Goal: Task Accomplishment & Management: Complete application form

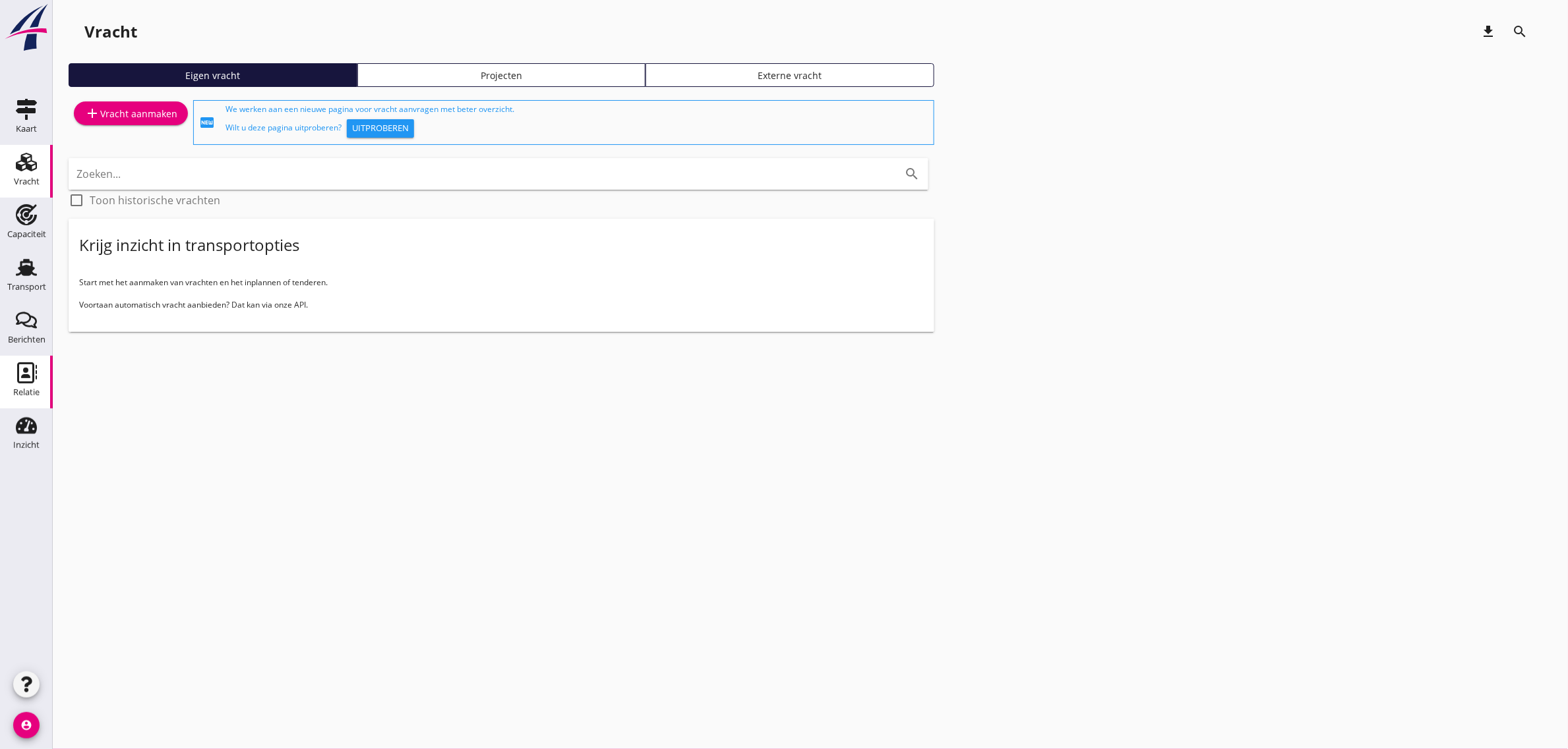
click at [31, 398] on div "Relatie" at bounding box center [26, 392] width 27 height 18
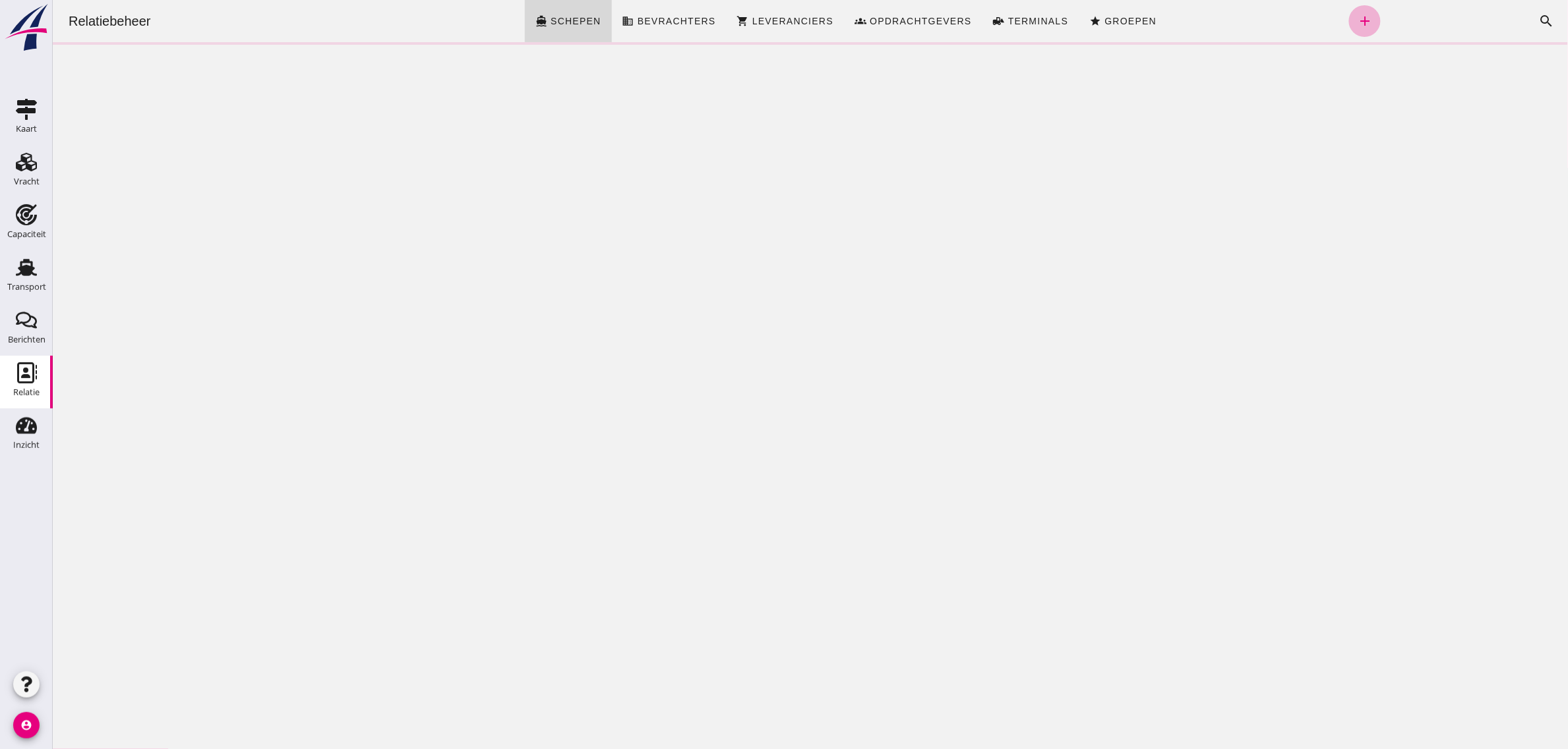
click at [1348, 11] on link "add" at bounding box center [1364, 21] width 32 height 32
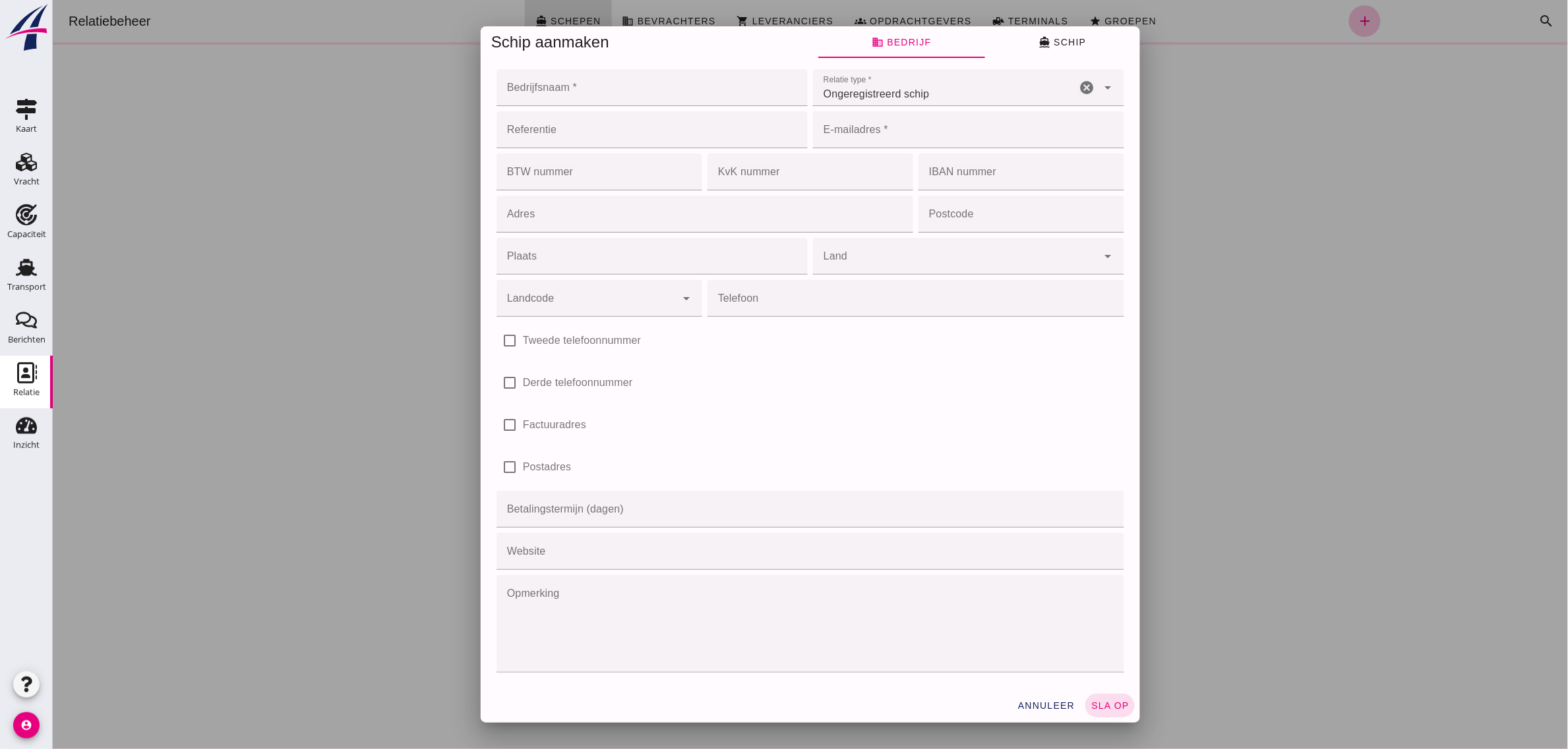
click at [622, 80] on input "Bedrijfsnaam *" at bounding box center [647, 88] width 303 height 37
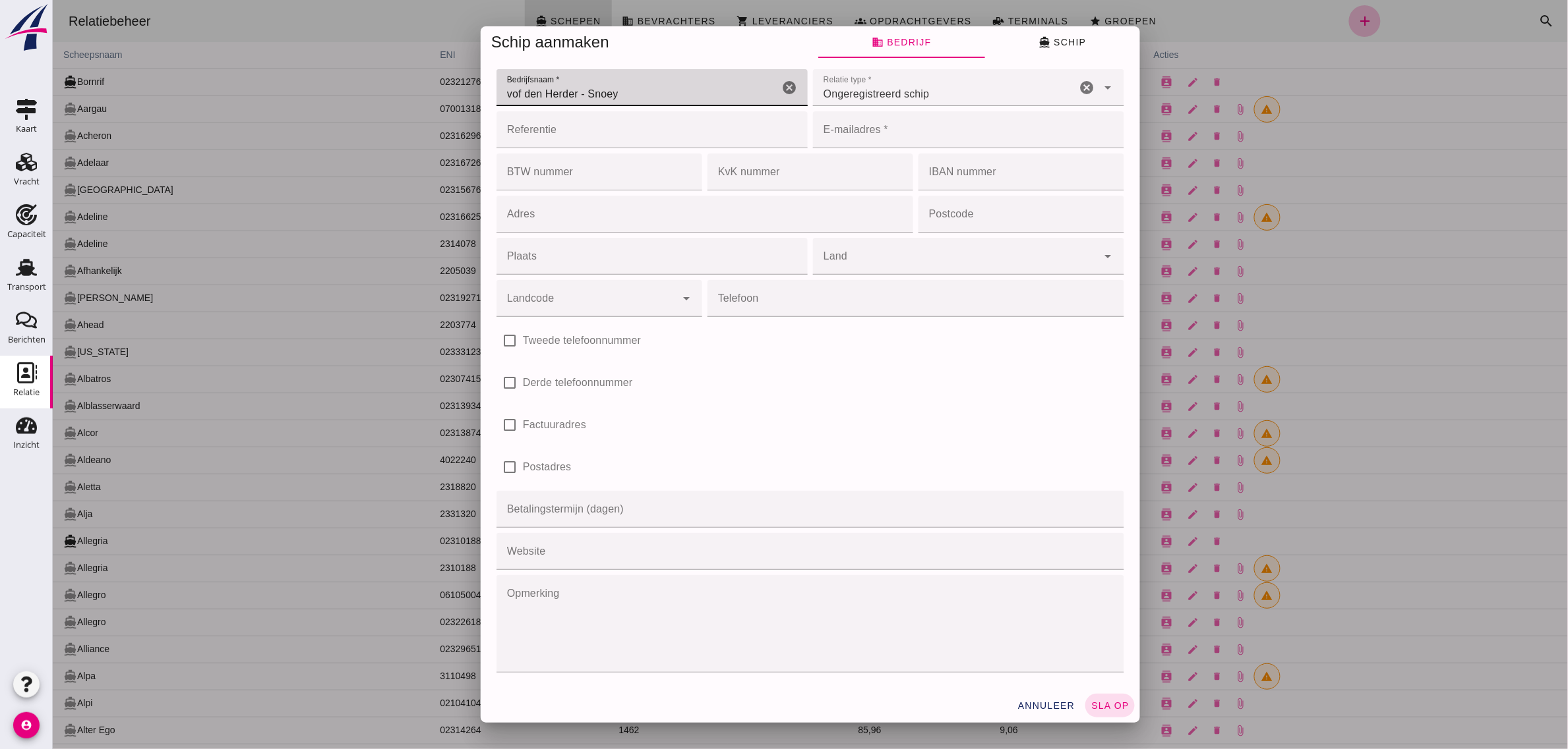
type input "vof den Herder - Snoey"
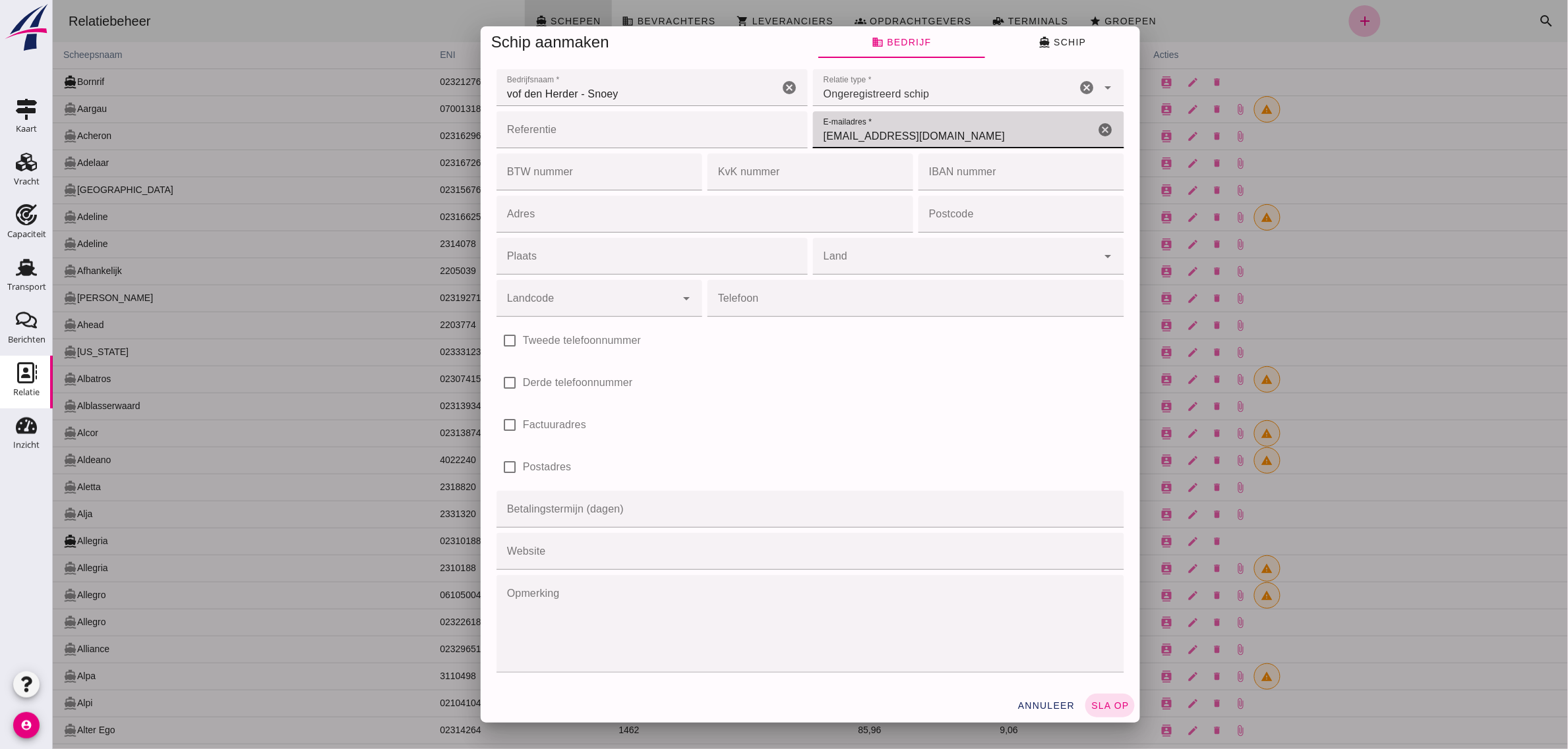
type input "[EMAIL_ADDRESS][DOMAIN_NAME]"
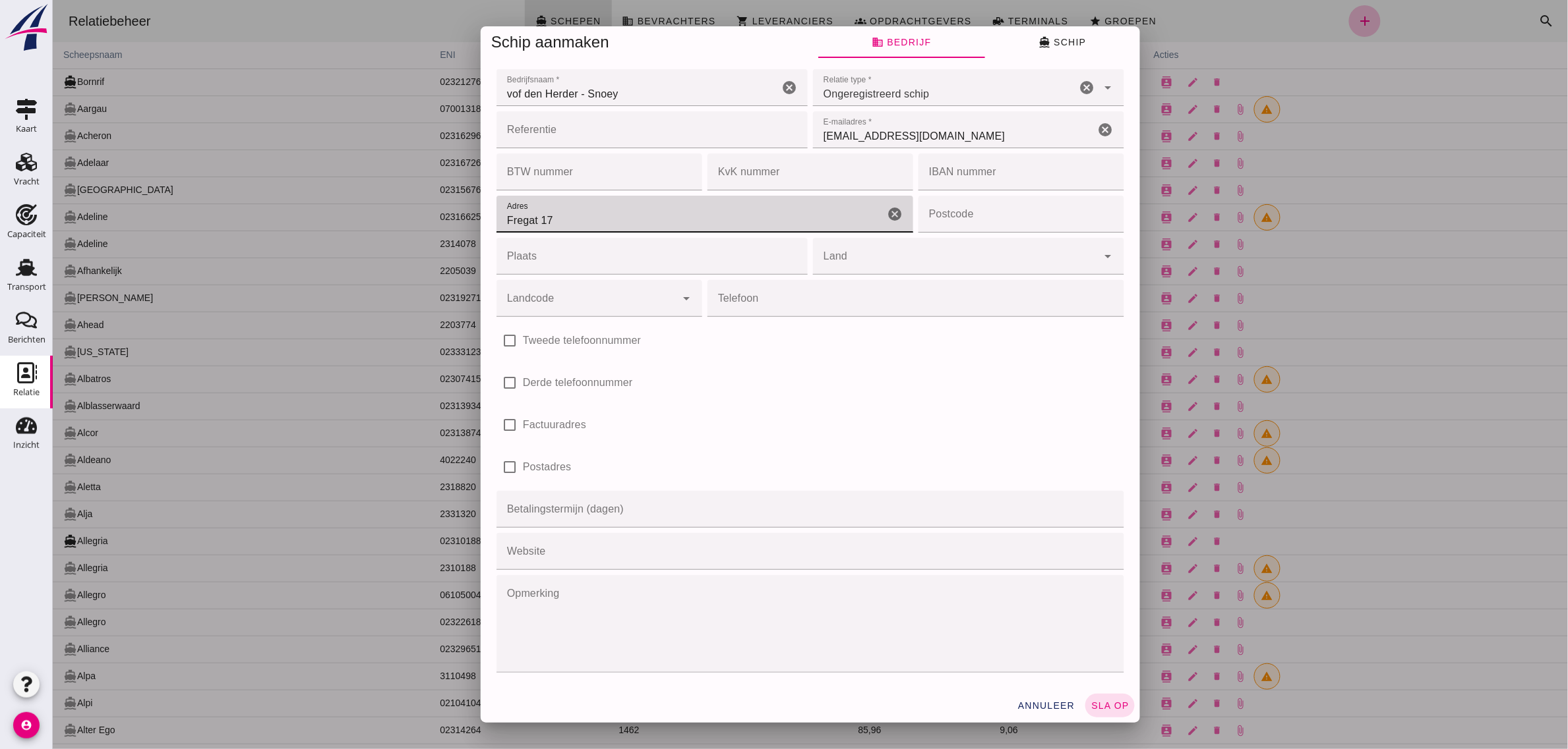
type input "Fregat 17"
click at [695, 232] on div "Adres Adres JD cancel" at bounding box center [704, 214] width 422 height 42
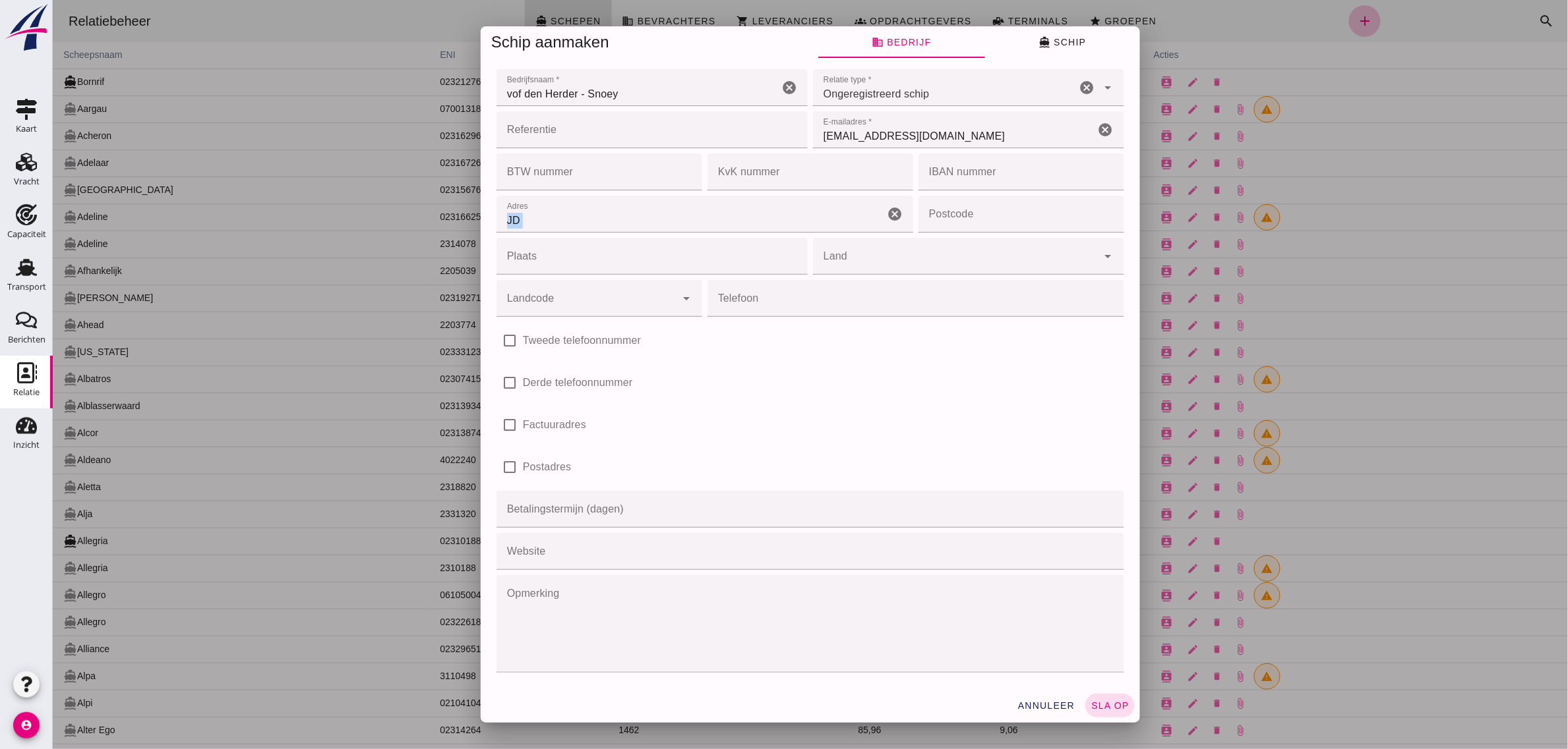
click at [708, 230] on input "JD" at bounding box center [689, 214] width 388 height 37
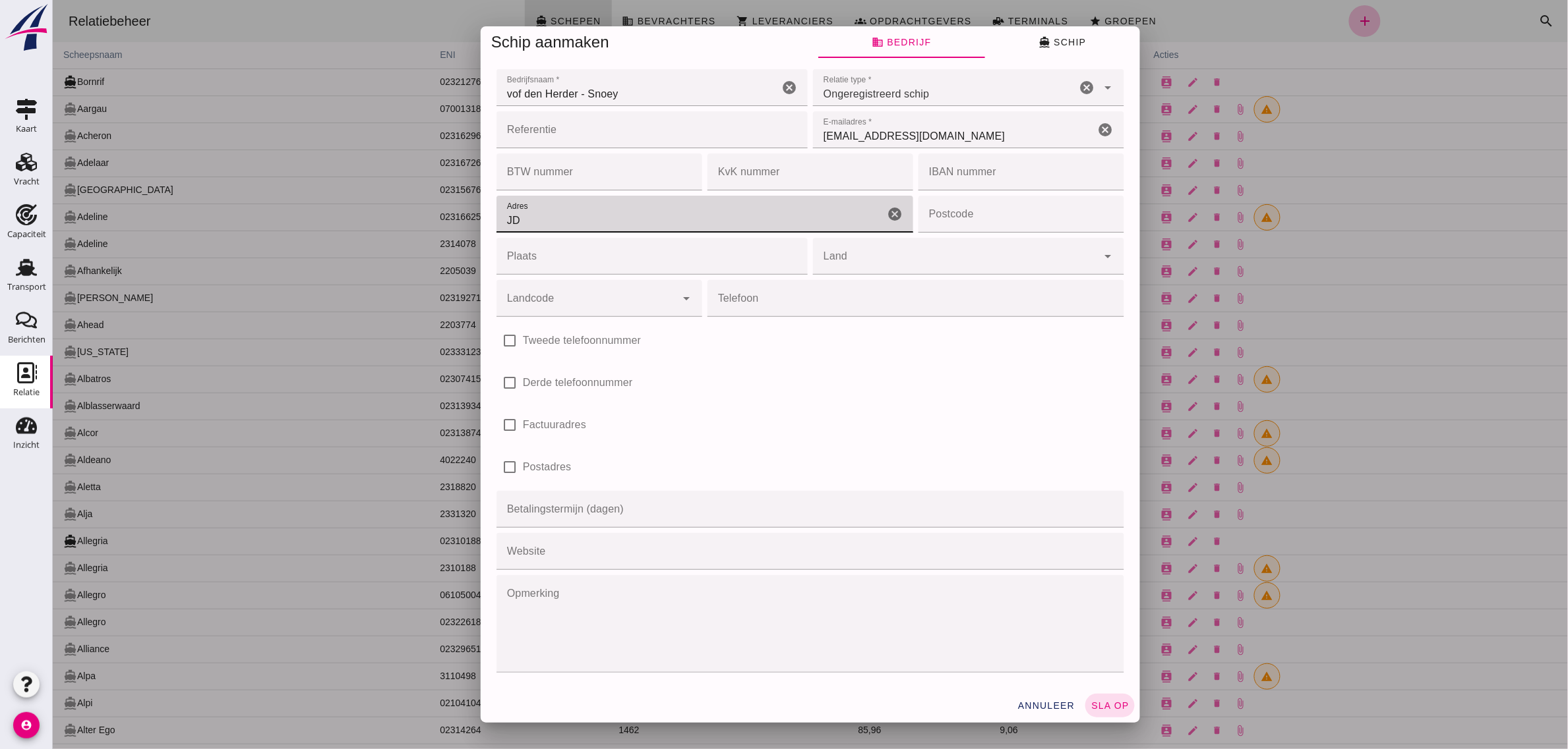
click at [575, 227] on input "JD" at bounding box center [689, 214] width 388 height 37
click at [568, 220] on input "JD" at bounding box center [689, 214] width 388 height 37
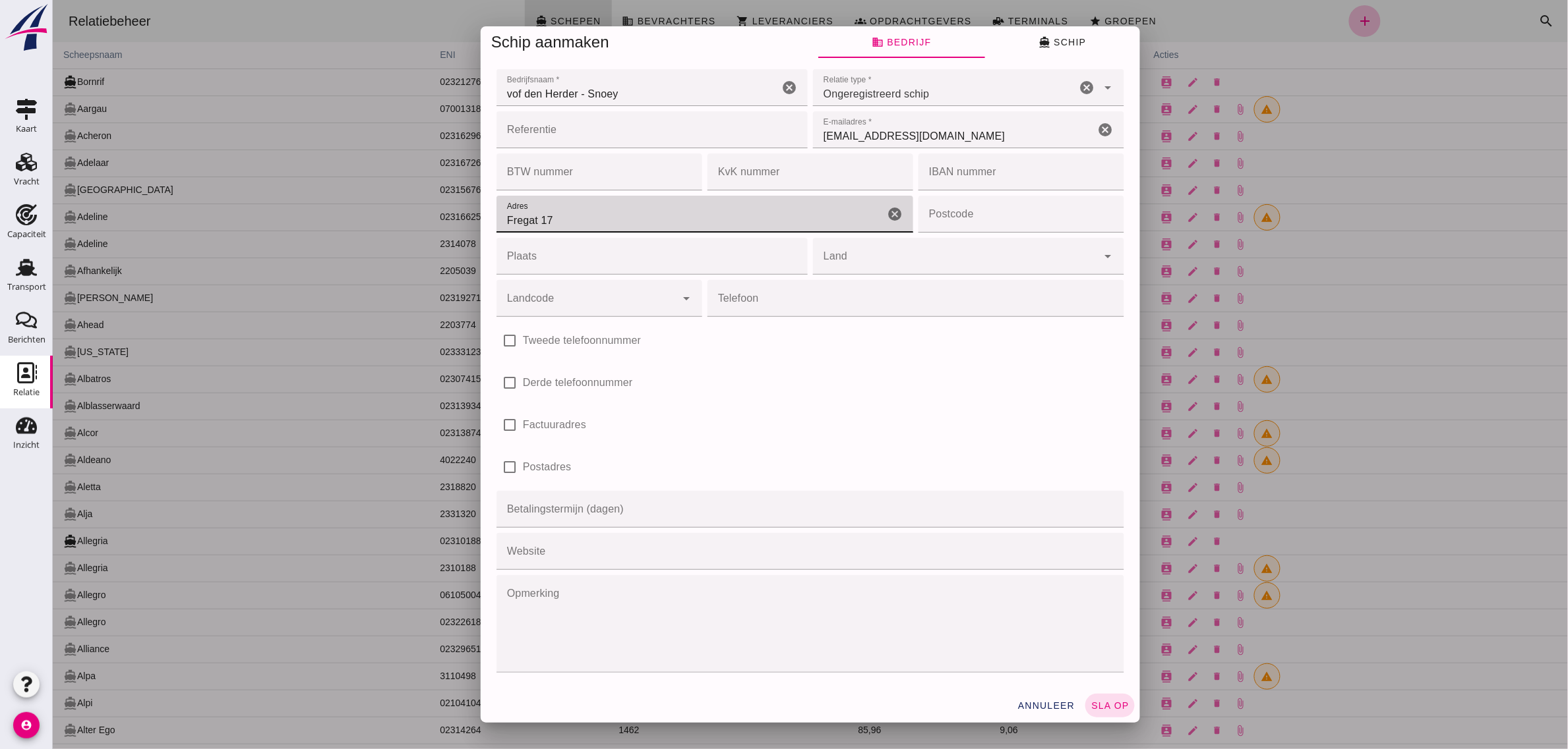
type input "Fregat 17"
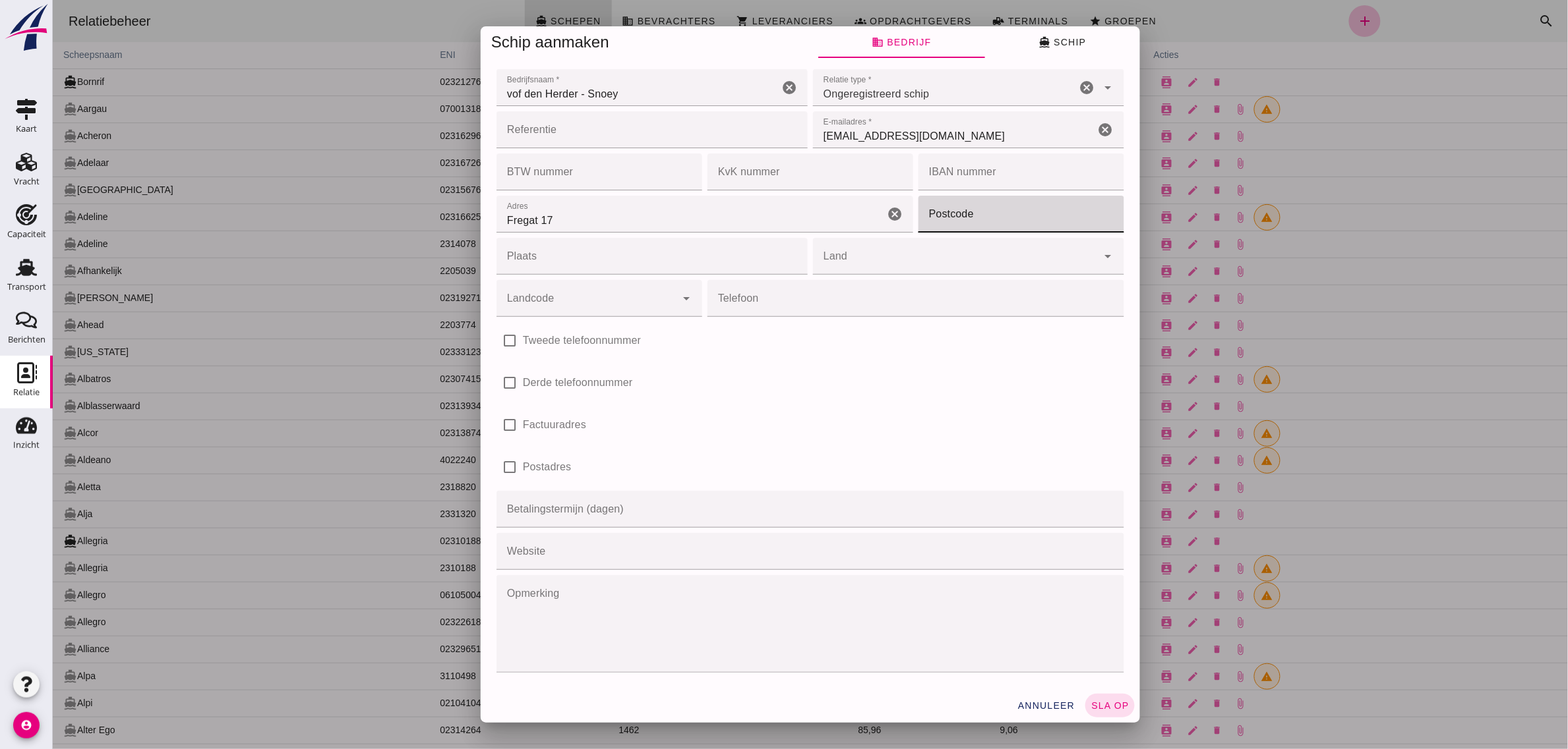
type input "4"
type input "2951 JD"
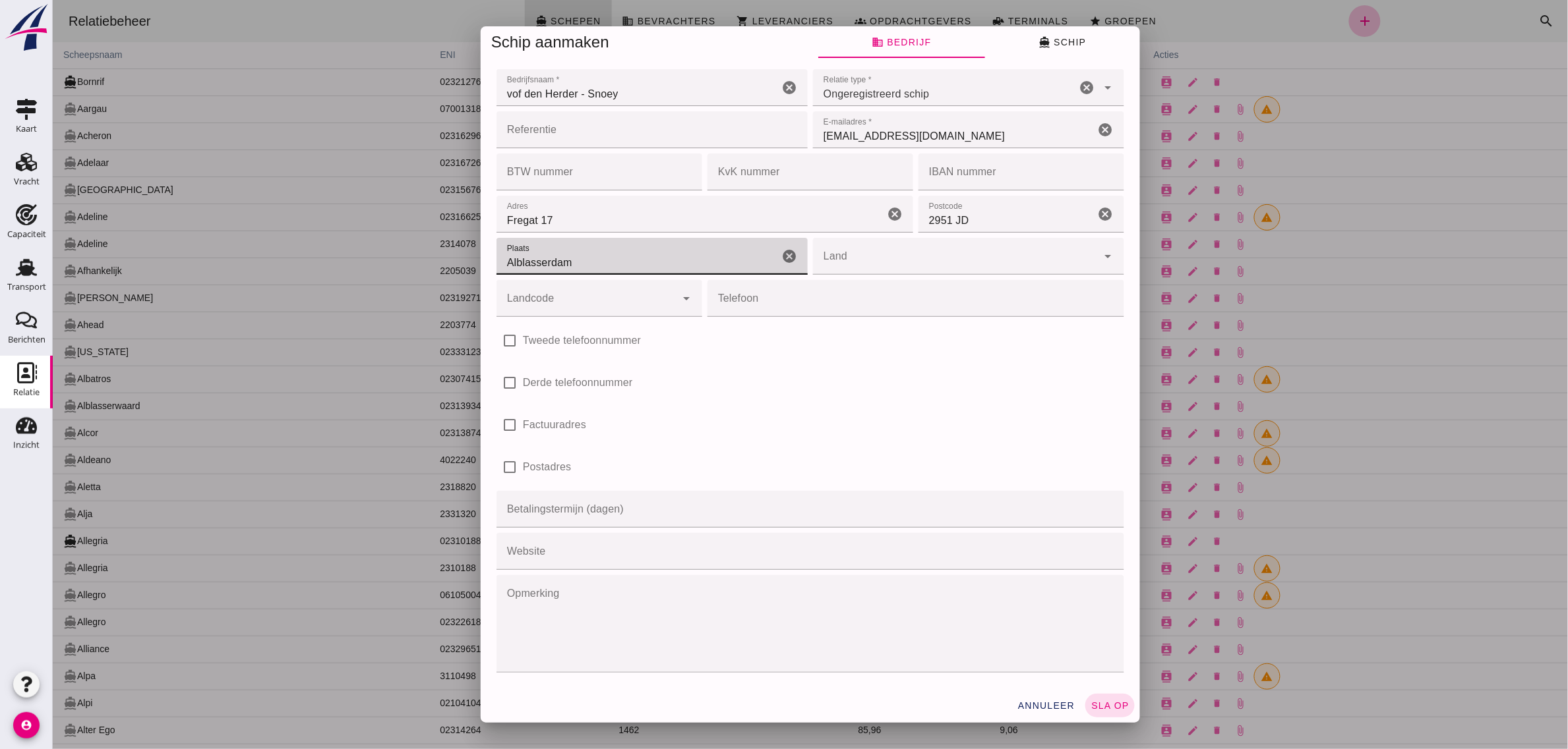
type input "Alblasserdam"
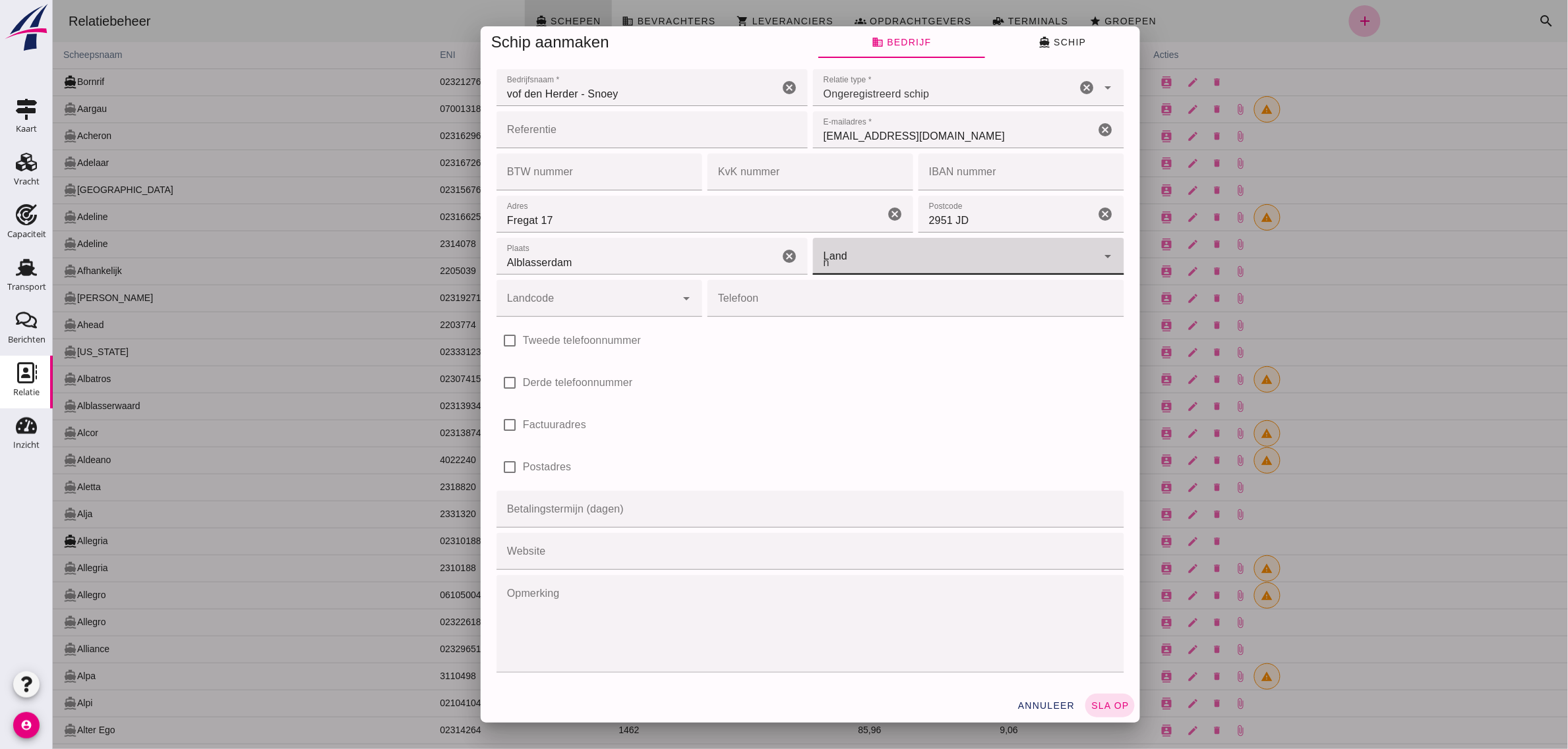
type input "n"
click at [875, 257] on input "Land" at bounding box center [954, 262] width 285 height 16
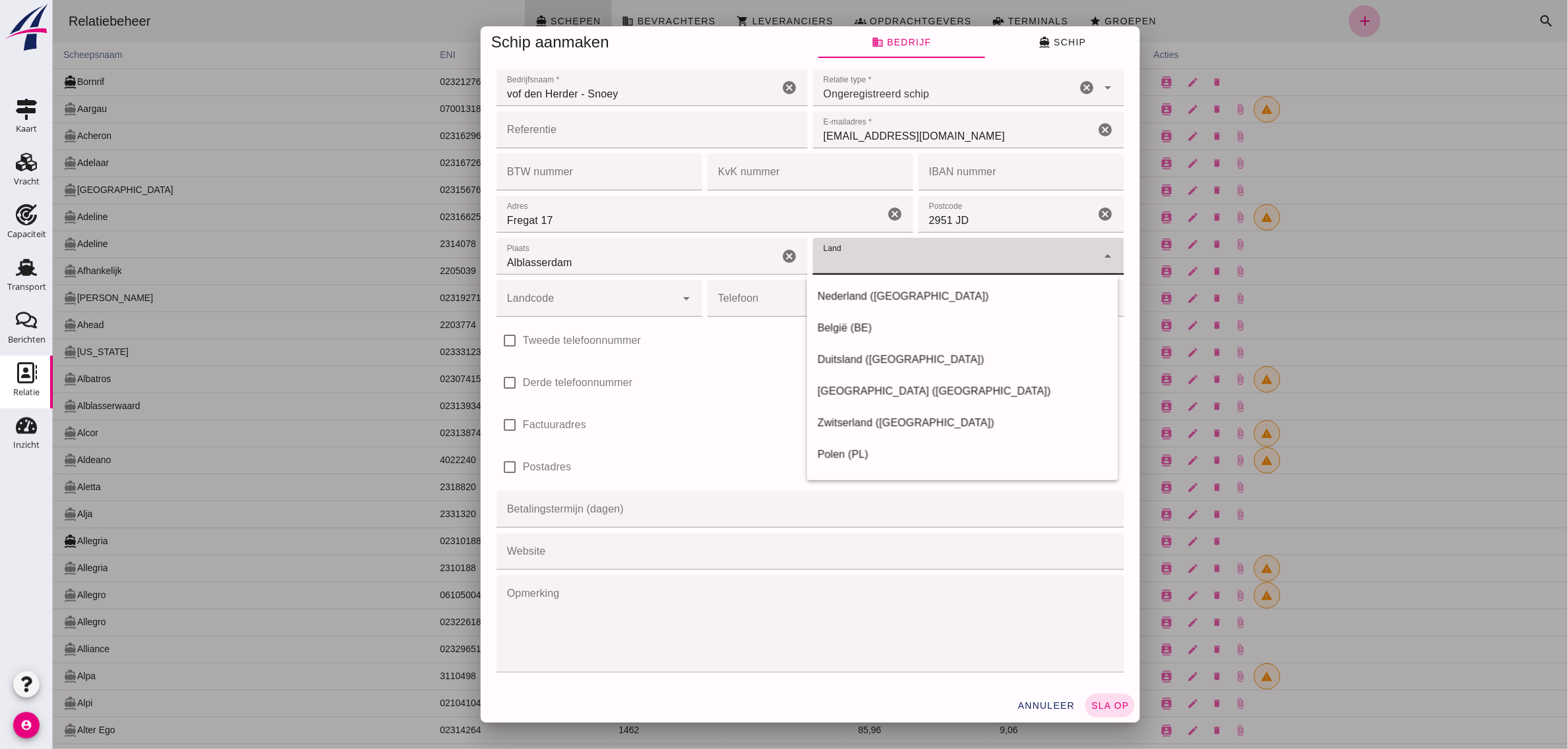
drag, startPoint x: 825, startPoint y: 292, endPoint x: 700, endPoint y: 302, distance: 125.4
click at [825, 292] on div "Nederland ([GEOGRAPHIC_DATA])" at bounding box center [961, 296] width 290 height 16
type input "Nederland ([GEOGRAPHIC_DATA])"
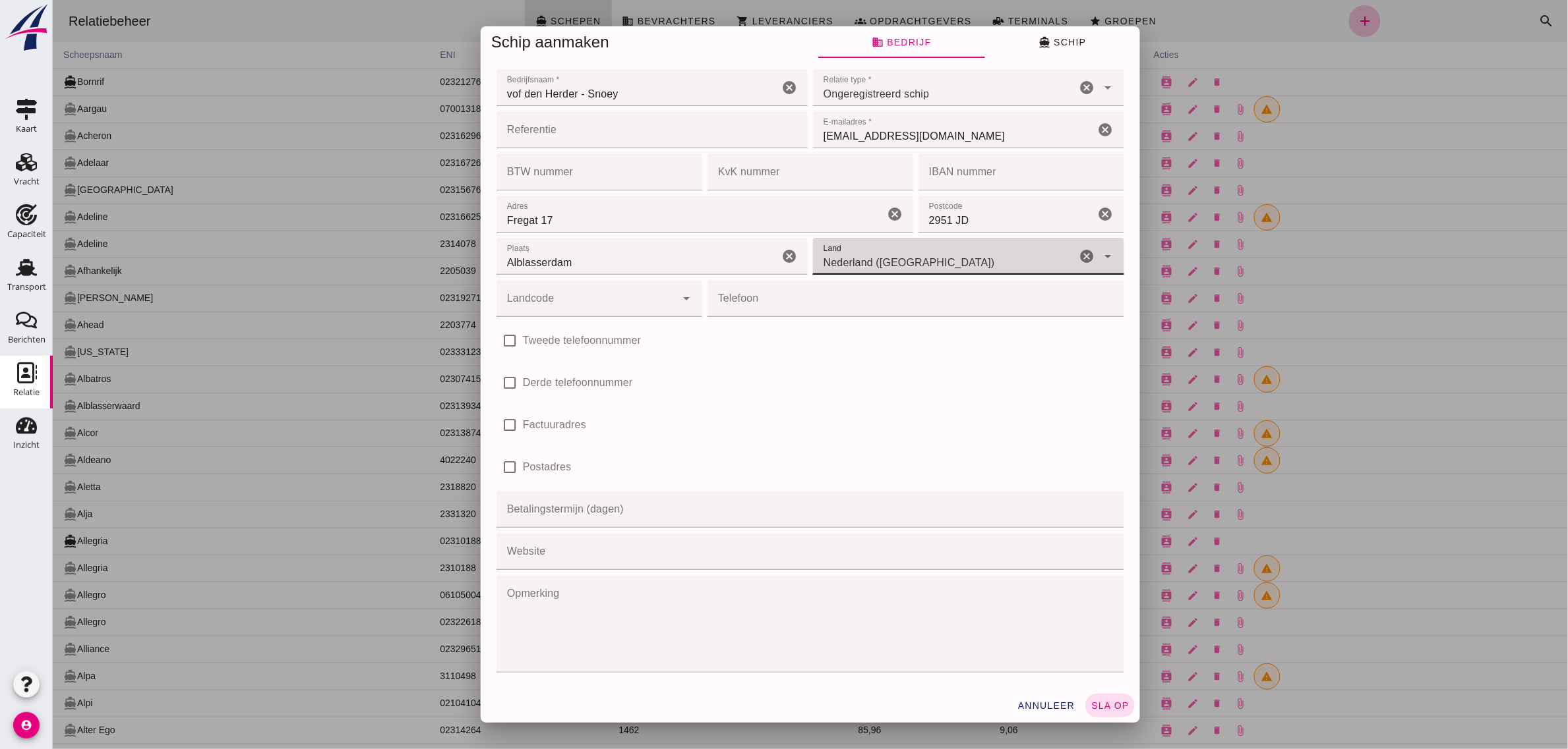
click at [615, 304] on input "Landcode" at bounding box center [585, 304] width 180 height 16
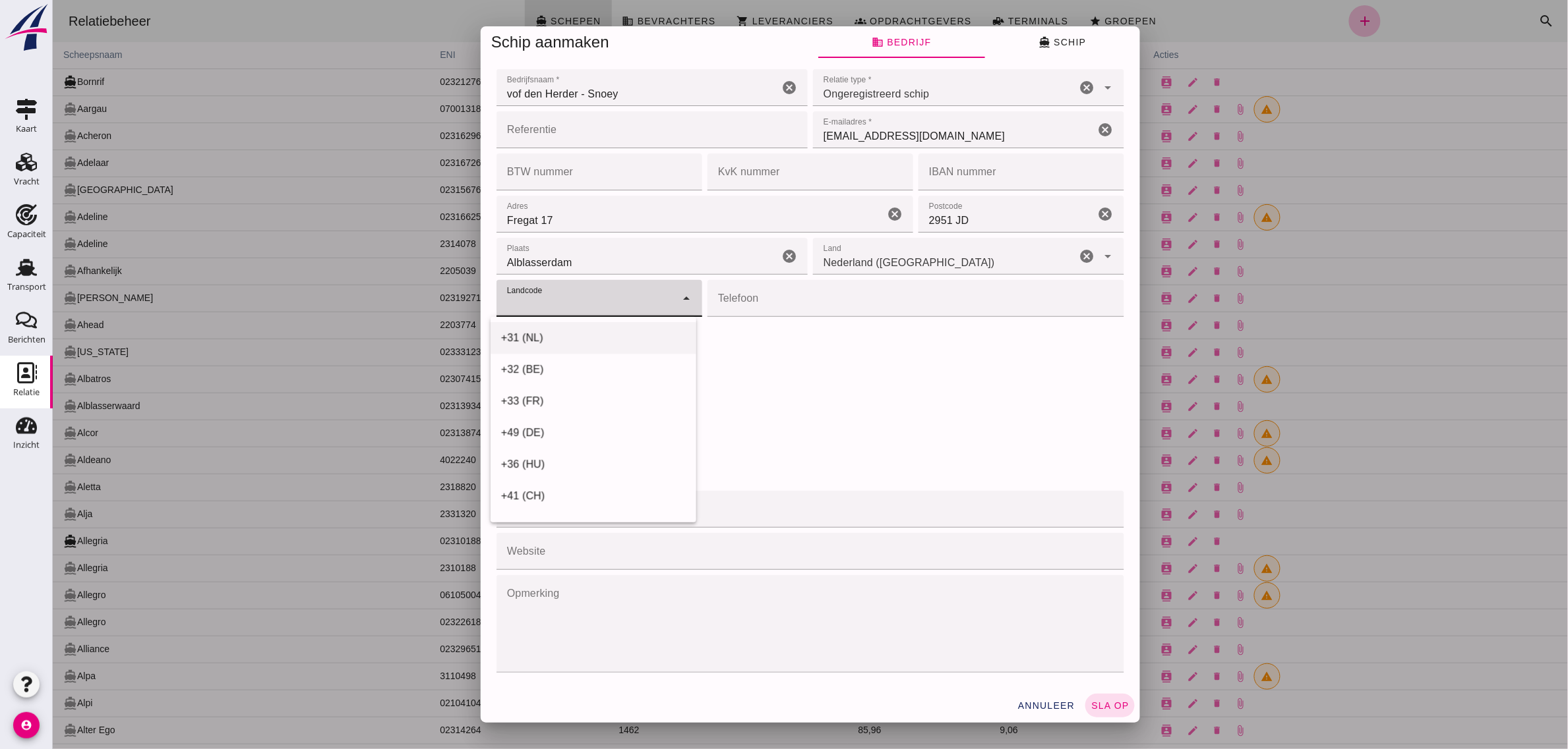
click at [554, 346] on div "+31 (NL)" at bounding box center [592, 338] width 184 height 16
type input "+31 (NL)"
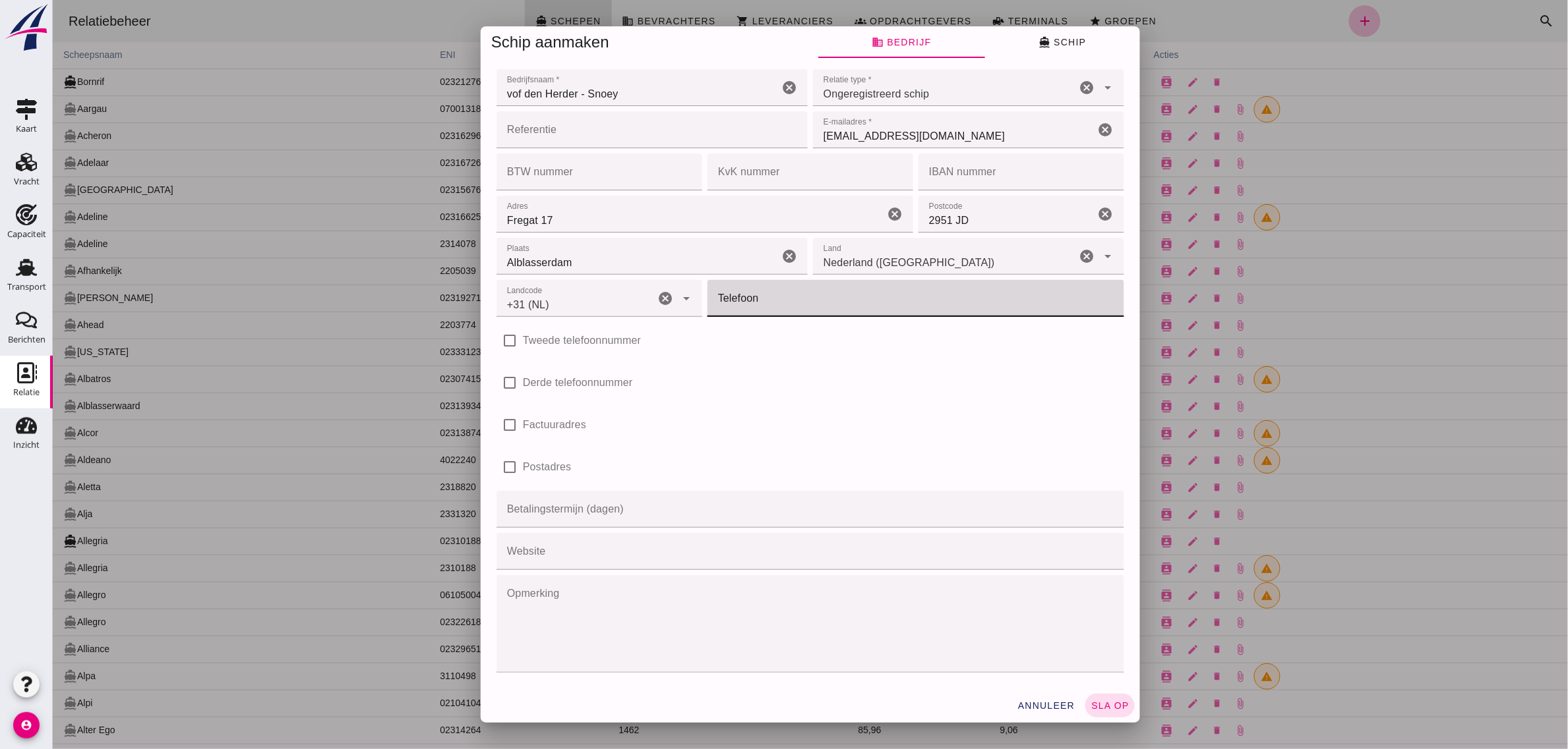
click at [755, 310] on input "Telefoon" at bounding box center [910, 298] width 409 height 37
type input "653422559"
click at [789, 383] on div "check_box_outline_blank Derde telefoonnummer" at bounding box center [809, 383] width 628 height 37
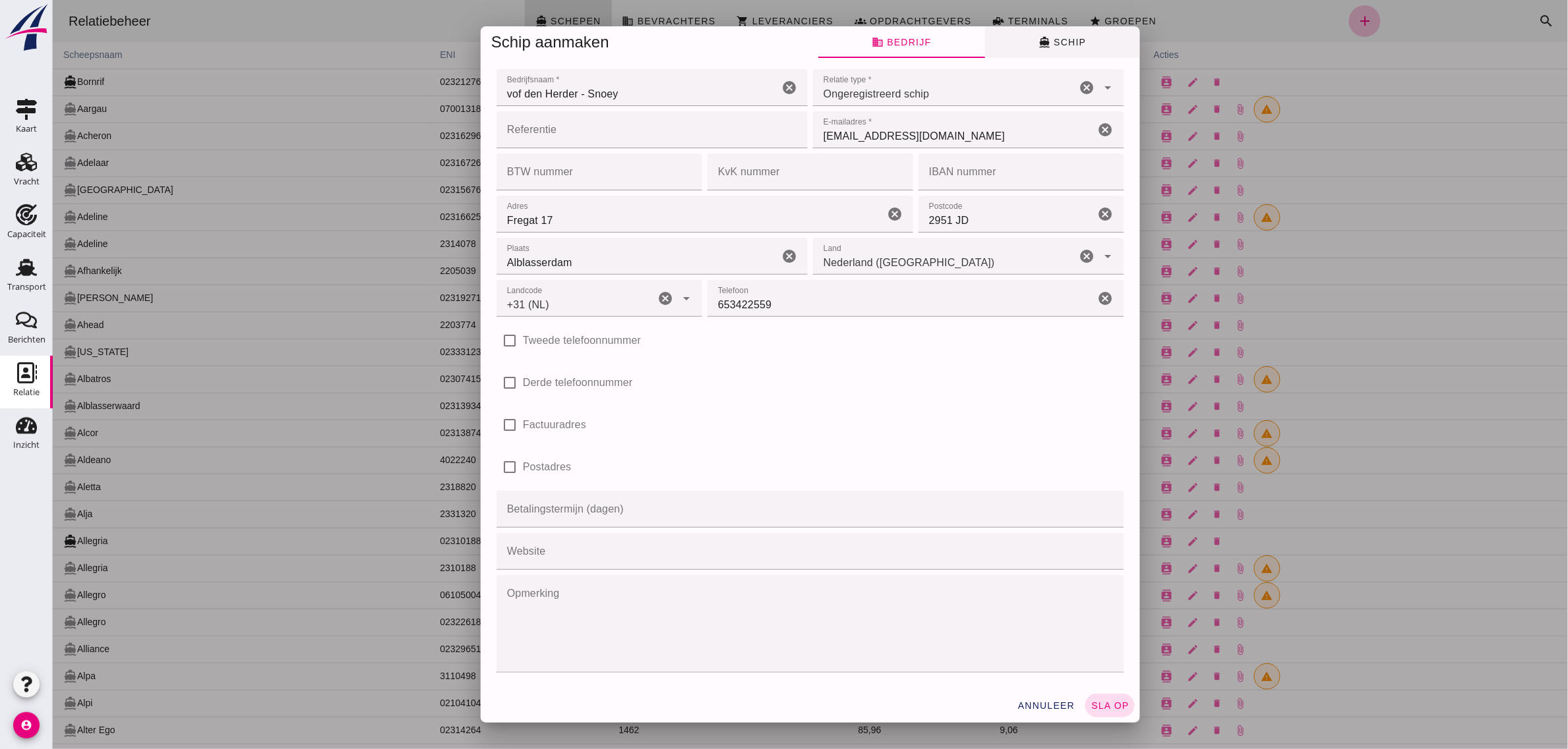
click at [1075, 38] on span "directions_boat Schip" at bounding box center [1061, 41] width 48 height 12
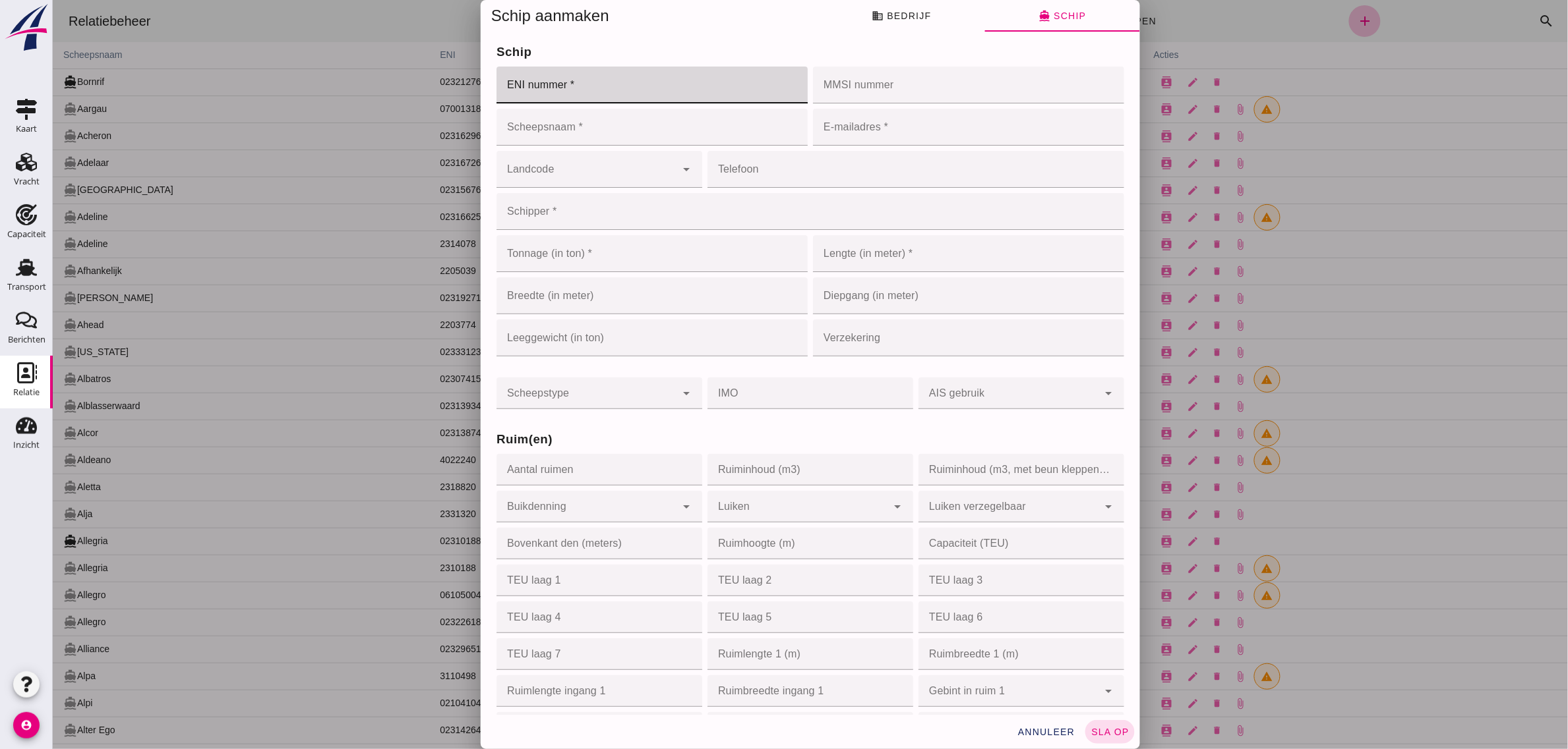
click at [524, 88] on input "ENI nummer *" at bounding box center [647, 85] width 303 height 37
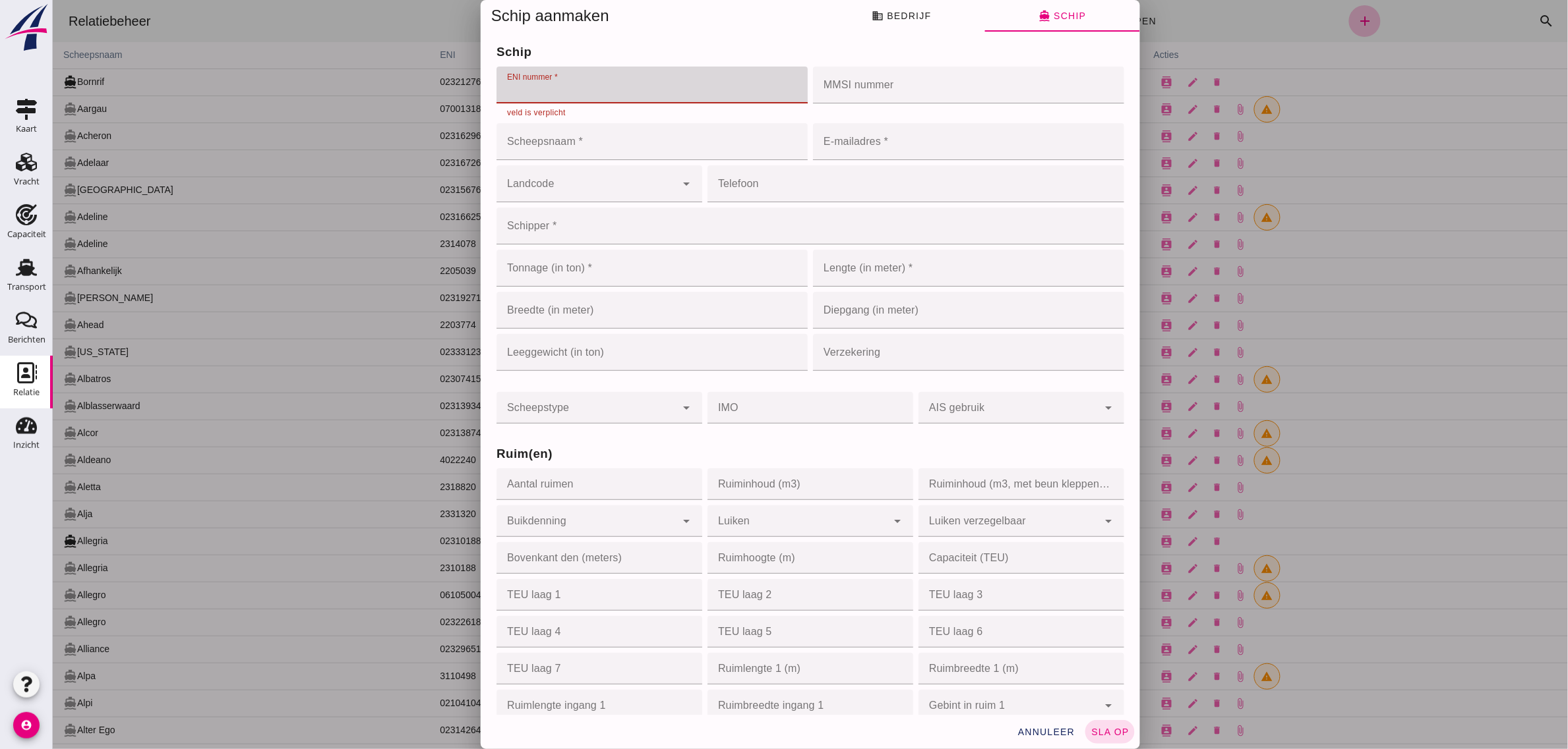
paste input "02326640"
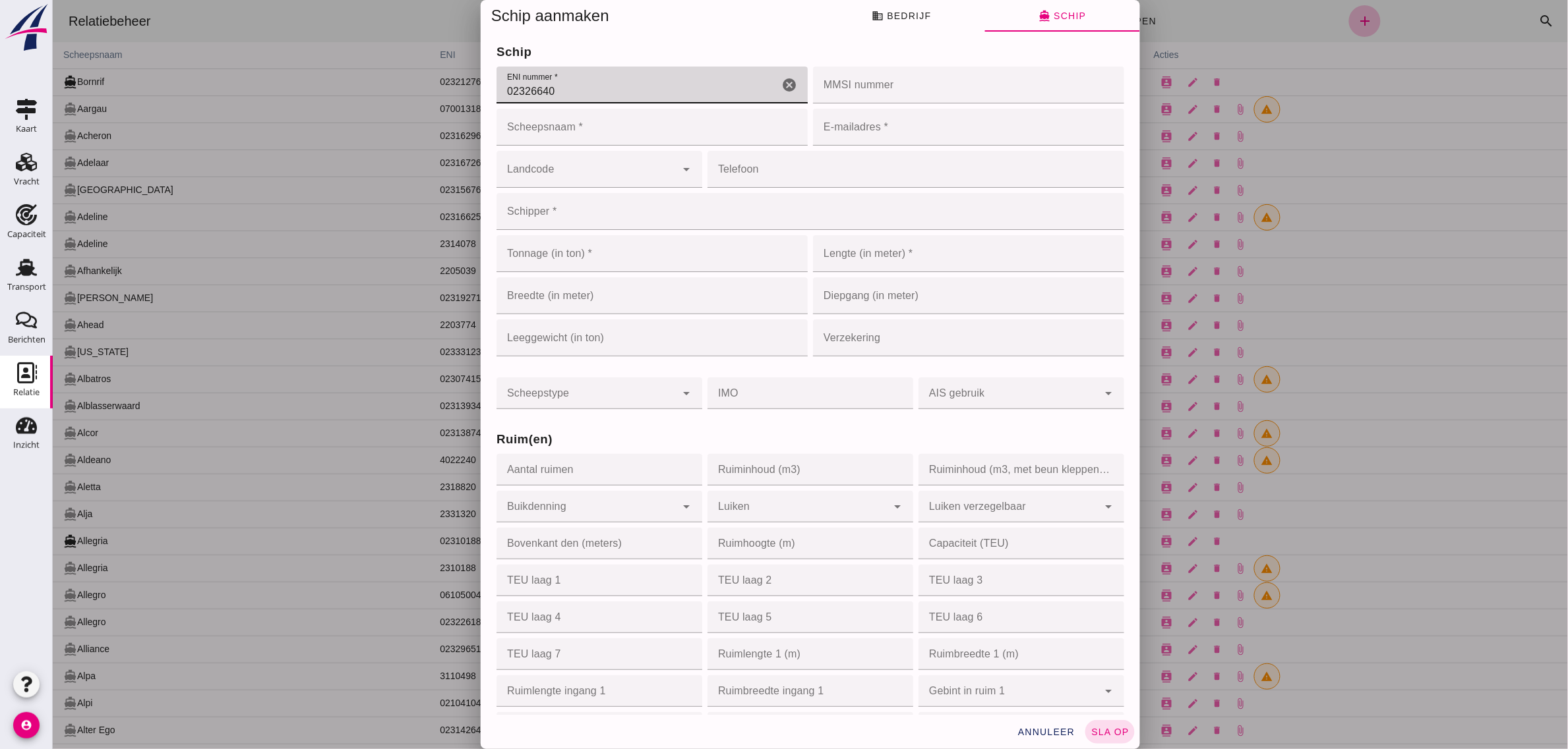
type input "02326640"
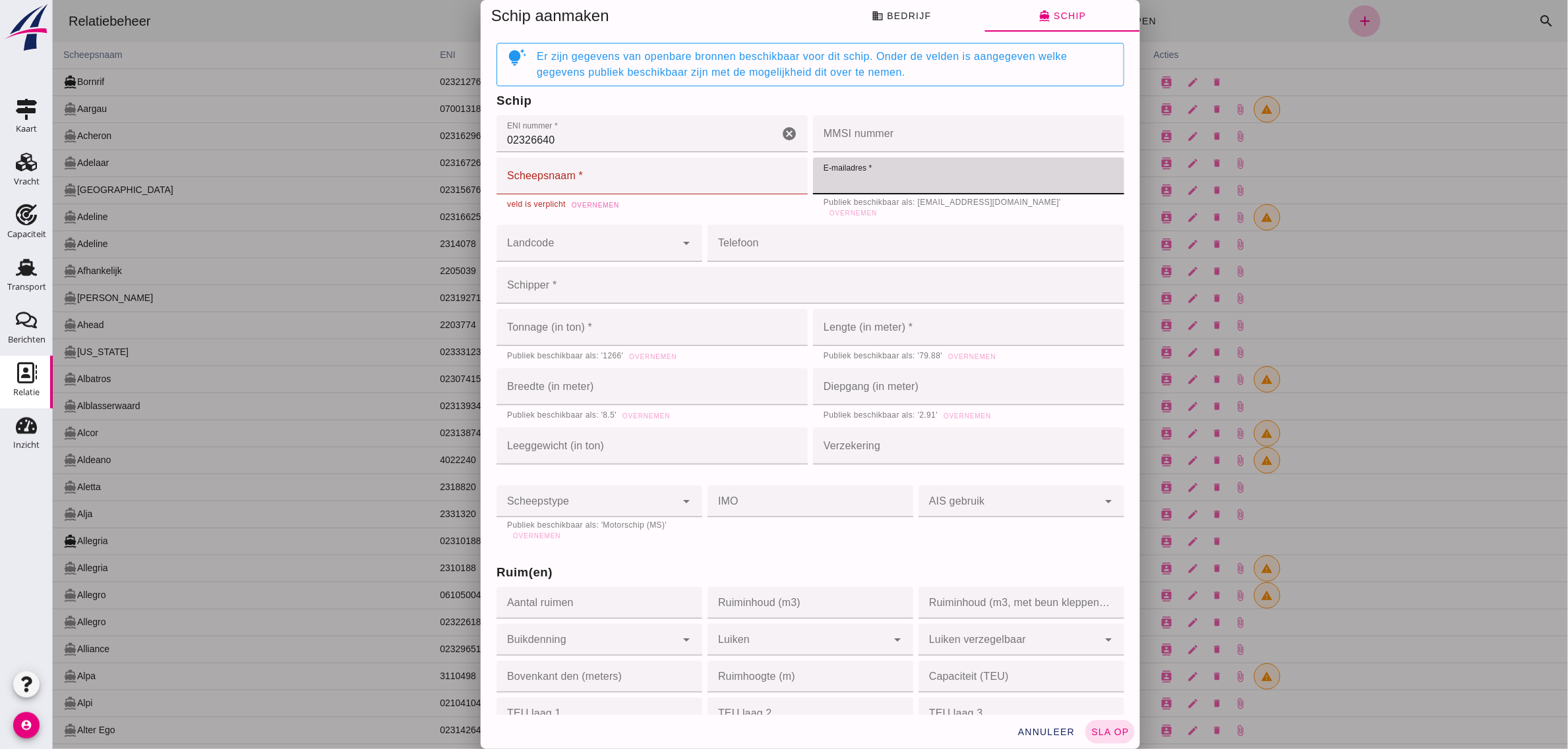
click at [517, 184] on input "Scheepsnaam *" at bounding box center [651, 176] width 311 height 37
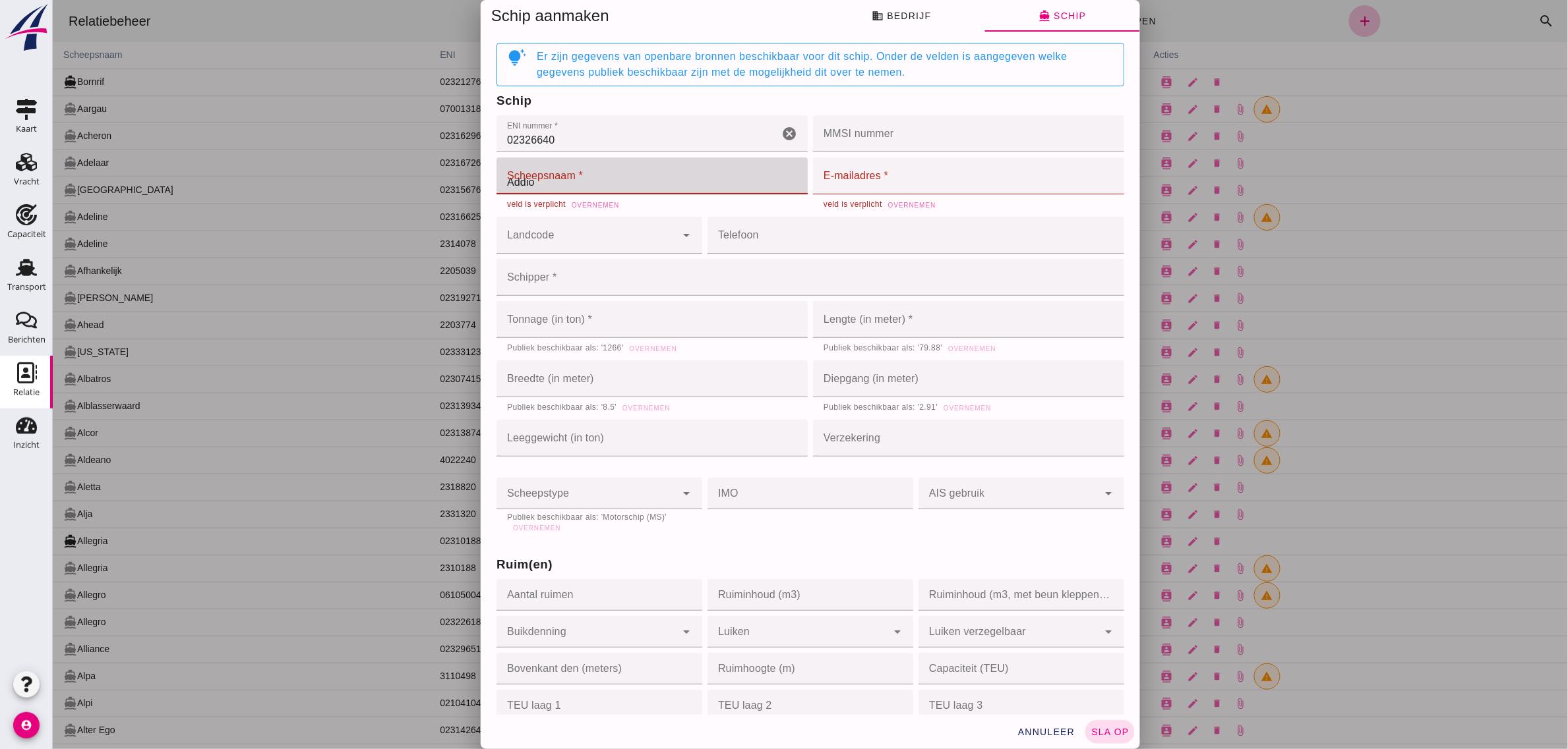
type input "Addio"
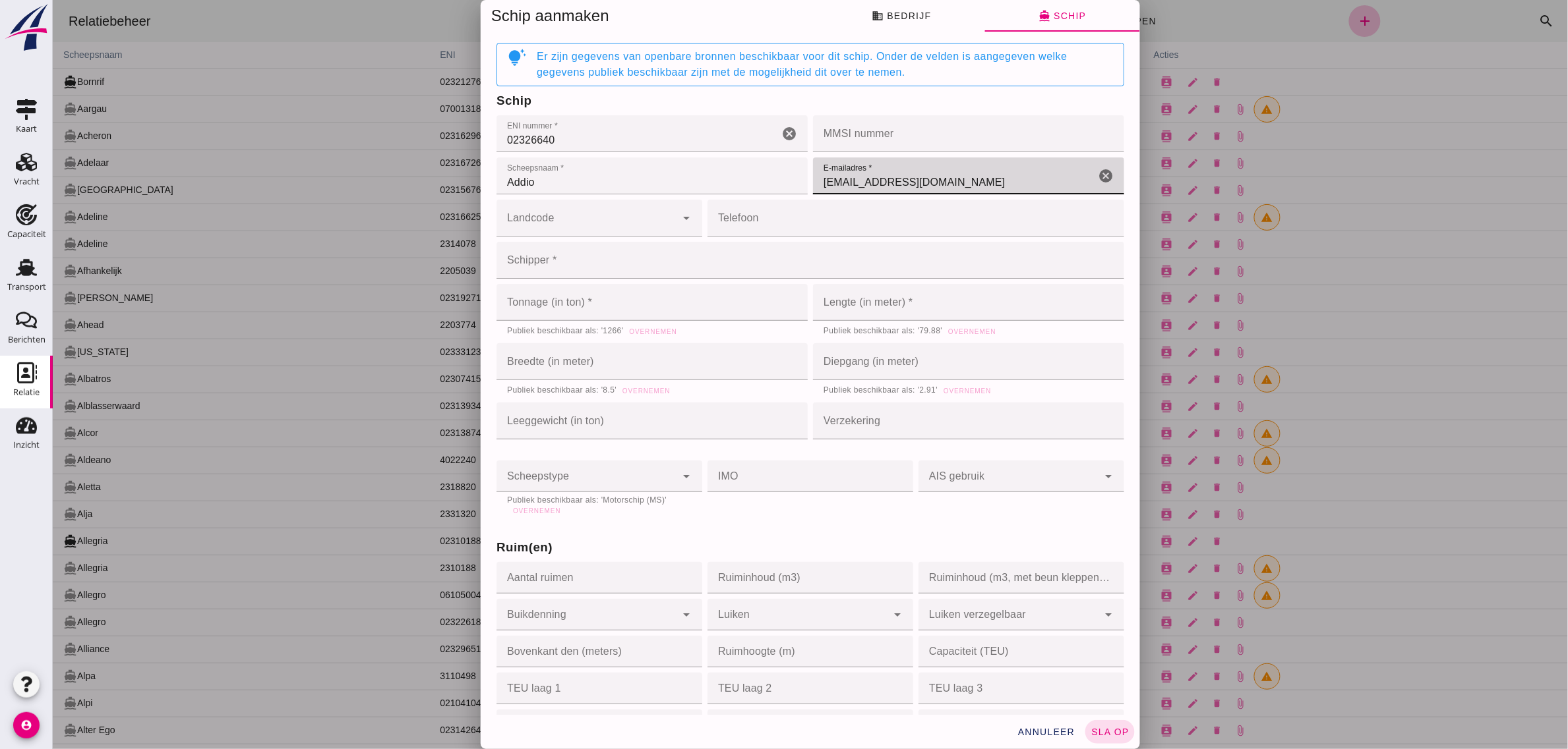
type input "[EMAIL_ADDRESS][DOMAIN_NAME]"
click at [530, 228] on input "Landcode" at bounding box center [585, 224] width 180 height 16
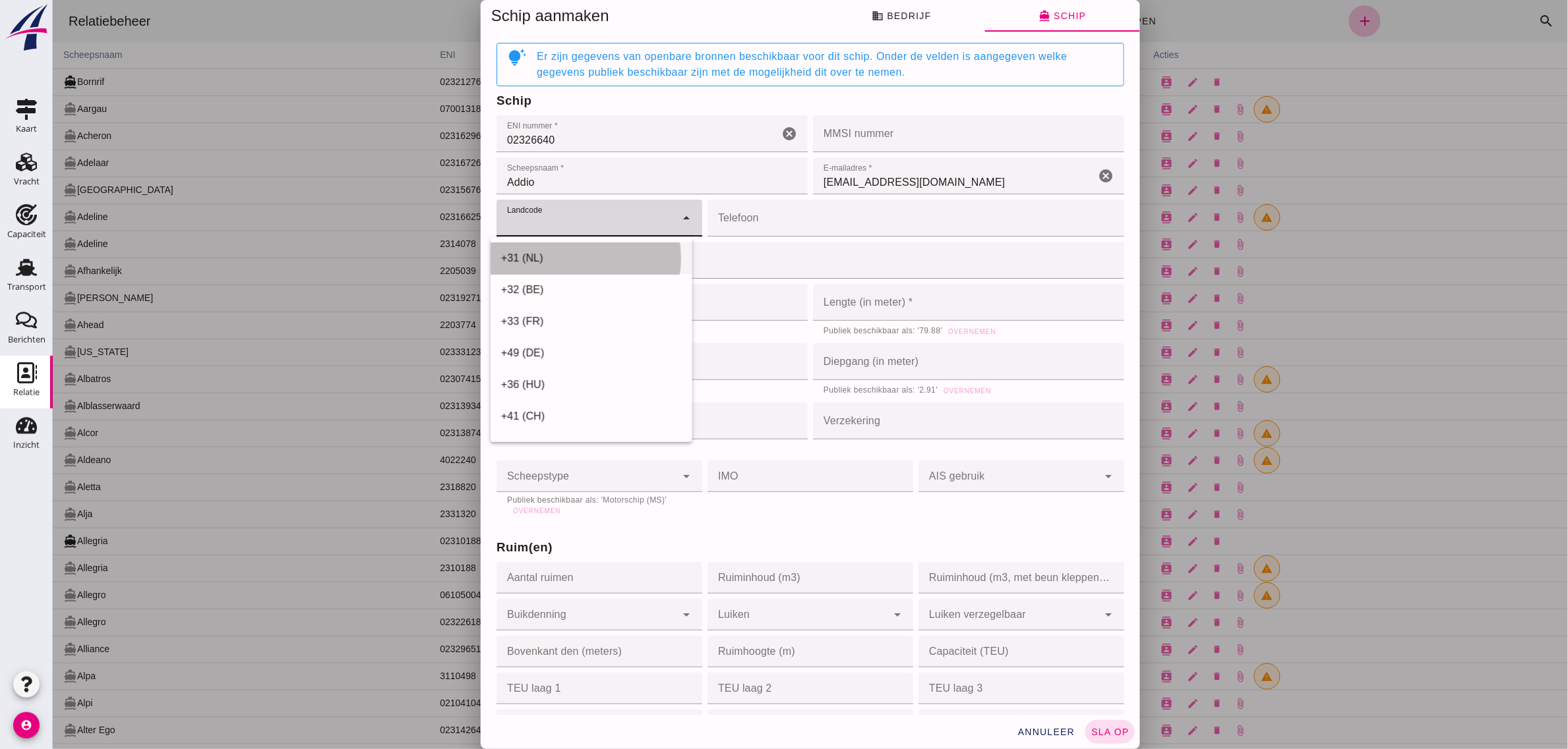
click at [538, 259] on div "+31 (NL)" at bounding box center [591, 258] width 181 height 16
type input "+31 (NL)"
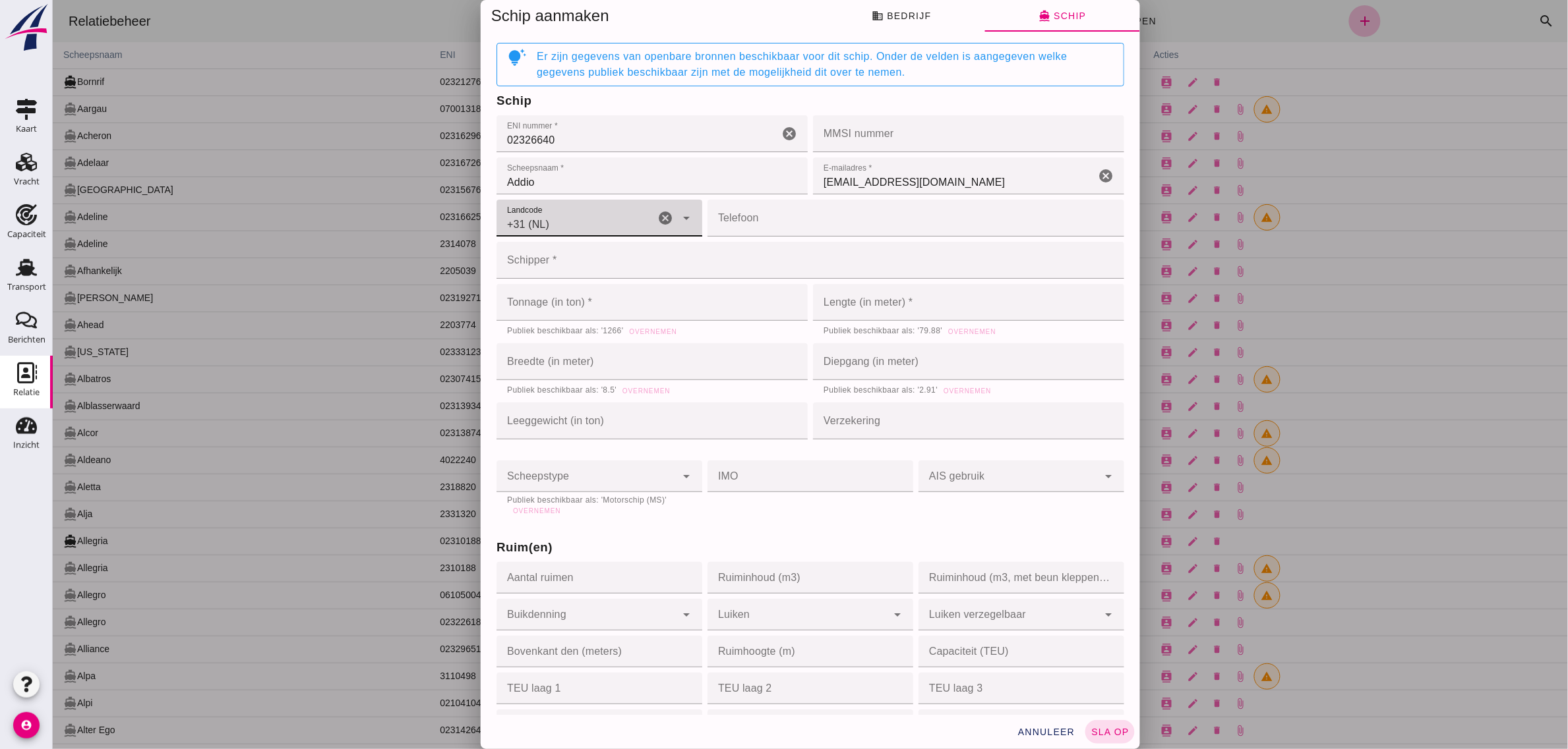
click at [726, 211] on input "Telefoon" at bounding box center [910, 218] width 409 height 37
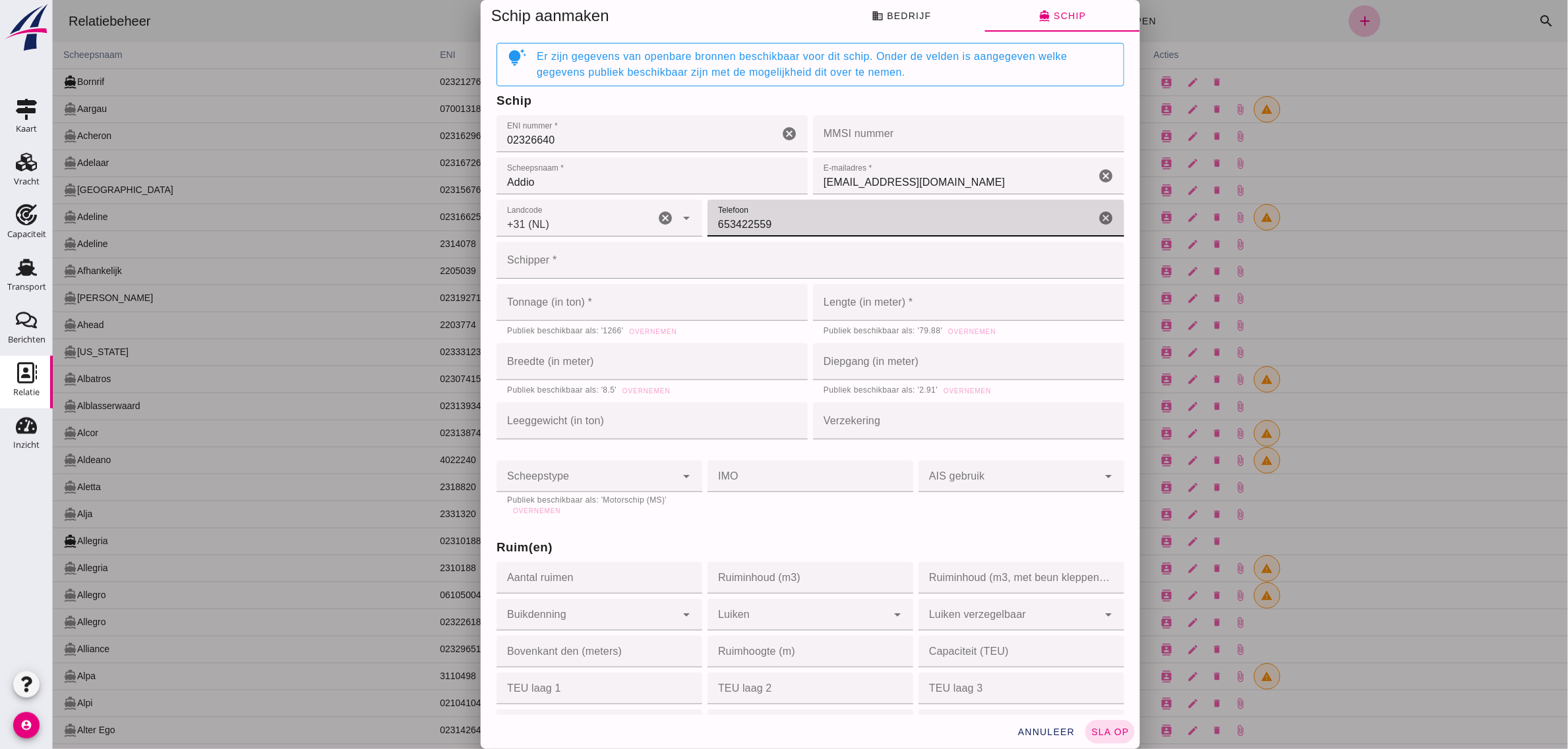
type input "653422559"
click at [632, 266] on input "Schipper *" at bounding box center [805, 260] width 619 height 37
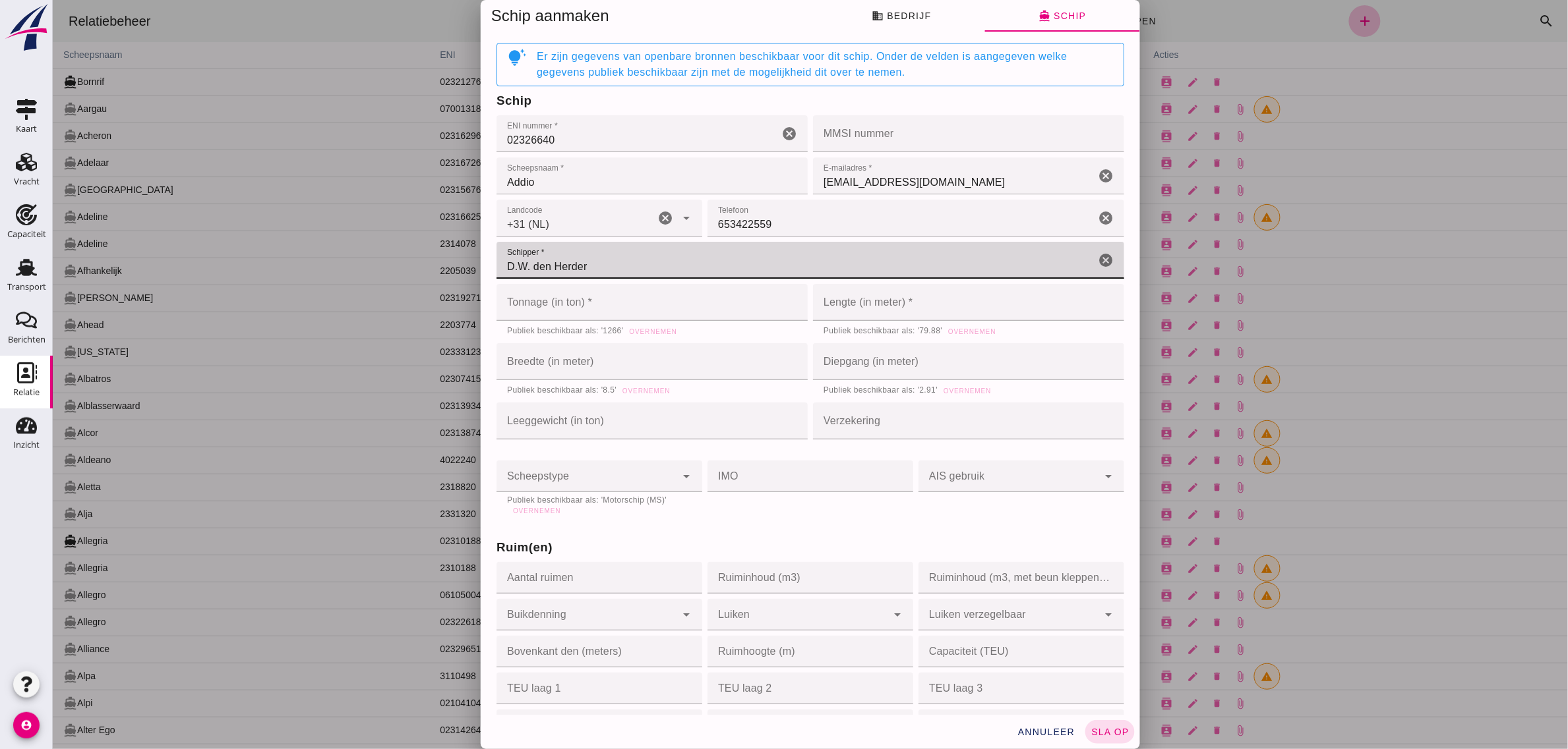
type input "D.W. den Herder"
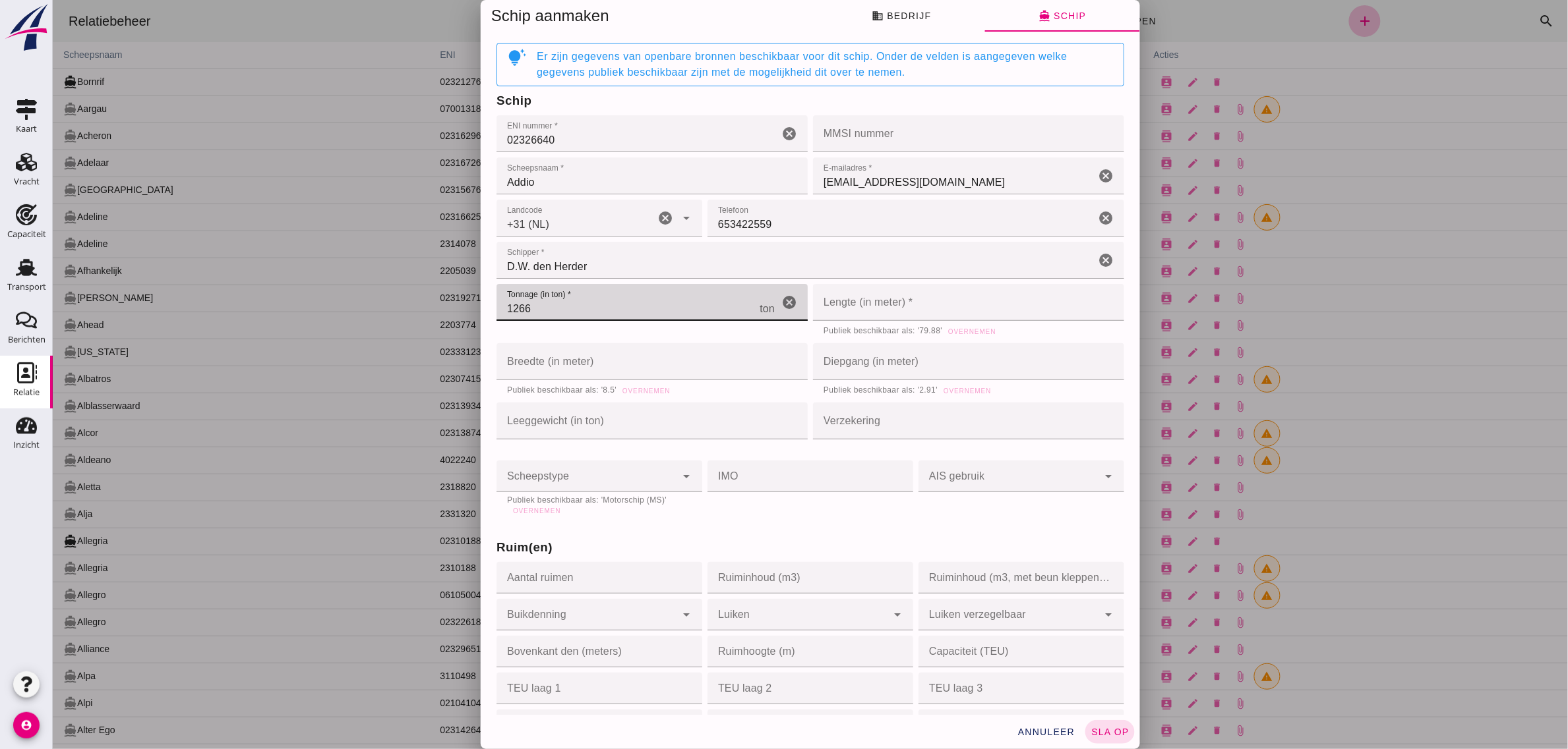
type input "1266"
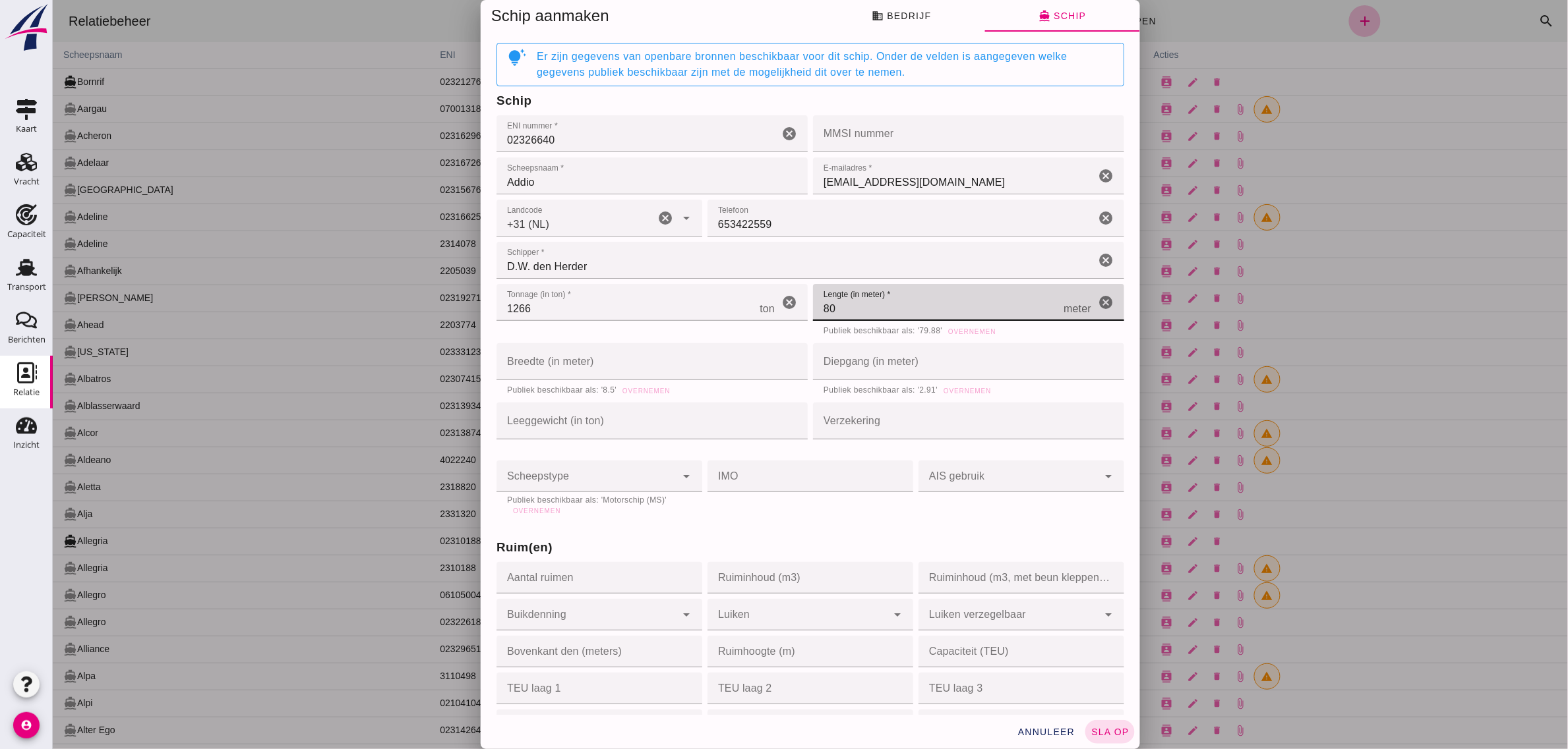
type input "80"
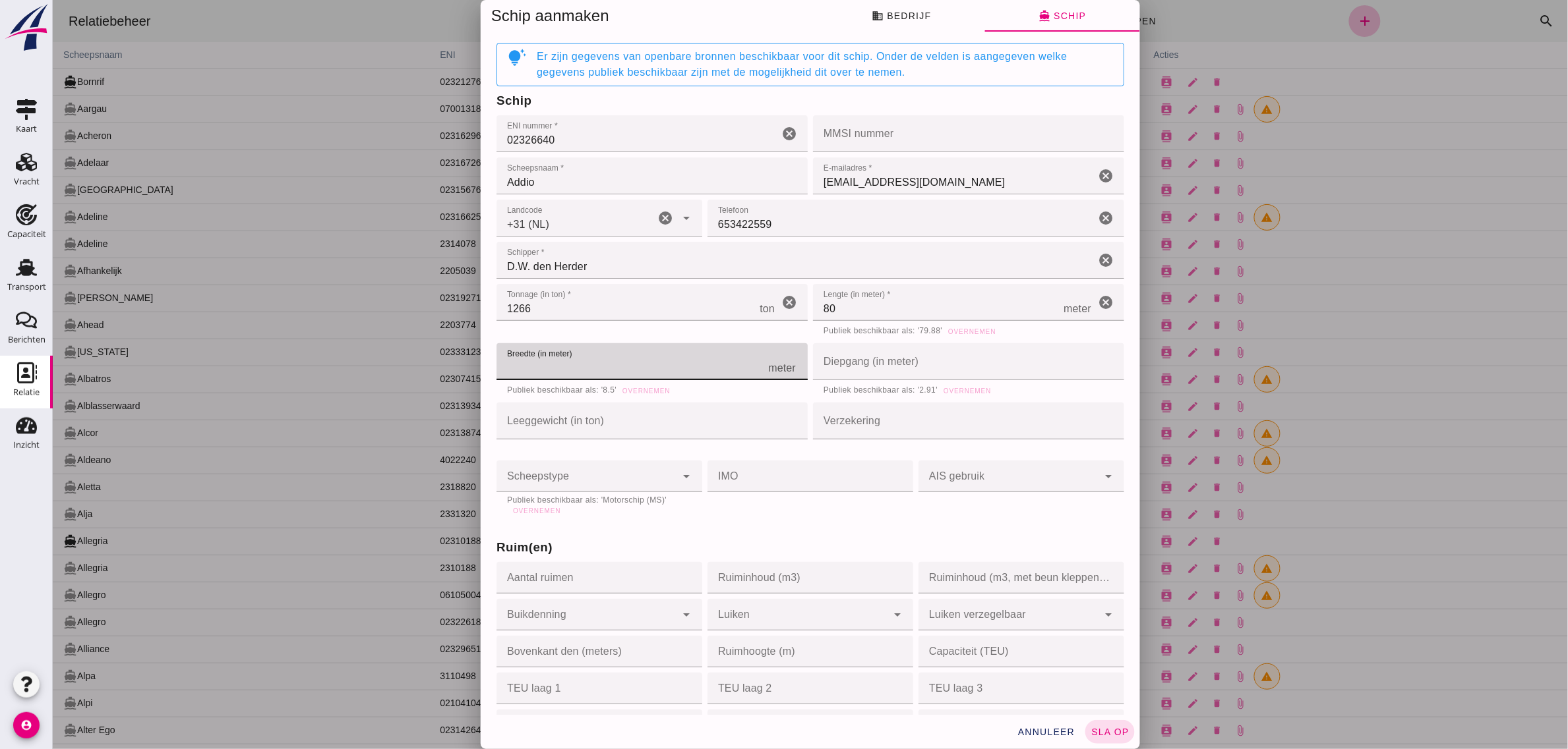
type input "8"
type input "8.5"
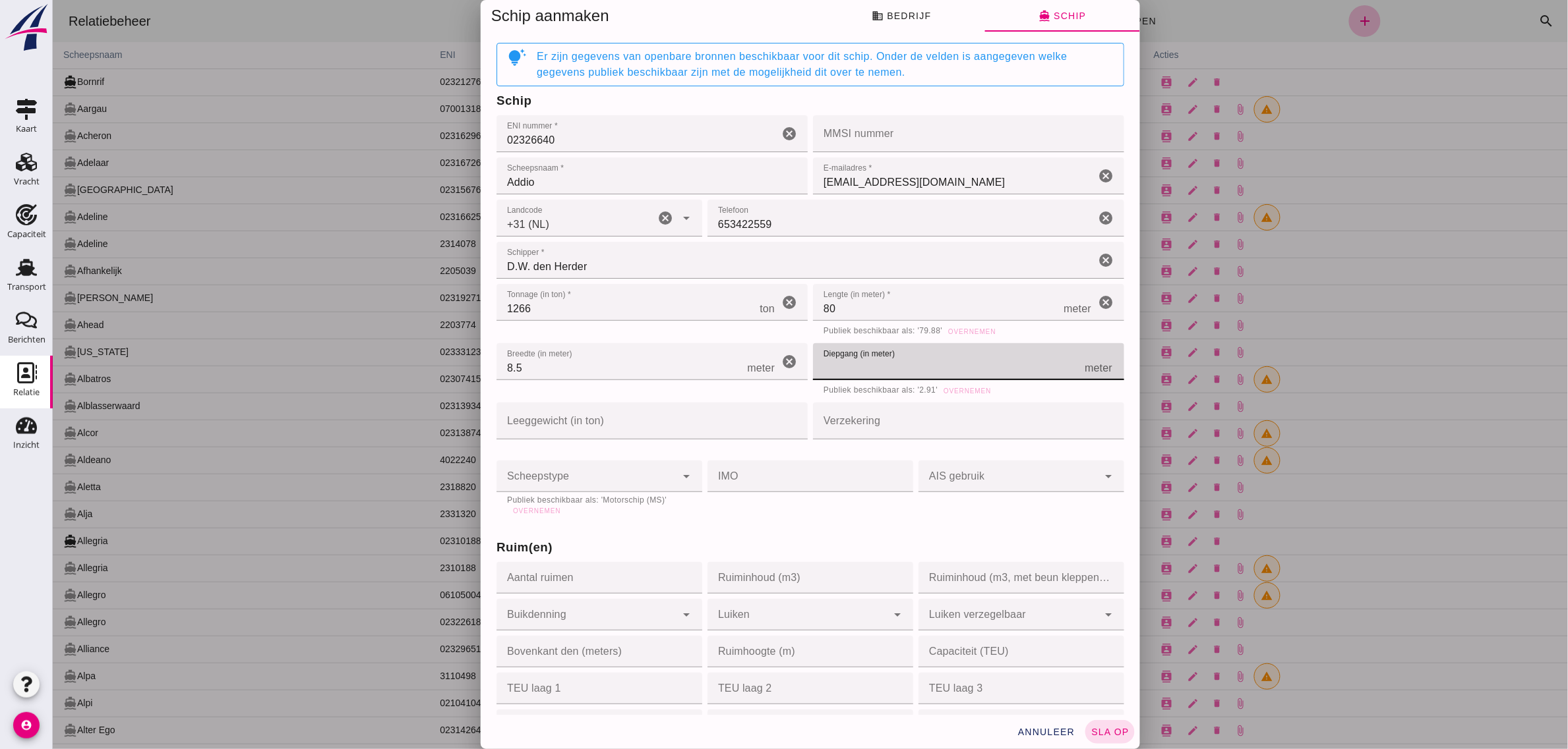
type input "2"
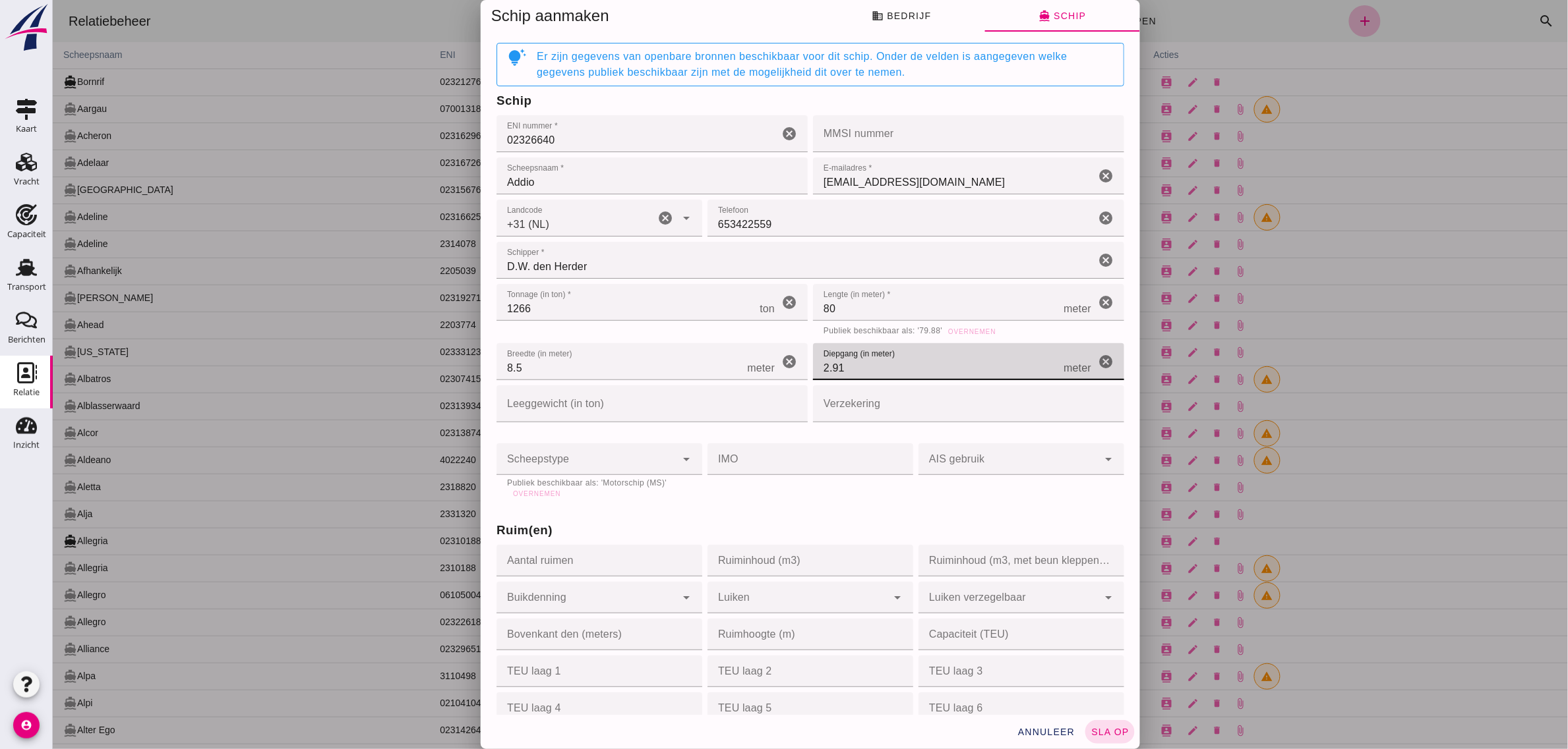
type input "2.91"
click at [838, 412] on input "Verzekering" at bounding box center [964, 404] width 303 height 37
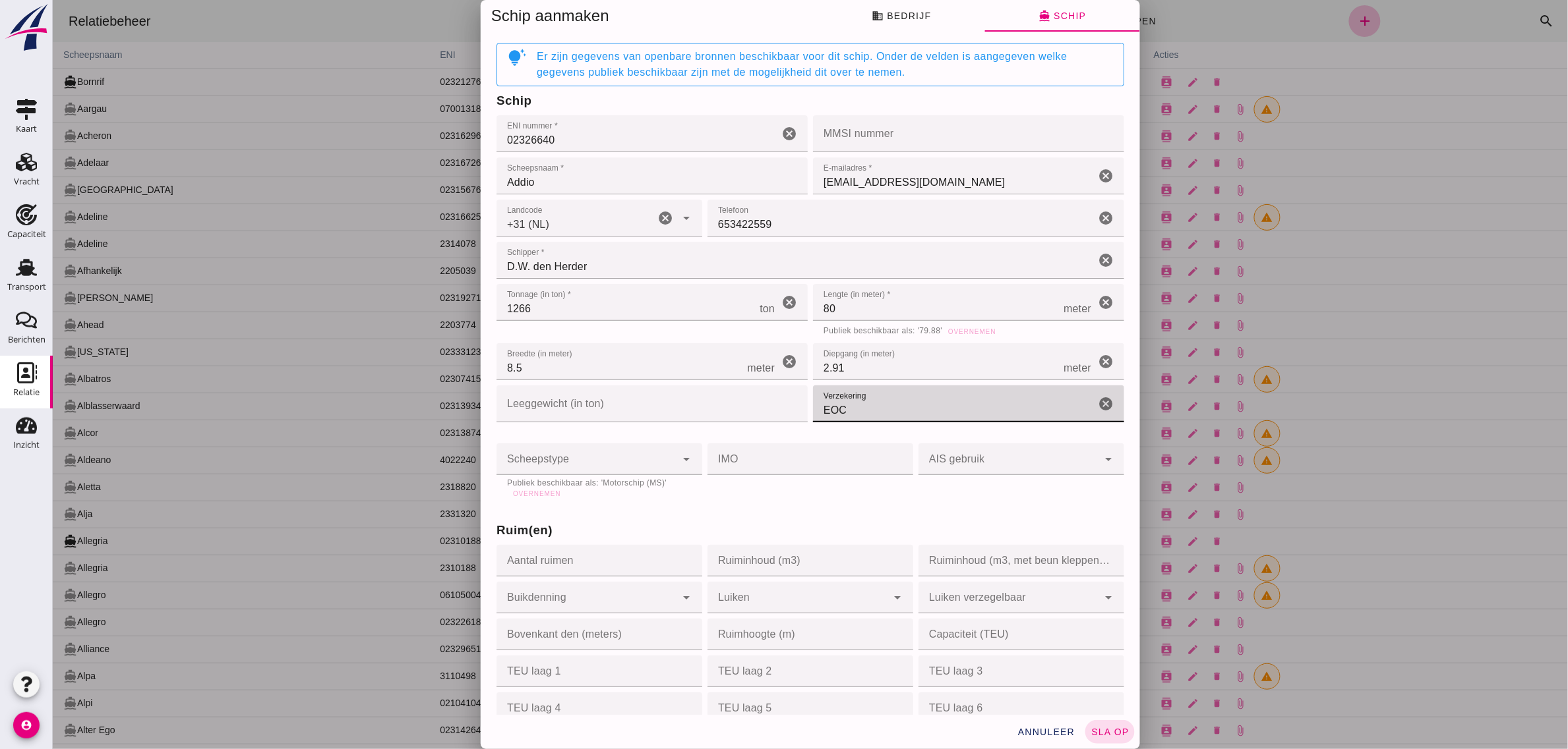
type input "EOC"
click at [613, 466] on div at bounding box center [585, 459] width 180 height 32
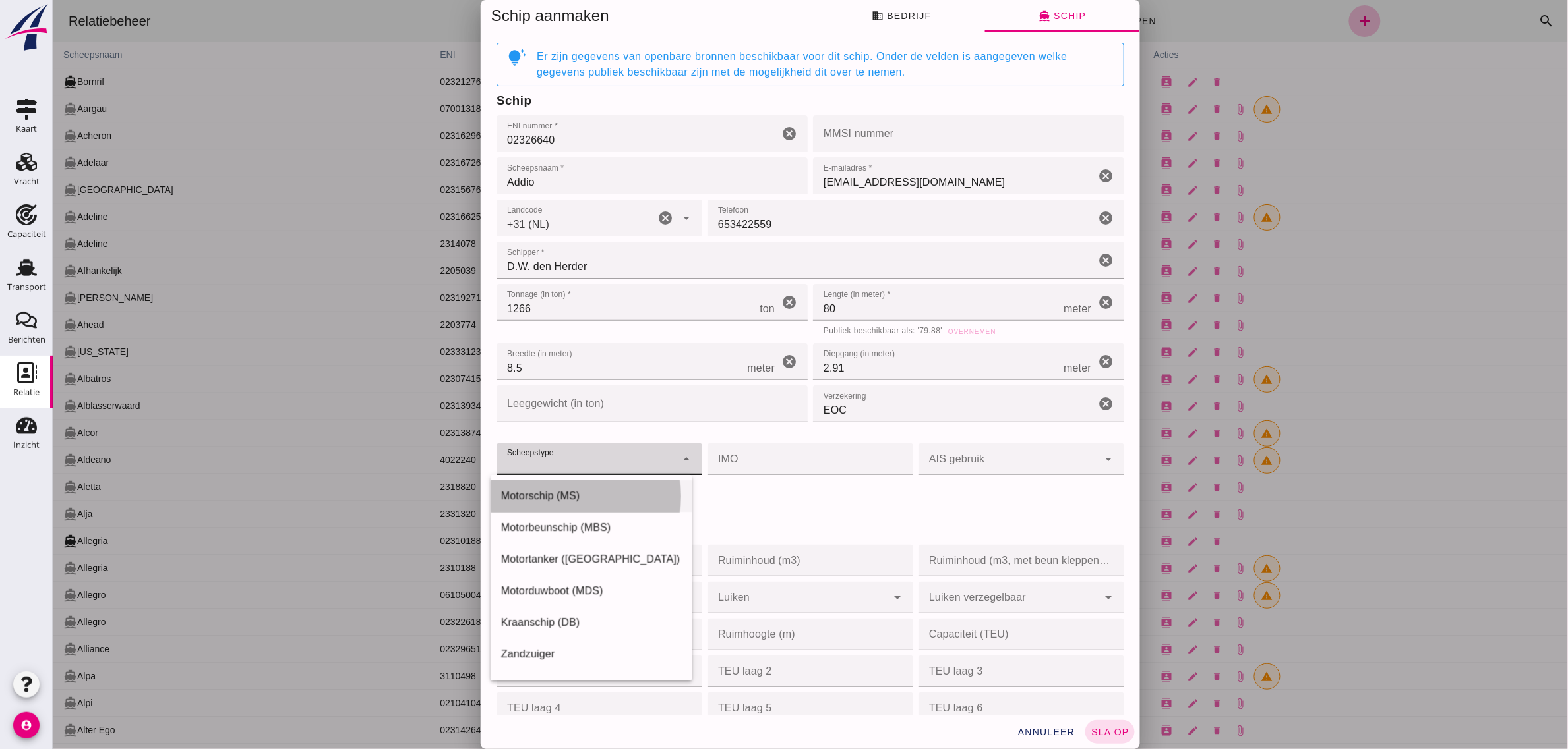
click at [551, 495] on div "Motorschip (MS)" at bounding box center [591, 495] width 181 height 16
type input "motor_ship"
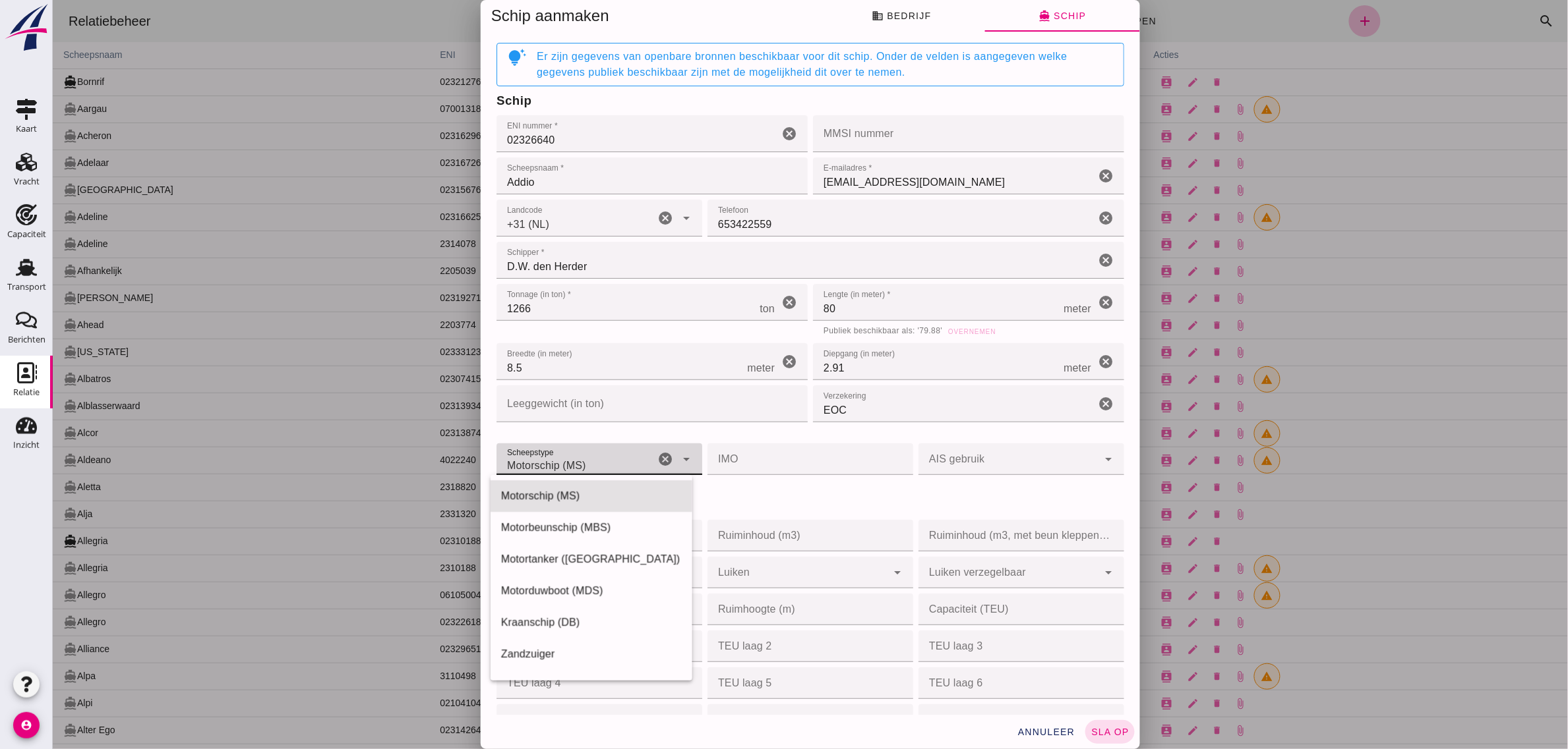
click at [782, 504] on h3 "Ruim(en)" at bounding box center [809, 505] width 628 height 18
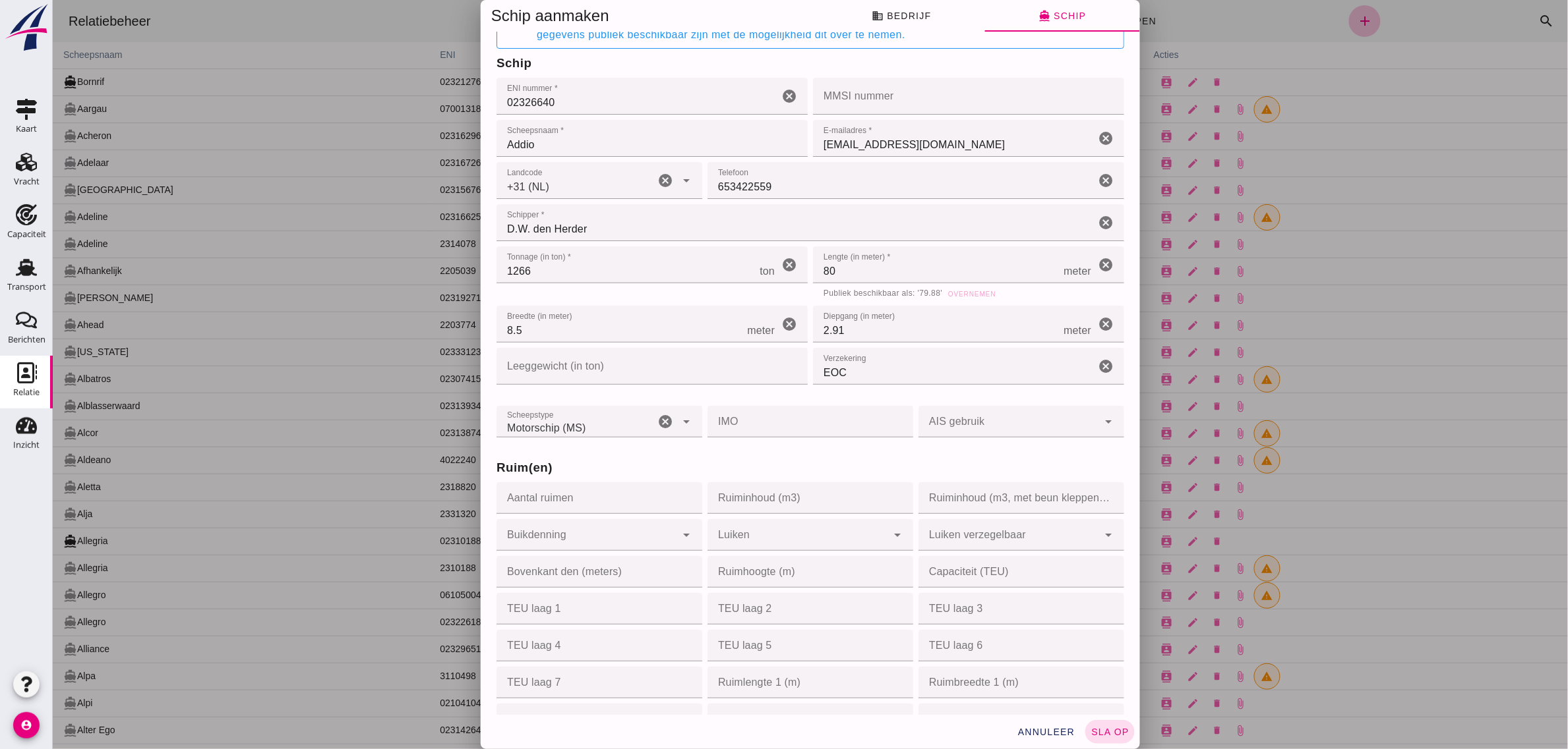
scroll to position [82, 0]
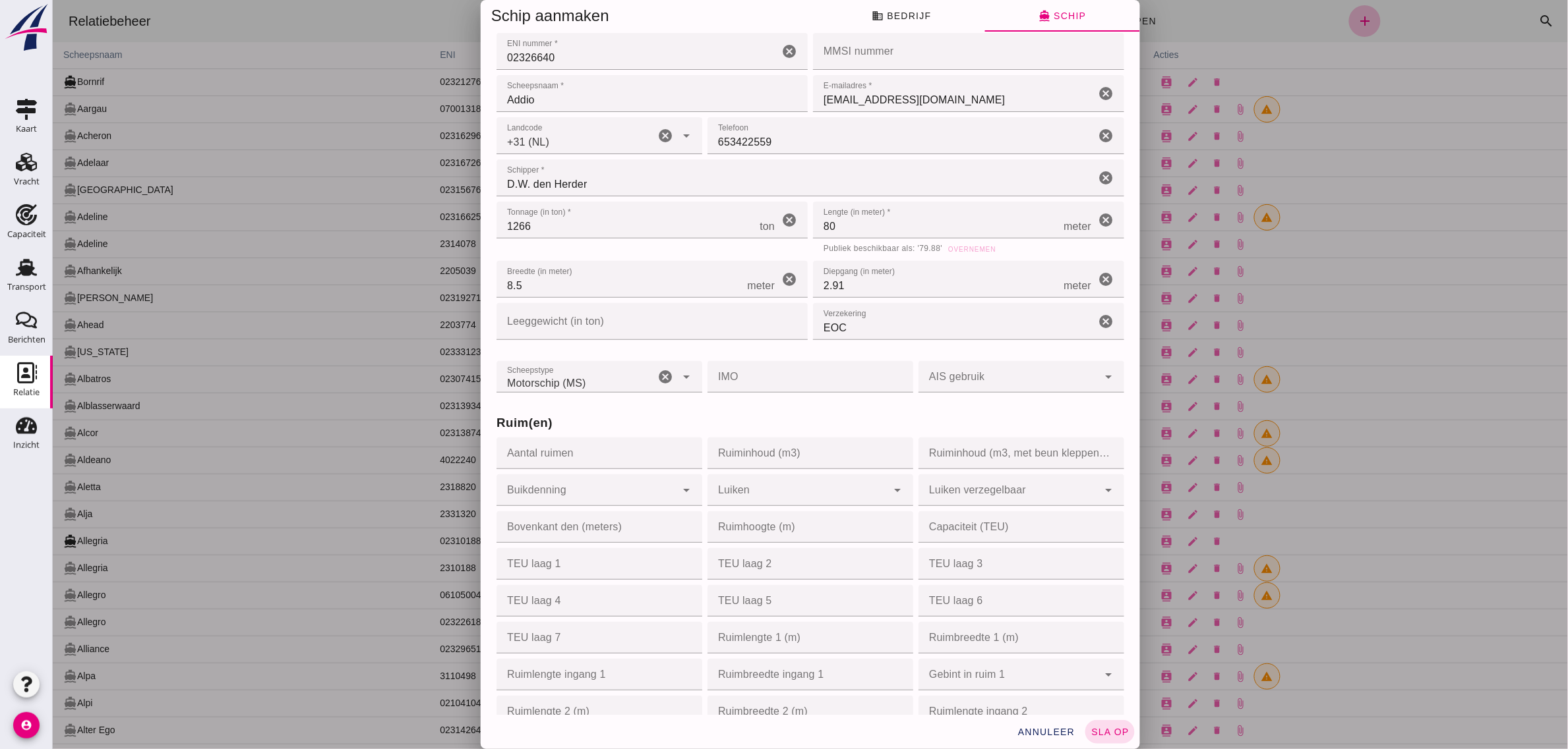
click at [575, 457] on input "Aantal ruimen" at bounding box center [594, 453] width 198 height 32
type input "2"
type input "1875"
click at [726, 414] on h3 "Ruim(en)" at bounding box center [809, 423] width 628 height 18
click at [617, 498] on div at bounding box center [585, 490] width 180 height 32
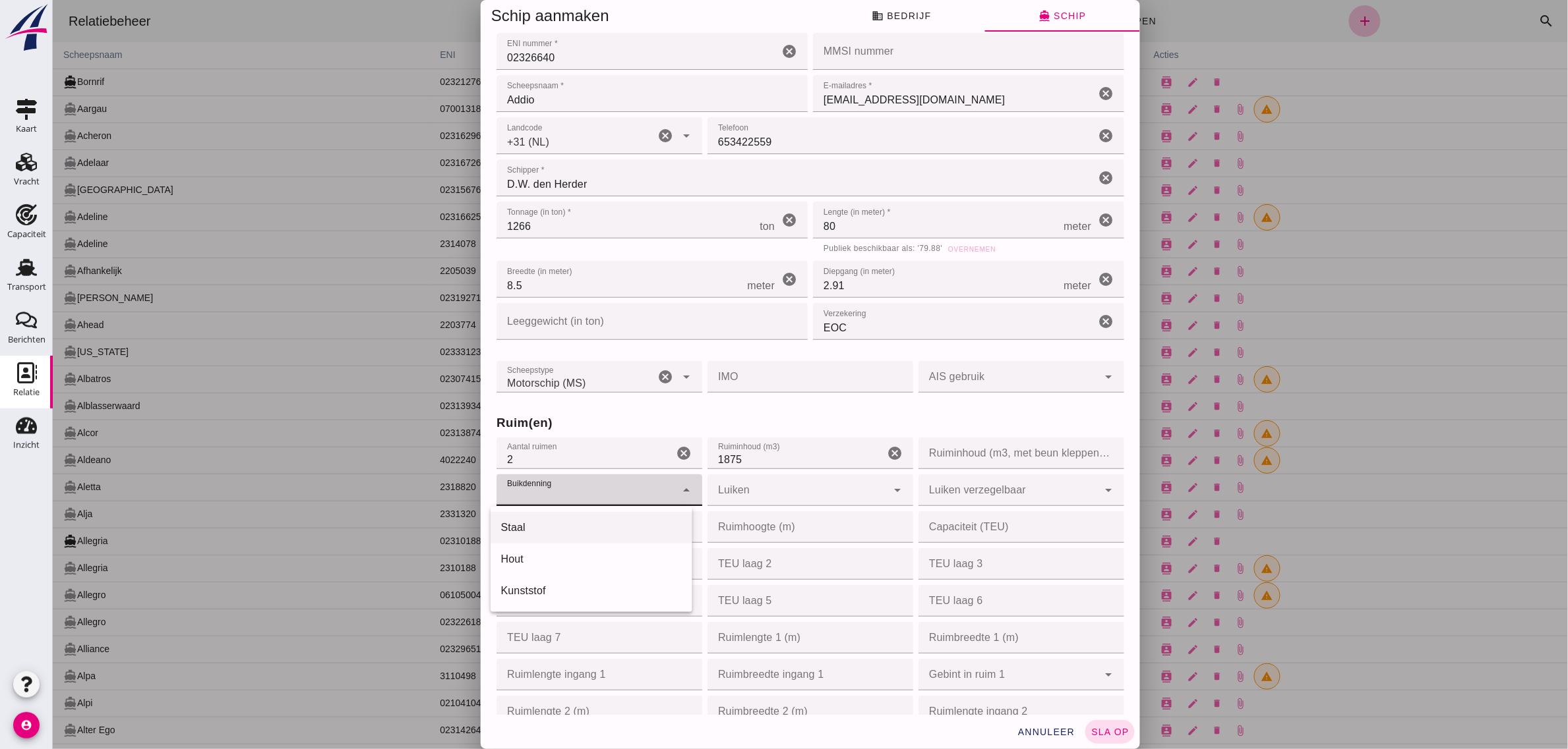
click at [534, 525] on div "Staal" at bounding box center [591, 527] width 181 height 16
type input "steel"
click at [837, 488] on div at bounding box center [796, 490] width 180 height 32
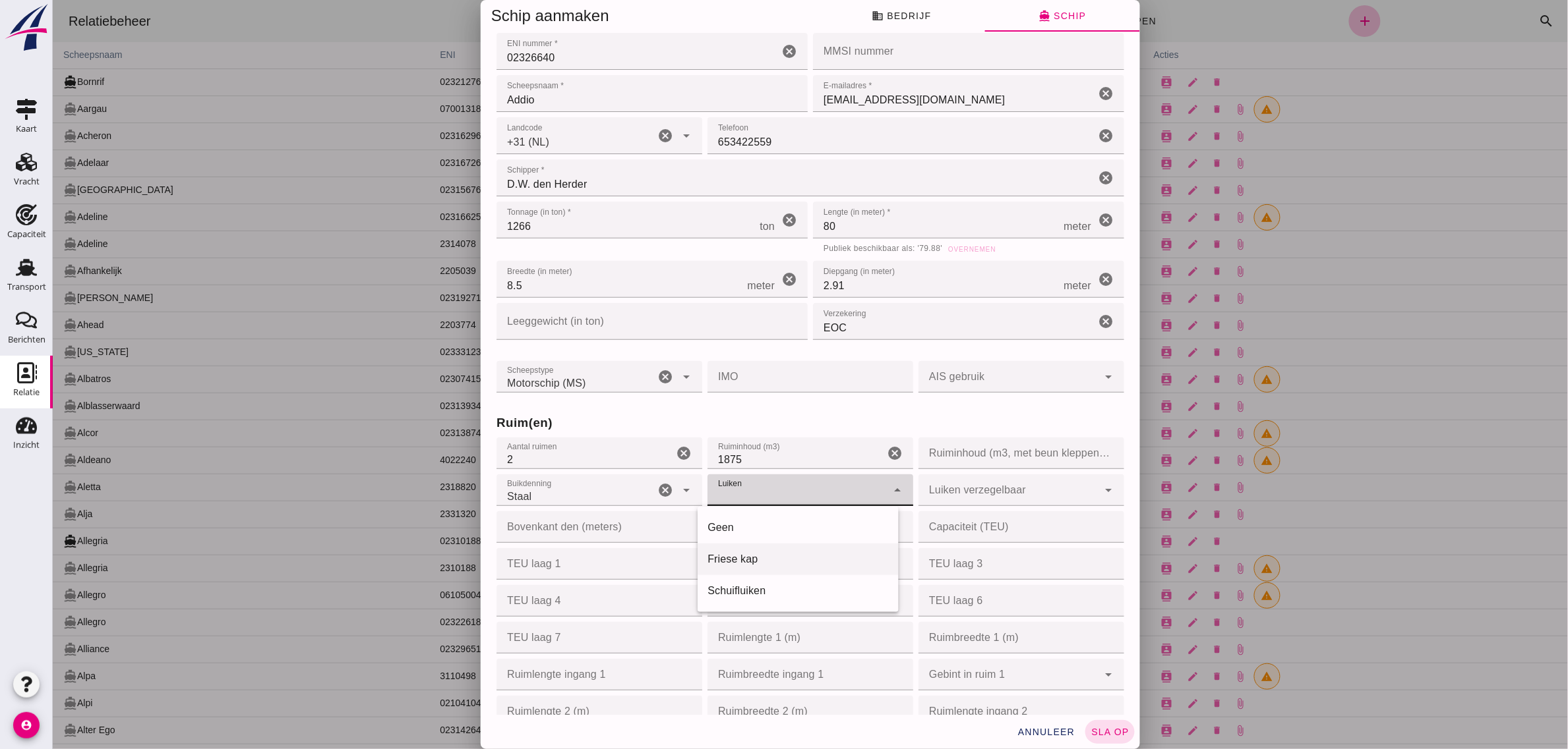
click at [746, 561] on div "Friese kap" at bounding box center [798, 559] width 181 height 16
type input "frisian_hood"
click at [812, 419] on h3 "Ruim(en)" at bounding box center [809, 423] width 628 height 18
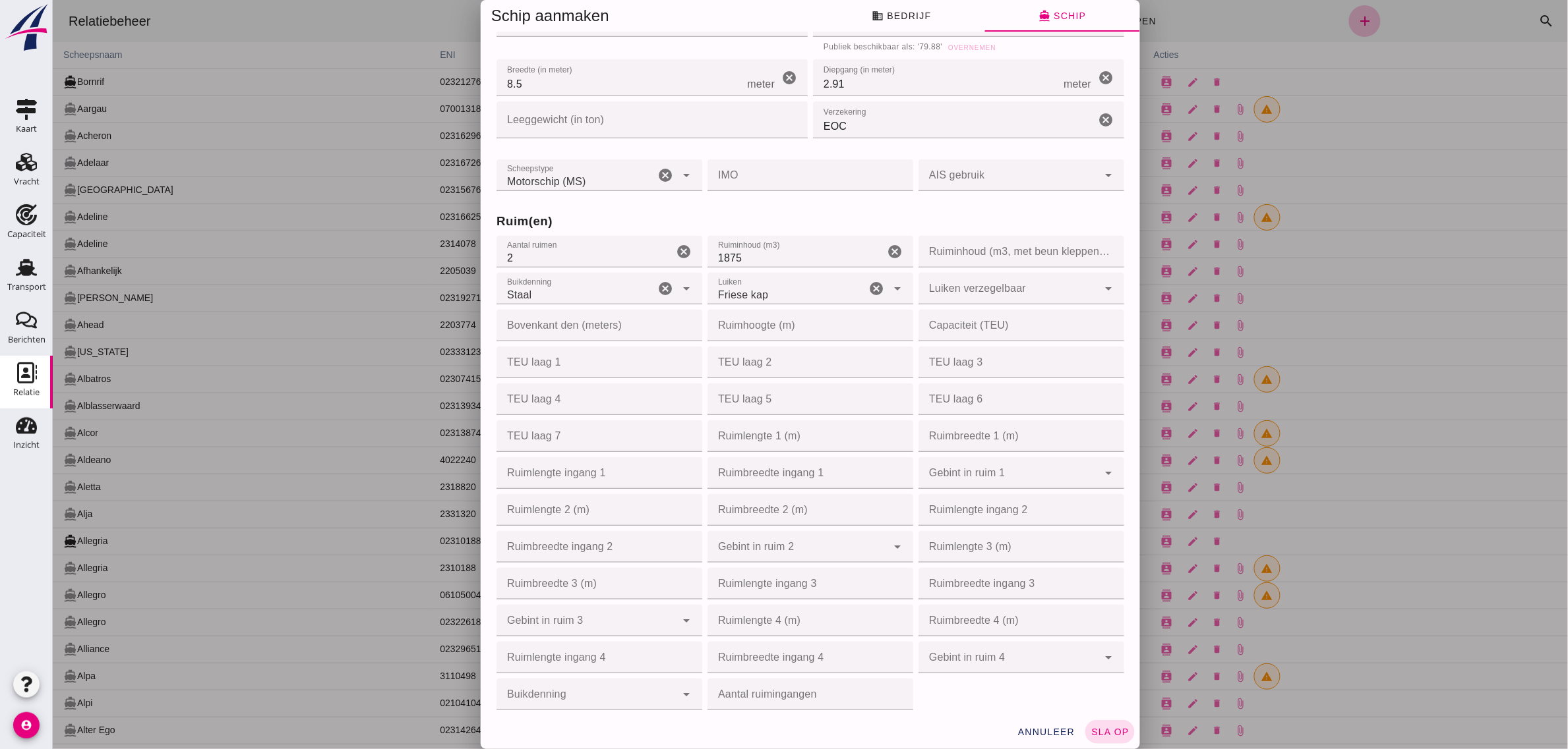
scroll to position [330, 0]
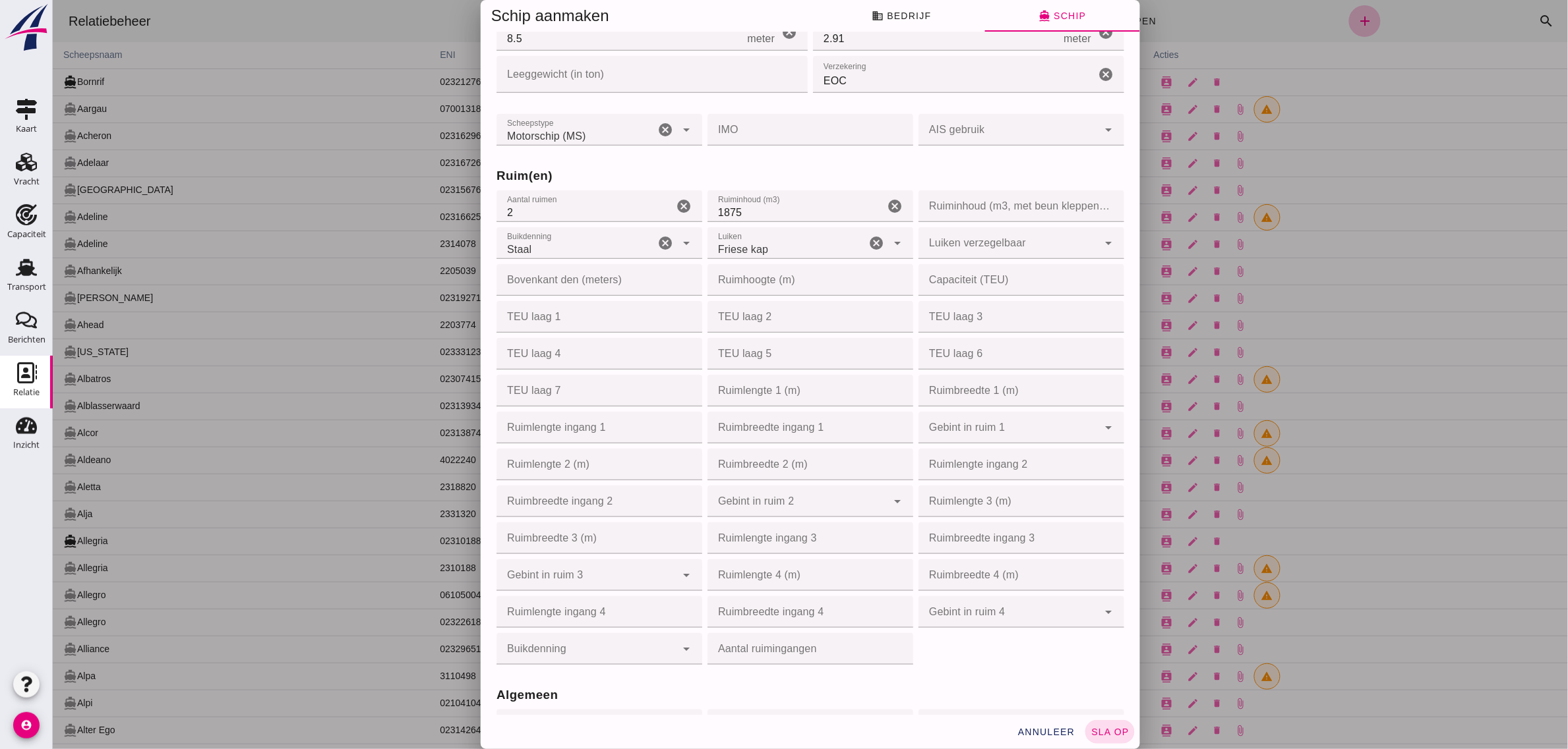
click at [627, 432] on input "Ruimlengte ingang 1" at bounding box center [594, 428] width 198 height 32
type input "25"
type input "6"
type input "6.55"
click at [877, 162] on div "Ruim(en) Aantal ruimen Aantal ruimen 2 cancel Ruiminhoud (m3) Ruiminhoud (m3) 1…" at bounding box center [809, 408] width 633 height 519
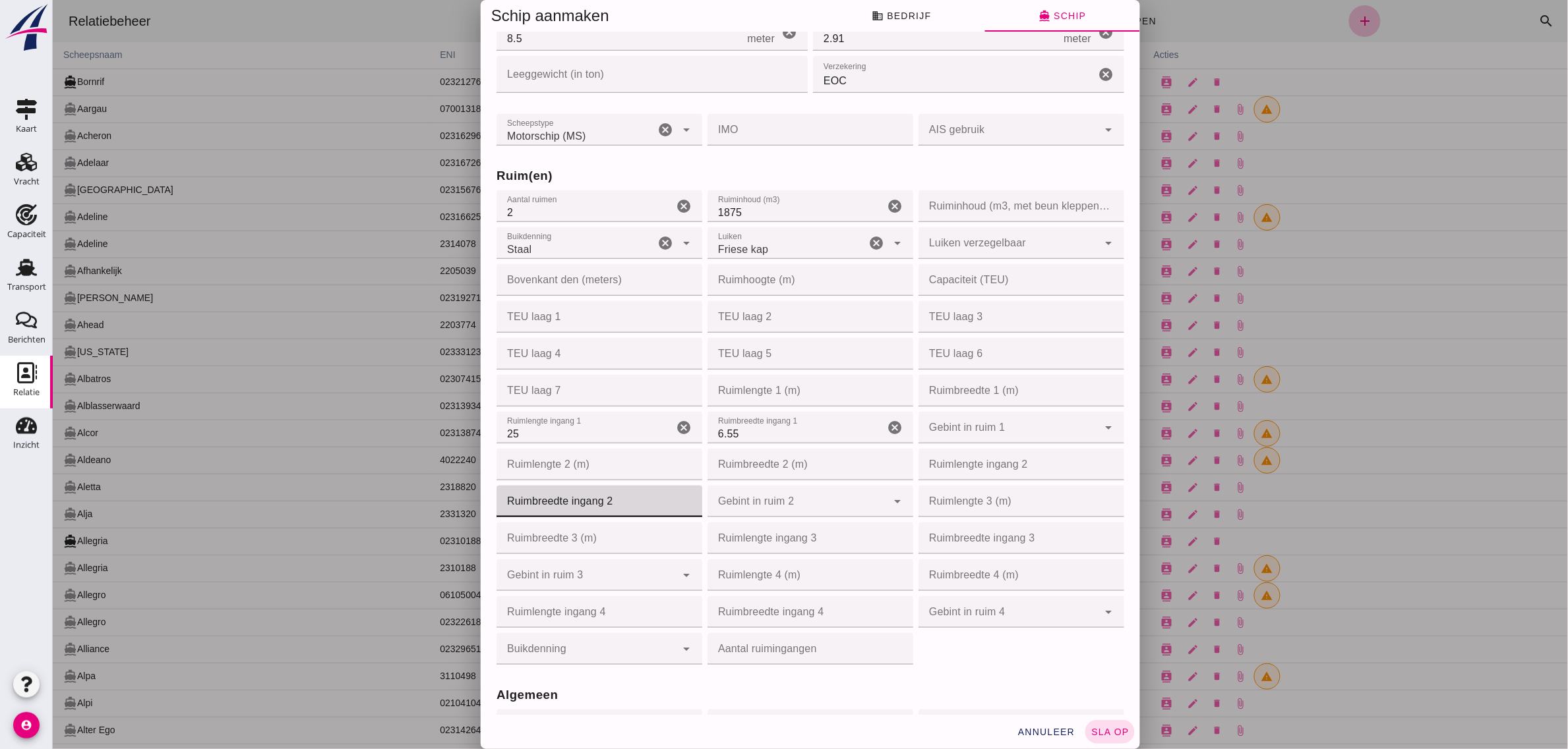
click at [577, 500] on input "Ruimbreedte ingang 2" at bounding box center [594, 502] width 198 height 32
type input "26"
type input "26.25"
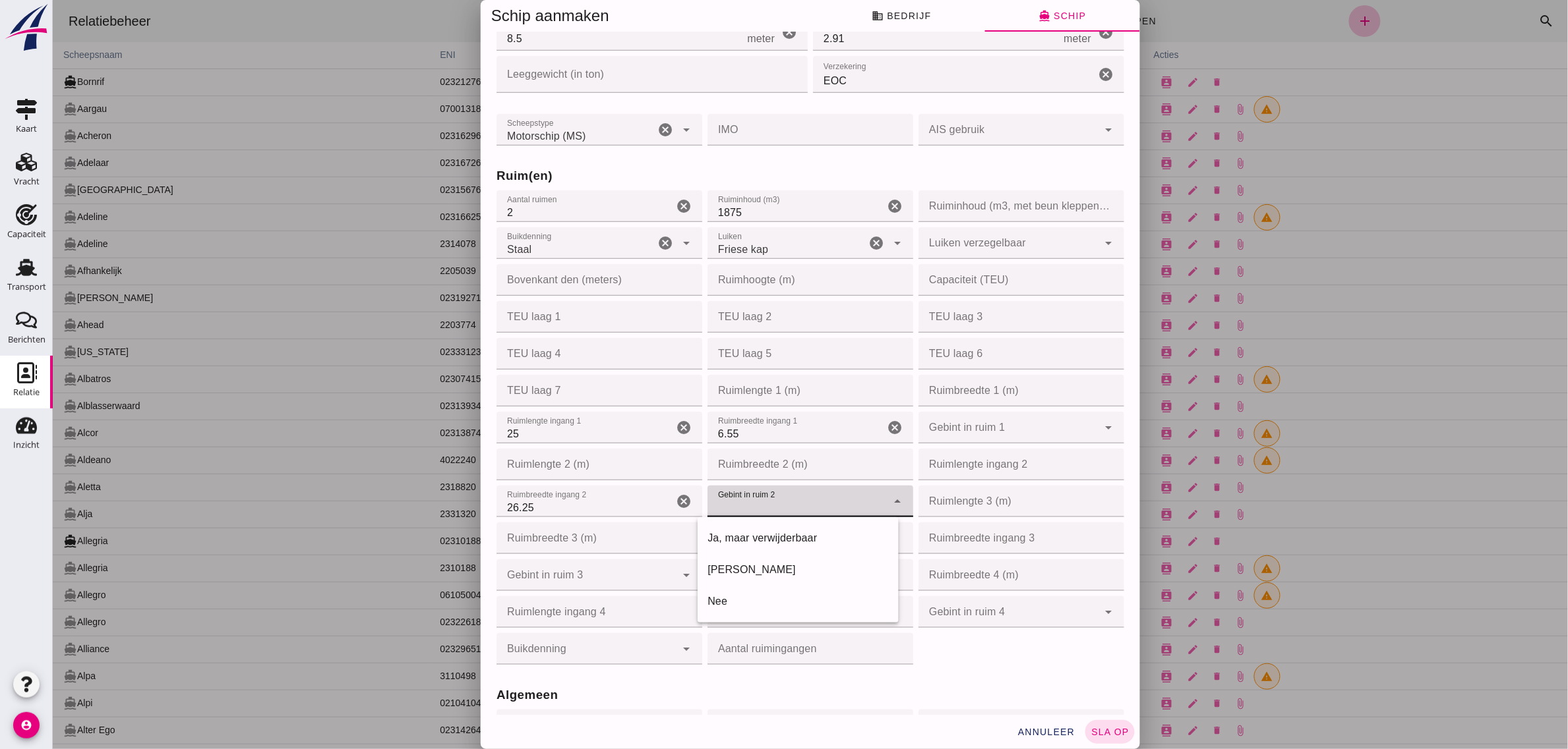
click at [746, 501] on div at bounding box center [796, 502] width 180 height 32
click at [626, 517] on input "26.25" at bounding box center [584, 502] width 177 height 32
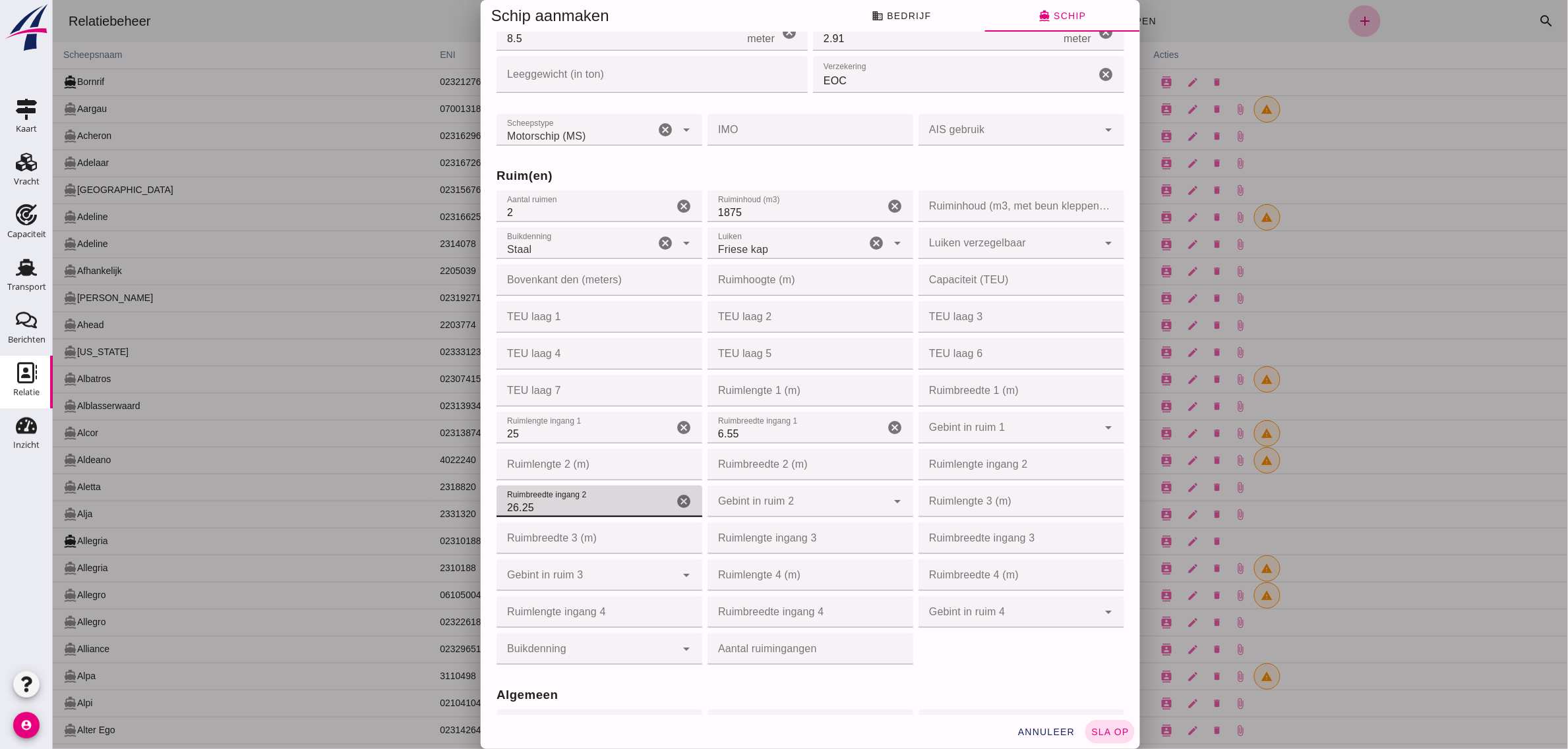
type input "26.2"
type input "2"
click at [933, 459] on input "Ruimlengte ingang 2" at bounding box center [1017, 464] width 198 height 32
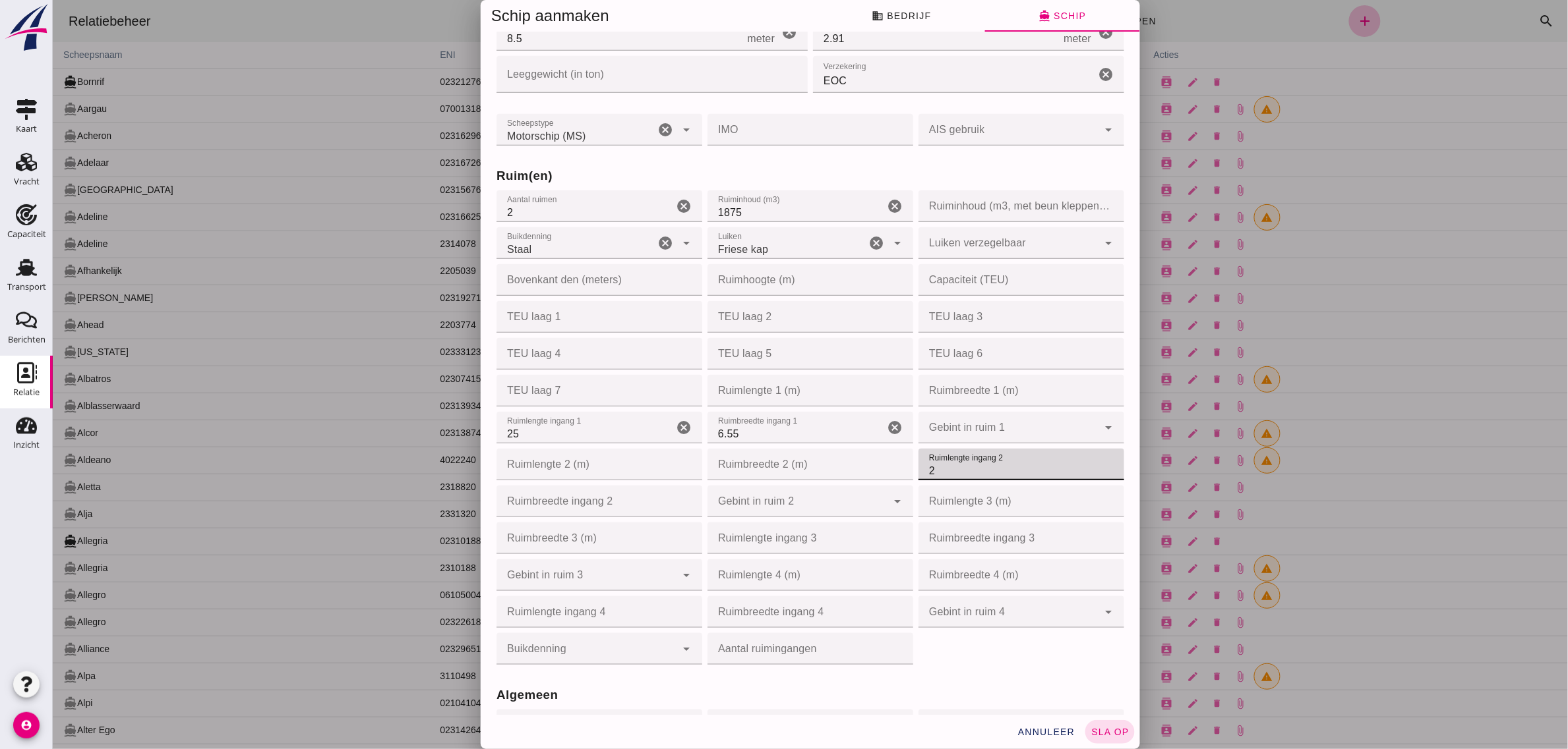
type input "26"
type input "26.25"
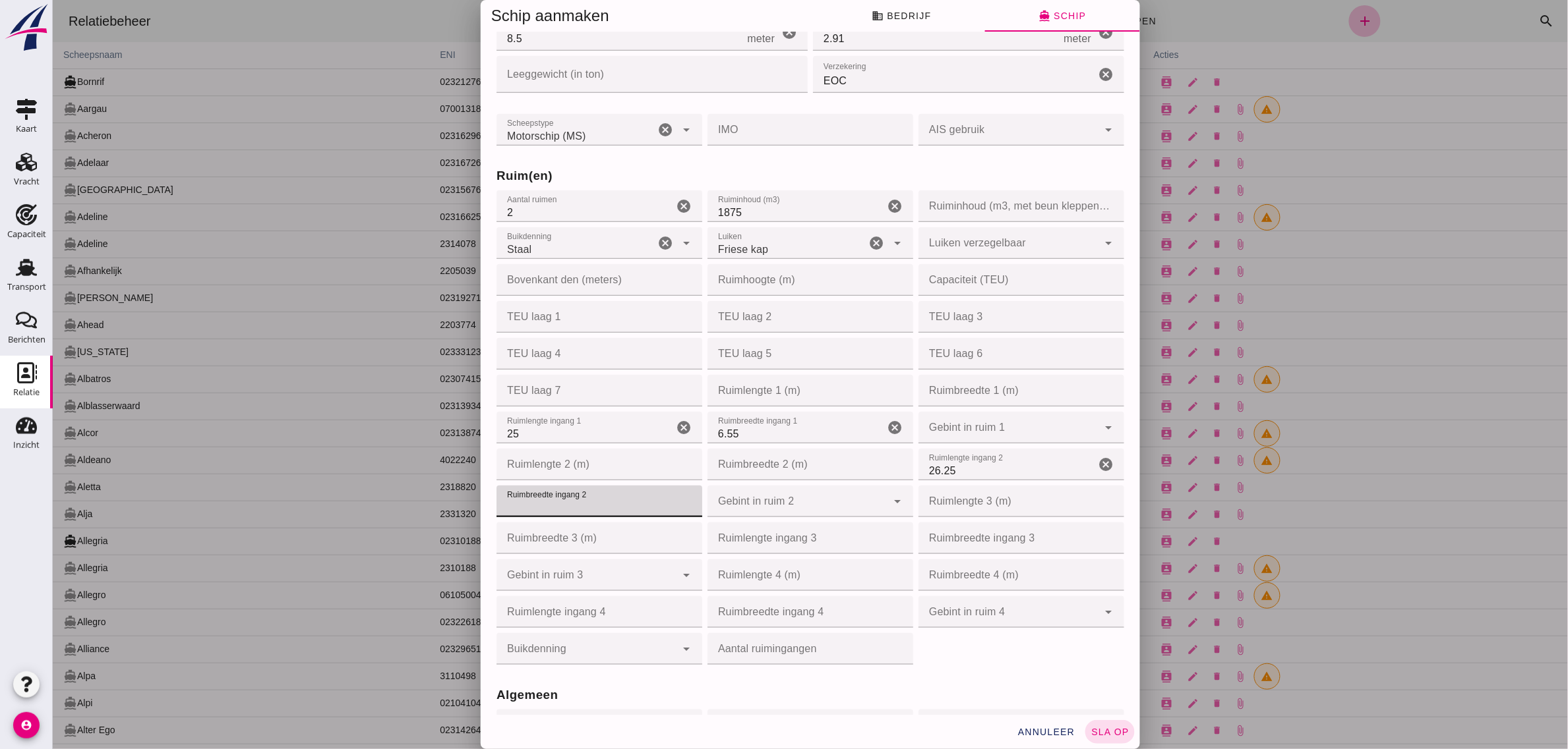
type input "6"
type input "6.55"
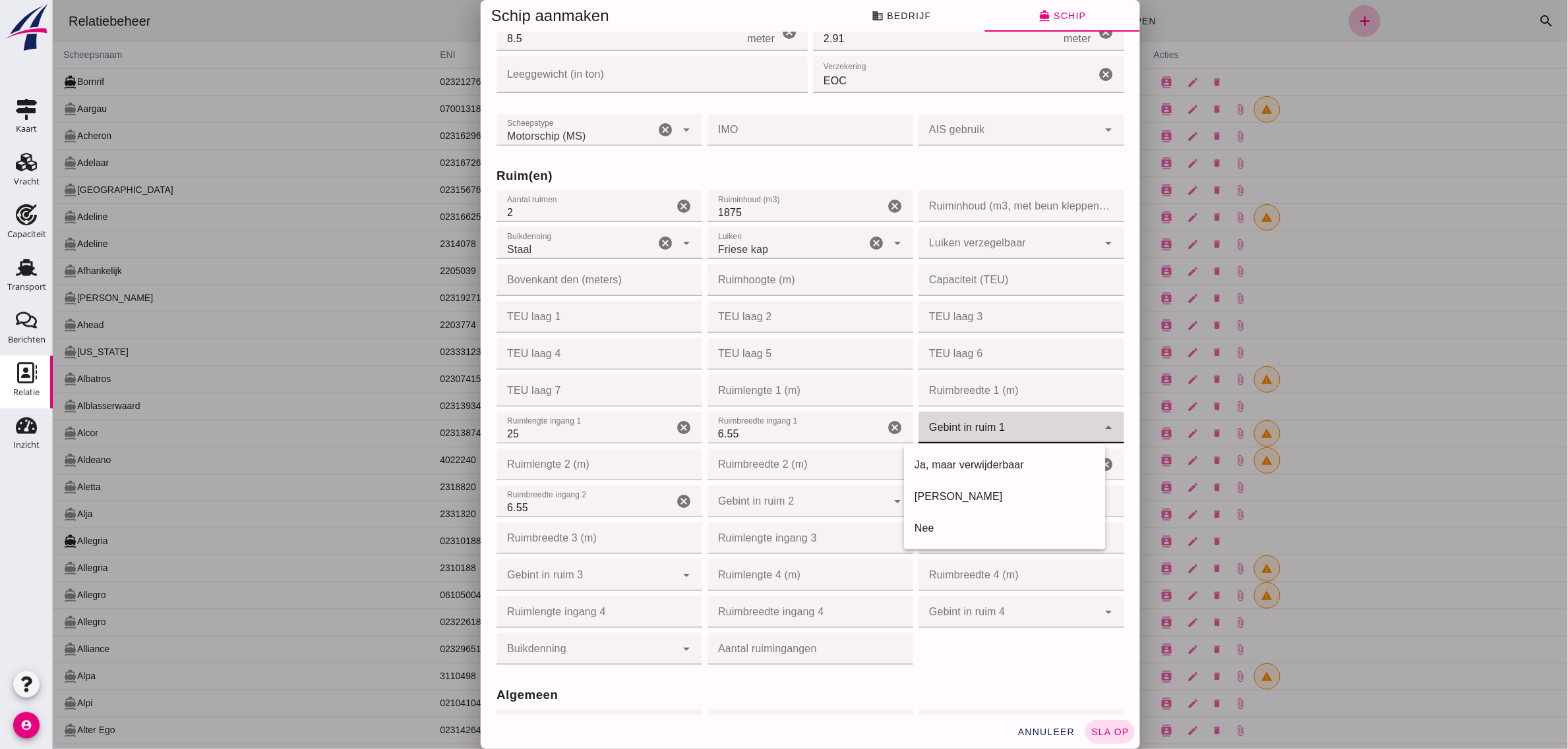
click at [976, 421] on div at bounding box center [1008, 428] width 180 height 32
click at [970, 459] on div "Ja, maar verwijderbaar" at bounding box center [1004, 465] width 181 height 16
type input "yes_but_removable"
click at [768, 501] on div at bounding box center [796, 502] width 180 height 32
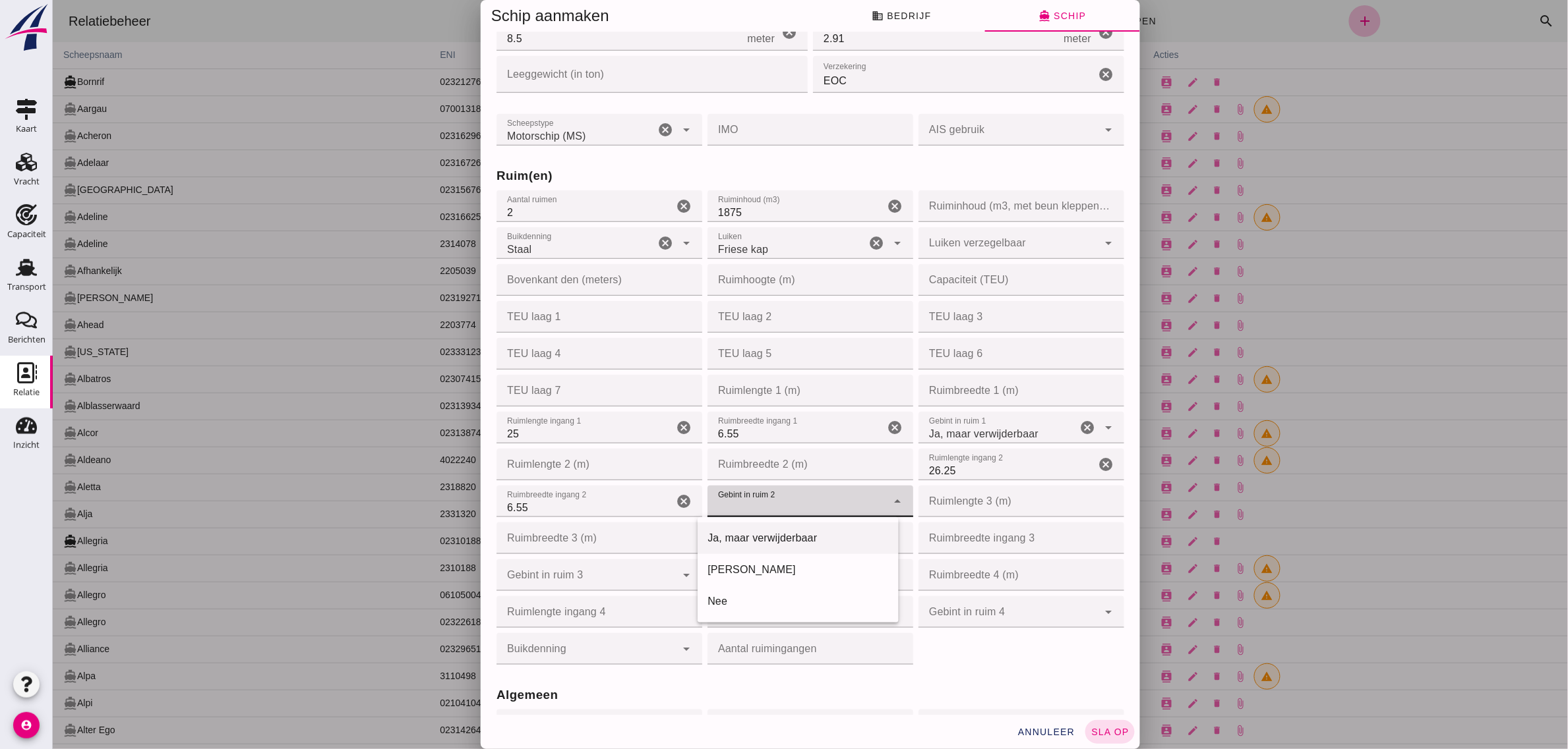
click at [765, 535] on div "Ja, maar verwijderbaar" at bounding box center [798, 538] width 181 height 16
type input "yes_but_removable"
click at [976, 656] on div "Ruim(en) Aantal ruimen Aantal ruimen 2 cancel Ruiminhoud (m3) Ruiminhoud (m3) 1…" at bounding box center [809, 408] width 633 height 519
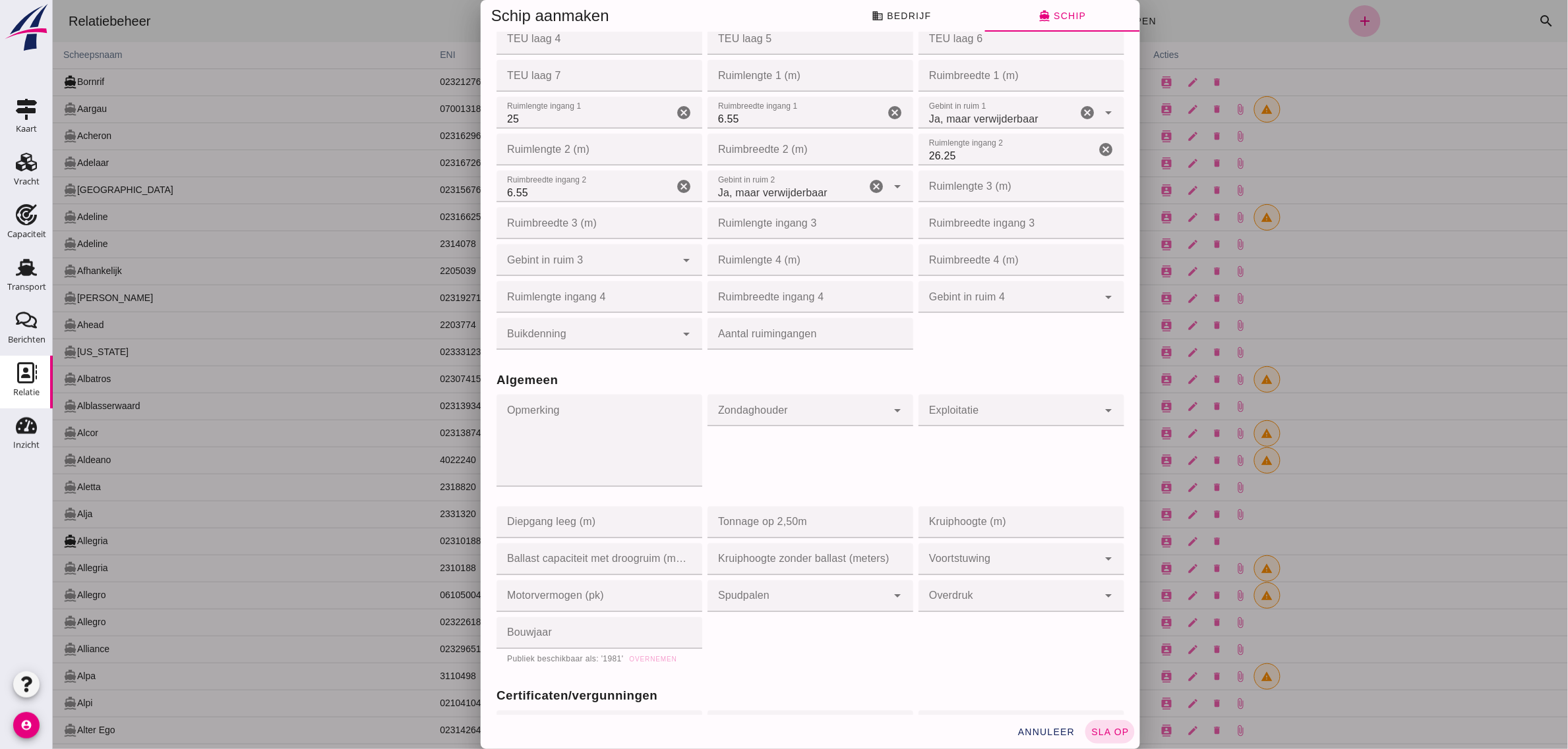
scroll to position [659, 0]
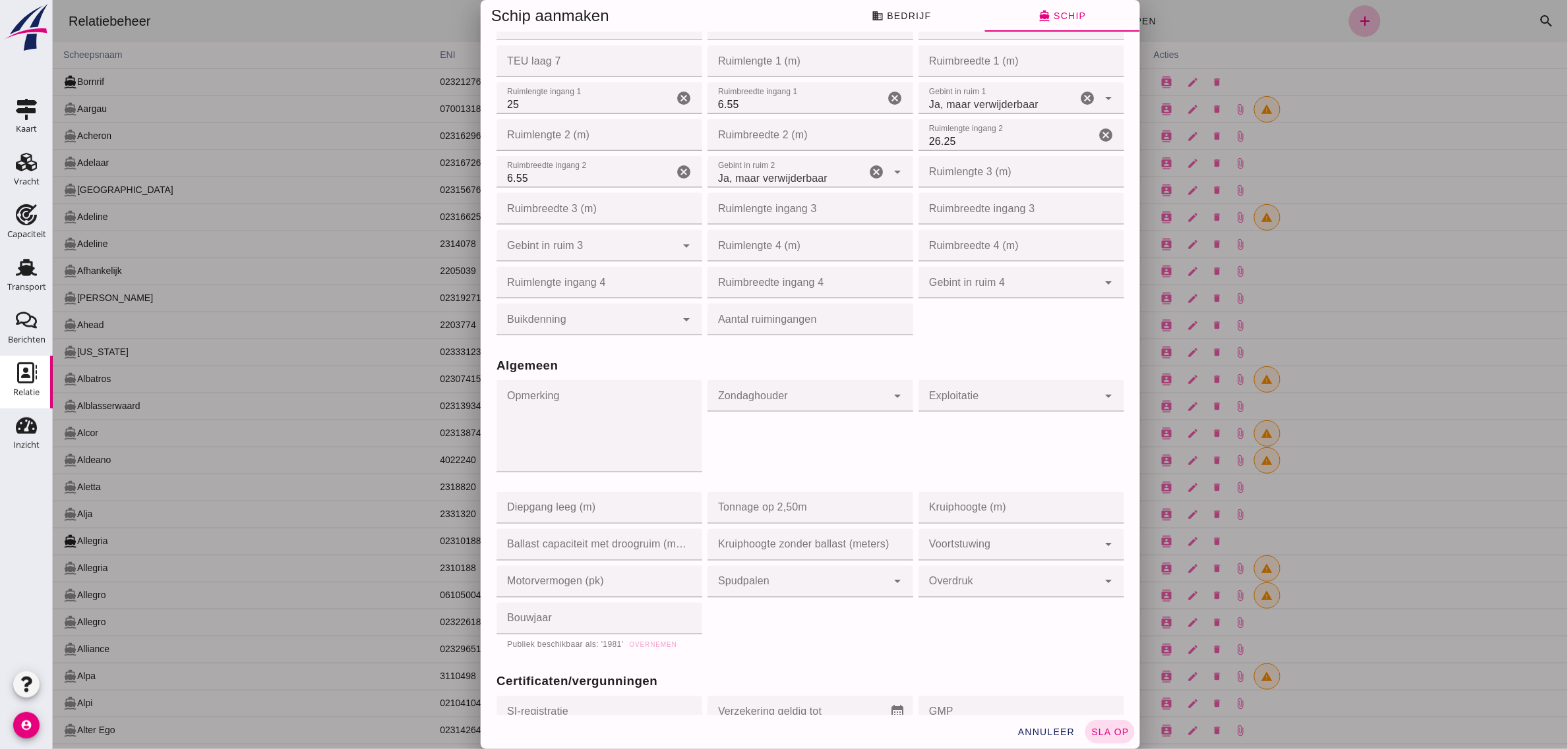
click at [768, 404] on div at bounding box center [796, 396] width 180 height 32
click at [766, 421] on div "[PERSON_NAME]" at bounding box center [798, 433] width 202 height 32
type input "yes"
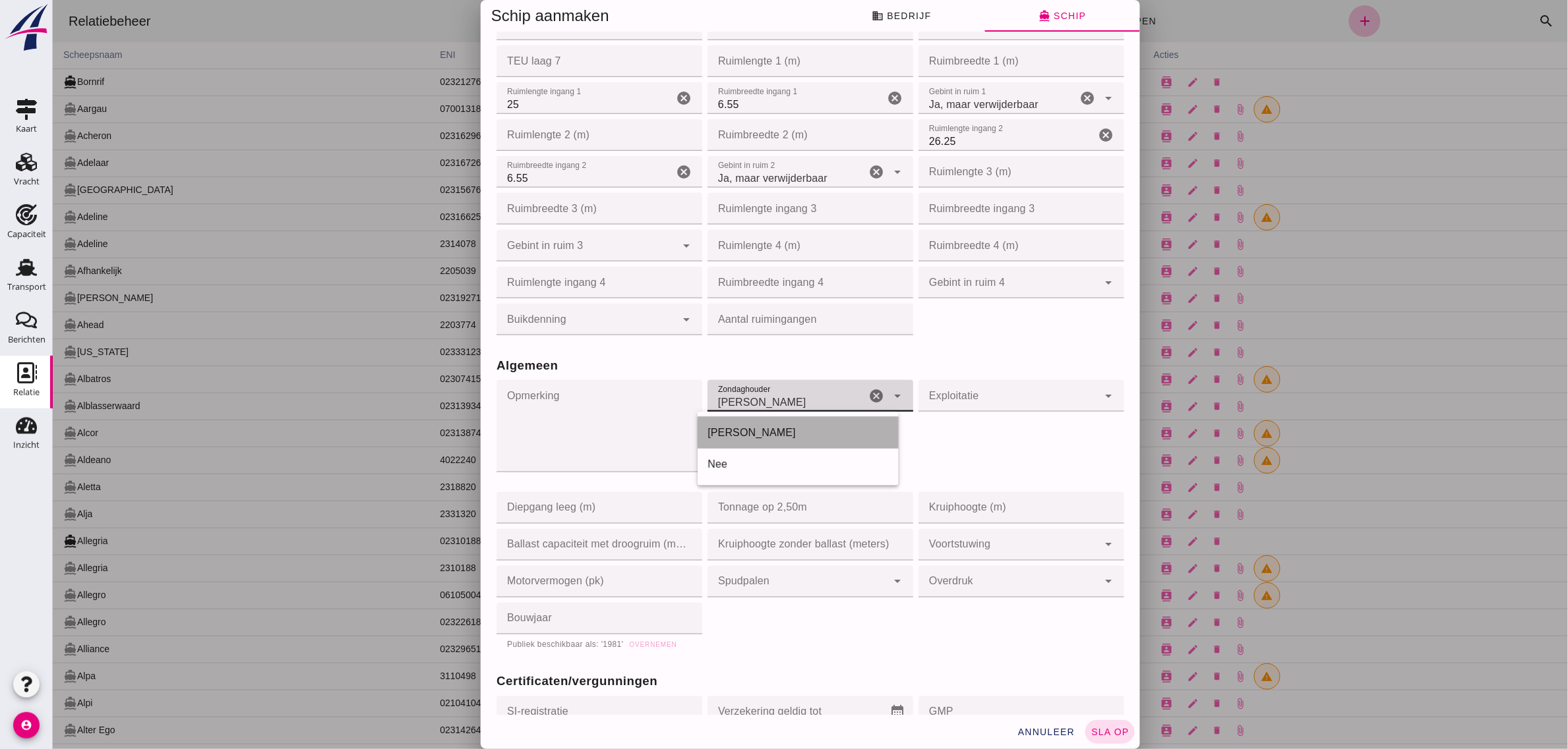
click at [952, 330] on div "Ruim(en) Aantal ruimen Aantal ruimen 2 cancel Ruiminhoud (m3) Ruiminhoud (m3) 1…" at bounding box center [809, 78] width 633 height 519
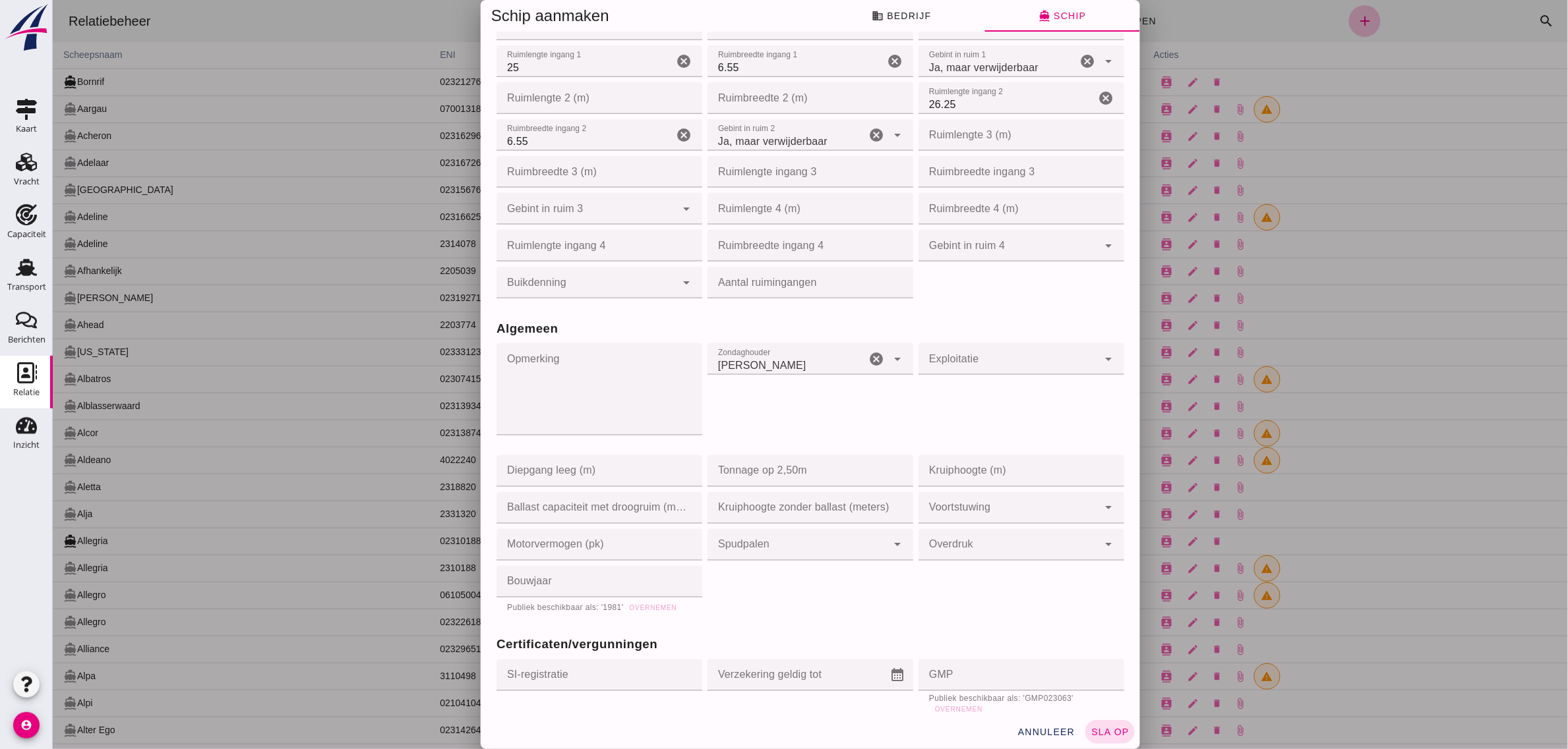
scroll to position [824, 0]
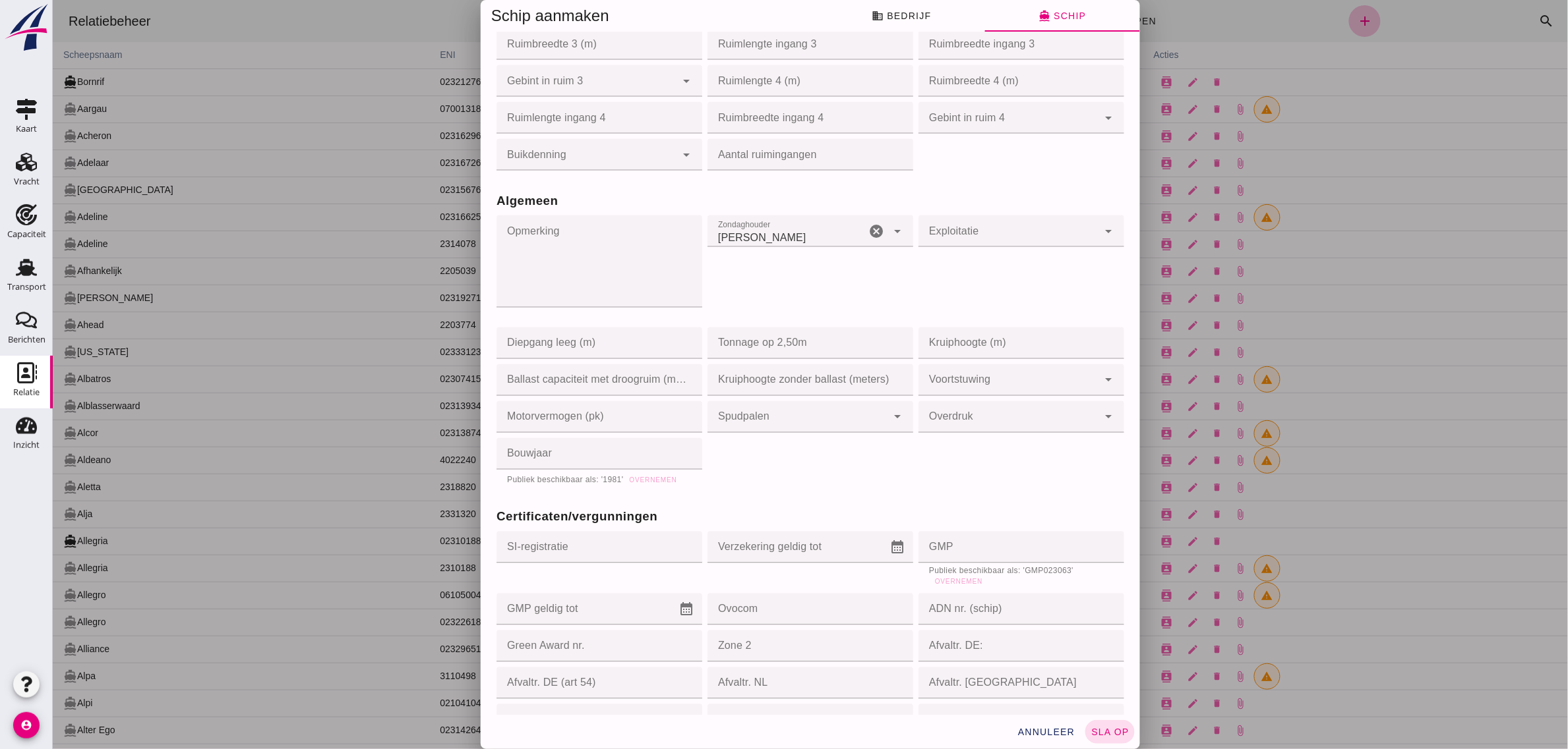
click at [762, 347] on input "Tonnage op 2,50m" at bounding box center [805, 343] width 198 height 32
type input "1025"
click at [774, 312] on div "Zondaghouder Zondaghouder Ja yes cancel arrow_drop_down" at bounding box center [809, 268] width 211 height 112
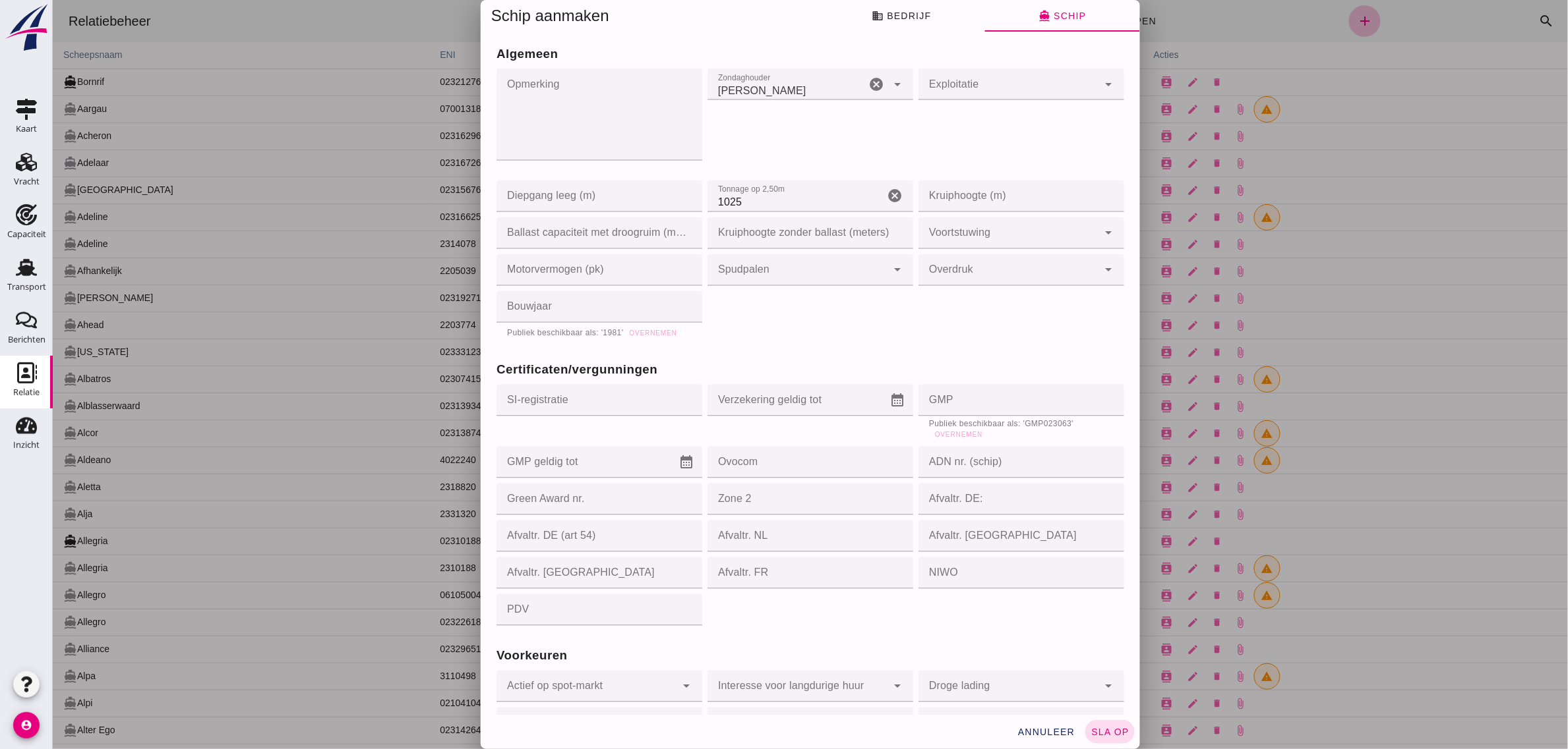
scroll to position [988, 0]
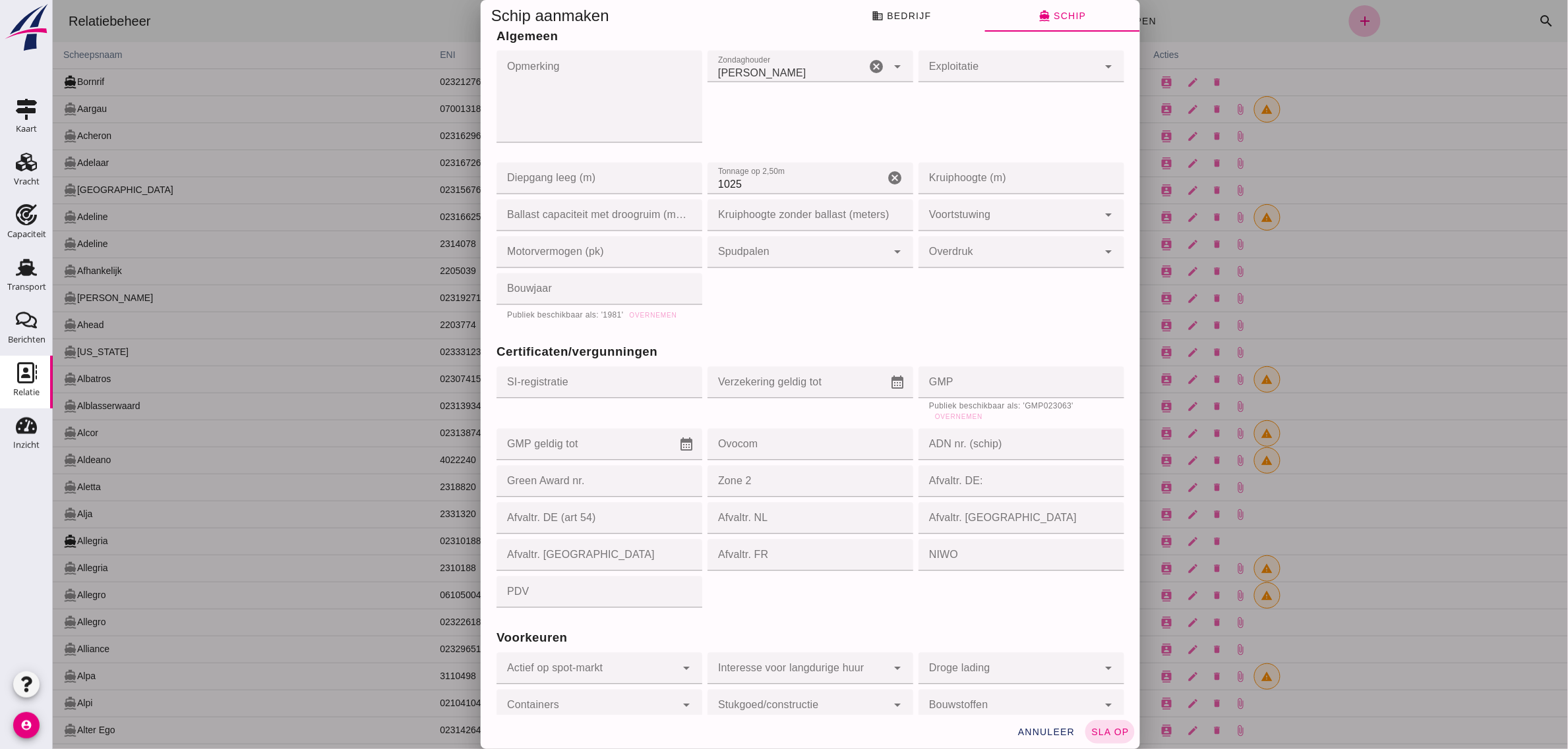
click at [964, 384] on input "GMP" at bounding box center [1017, 383] width 198 height 32
paste input "GMP023063"
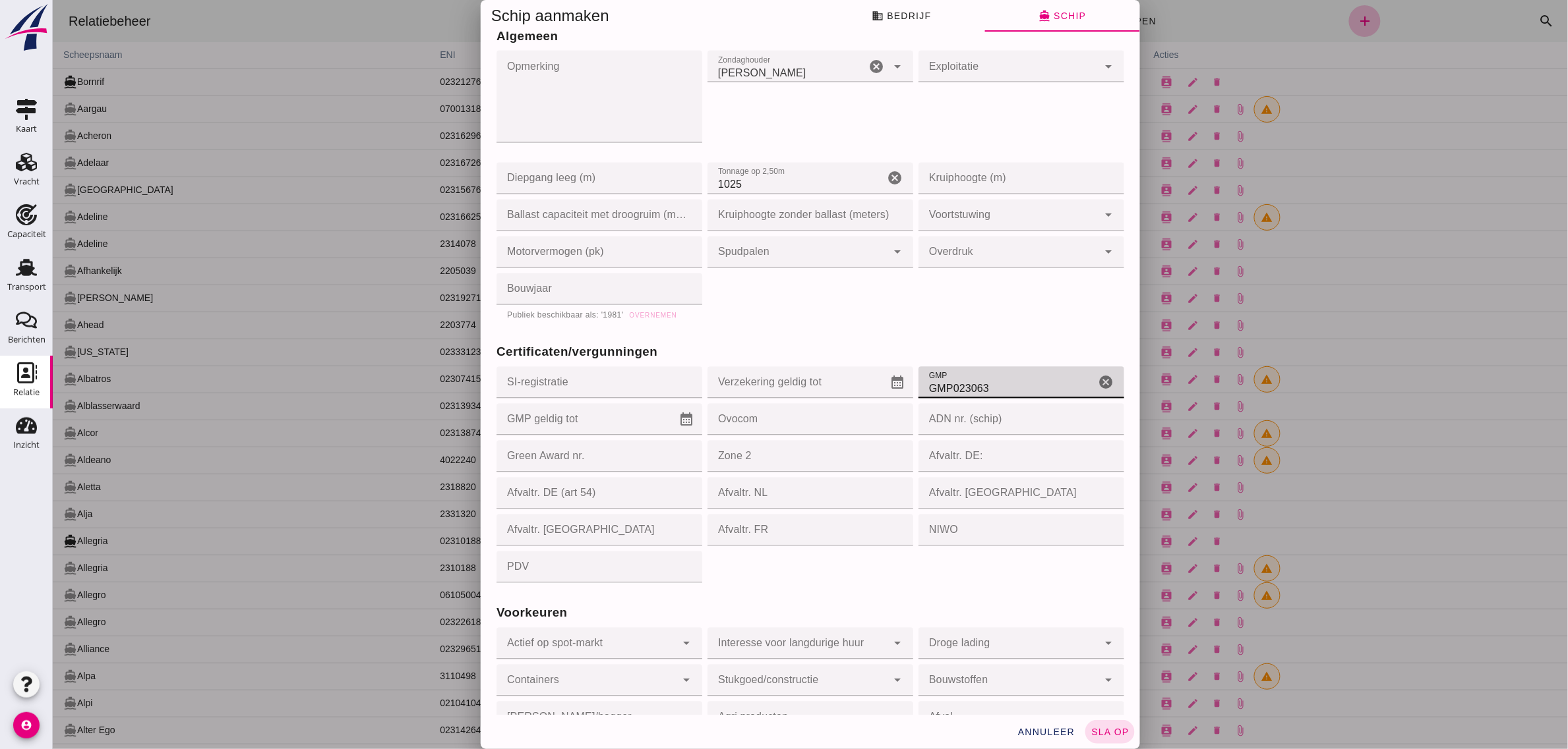
type input "GMP023063"
click at [678, 417] on icon "calendar_month" at bounding box center [685, 419] width 16 height 16
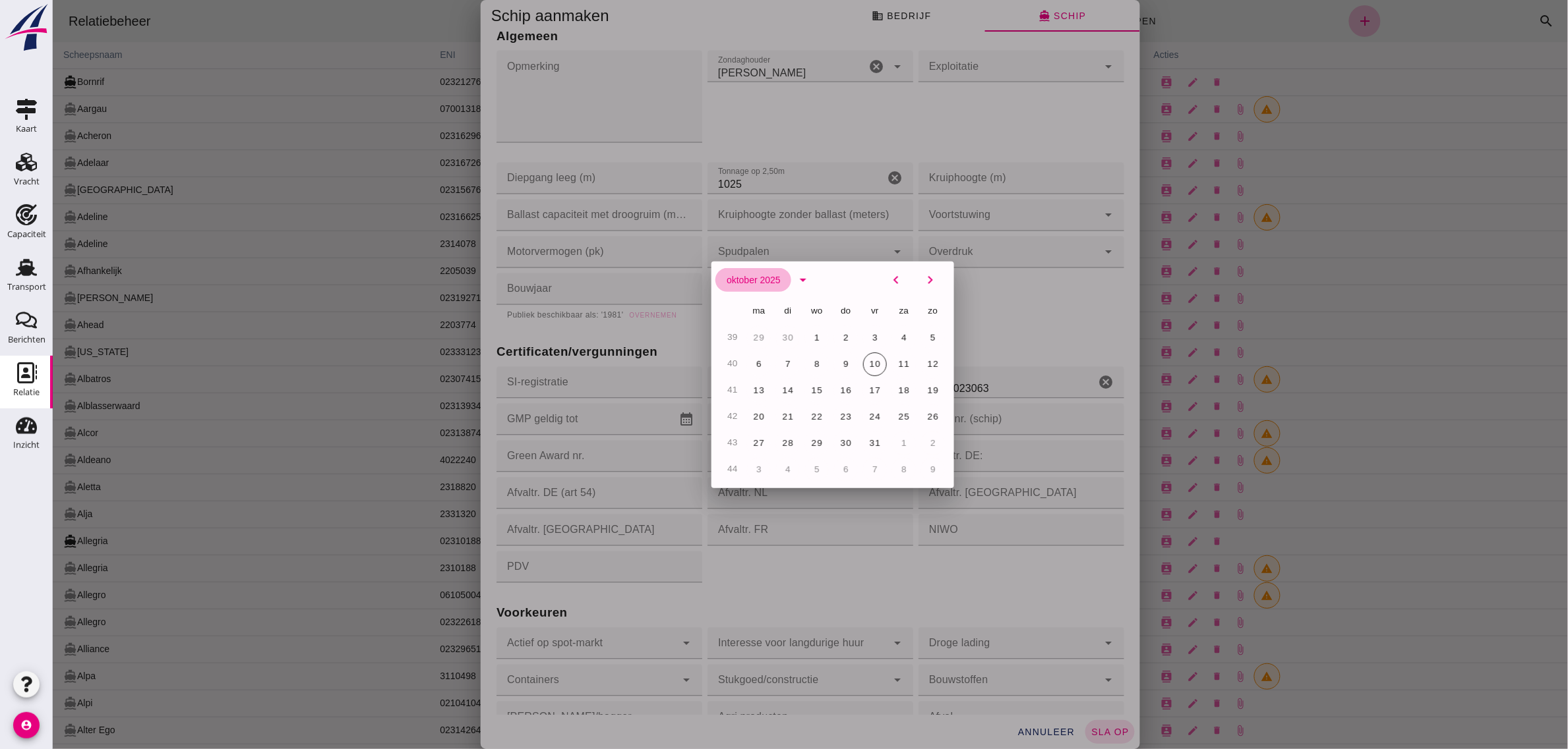
click at [760, 281] on span "oktober 2025" at bounding box center [752, 280] width 54 height 11
click at [876, 438] on span "okt" at bounding box center [884, 441] width 16 height 11
click at [774, 278] on button "oktober 2025" at bounding box center [752, 280] width 75 height 24
click at [800, 277] on icon "arrow_drop_down" at bounding box center [802, 279] width 16 height 16
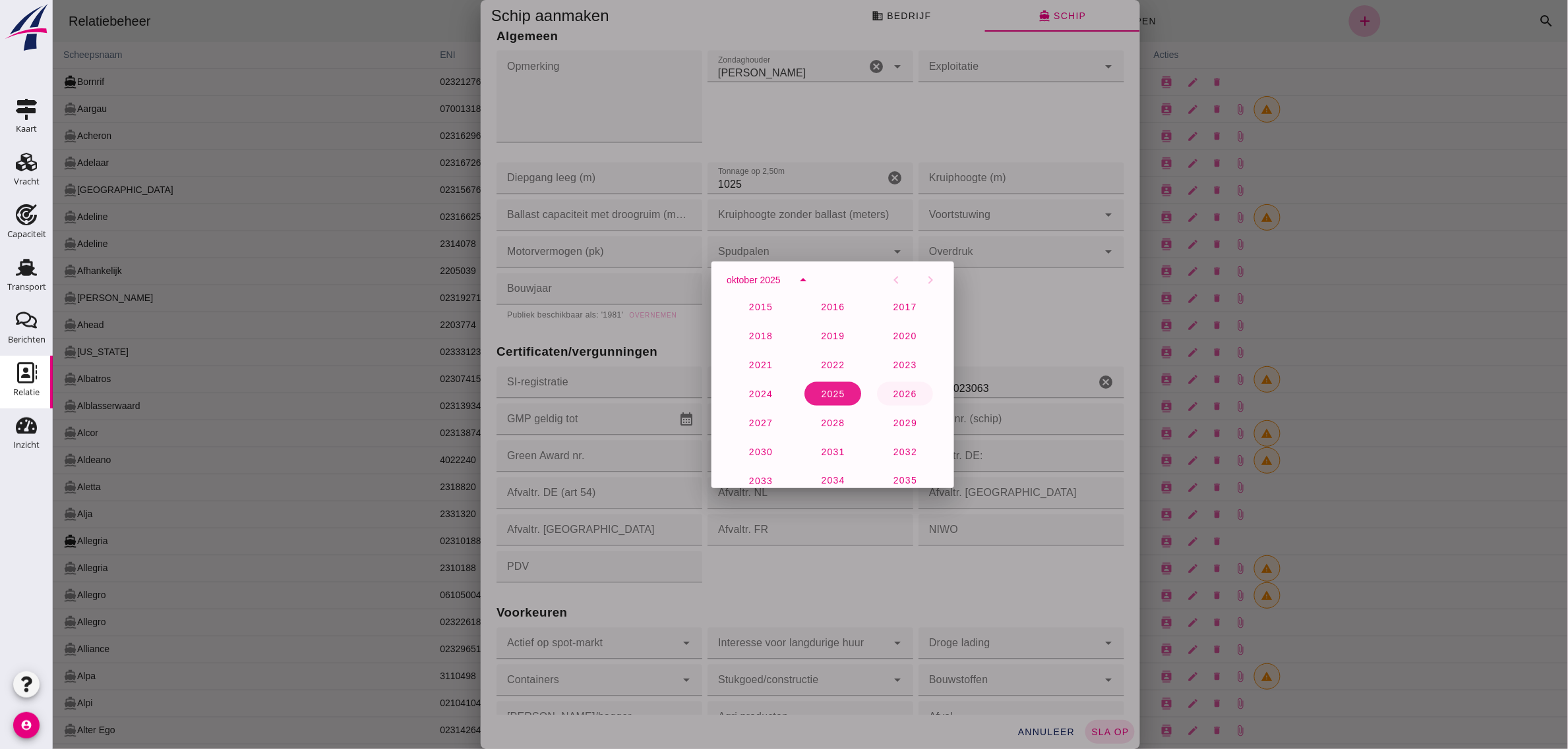
click at [892, 389] on span "2026" at bounding box center [904, 394] width 24 height 11
click at [755, 281] on span "[DATE]" at bounding box center [740, 280] width 30 height 11
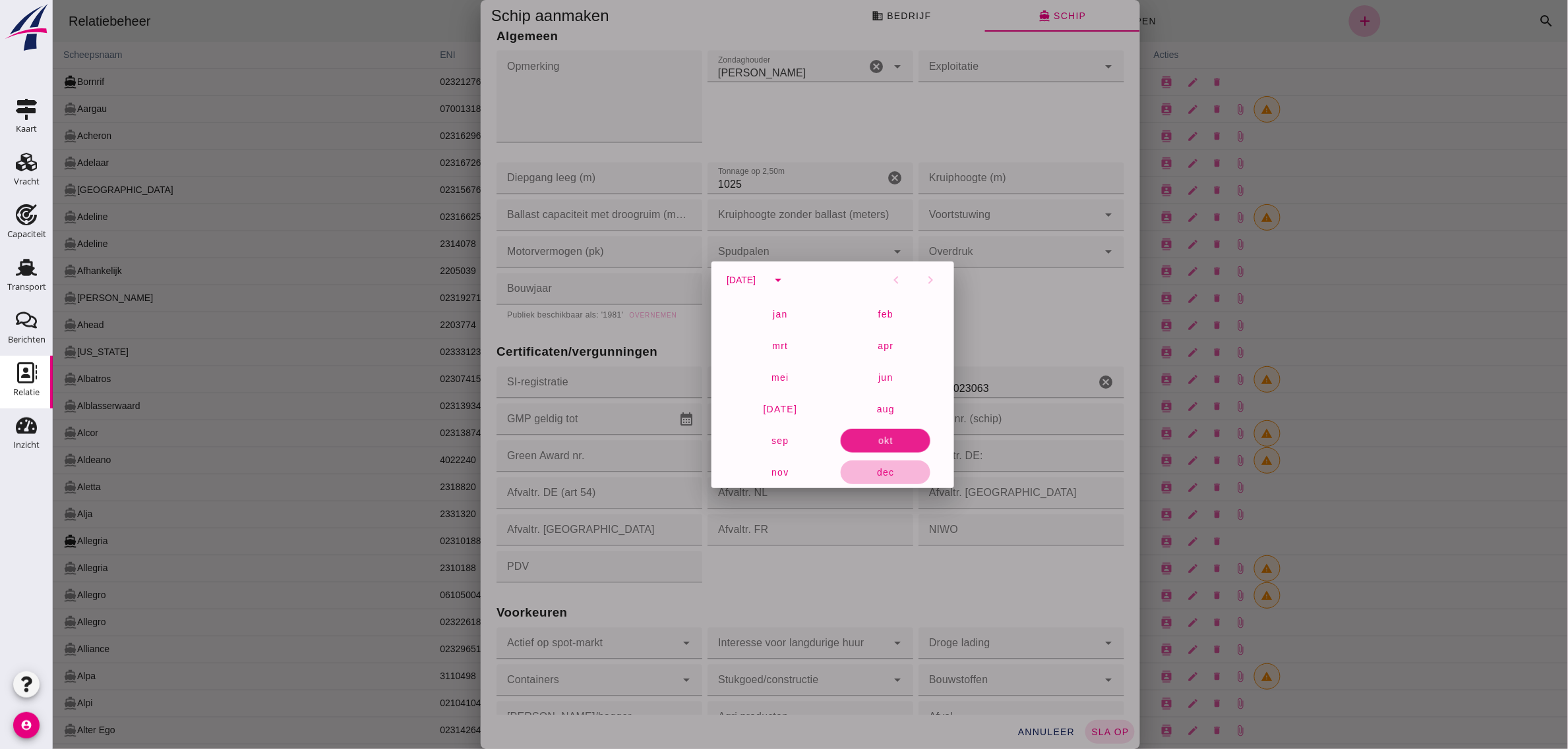
click at [867, 465] on button "dec" at bounding box center [885, 472] width 90 height 24
click at [839, 446] on span "31" at bounding box center [845, 443] width 12 height 10
type input "[DATE]"
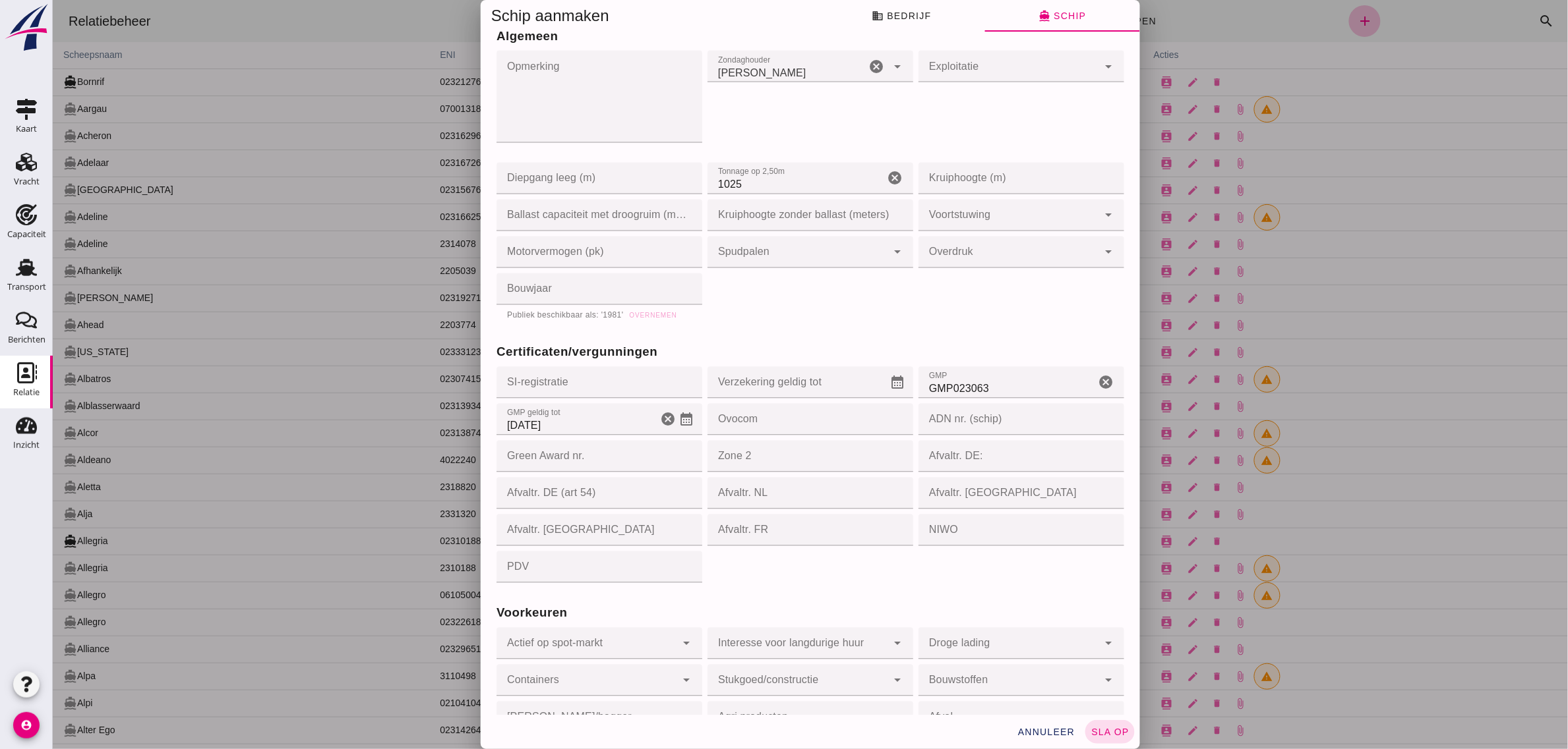
click at [921, 307] on div "Algemeen Opmerking Opmerking cancel Zondaghouder Zondaghouder Ja yes cancel arr…" at bounding box center [809, 167] width 633 height 316
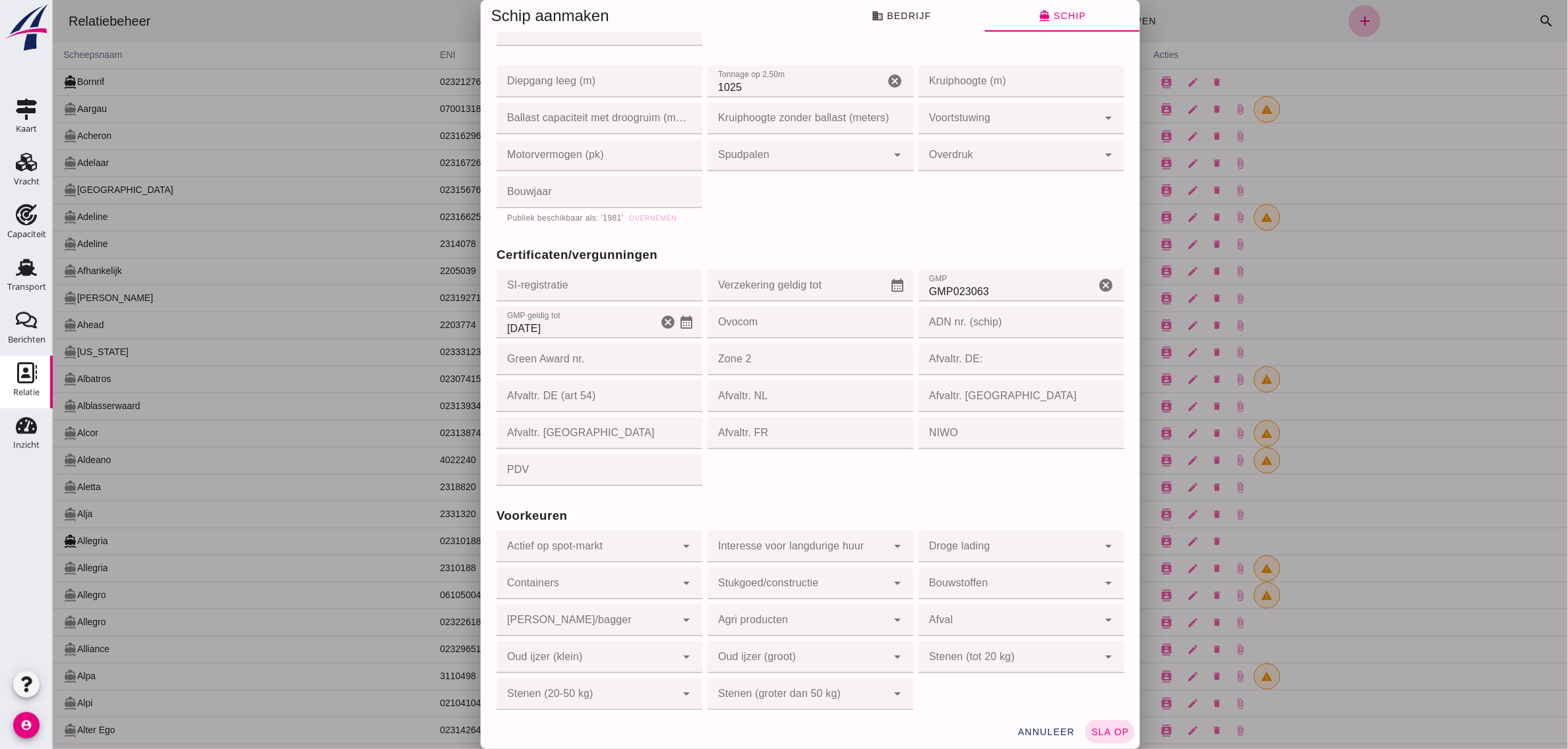
scroll to position [1095, 0]
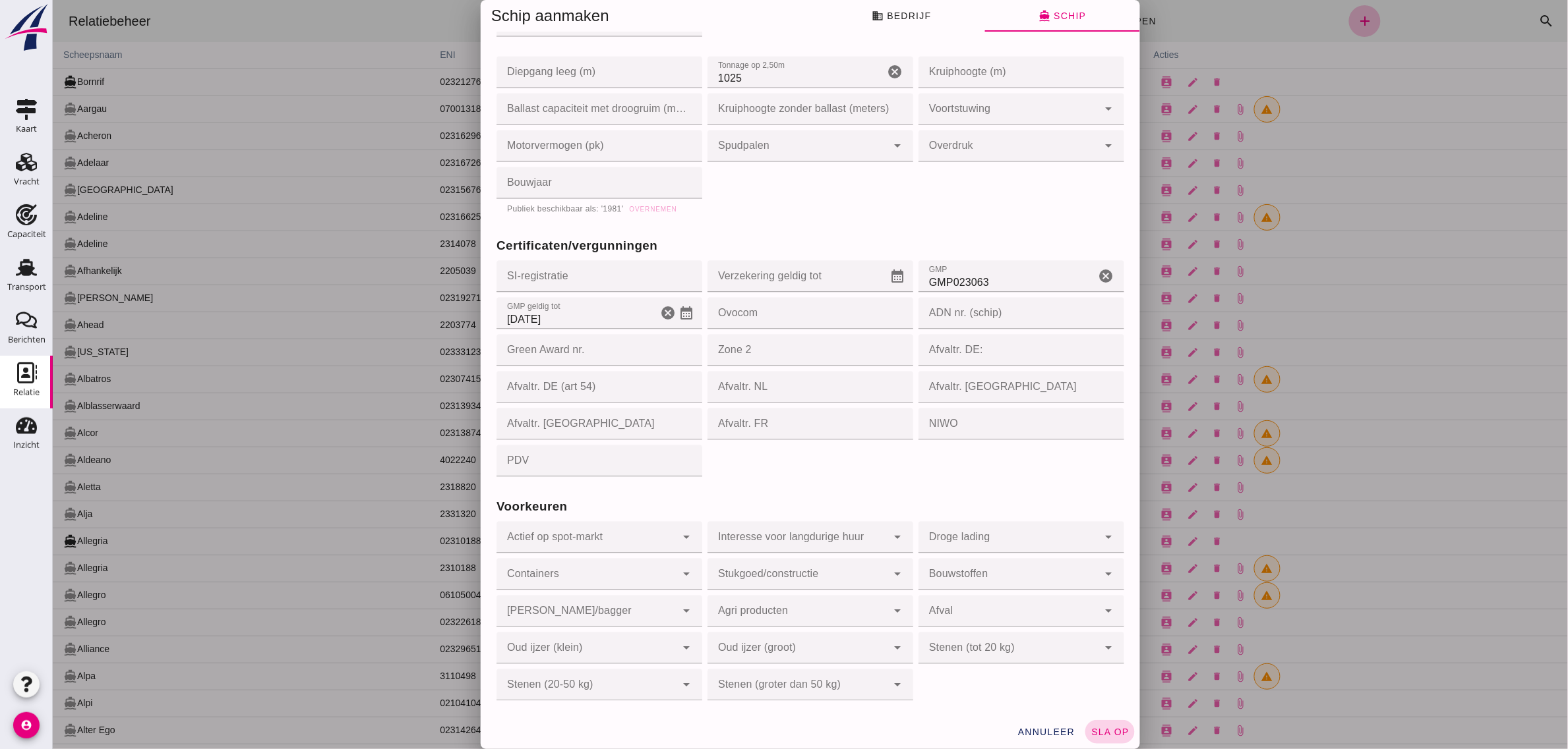
click at [1093, 733] on span "sla op" at bounding box center [1109, 732] width 39 height 11
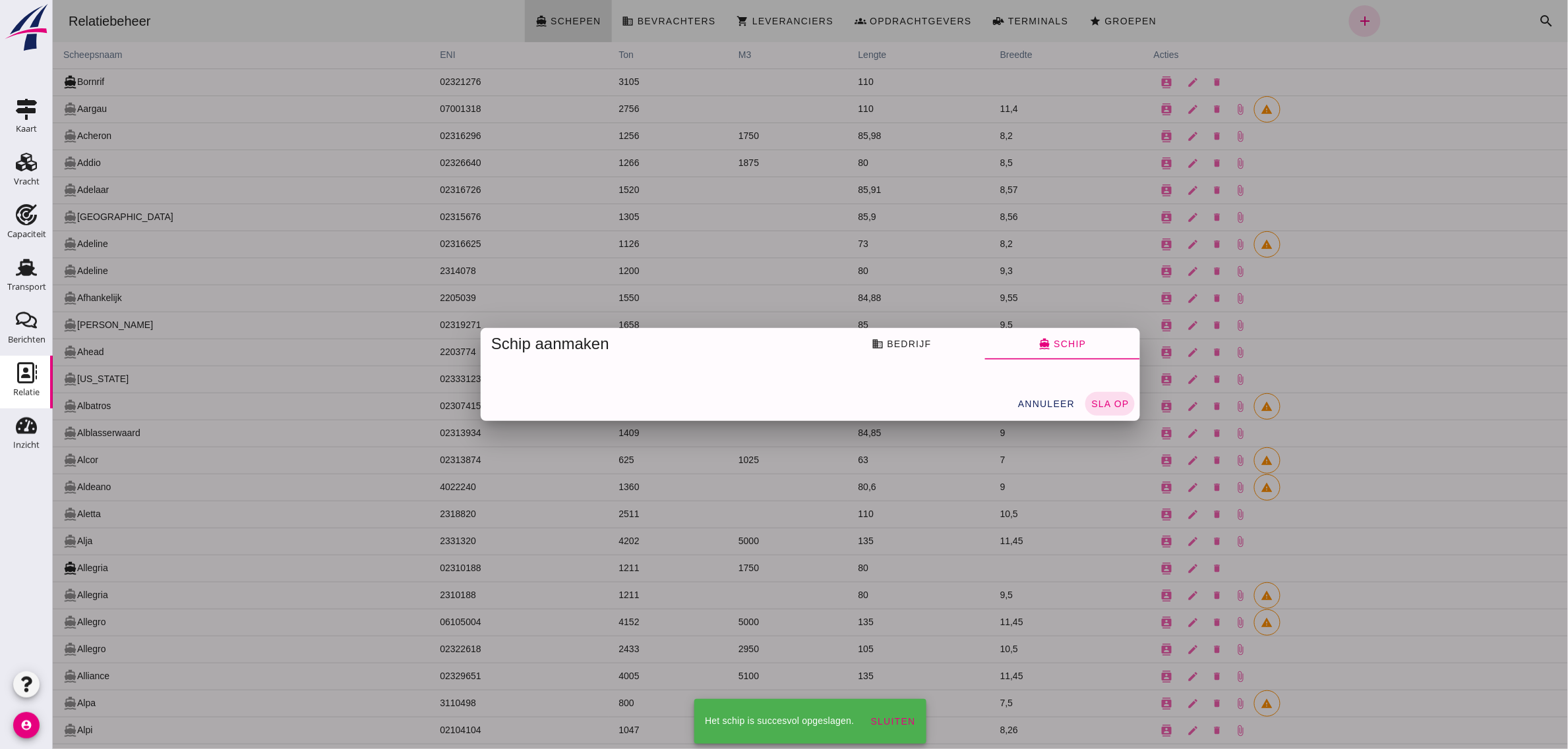
scroll to position [0, 0]
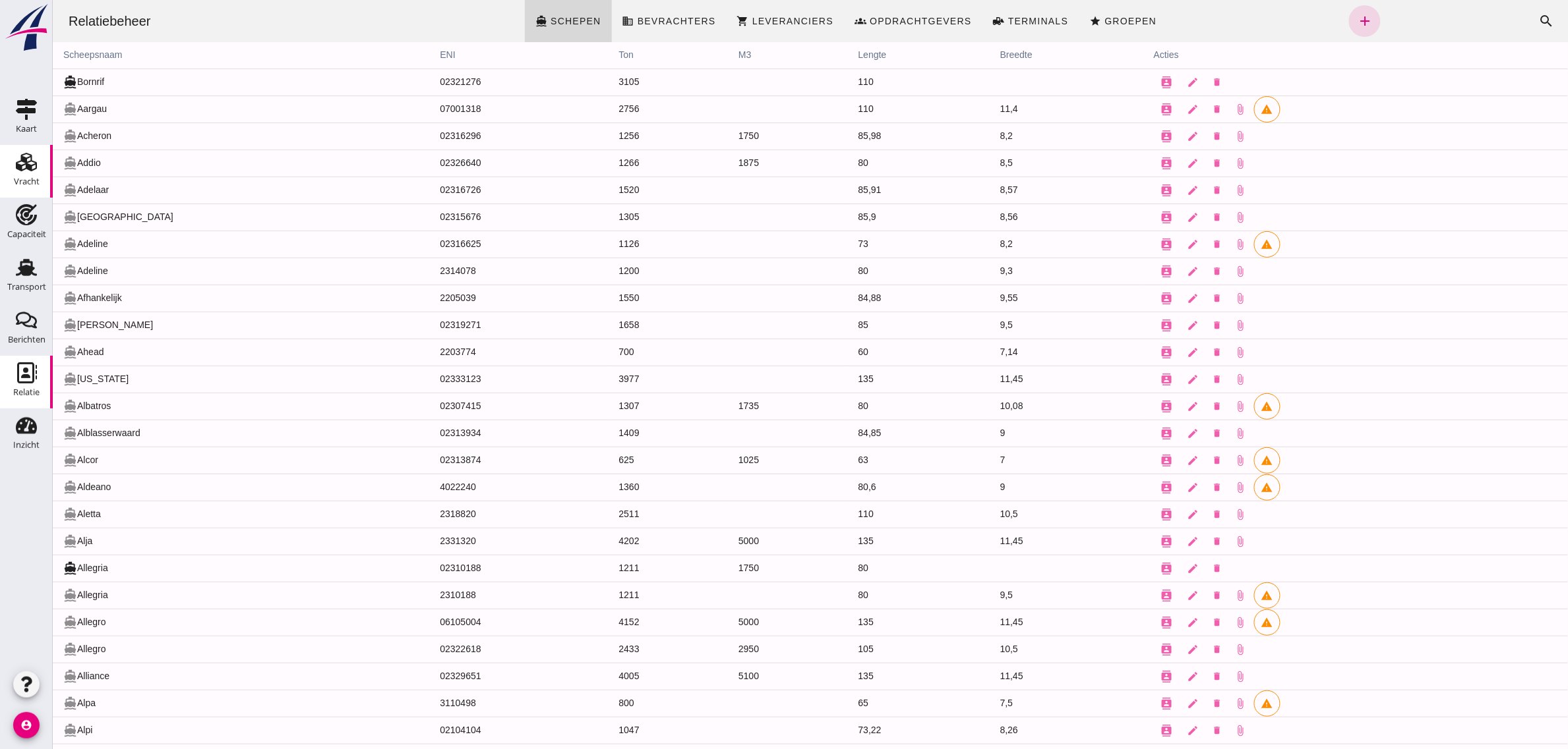
click at [28, 168] on use at bounding box center [26, 162] width 21 height 18
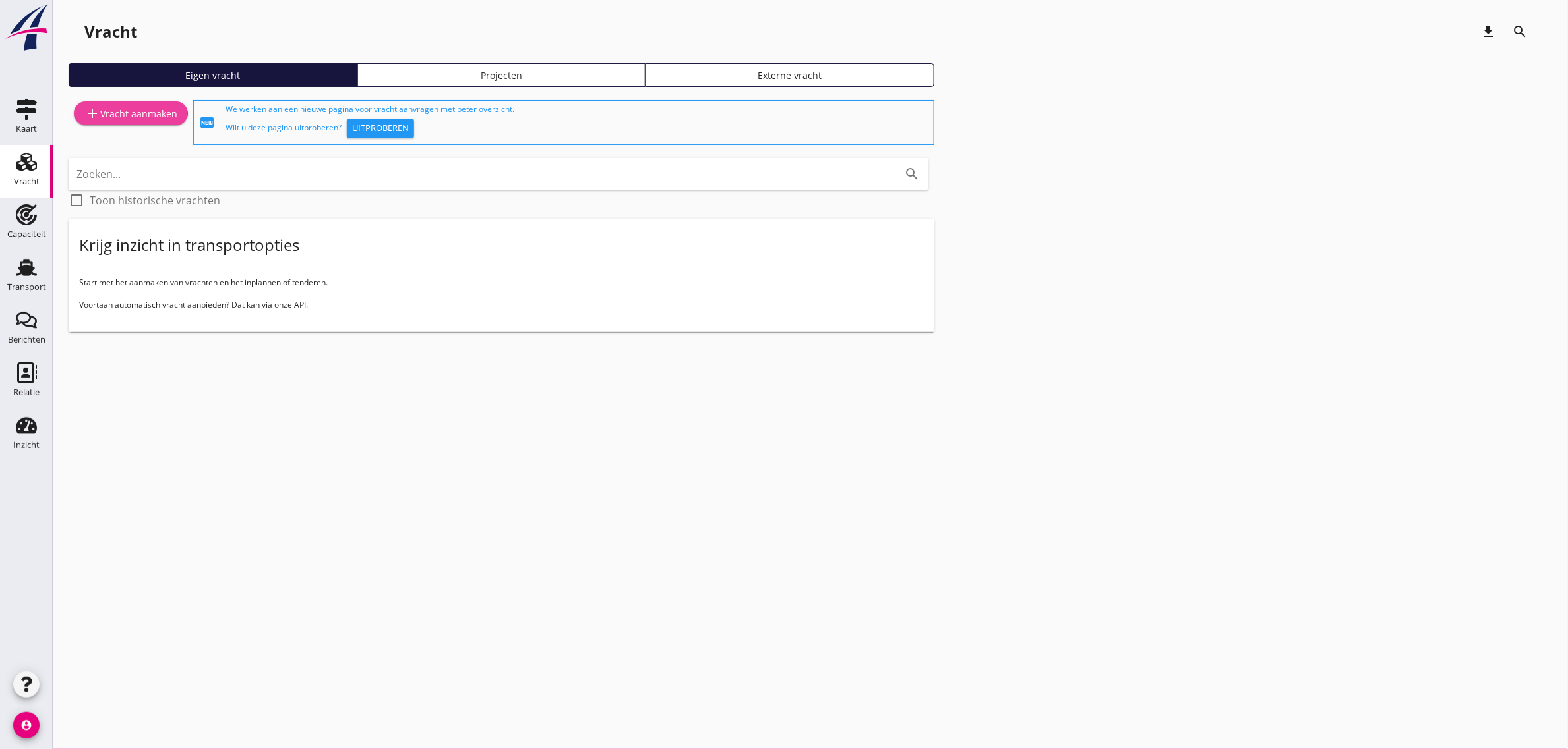
click at [139, 112] on div "add Vracht aanmaken" at bounding box center [131, 113] width 93 height 16
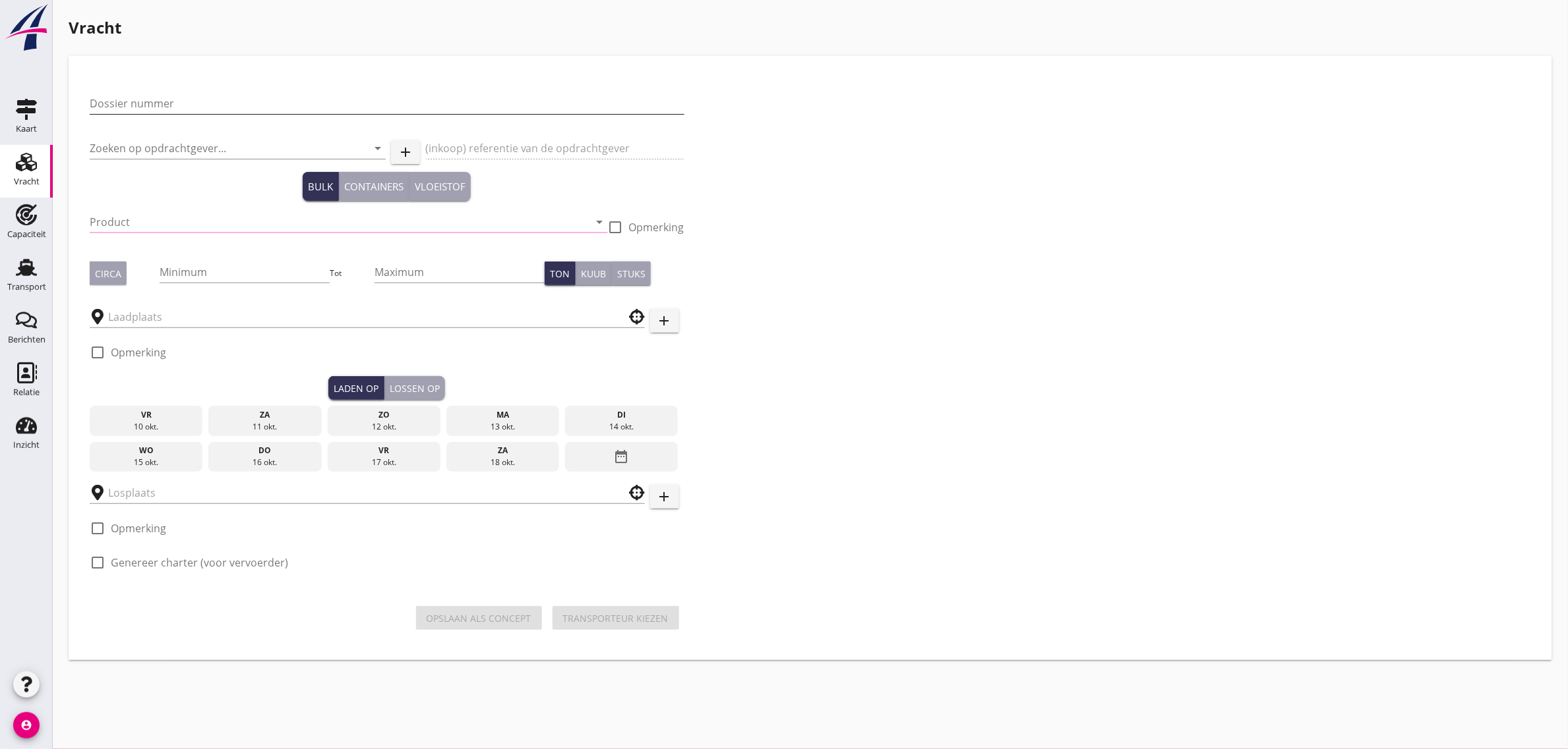
click at [216, 99] on input "Dossier nummer" at bounding box center [387, 103] width 595 height 21
type input "20250723"
click at [163, 145] on input "Zoeken op opdrachtgever..." at bounding box center [219, 148] width 259 height 21
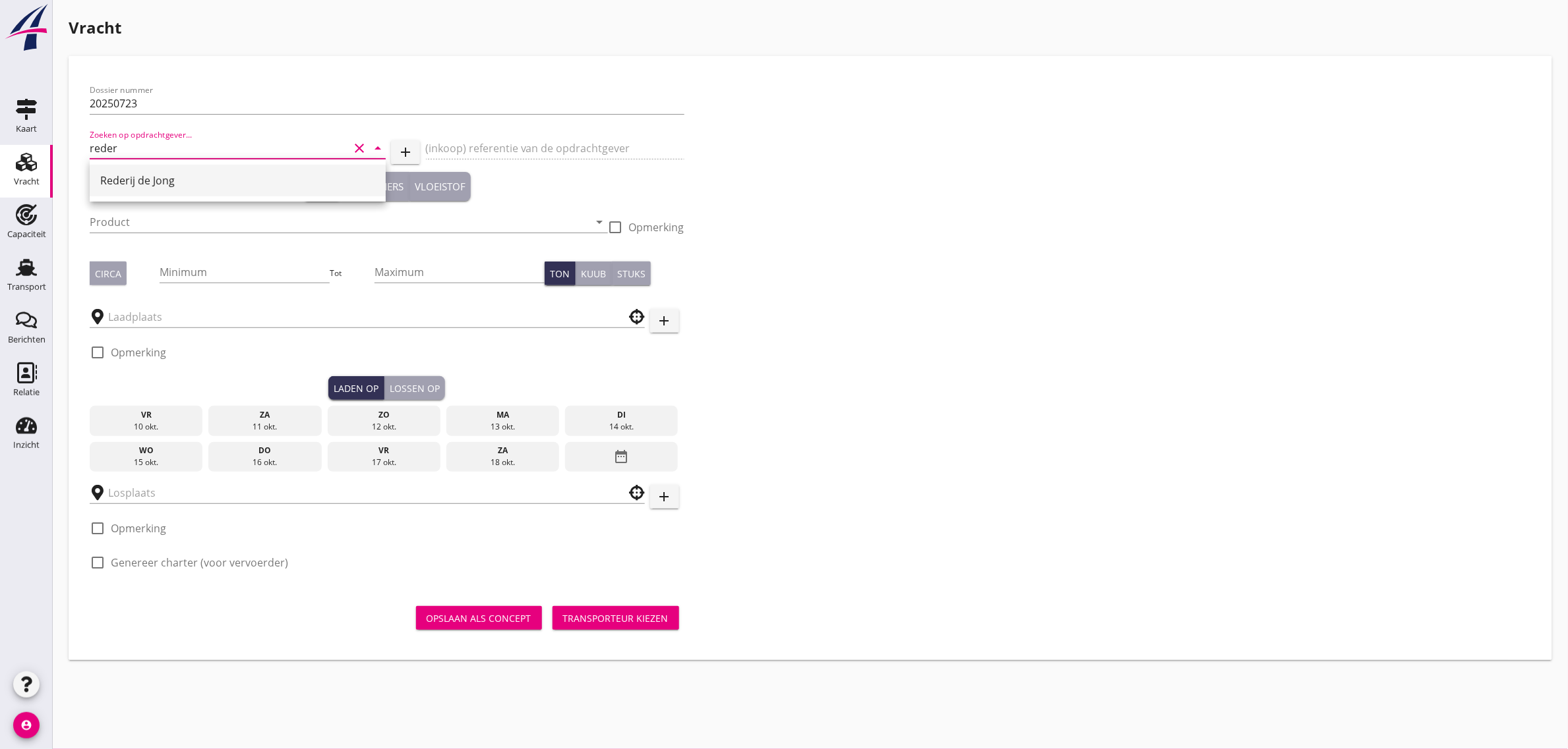
click at [160, 176] on div "Rederij de Jong" at bounding box center [237, 180] width 275 height 16
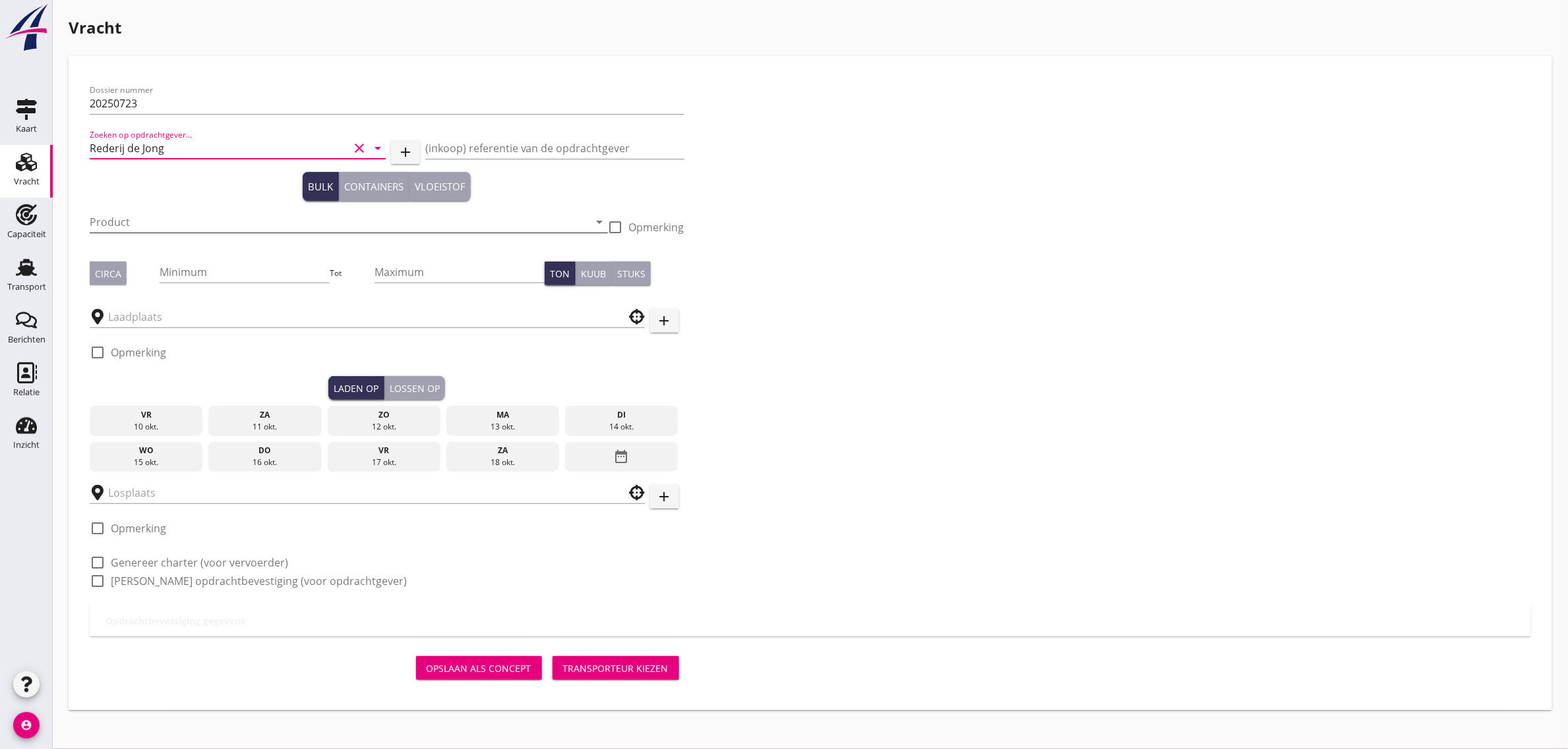
type input "Rederij de Jong"
click at [137, 223] on input "Product" at bounding box center [339, 222] width 500 height 21
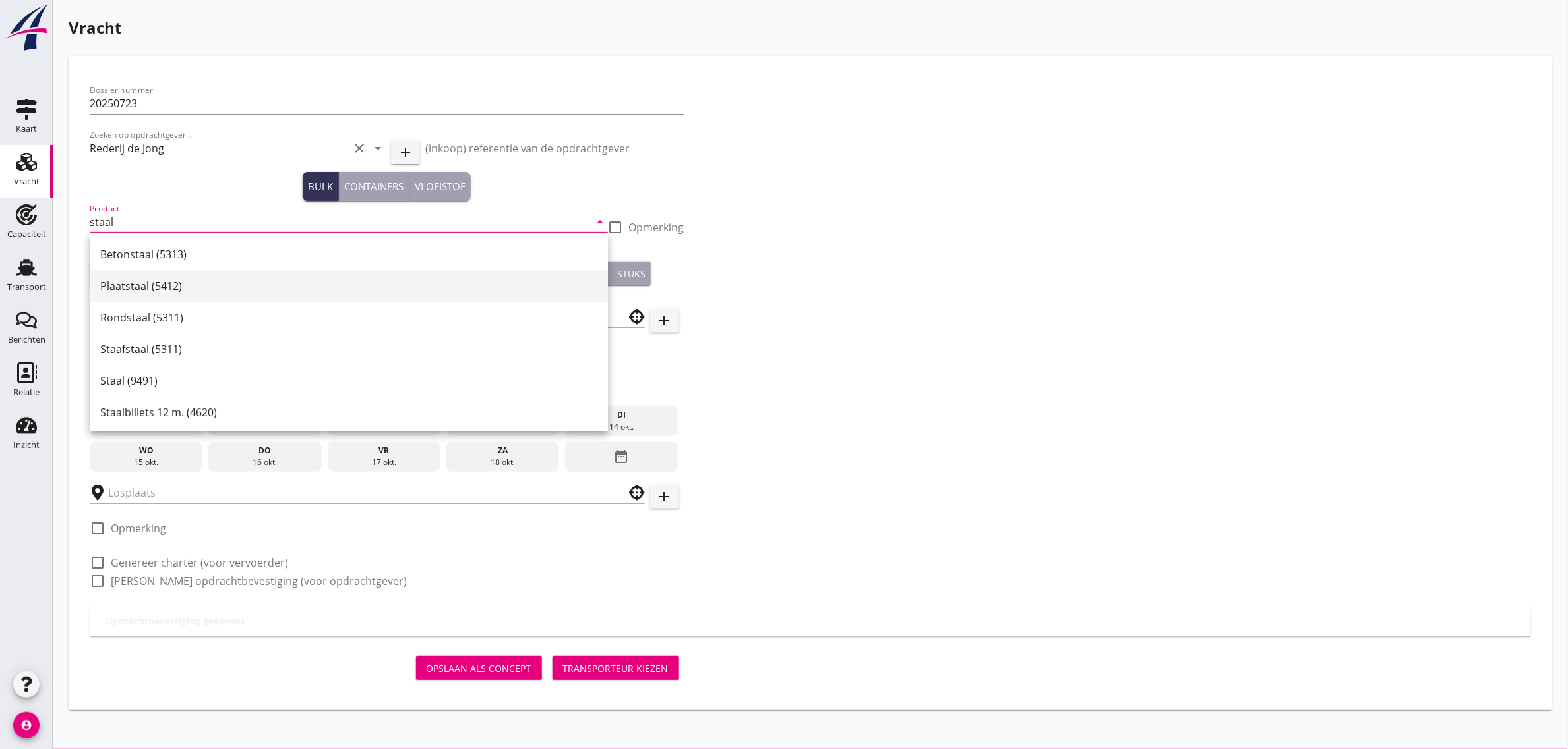
click at [268, 271] on div "Plaatstaal (5412)" at bounding box center [348, 286] width 497 height 32
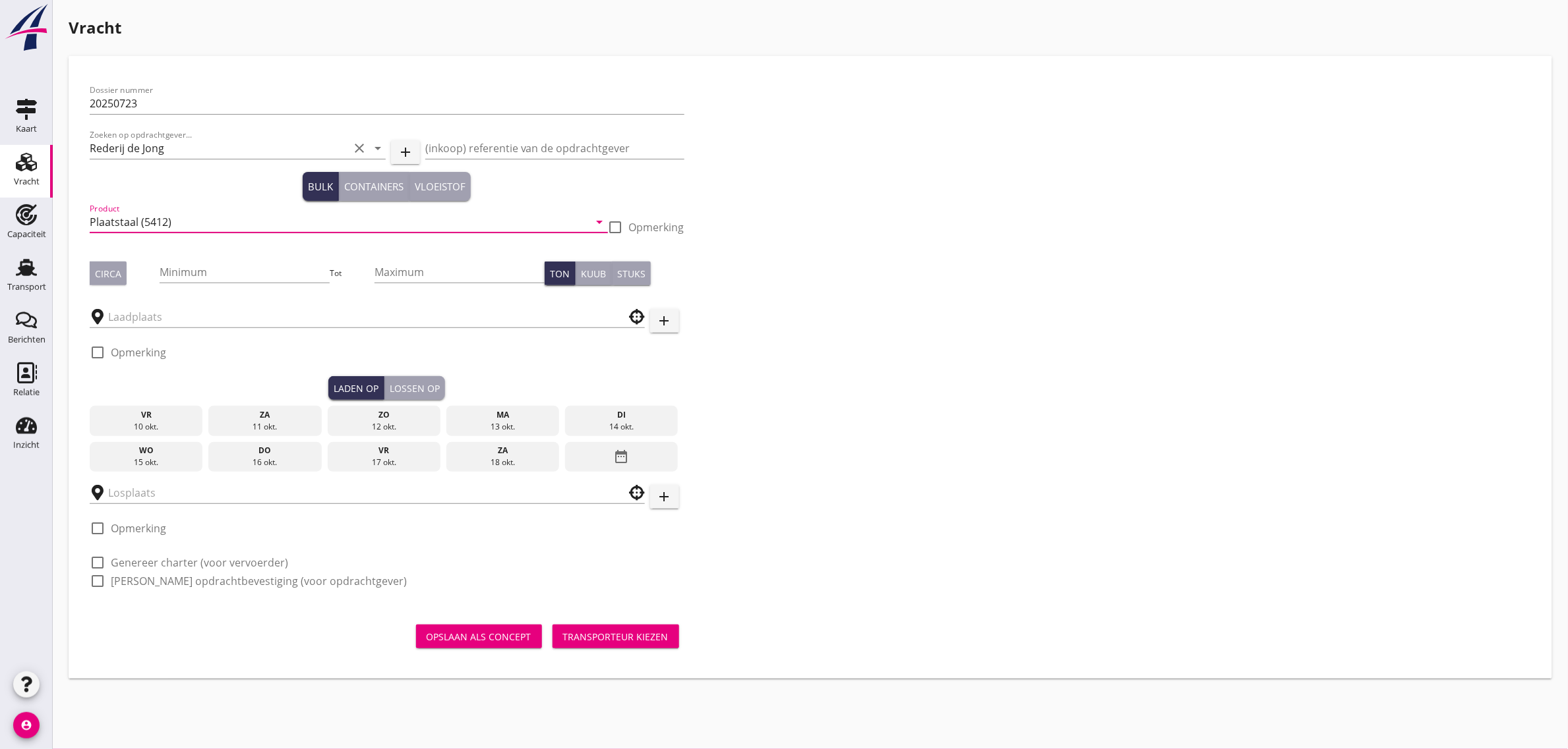
type input "Plaatstaal (5412)"
click at [119, 264] on button "Circa" at bounding box center [108, 273] width 37 height 24
click at [197, 281] on input "Minimum" at bounding box center [245, 272] width 170 height 21
type input "1140"
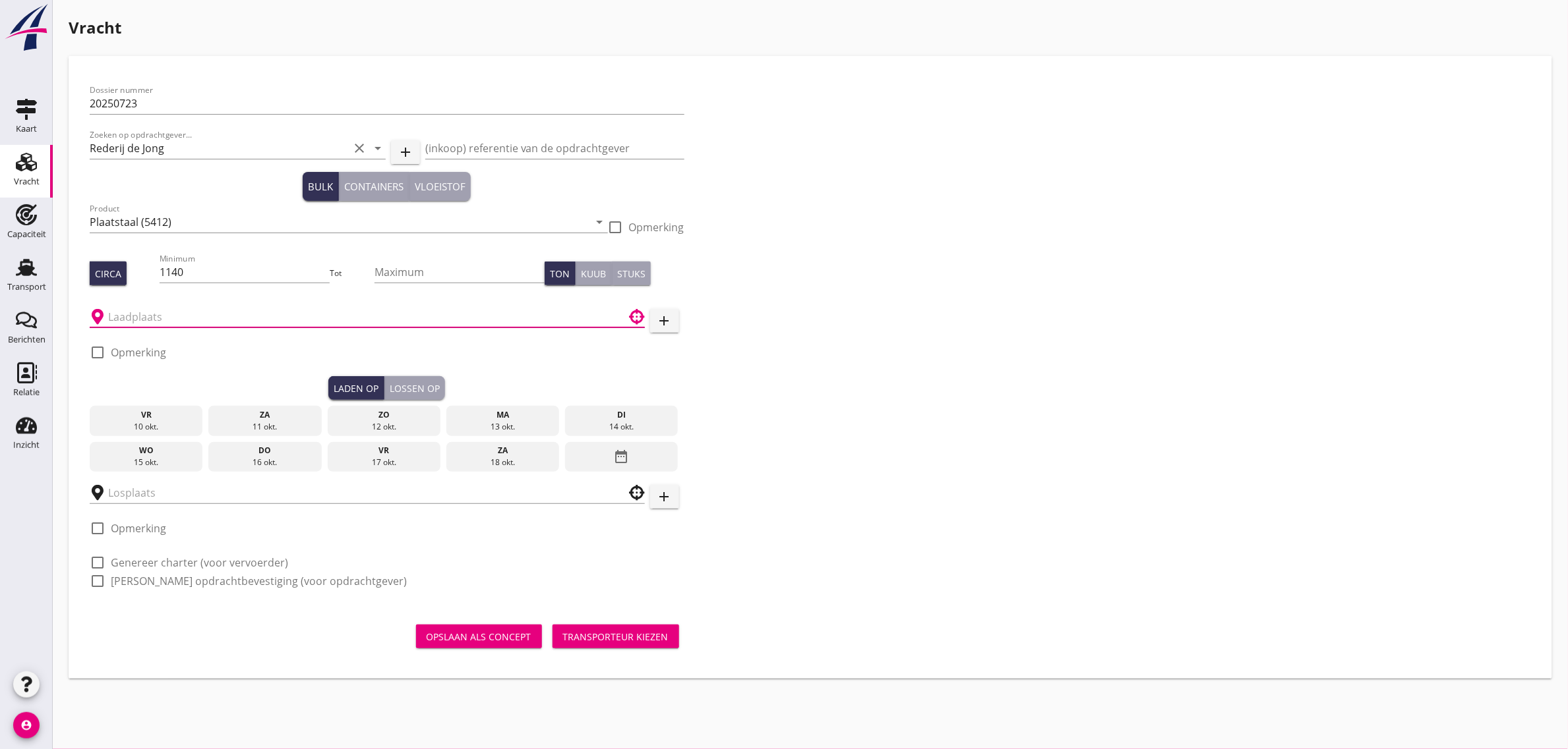
click at [178, 307] on input "text" at bounding box center [358, 317] width 500 height 21
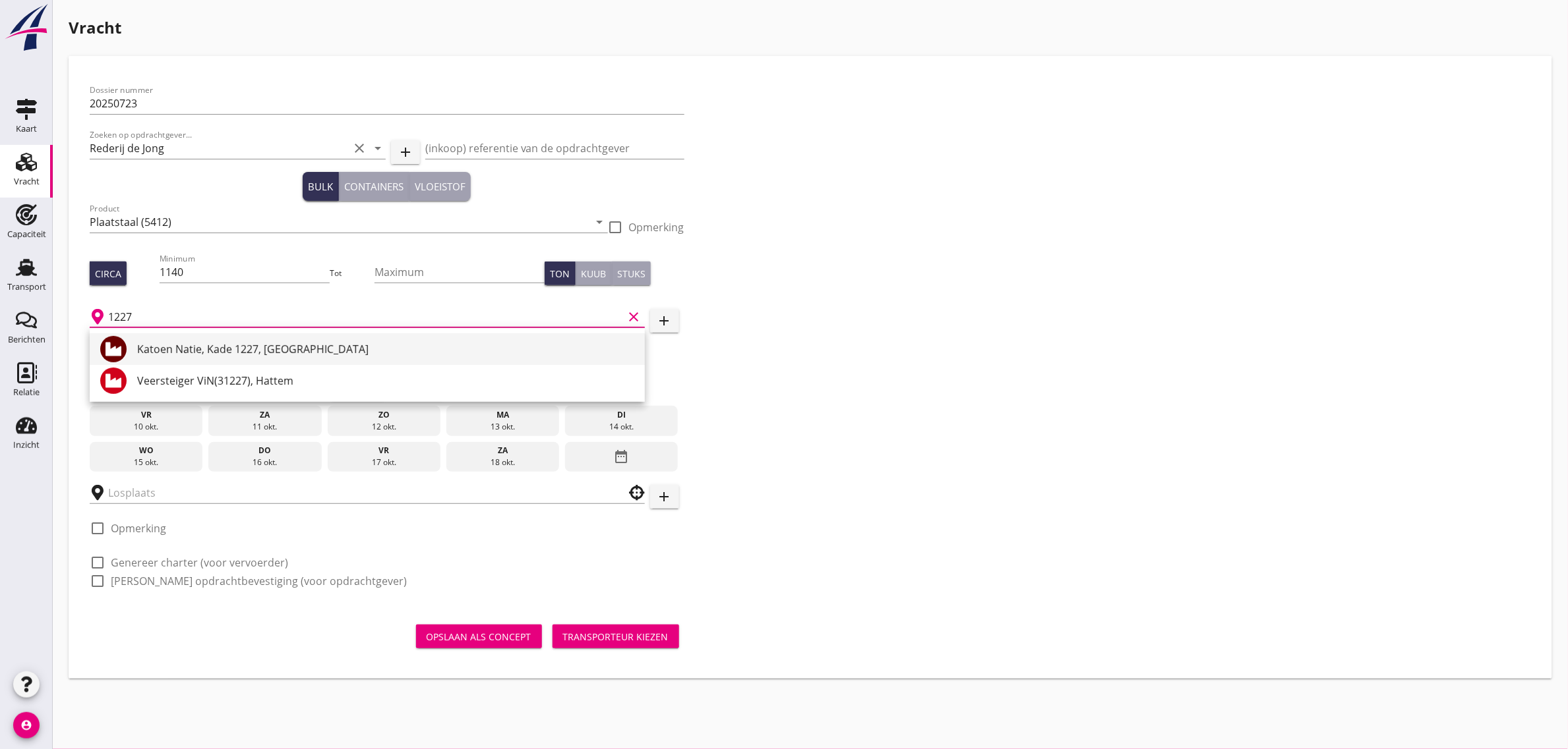
click at [182, 347] on div "Katoen Natie, Kade 1227, [GEOGRAPHIC_DATA]" at bounding box center [386, 349] width 497 height 16
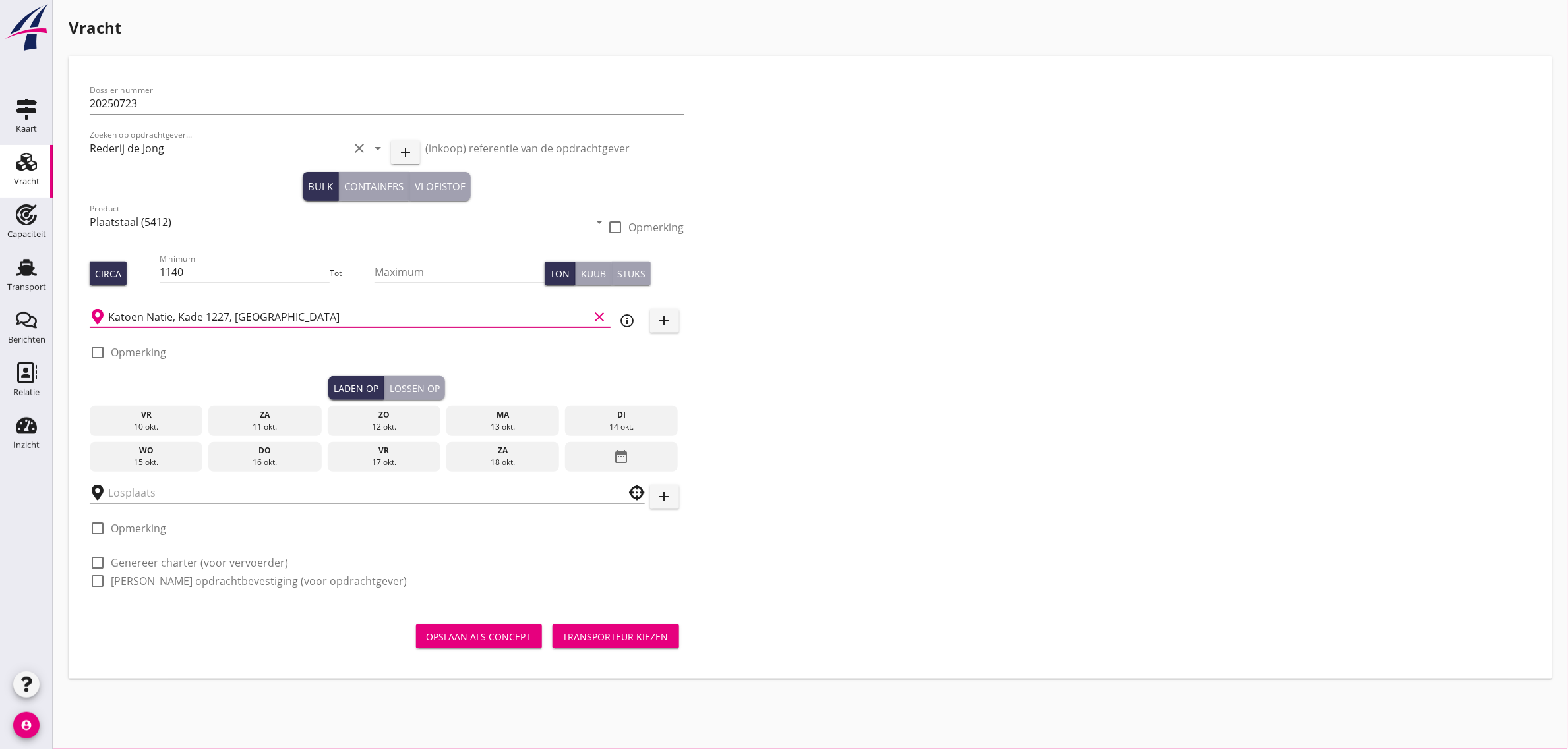
type input "Katoen Natie, Kade 1227, [GEOGRAPHIC_DATA]"
click at [926, 445] on div "Dossier nummer 20250723 Zoeken op opdrachtgever... Rederij de Jong clear arrow_…" at bounding box center [810, 341] width 1452 height 528
click at [478, 417] on div "ma" at bounding box center [502, 415] width 107 height 12
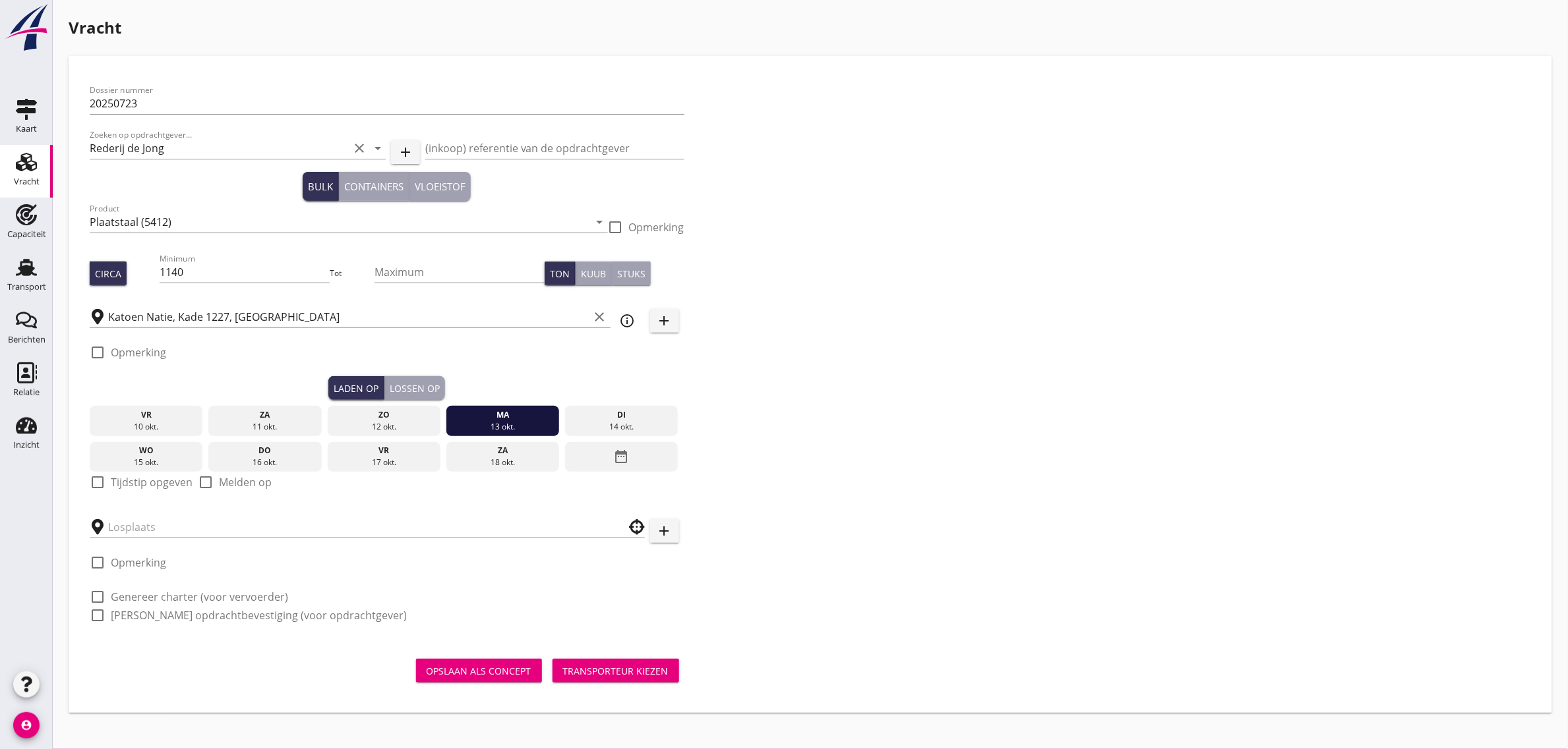
click at [150, 478] on label "Tijdstip opgeven" at bounding box center [152, 482] width 82 height 13
checkbox input "true"
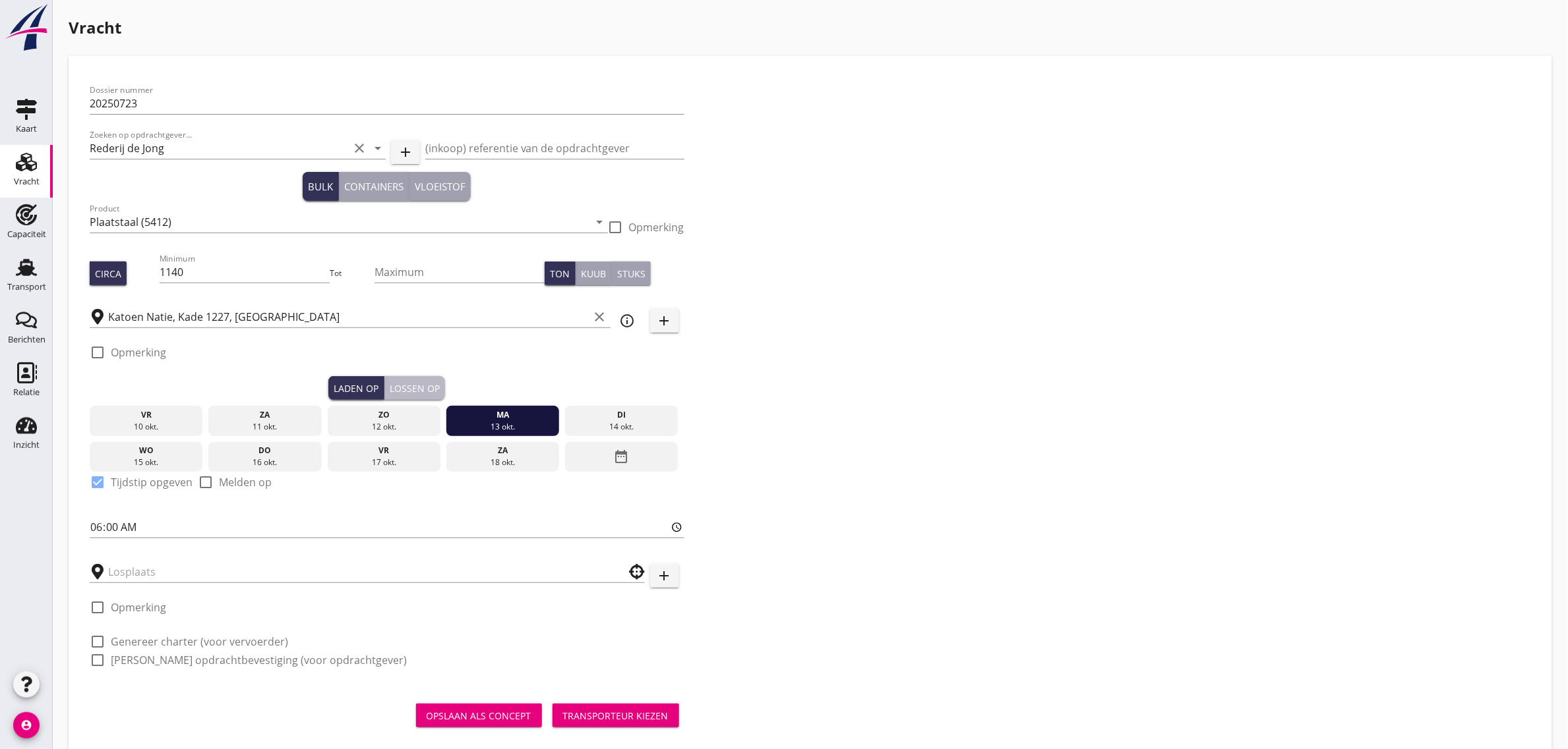
click at [420, 389] on div "Lossen op" at bounding box center [415, 388] width 50 height 14
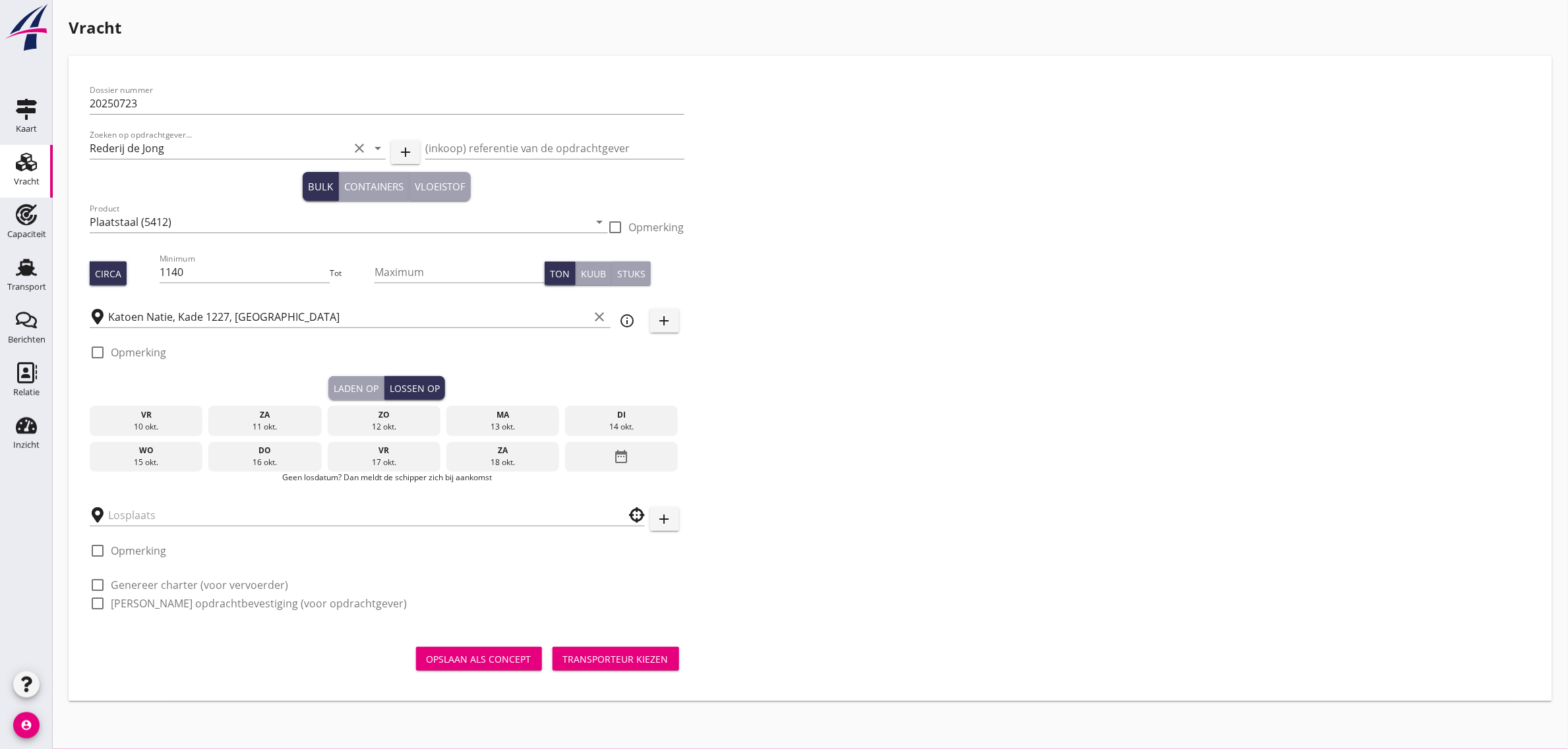
click at [267, 462] on div "16 okt." at bounding box center [265, 462] width 107 height 12
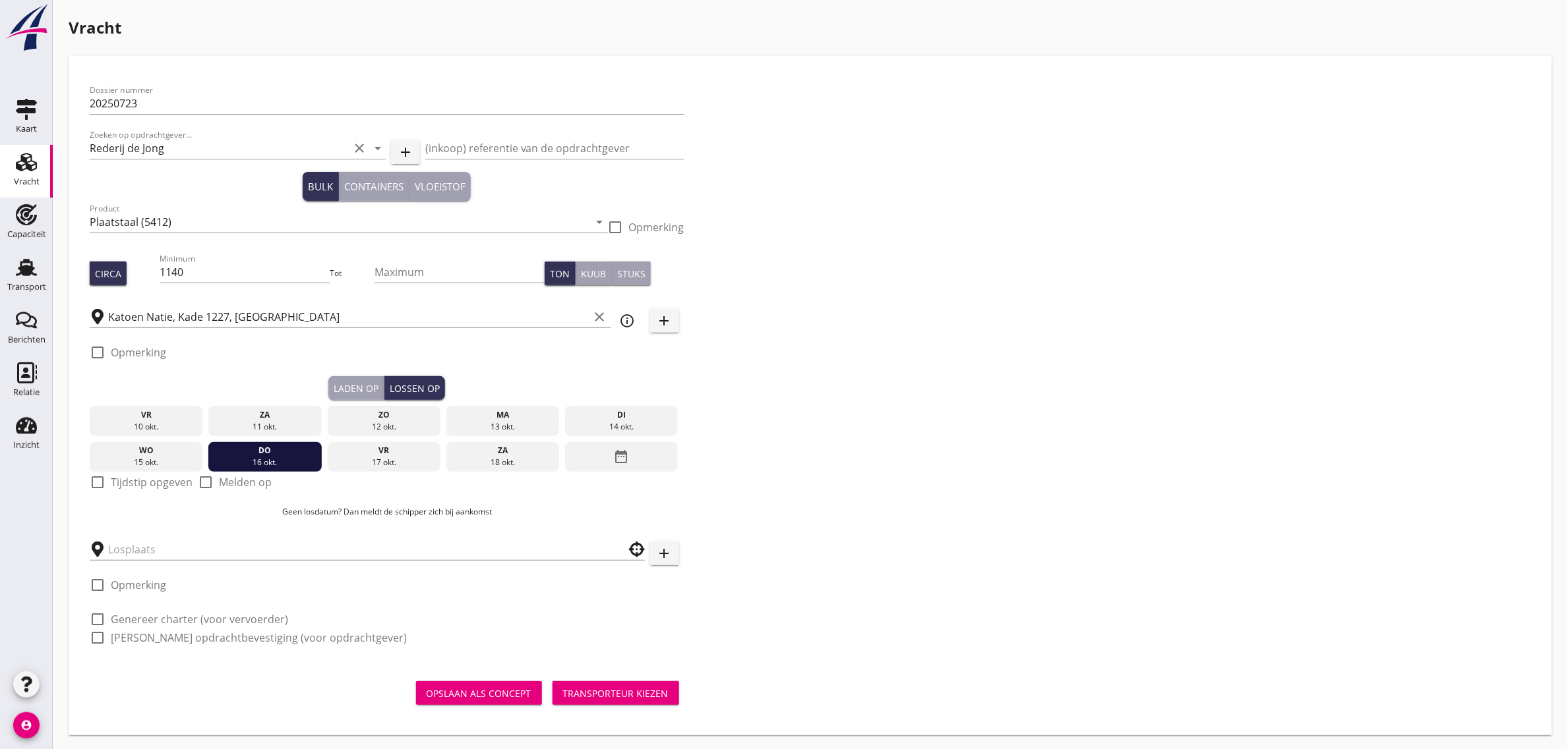
click at [145, 485] on label "Tijdstip opgeven" at bounding box center [152, 482] width 82 height 13
checkbox input "true"
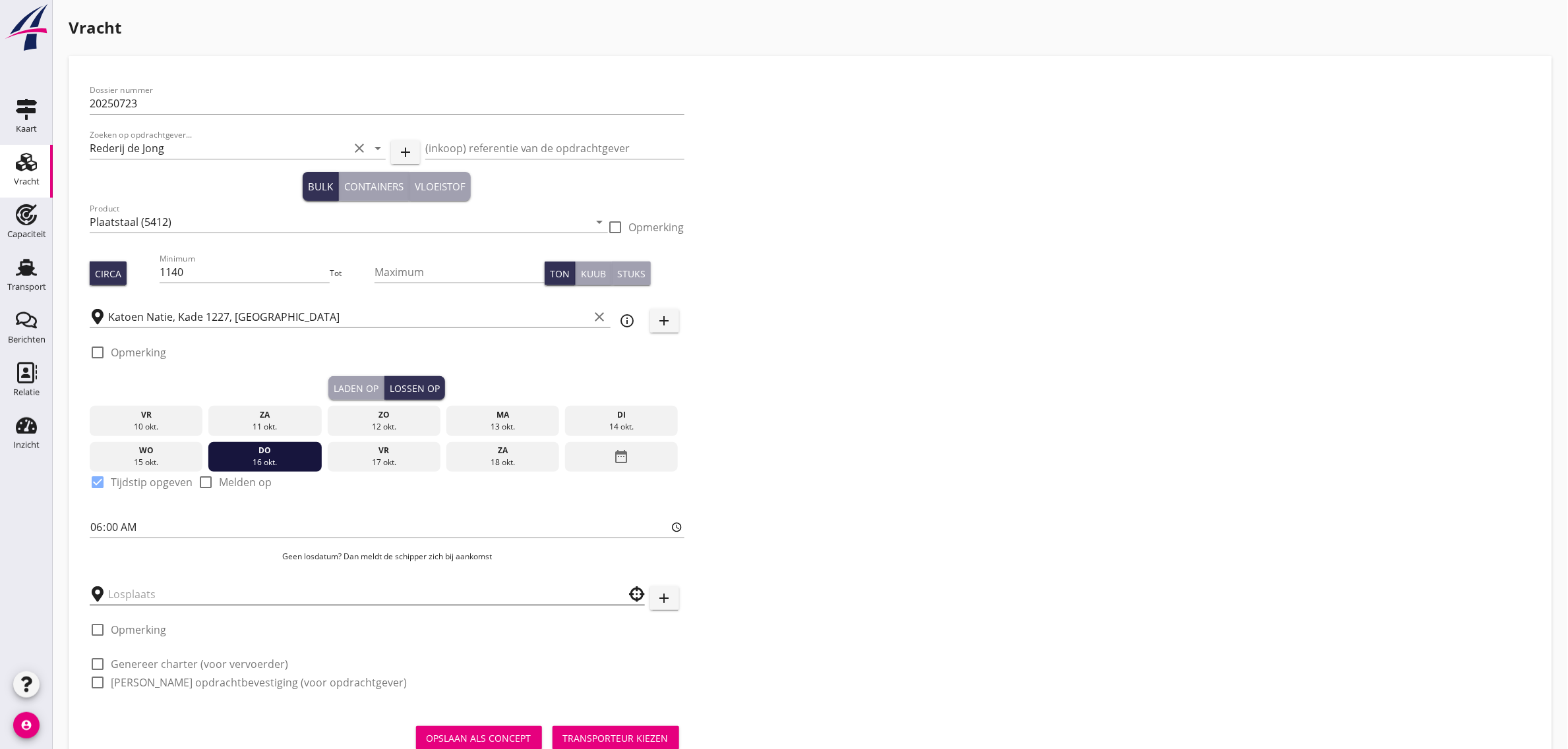
click at [131, 604] on input "text" at bounding box center [358, 594] width 500 height 21
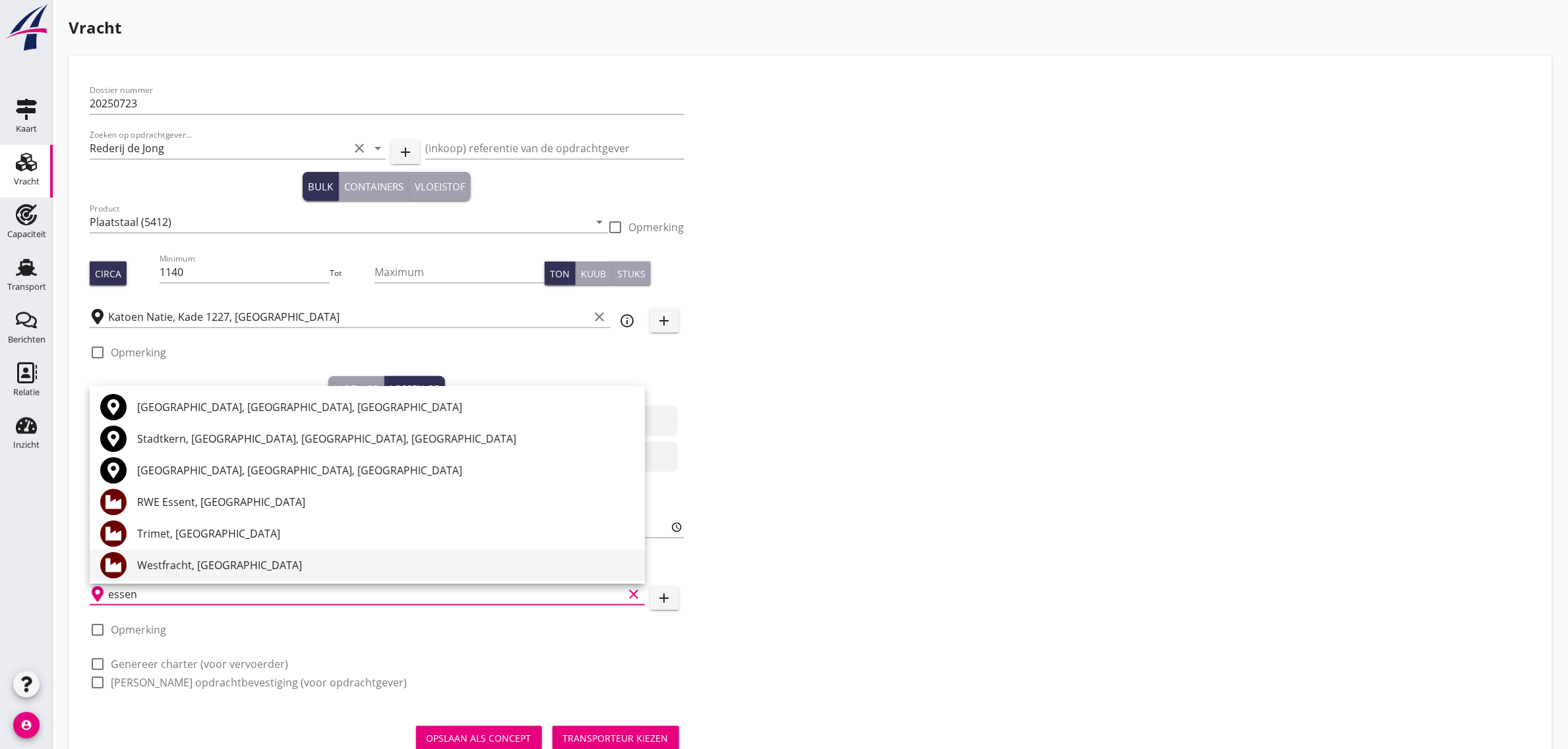
click at [203, 557] on div "Westfracht, [GEOGRAPHIC_DATA]" at bounding box center [386, 565] width 497 height 16
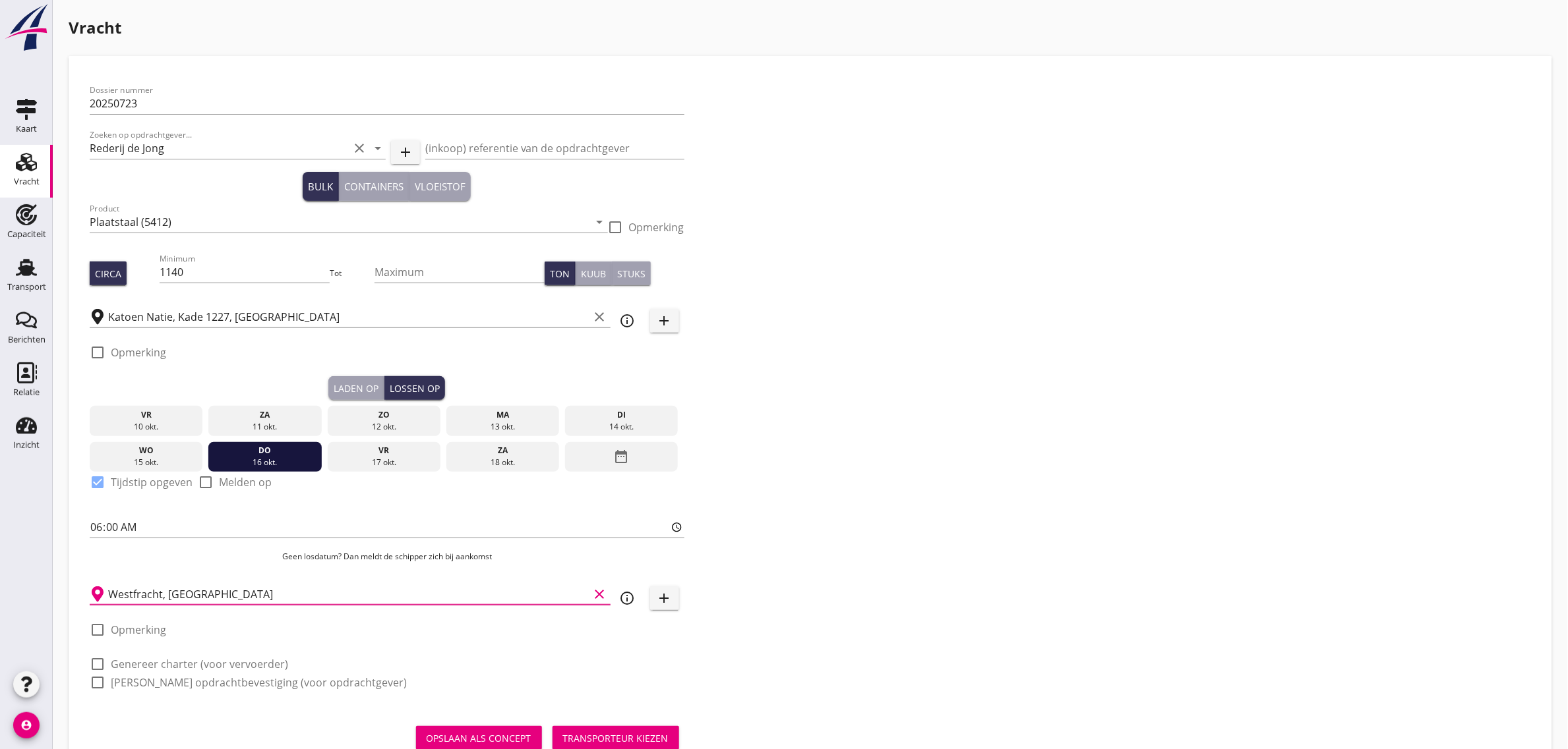
type input "Westfracht, [GEOGRAPHIC_DATA]"
click at [1014, 468] on div "Dossier nummer 20250723 Zoeken op opdrachtgever... Rederij de Jong clear arrow_…" at bounding box center [810, 391] width 1452 height 629
click at [1020, 449] on div "Dossier nummer 20250723 Zoeken op opdrachtgever... Rederij de Jong clear arrow_…" at bounding box center [810, 391] width 1452 height 629
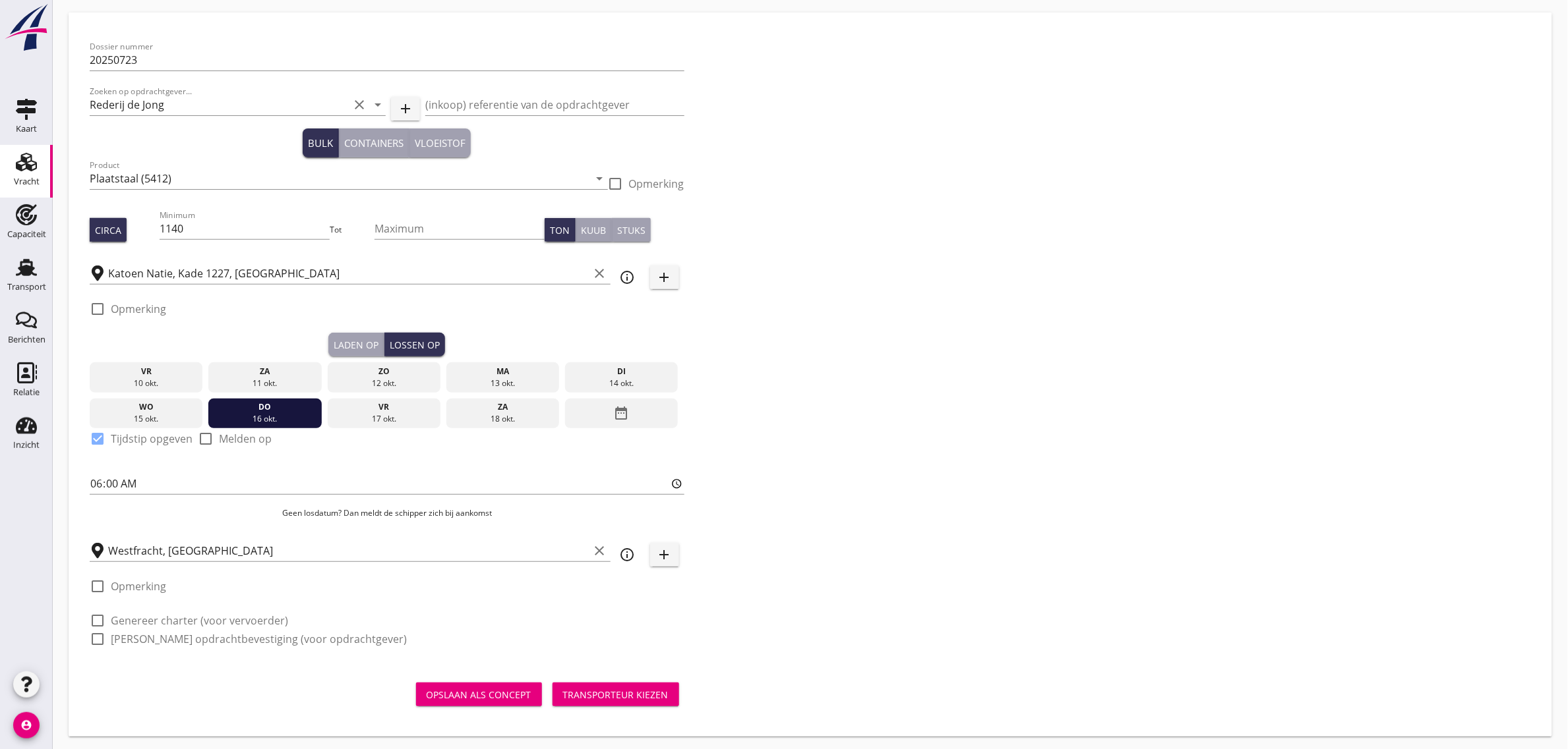
scroll to position [46, 0]
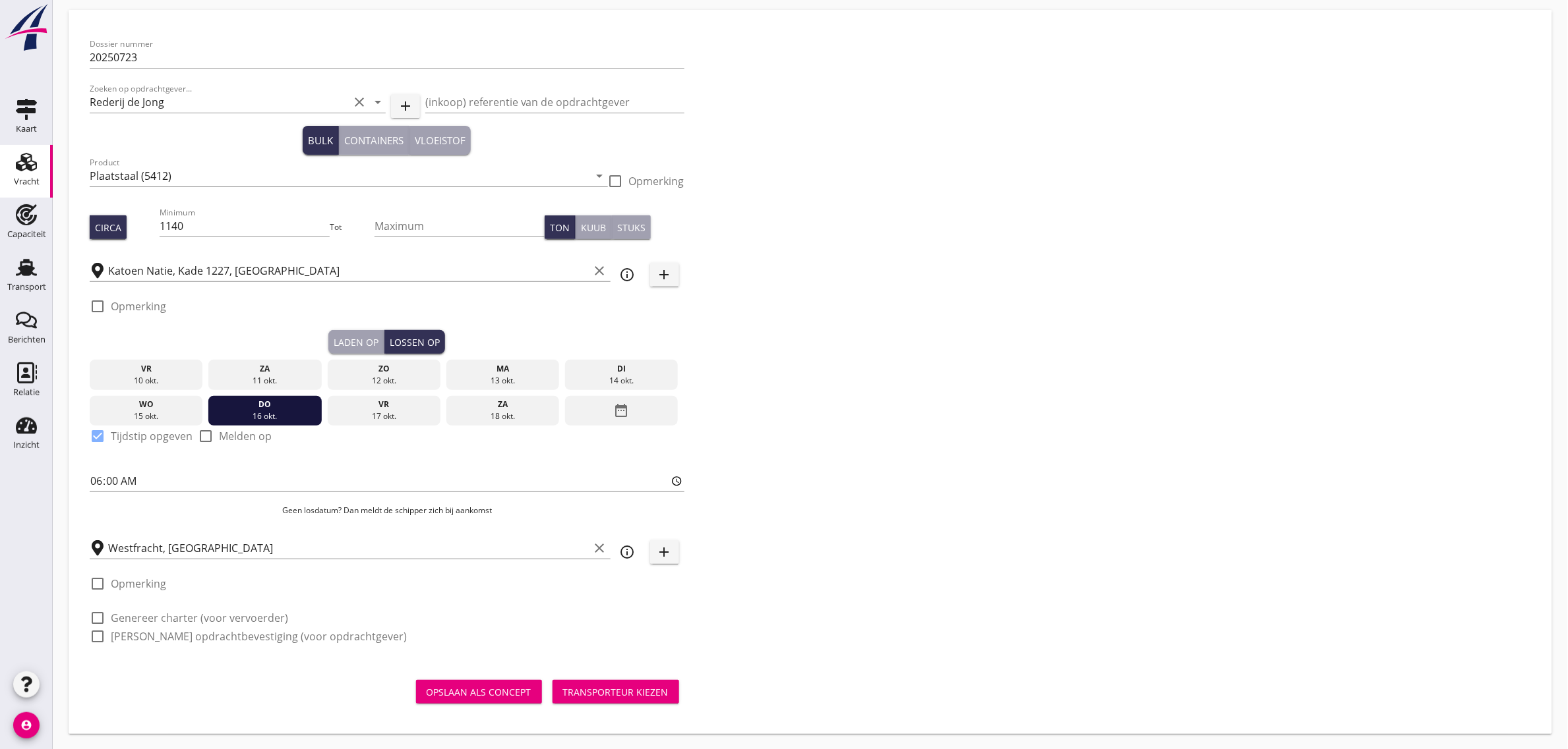
click at [152, 614] on label "Genereer charter (voor vervoerder)" at bounding box center [199, 618] width 177 height 13
checkbox input "true"
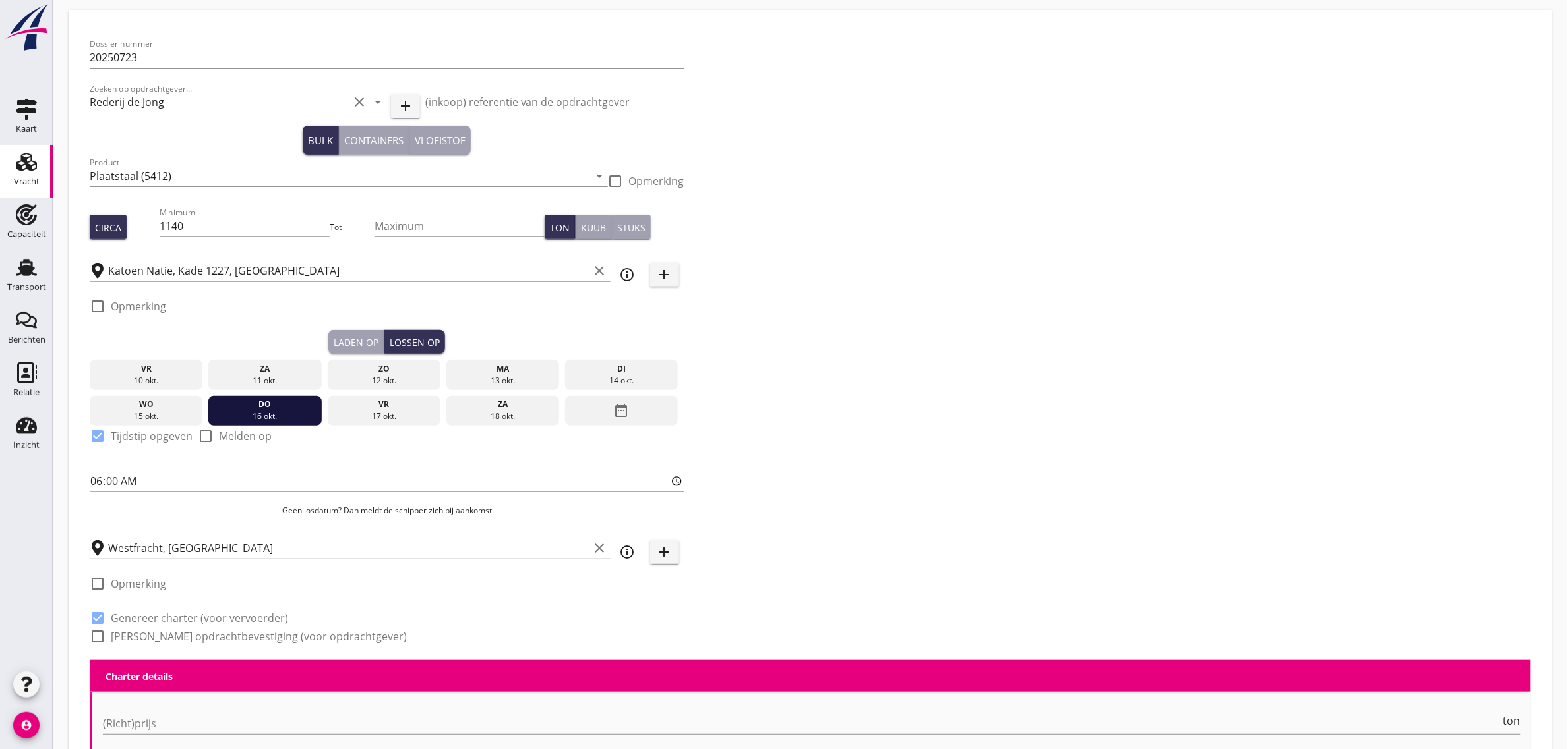
click at [150, 636] on label "[PERSON_NAME] opdrachtbevestiging (voor opdrachtgever)" at bounding box center [258, 636] width 296 height 13
checkbox input "true"
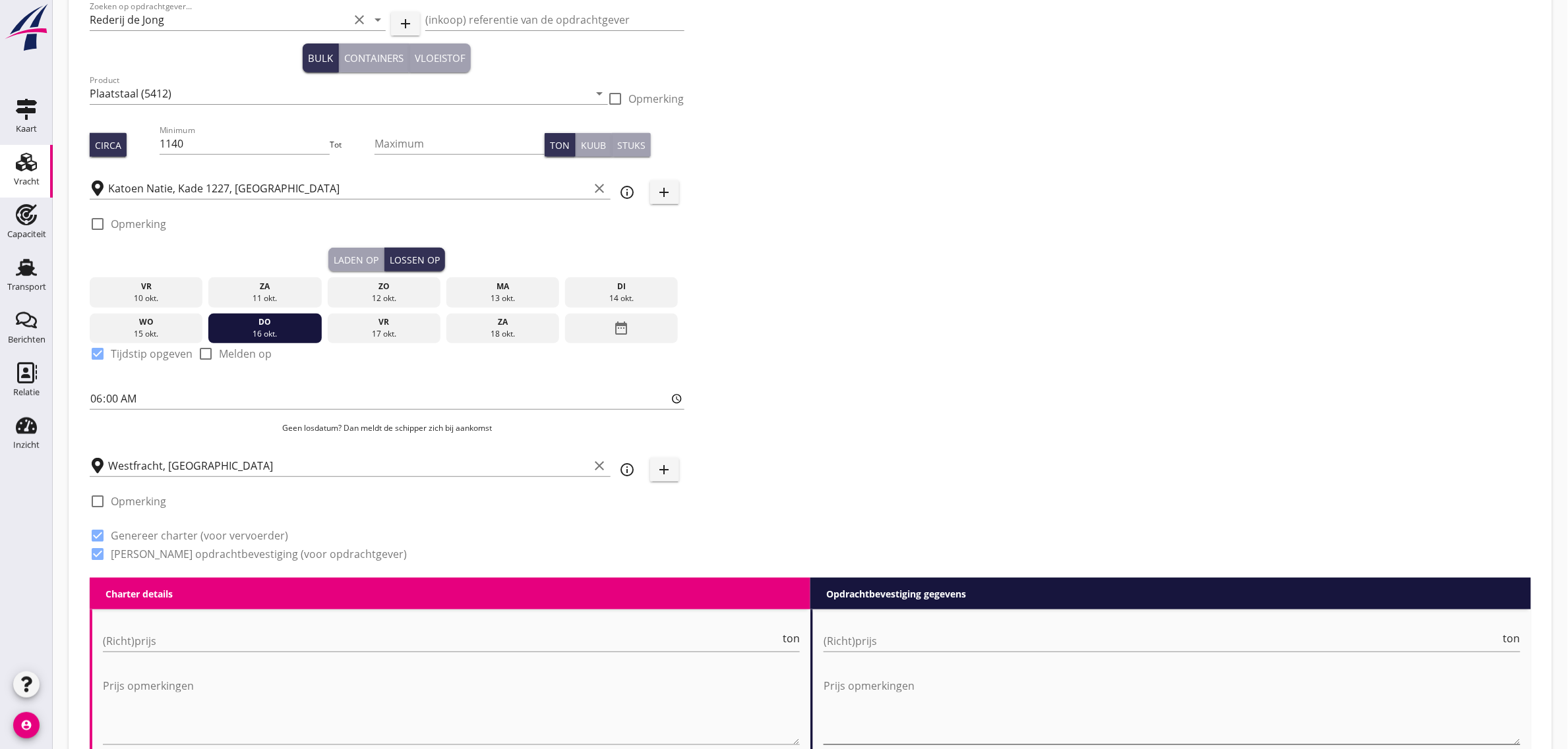
scroll to position [540, 0]
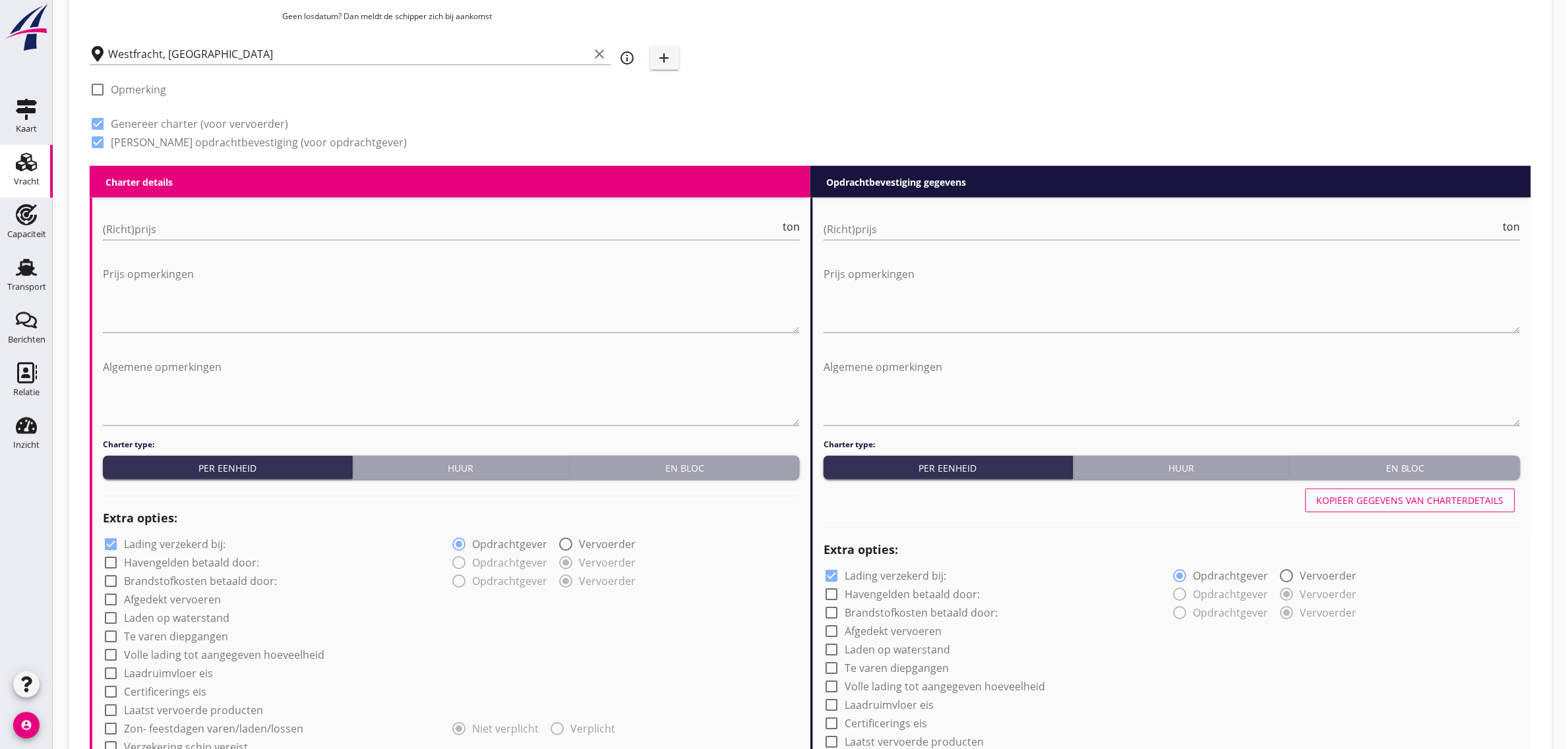
click at [710, 464] on div "En bloc" at bounding box center [684, 468] width 220 height 14
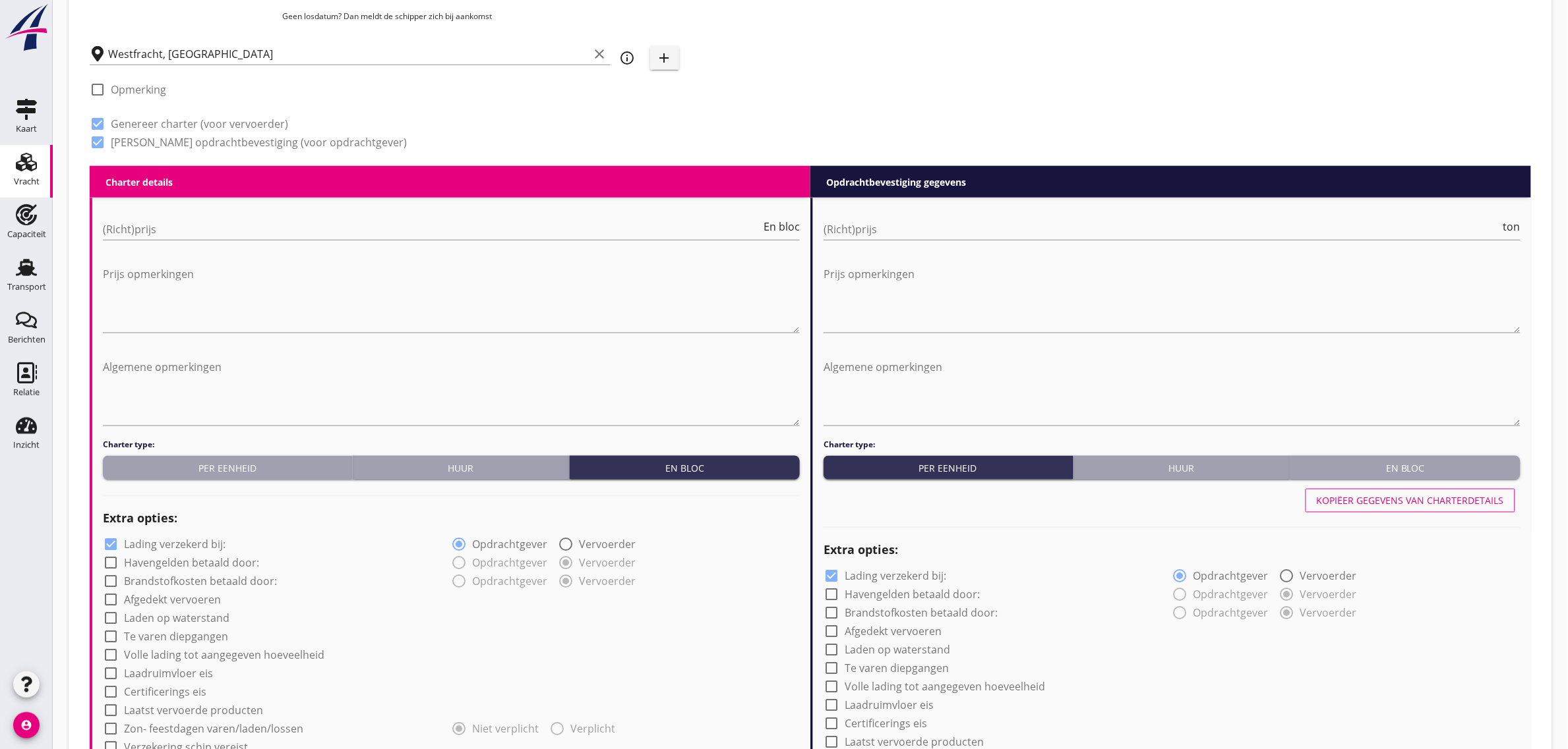
click at [182, 217] on div "(Richt)prijs En bloc" at bounding box center [451, 232] width 697 height 42
click at [170, 228] on input "(Richt)prijs" at bounding box center [432, 229] width 658 height 21
type input "10250"
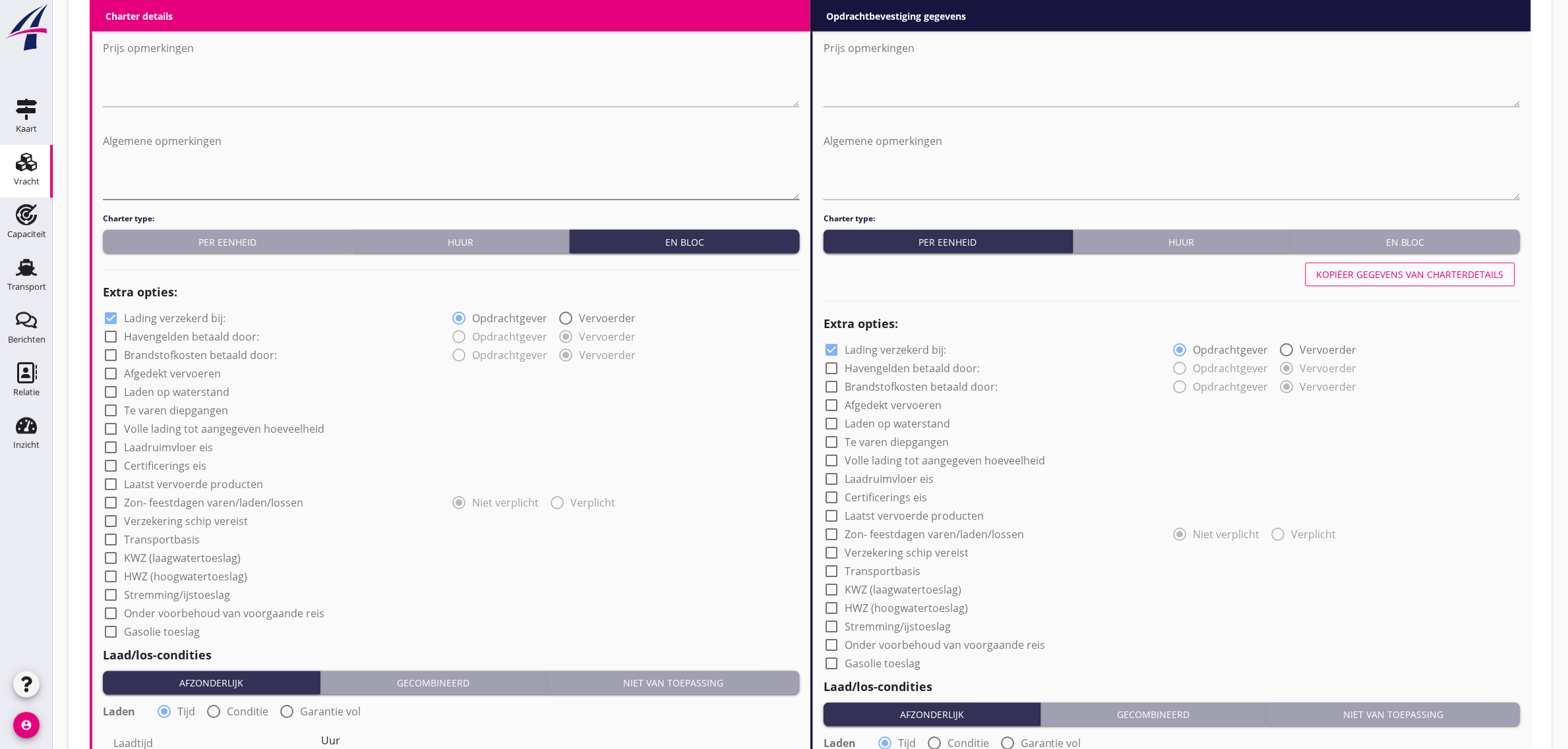
scroll to position [870, 0]
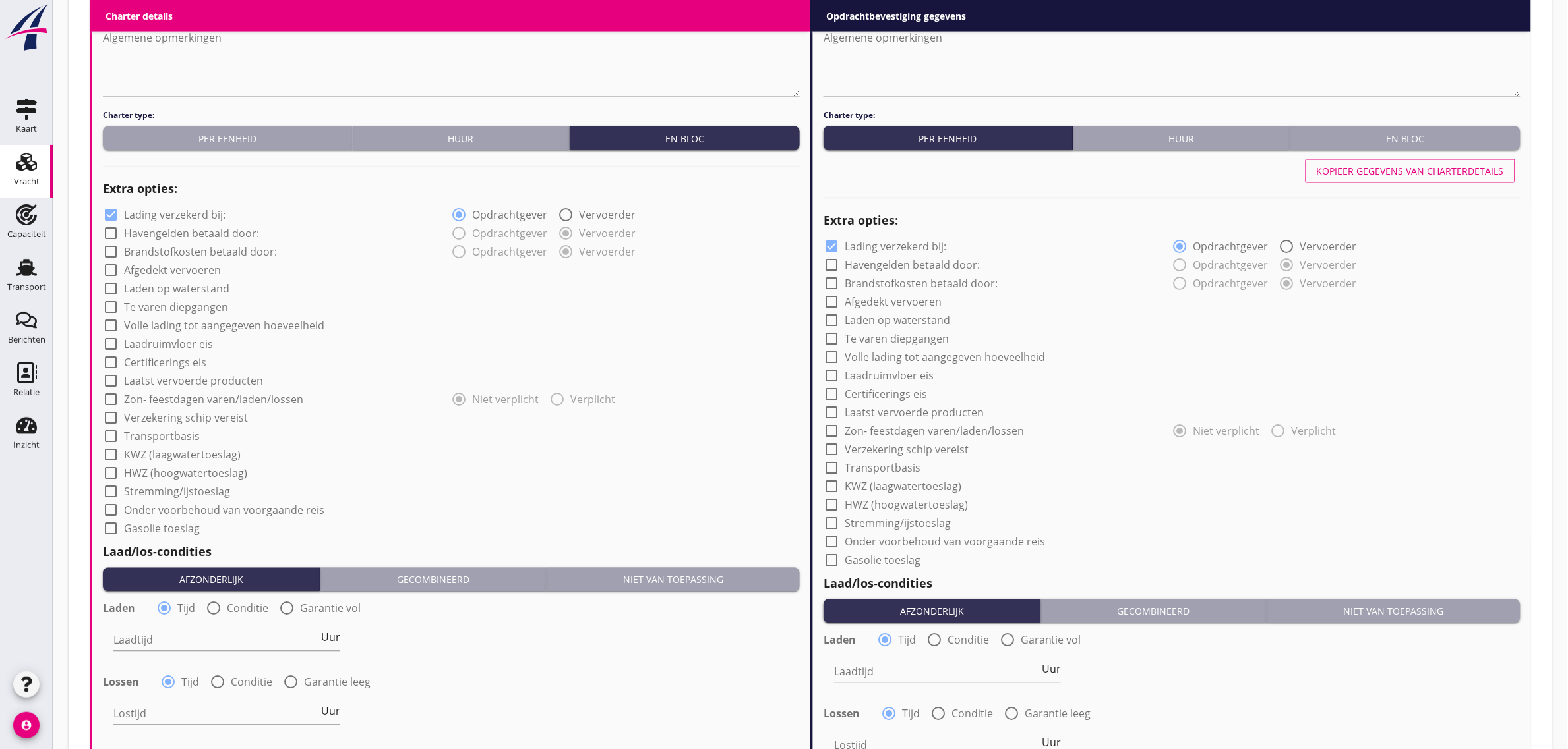
click at [156, 341] on label "Laadruimvloer eis" at bounding box center [168, 344] width 89 height 13
checkbox input "true"
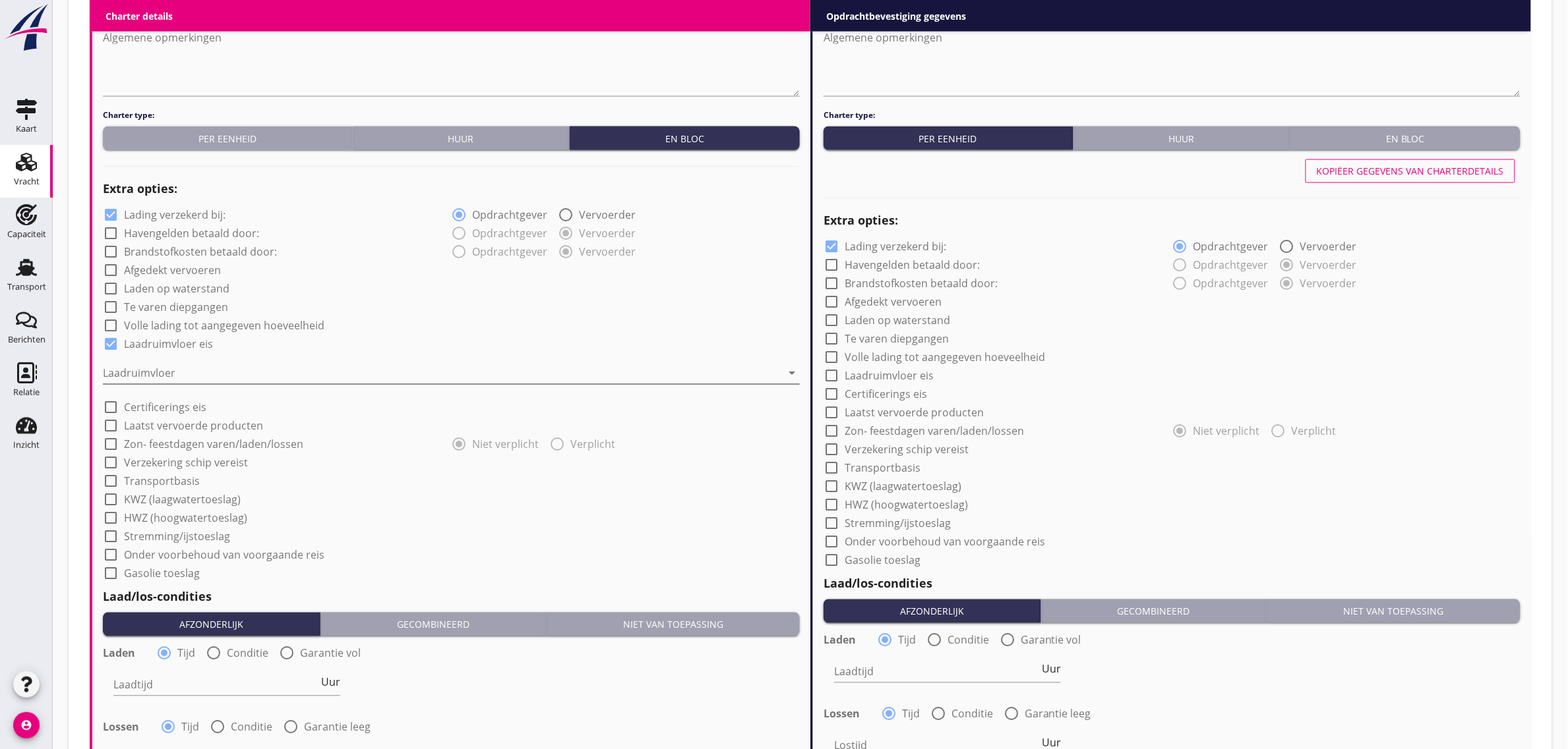
click at [150, 369] on div at bounding box center [442, 373] width 679 height 21
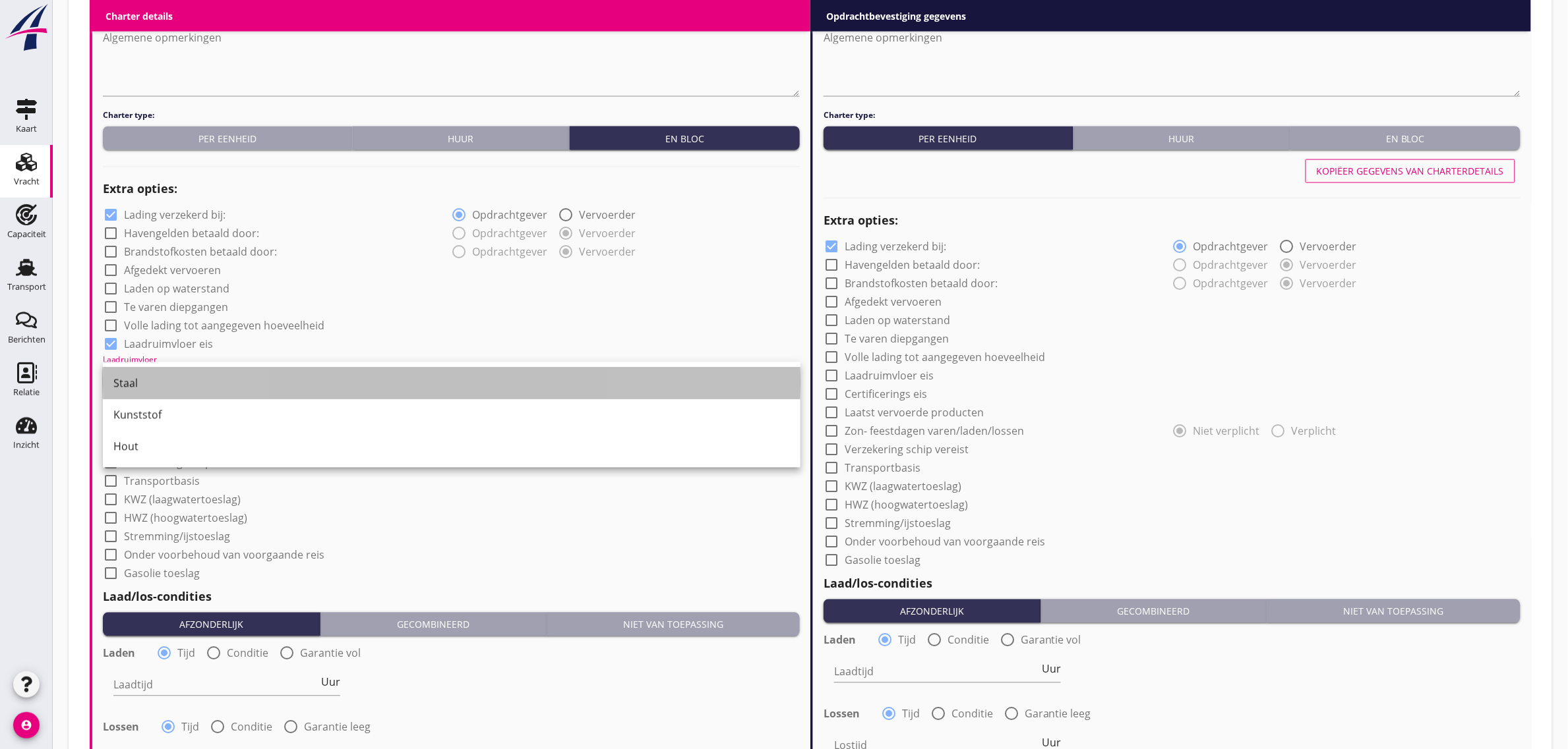
click at [149, 383] on div "Staal" at bounding box center [451, 383] width 677 height 16
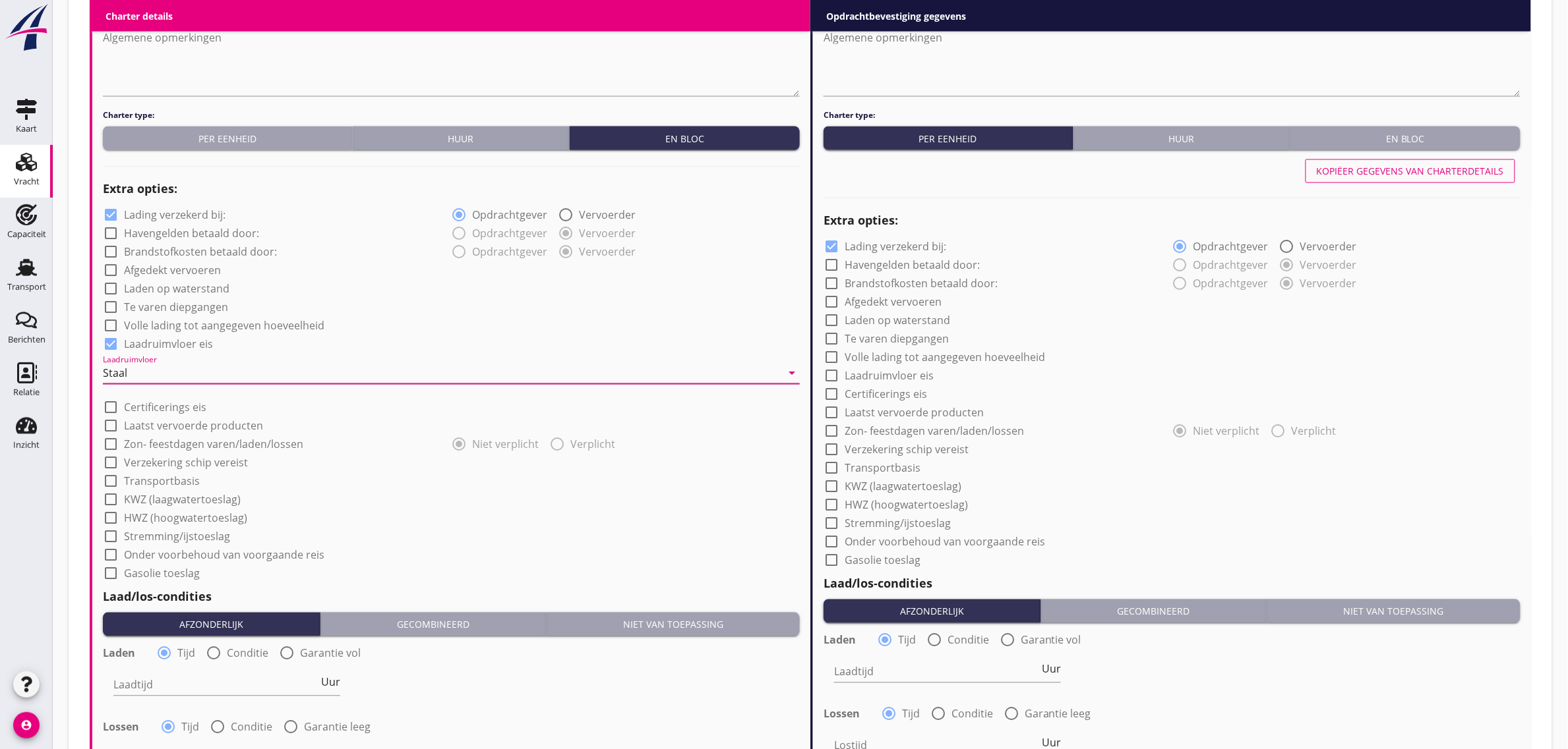
click at [396, 339] on div "check_box Laadruimvloer eis" at bounding box center [451, 343] width 697 height 18
click at [170, 478] on label "Transportbasis" at bounding box center [161, 481] width 75 height 13
checkbox input "true"
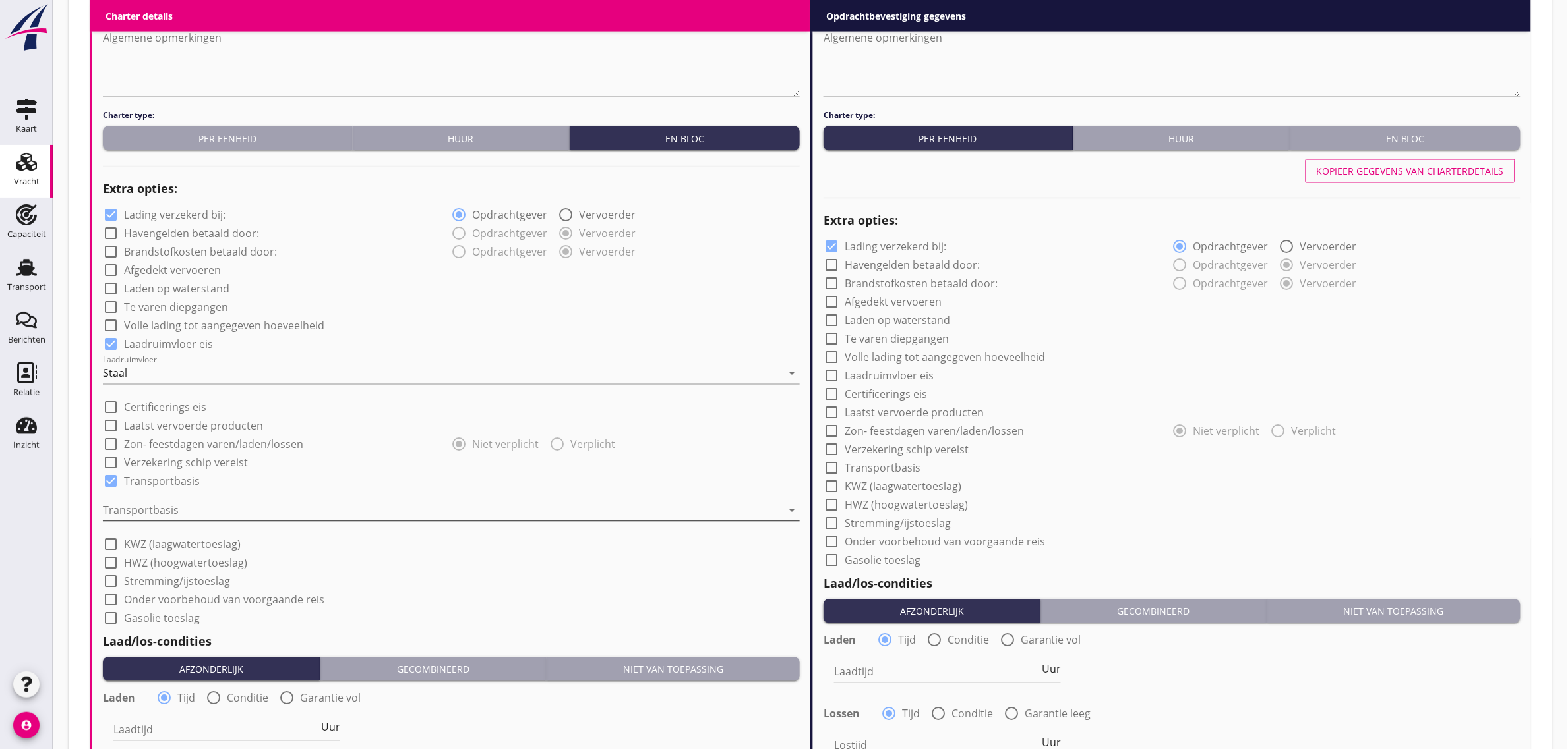
click at [157, 503] on div at bounding box center [442, 510] width 679 height 21
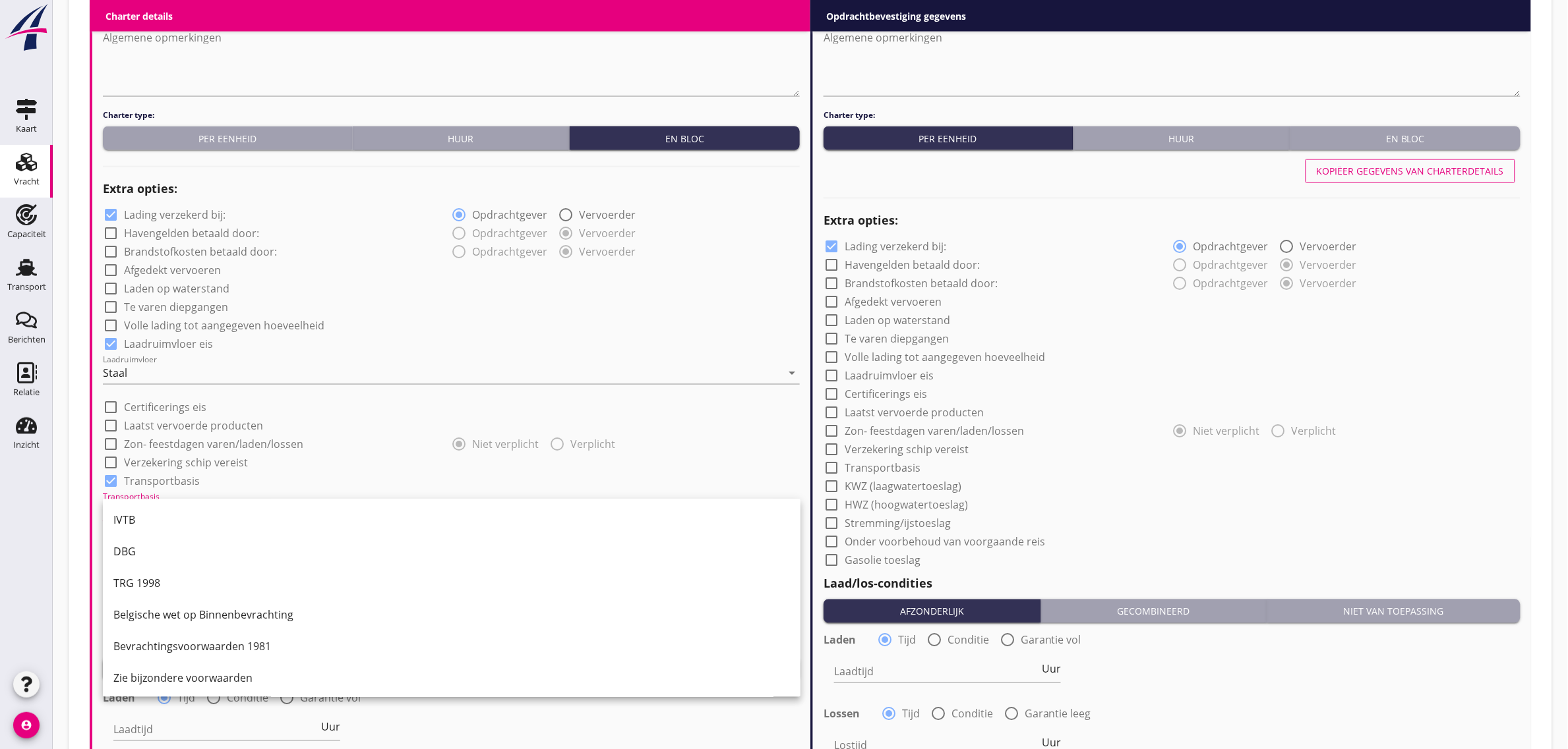
scroll to position [34, 0]
click at [175, 663] on div "CMNI m.u.v. Art 25, lid 2." at bounding box center [451, 676] width 677 height 32
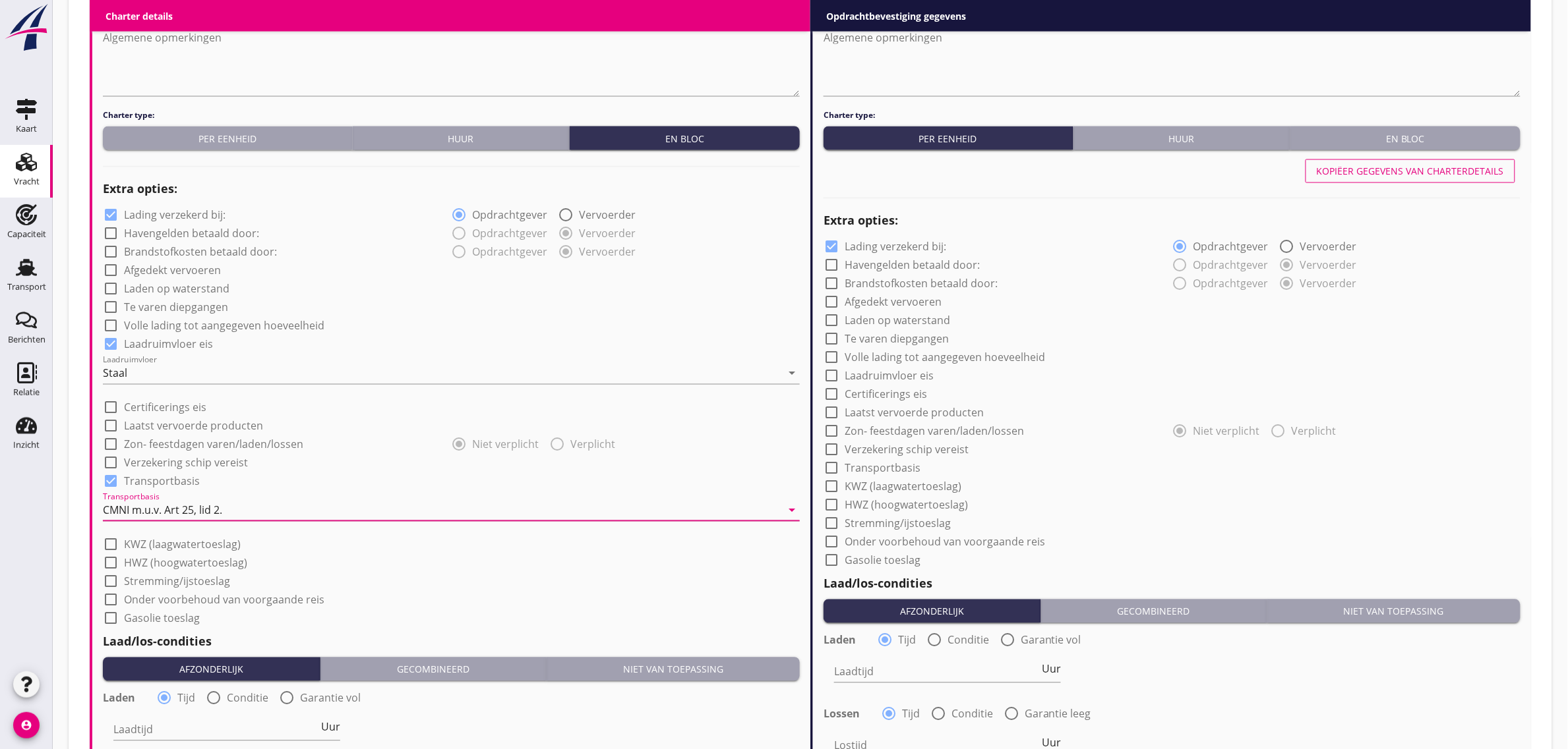
click at [439, 314] on div "check_box_outline_blank Te varen diepgangen" at bounding box center [277, 306] width 349 height 18
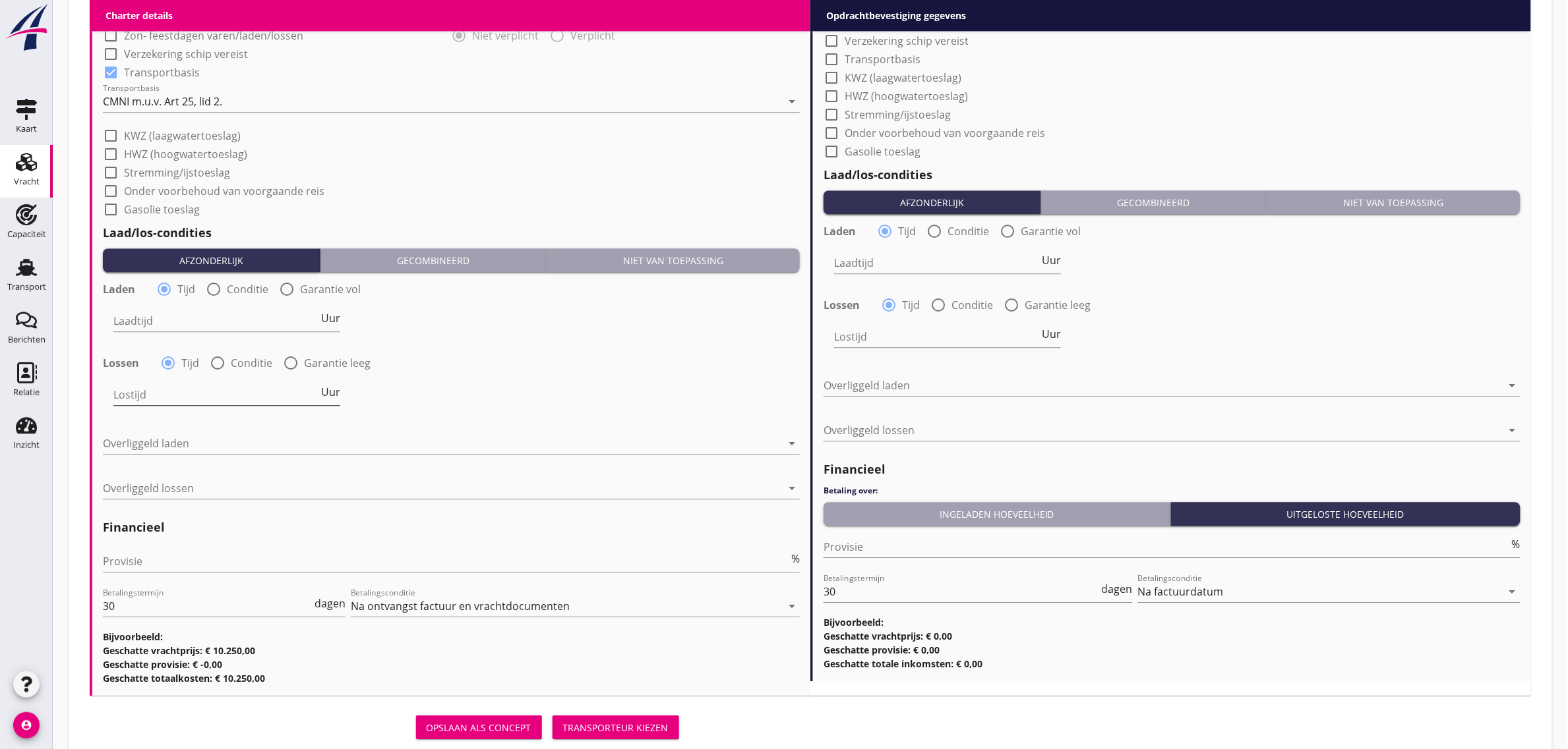
scroll to position [1282, 0]
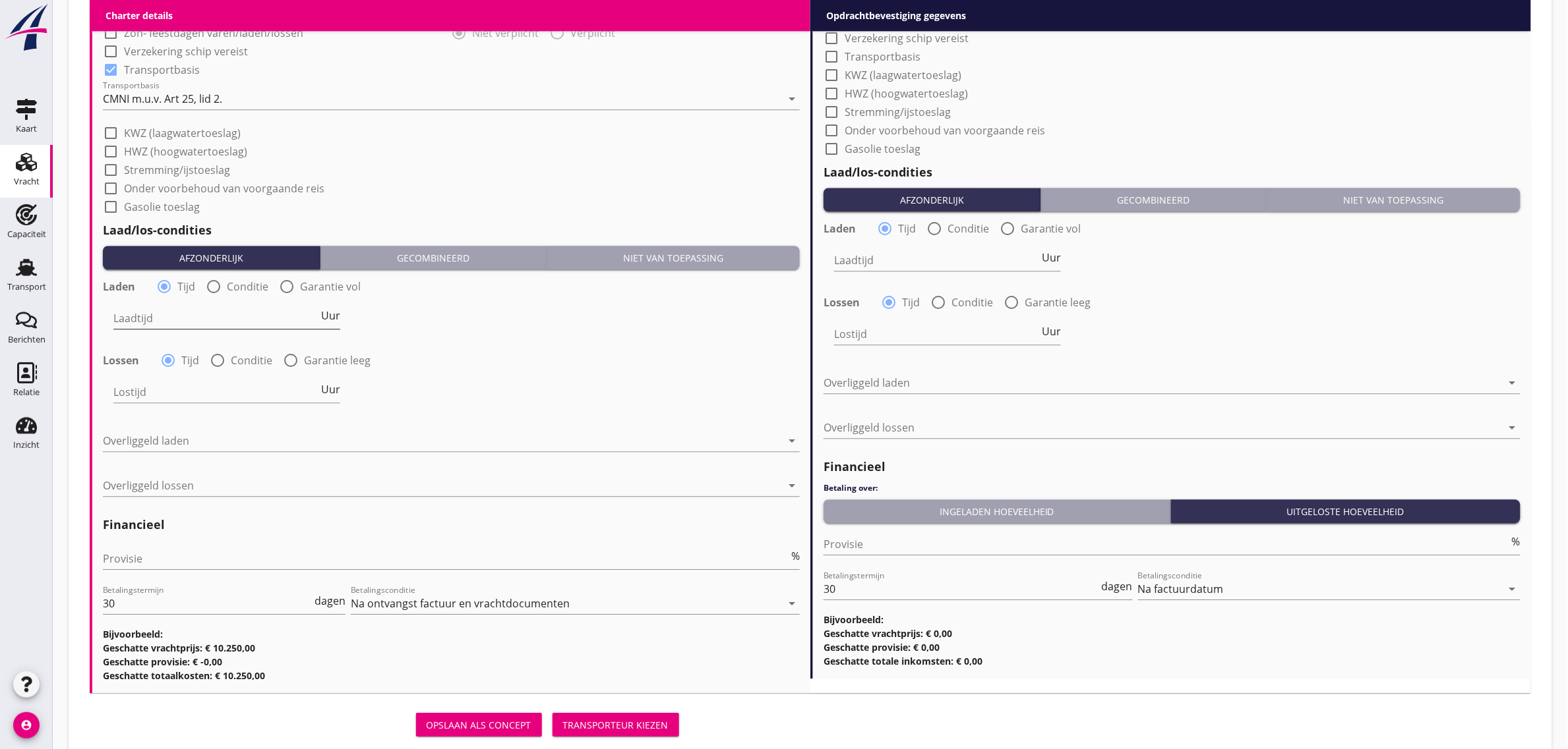
click at [172, 321] on input "Laadtijd" at bounding box center [216, 318] width 205 height 21
type input "24"
type input "48"
click at [190, 440] on div at bounding box center [442, 440] width 679 height 21
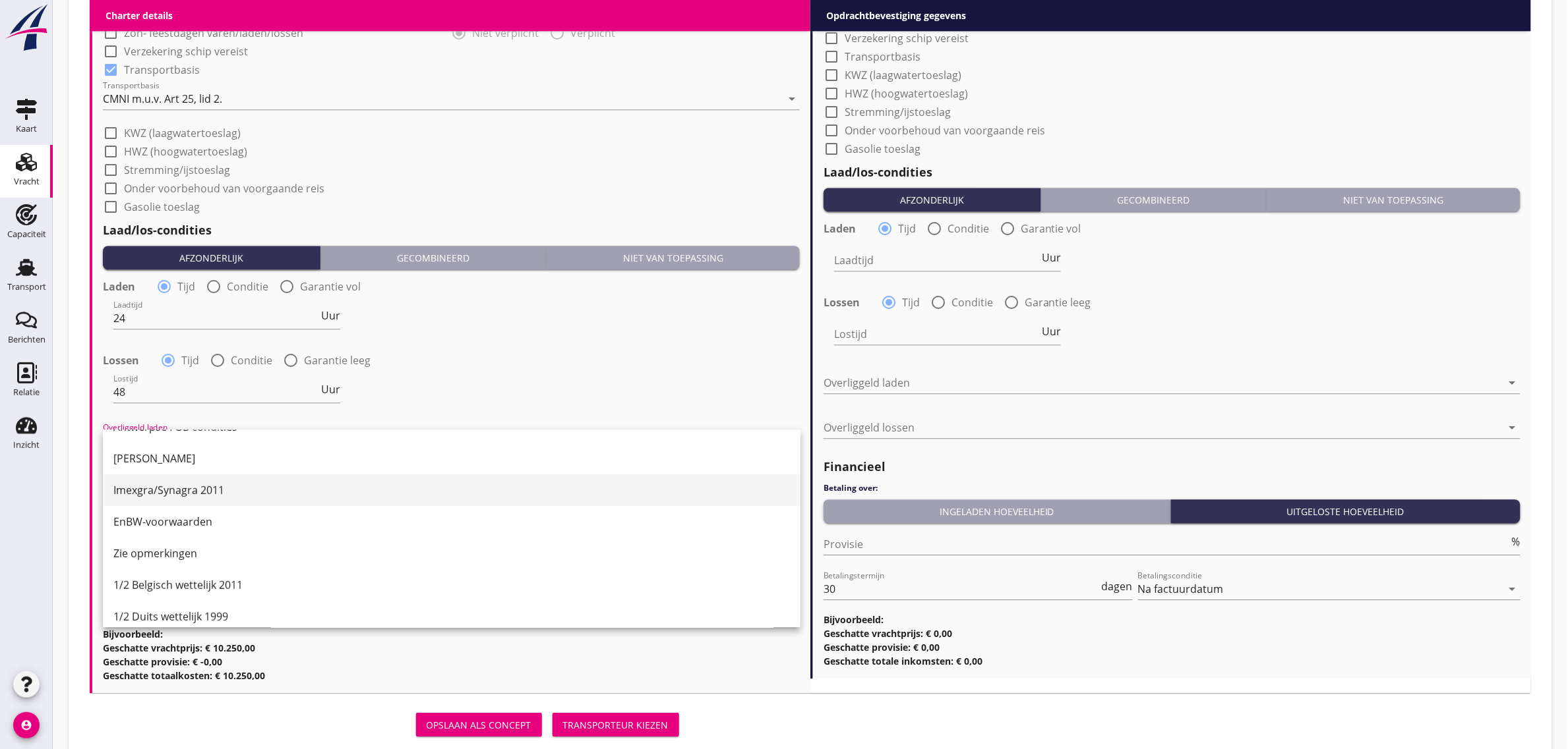
scroll to position [247, 0]
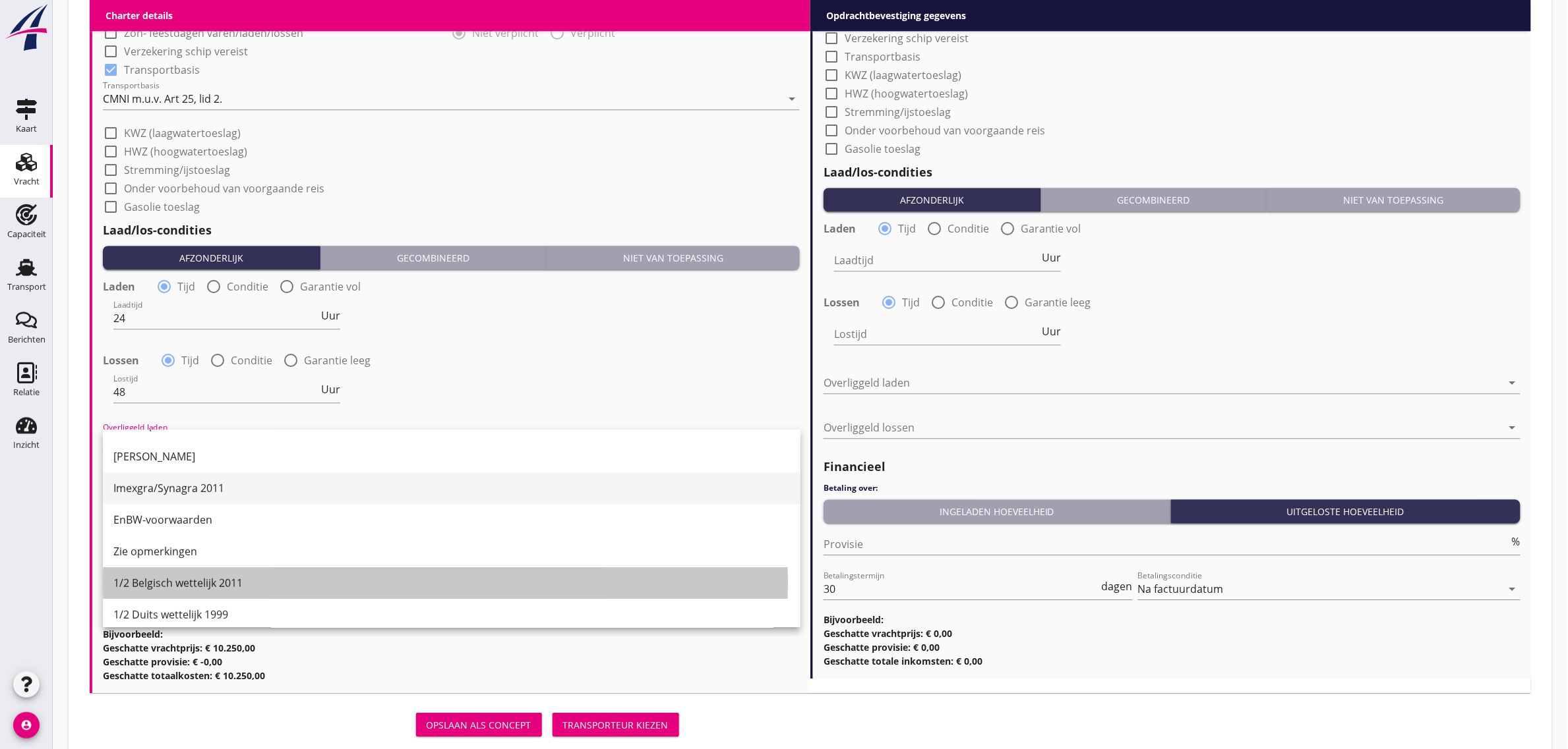
click at [232, 578] on div "1/2 Belgisch wettelijk 2011" at bounding box center [451, 582] width 677 height 16
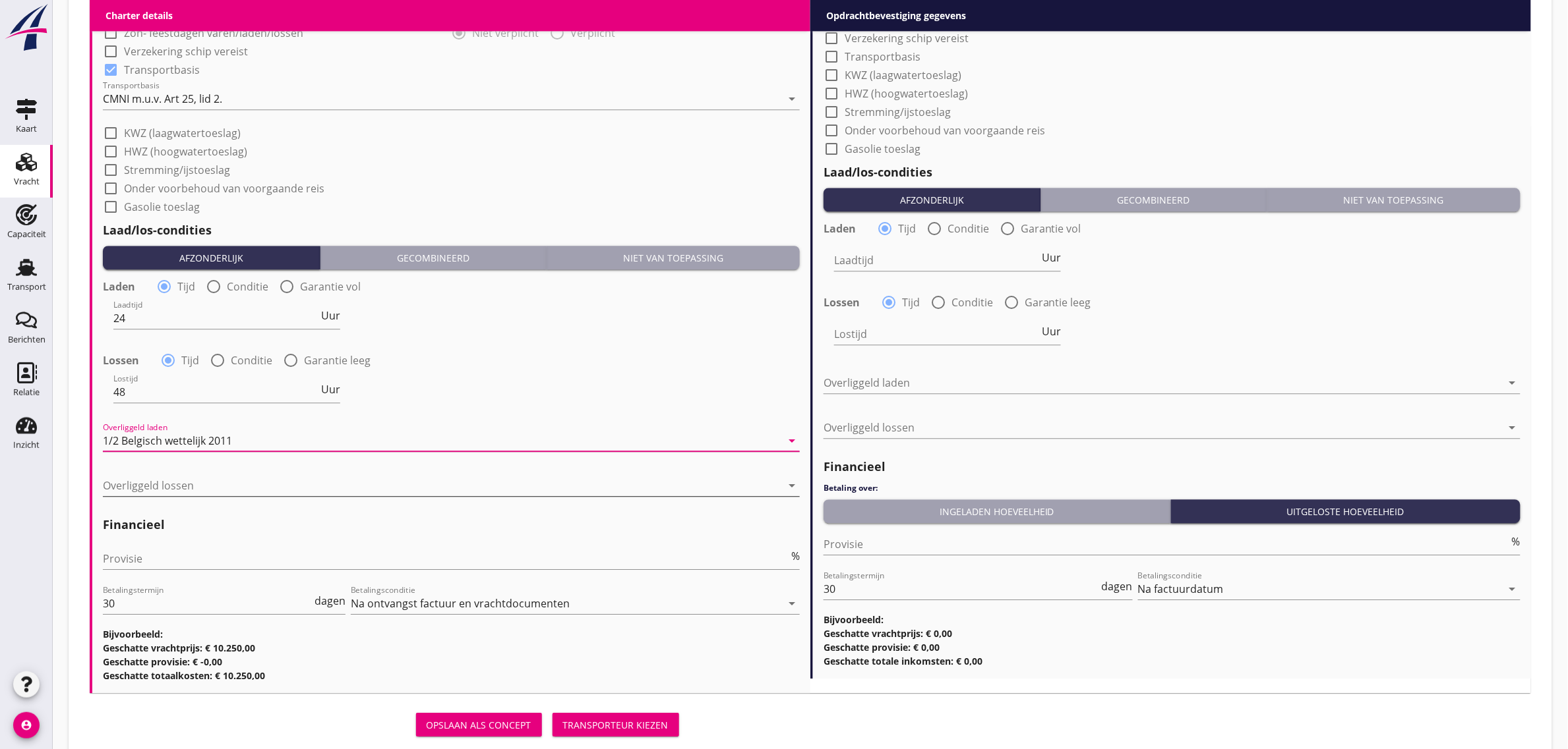
click at [191, 485] on div at bounding box center [442, 485] width 679 height 21
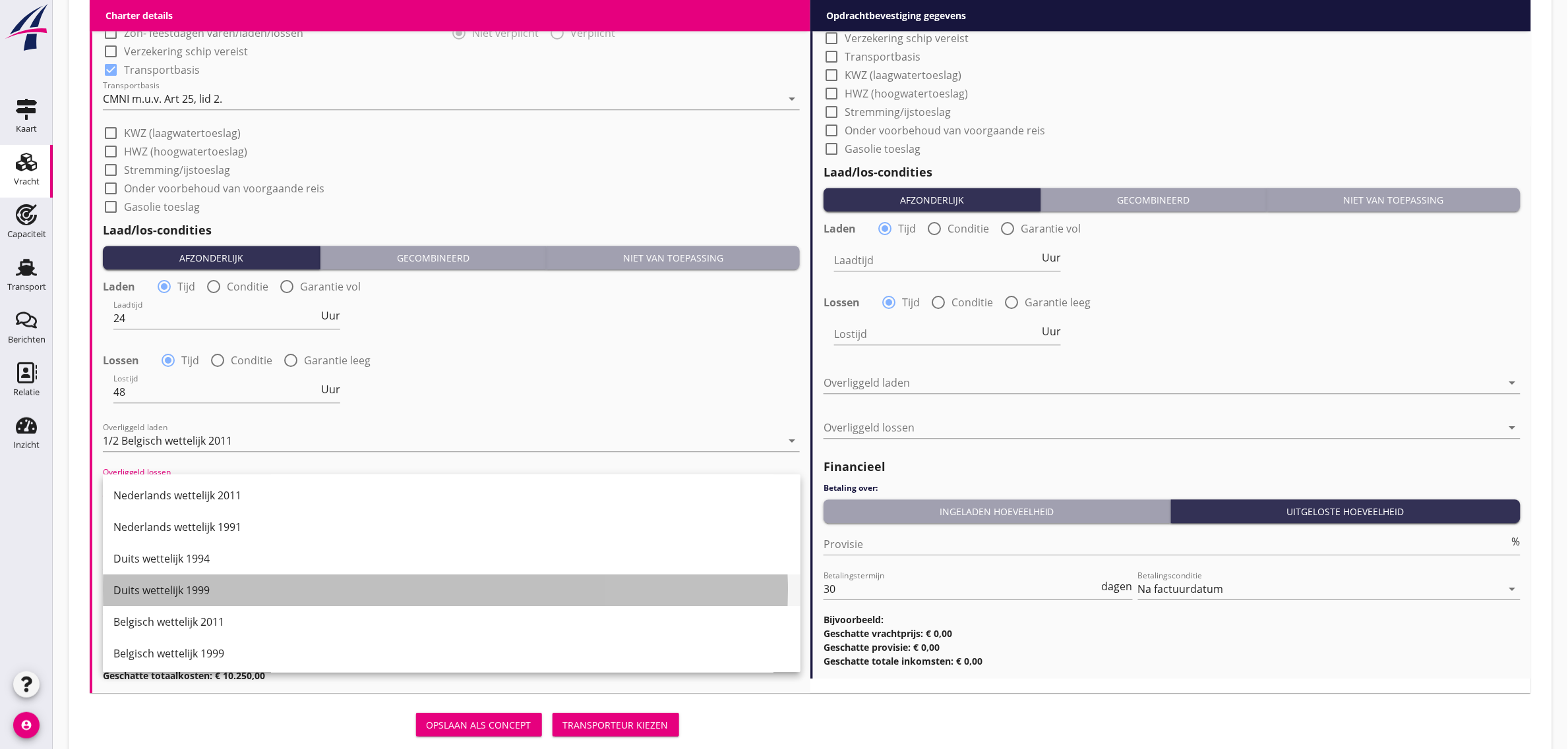
click at [200, 595] on div "Duits wettelijk 1999" at bounding box center [451, 590] width 677 height 16
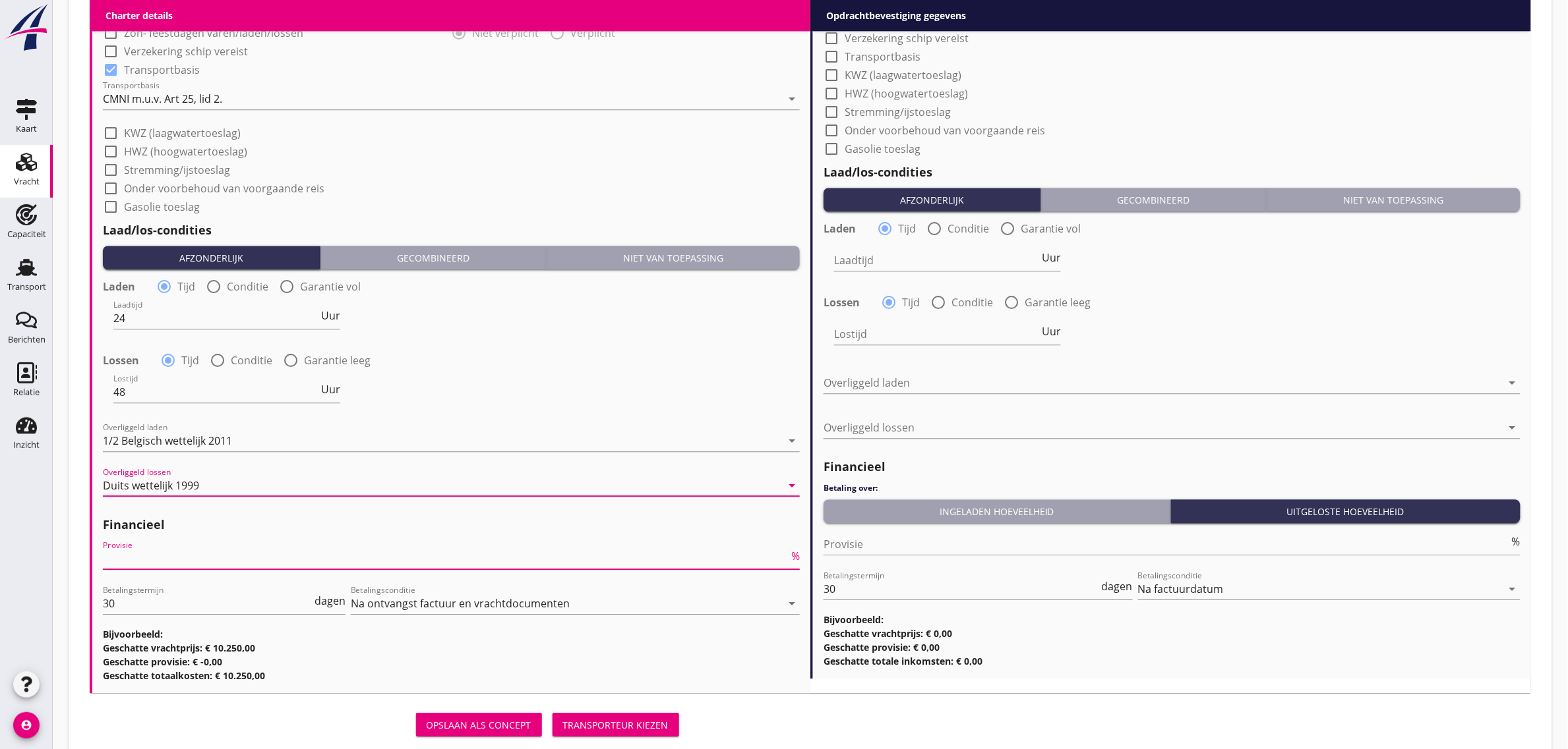
click at [176, 551] on input "Provisie" at bounding box center [445, 559] width 685 height 21
type input "5"
click at [468, 359] on div "Lossen radio_button_checked Tijd radio_button_unchecked Conditie radio_button_u…" at bounding box center [451, 359] width 697 height 18
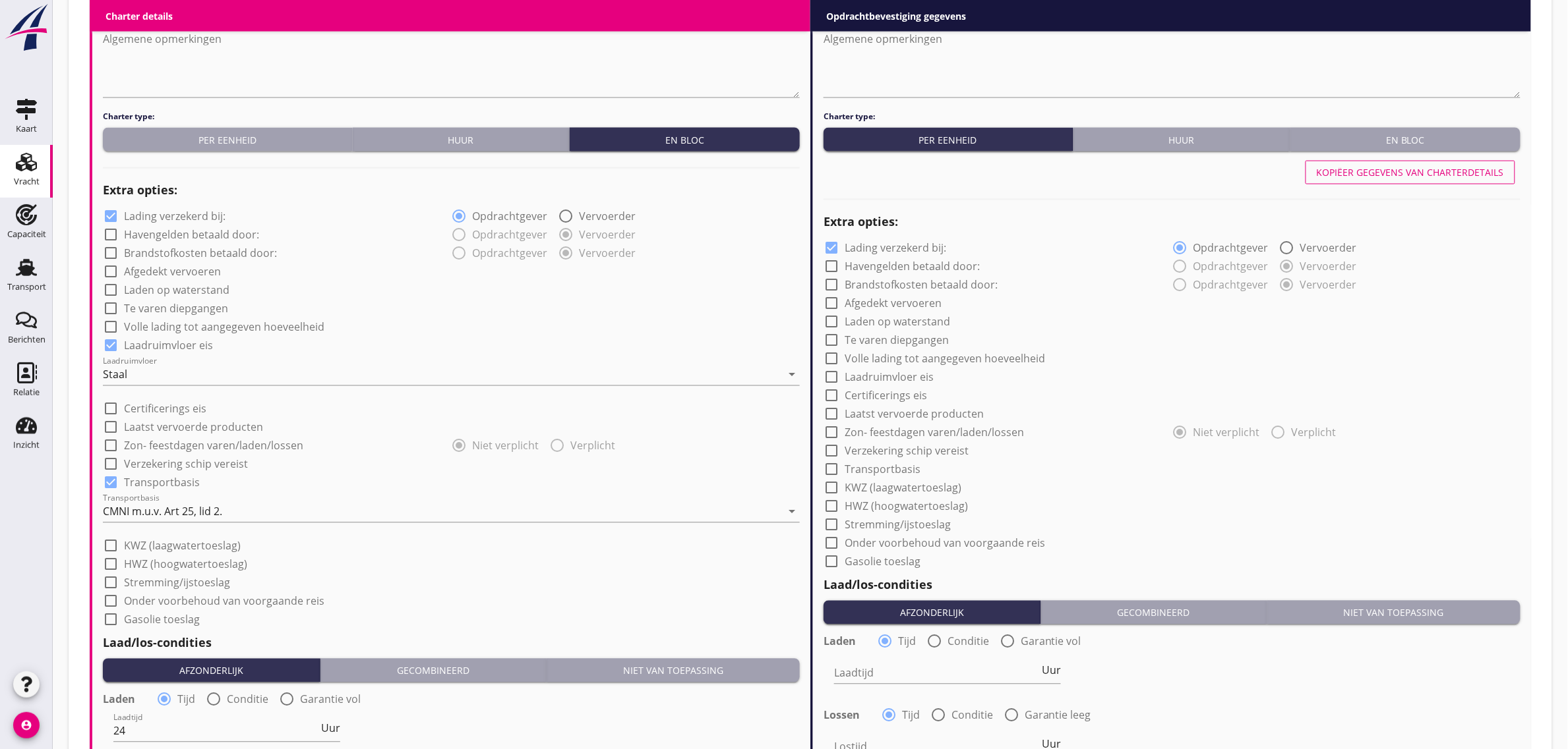
scroll to position [705, 0]
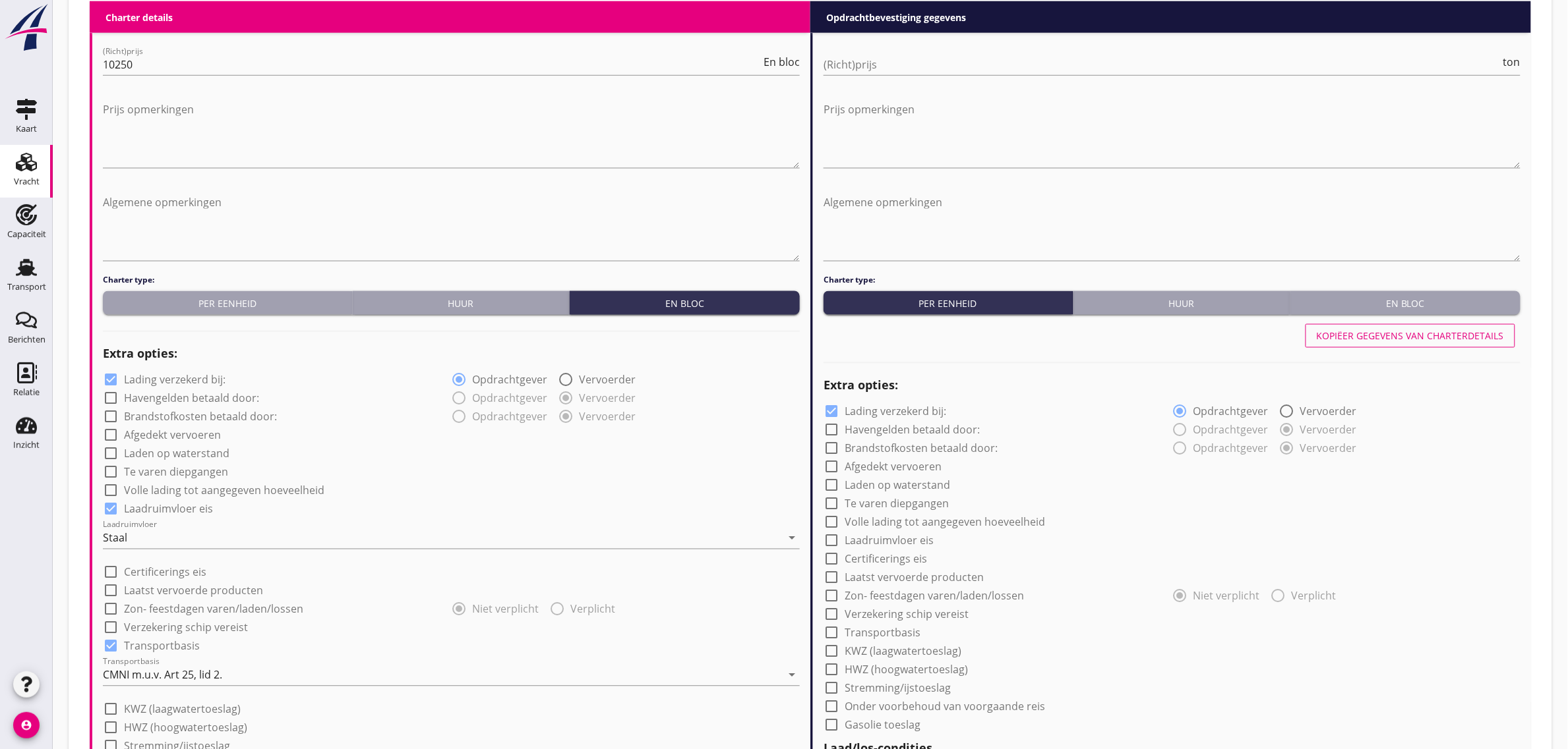
click at [1405, 332] on div "Kopiëer gegevens van charterdetails" at bounding box center [1410, 336] width 187 height 14
checkbox input "true"
type input "24"
type input "48"
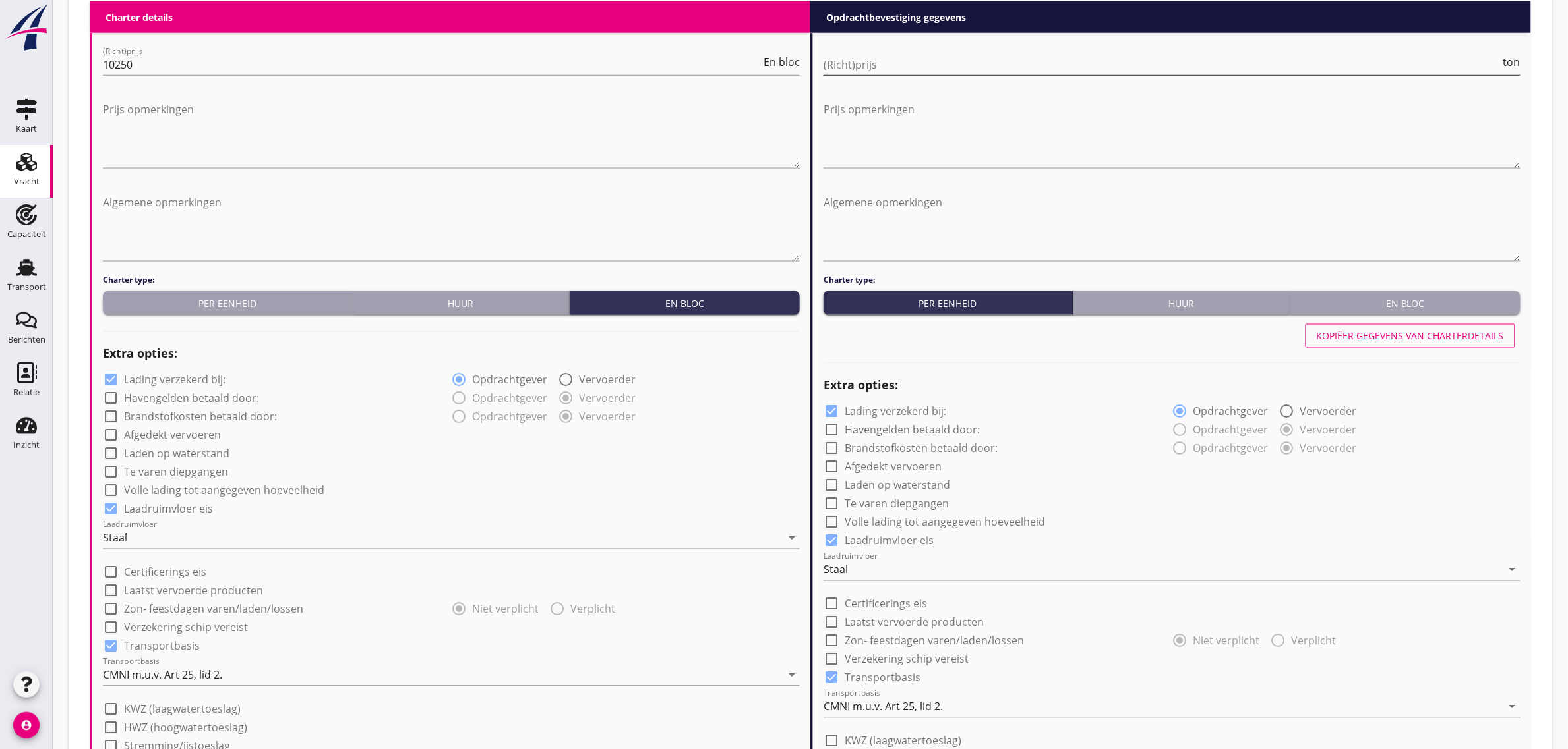
click at [840, 58] on input "(Richt)prijs" at bounding box center [1162, 65] width 677 height 21
type input "9"
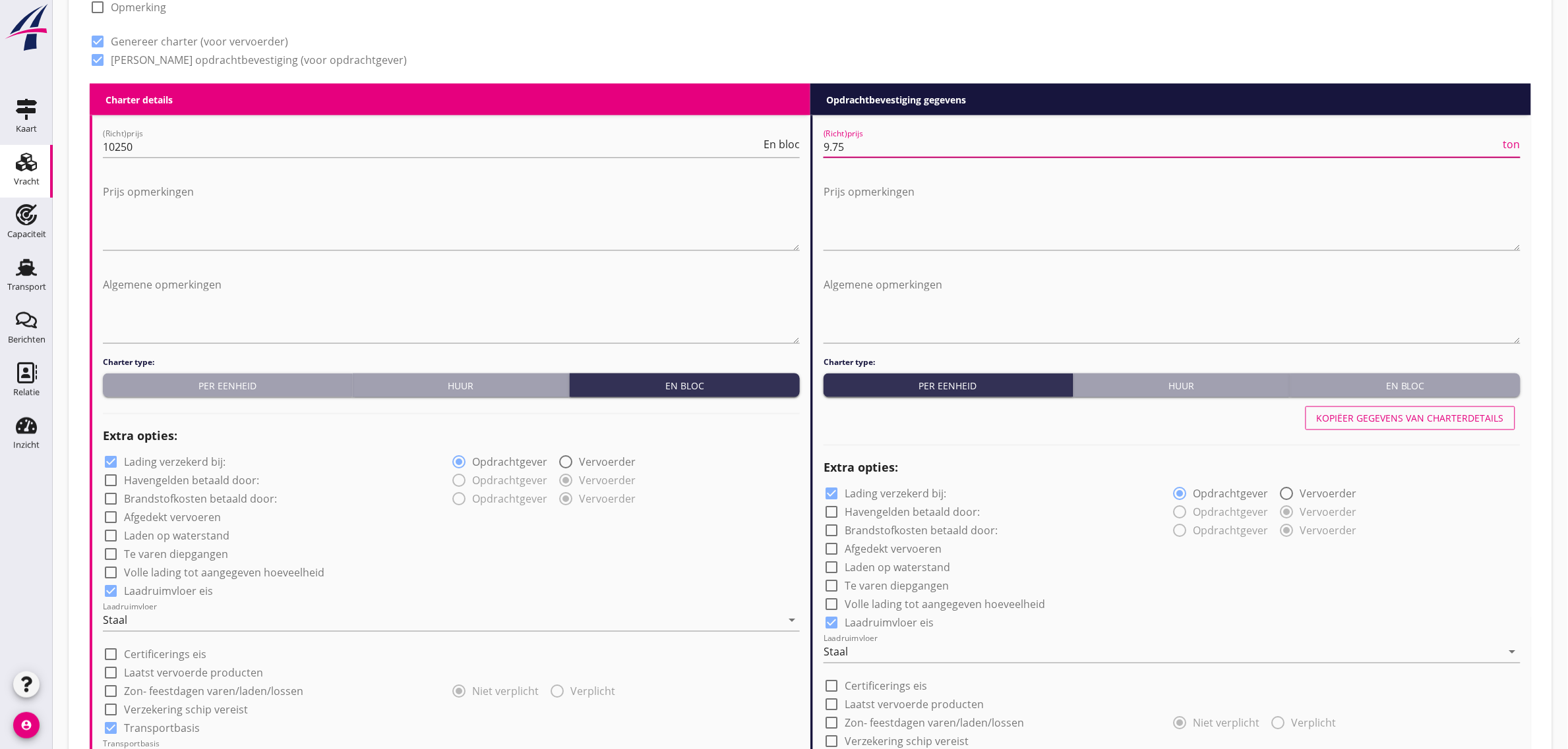
type input "9.75"
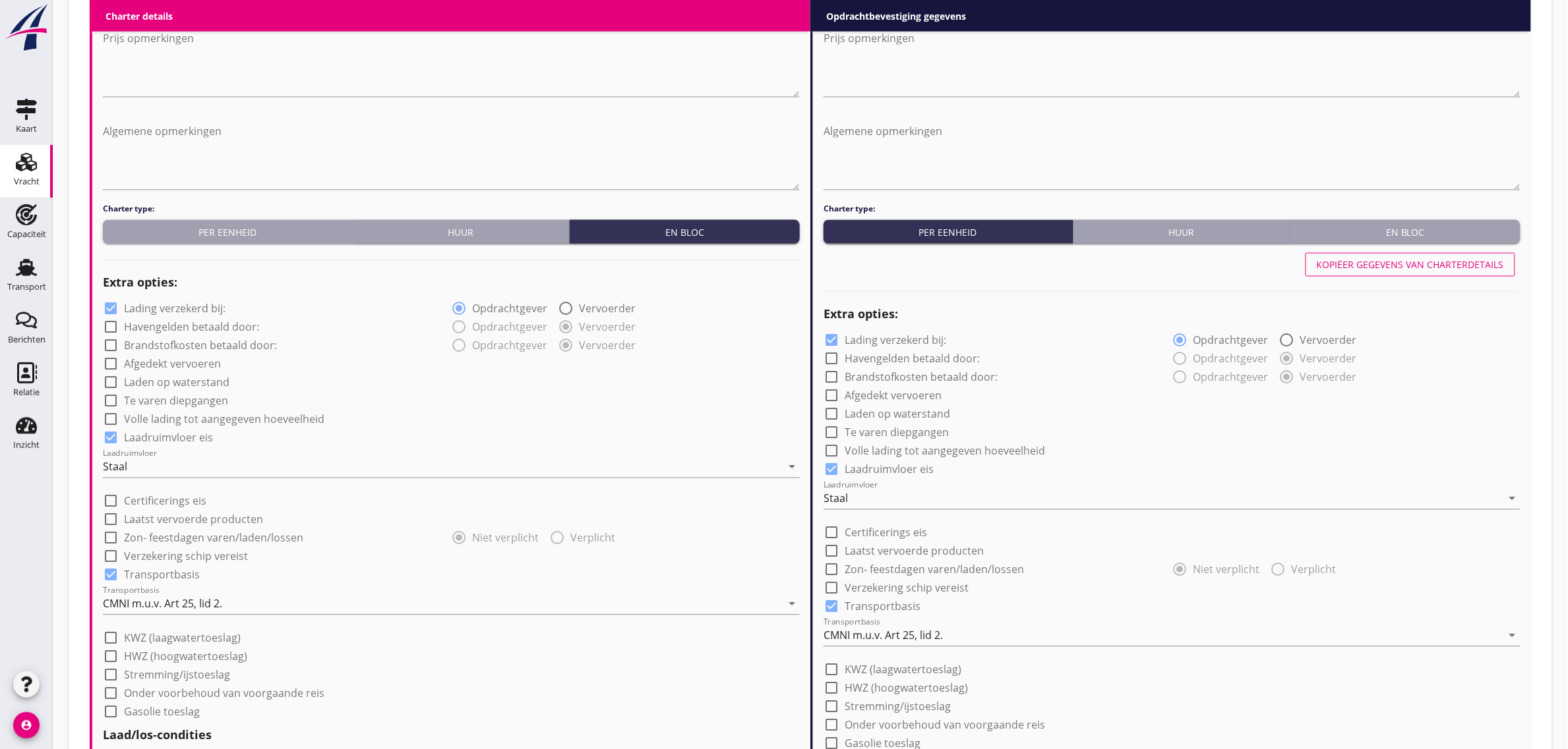
scroll to position [1200, 0]
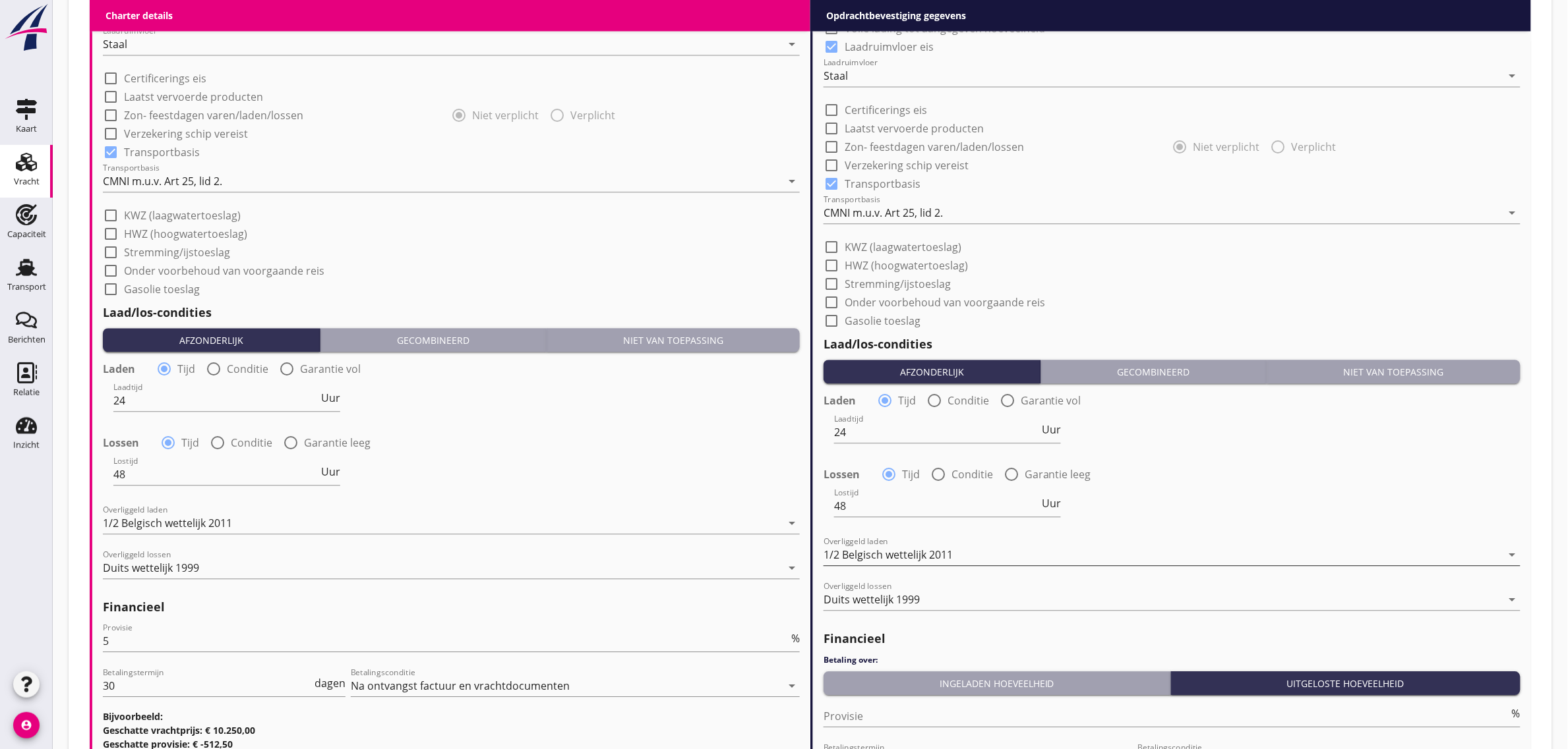
click at [954, 558] on div "1/2 Belgisch wettelijk 2011" at bounding box center [1163, 555] width 679 height 21
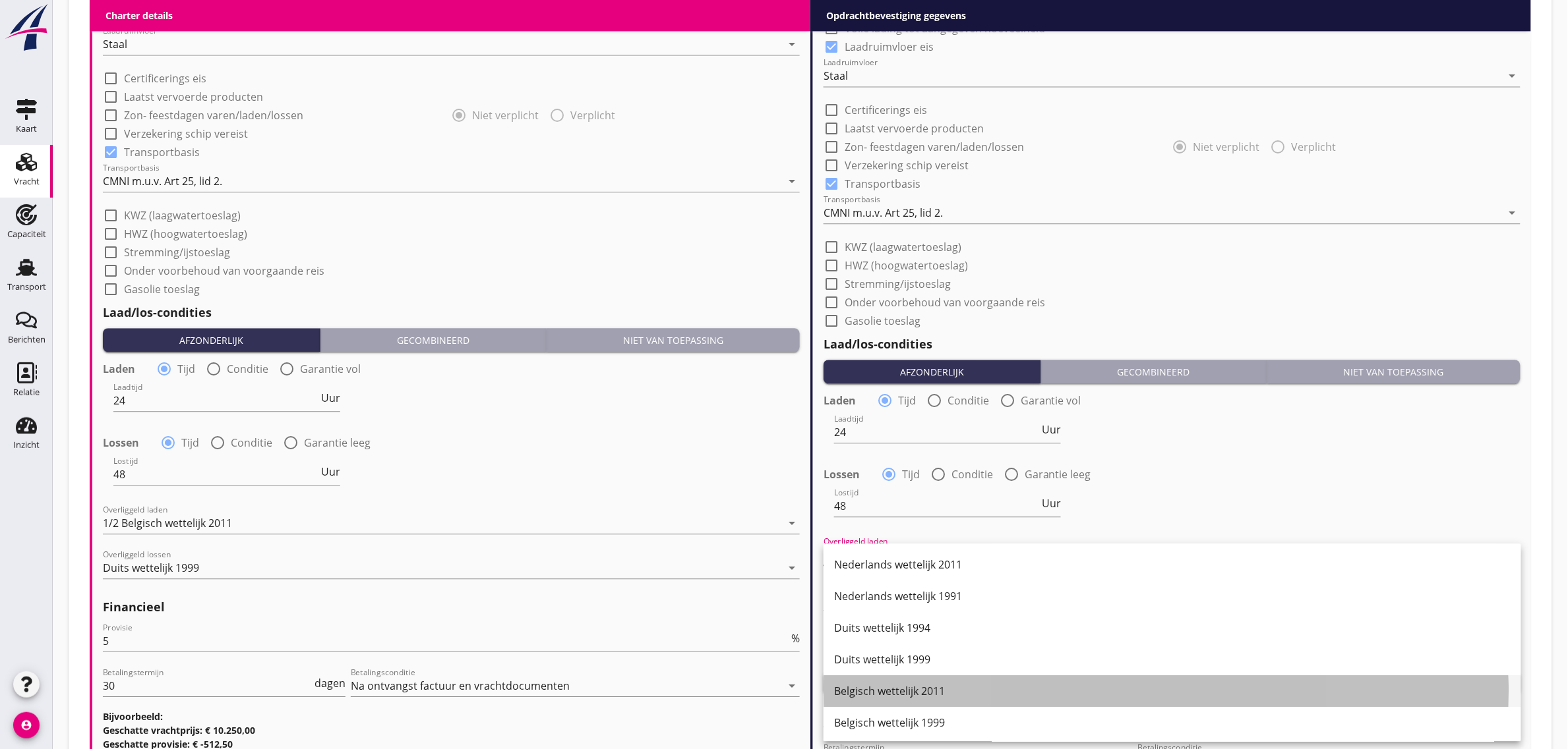
click at [931, 680] on div "Belgisch wettelijk 2011" at bounding box center [1172, 691] width 677 height 32
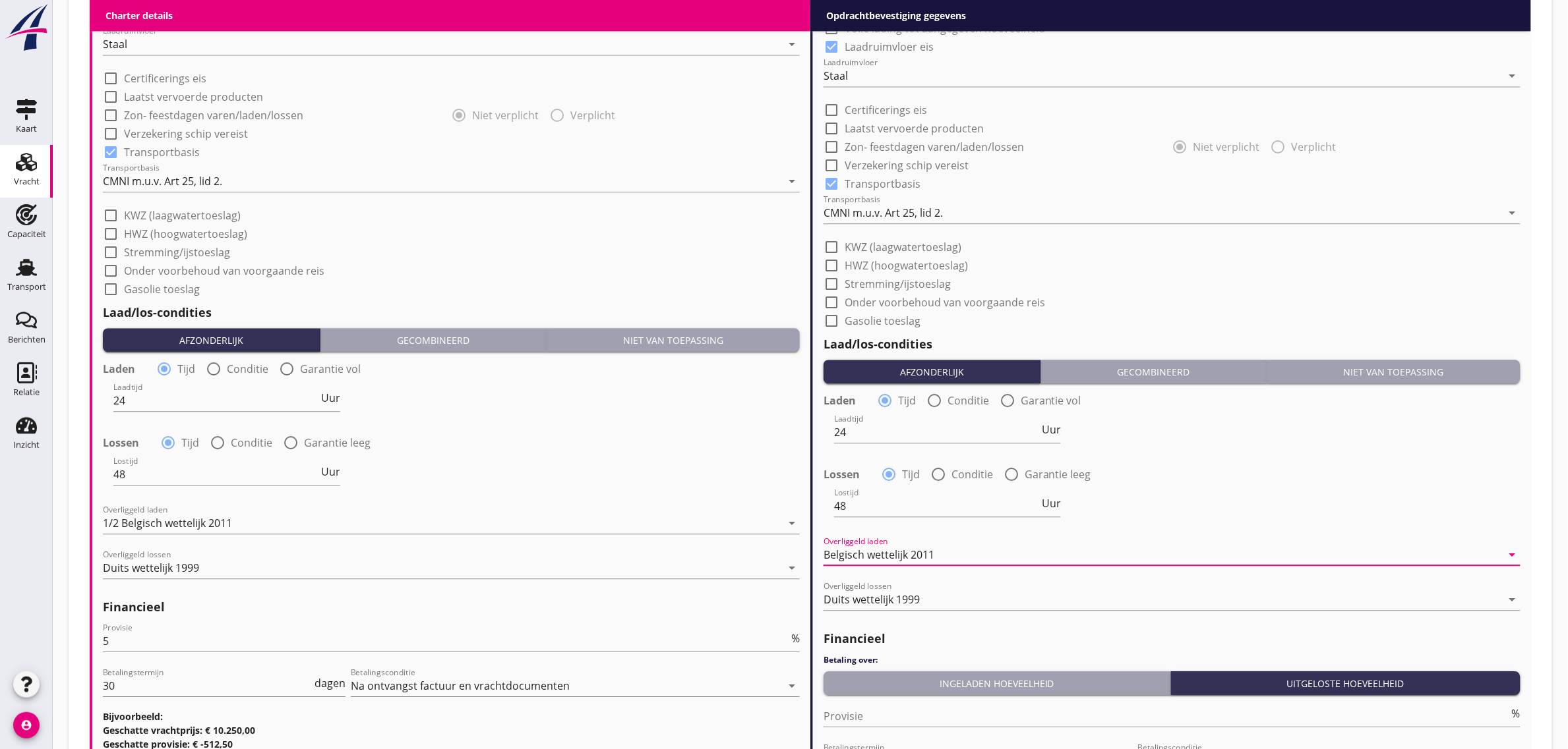
click at [1197, 505] on div "Lostijd 48 Uur" at bounding box center [1172, 508] width 700 height 48
click at [947, 684] on div "Ingeladen hoeveelheid" at bounding box center [997, 684] width 336 height 14
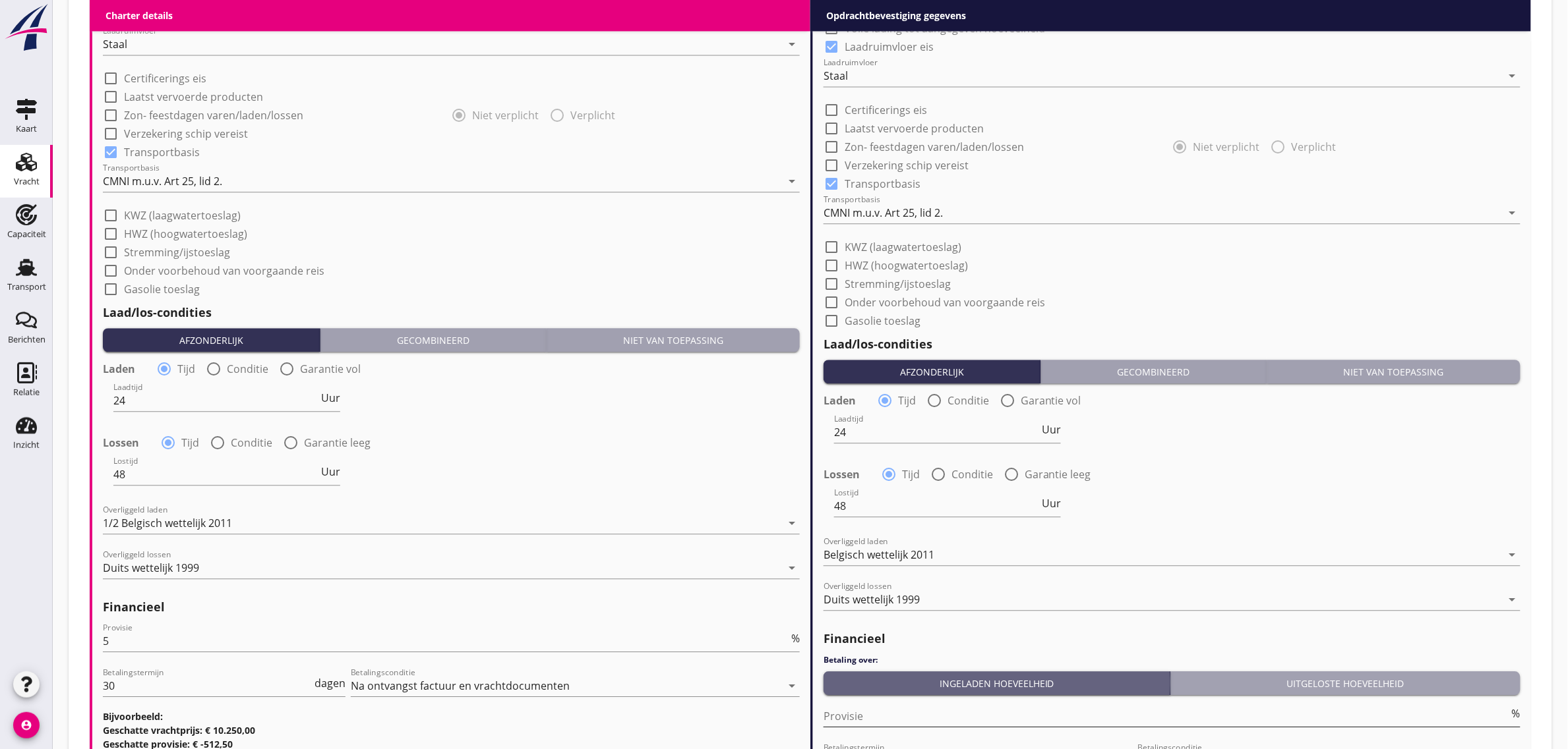
click at [869, 722] on input "Provisie" at bounding box center [1166, 716] width 685 height 21
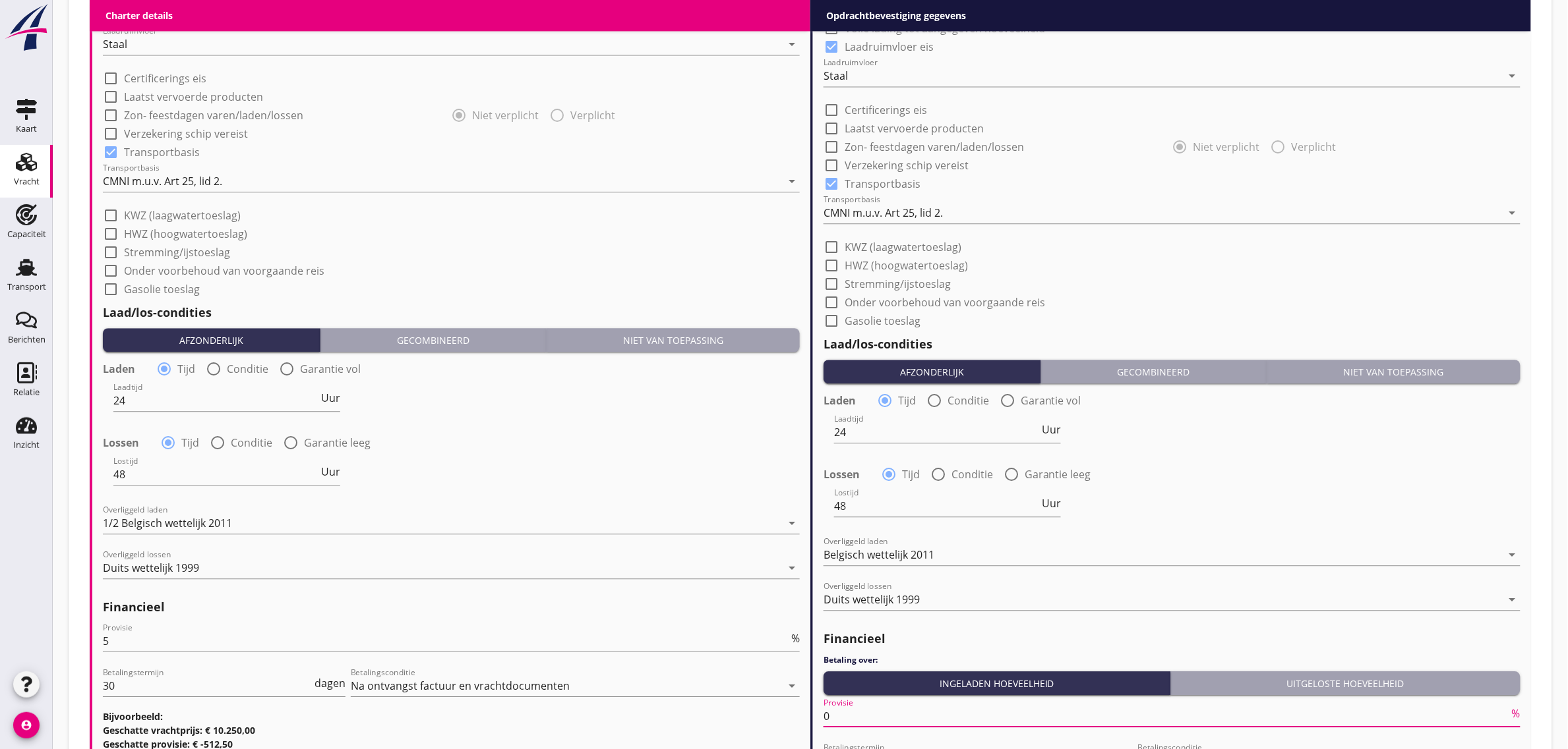
type input "0"
click at [1304, 495] on div "Lostijd 48 Uur" at bounding box center [1172, 508] width 700 height 48
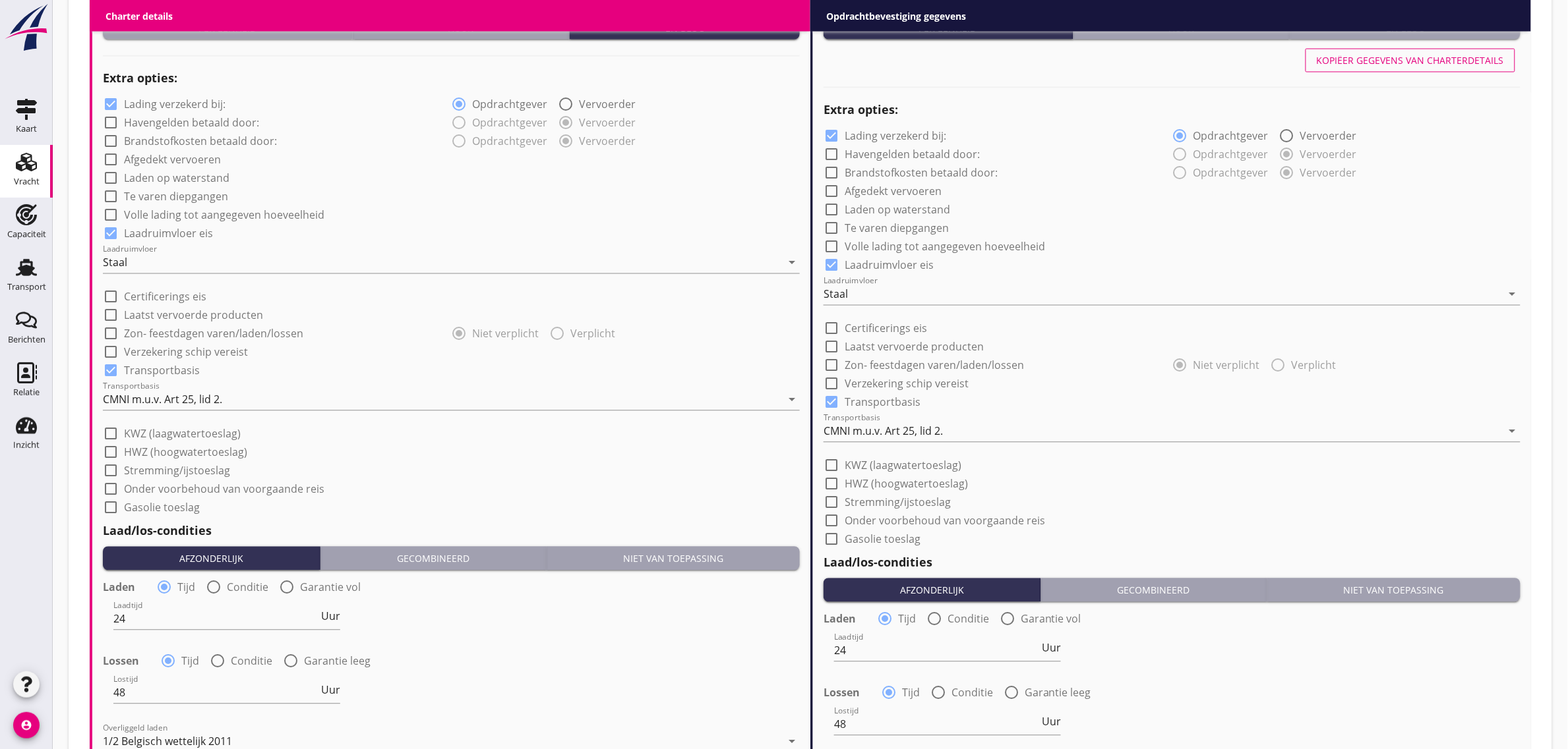
scroll to position [977, 0]
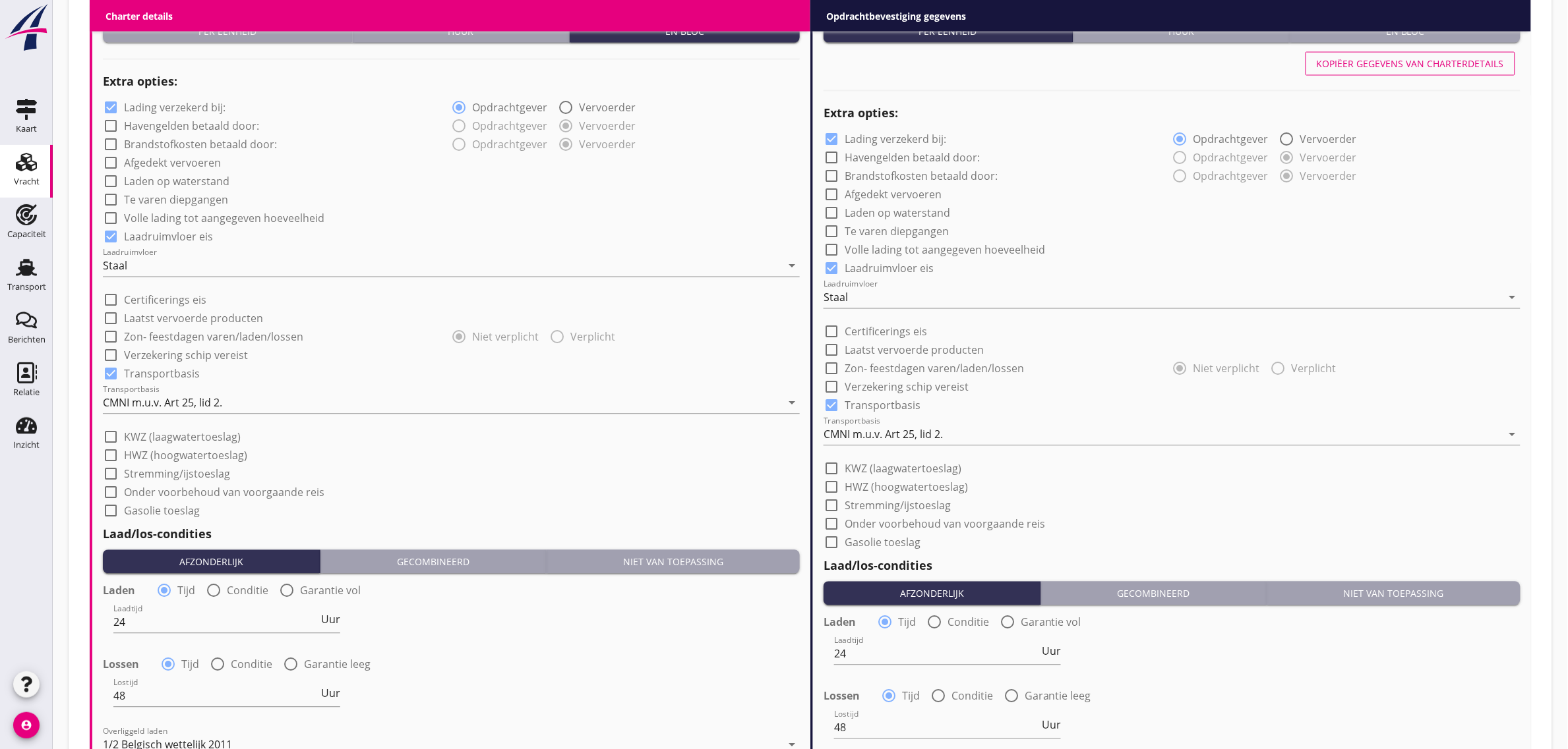
click at [914, 468] on label "KWZ (laagwatertoeslag)" at bounding box center [903, 469] width 117 height 13
checkbox input "true"
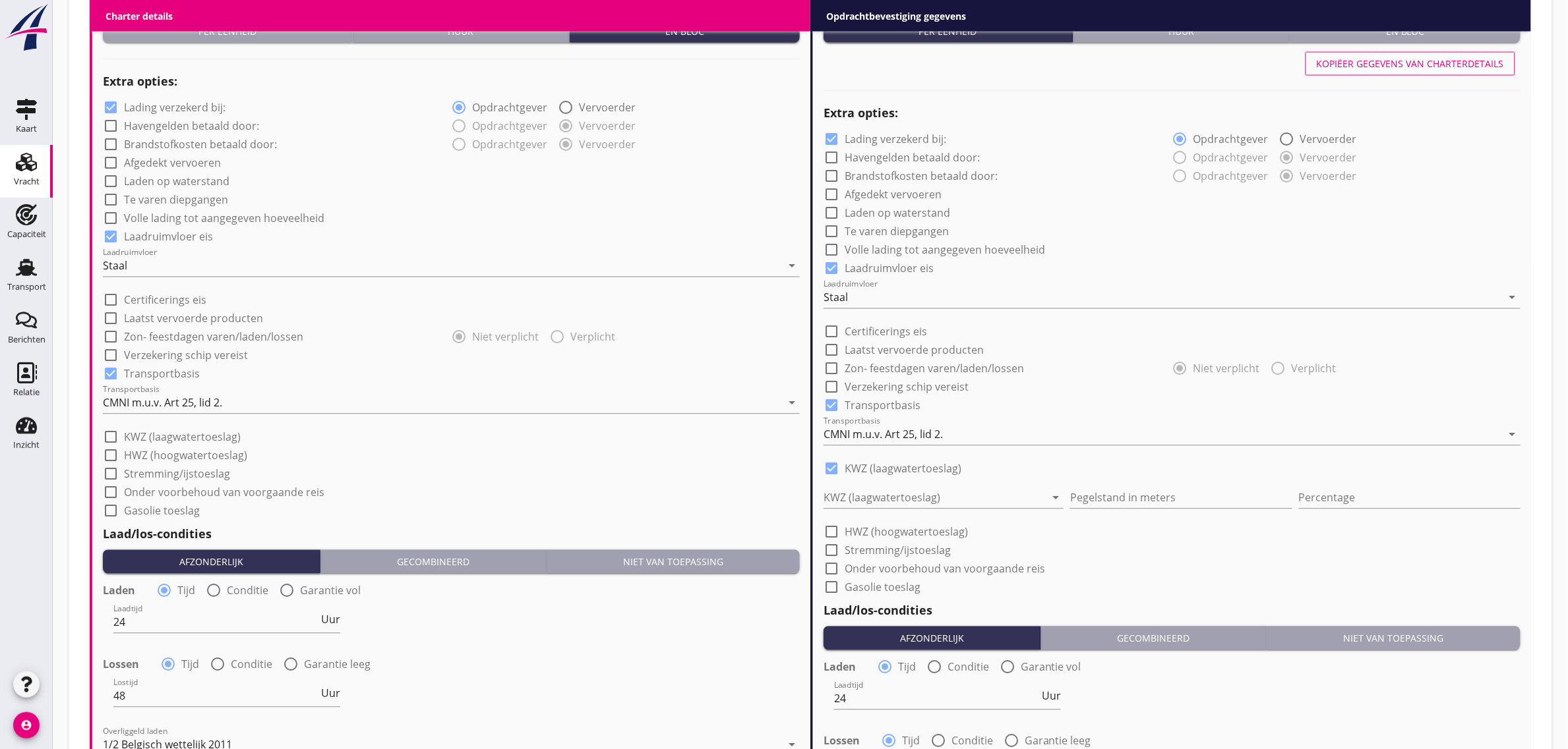
click at [881, 489] on div at bounding box center [934, 498] width 222 height 21
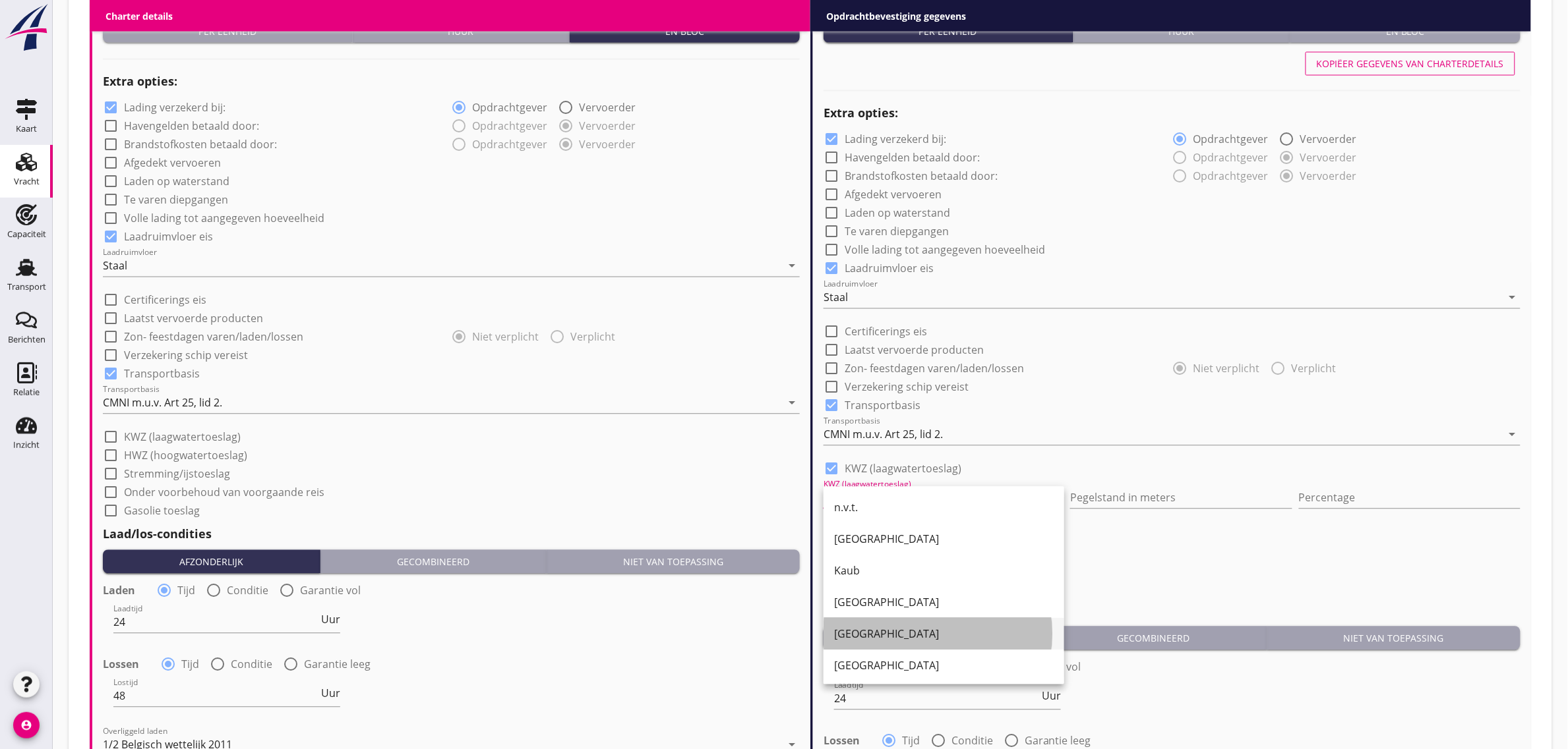
click at [915, 628] on div "[GEOGRAPHIC_DATA]" at bounding box center [943, 634] width 220 height 16
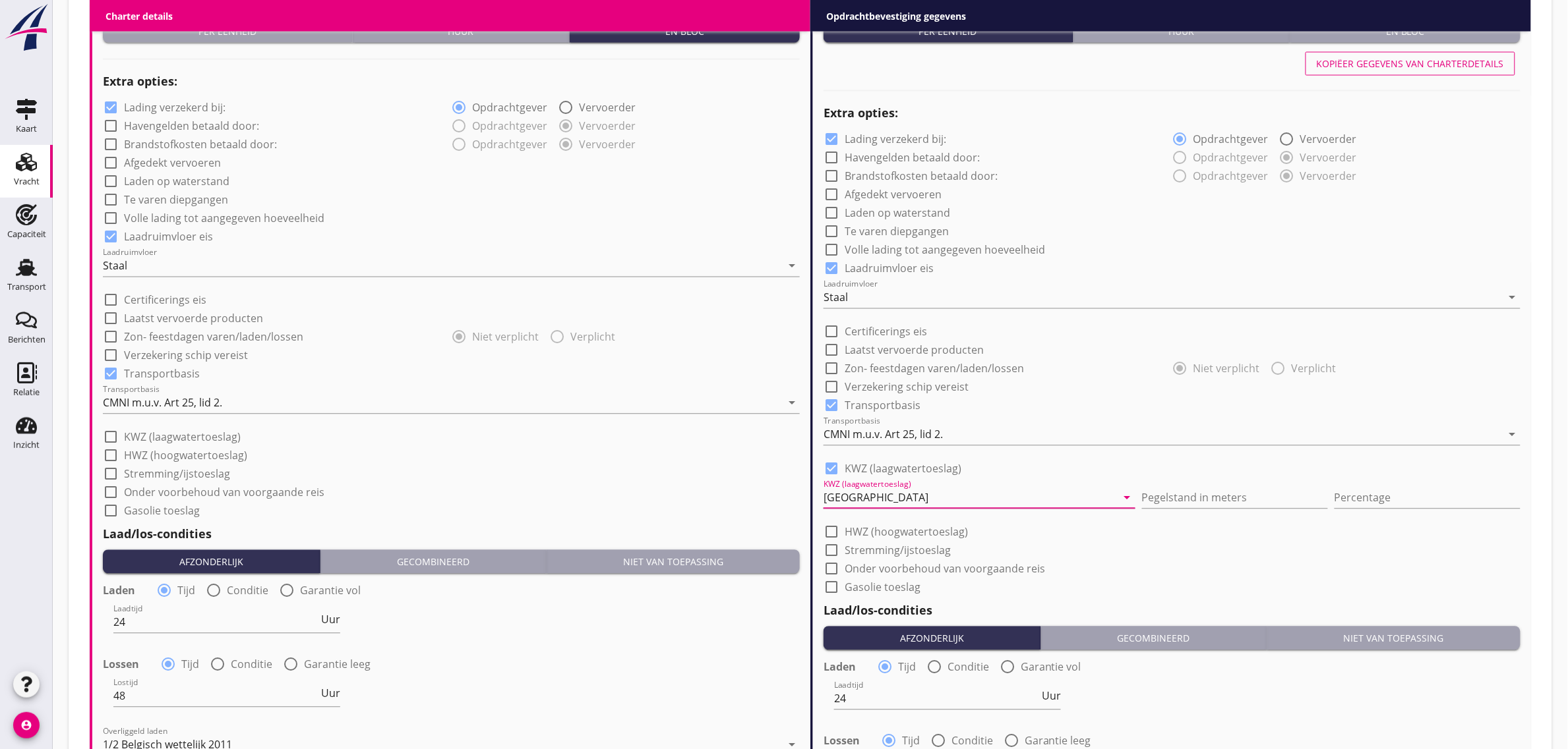
click at [1149, 485] on div "Pegelstand in meters" at bounding box center [1234, 501] width 186 height 42
click at [1146, 494] on input "Pegelstand in meters" at bounding box center [1234, 498] width 186 height 21
type input "2"
type input "2.80"
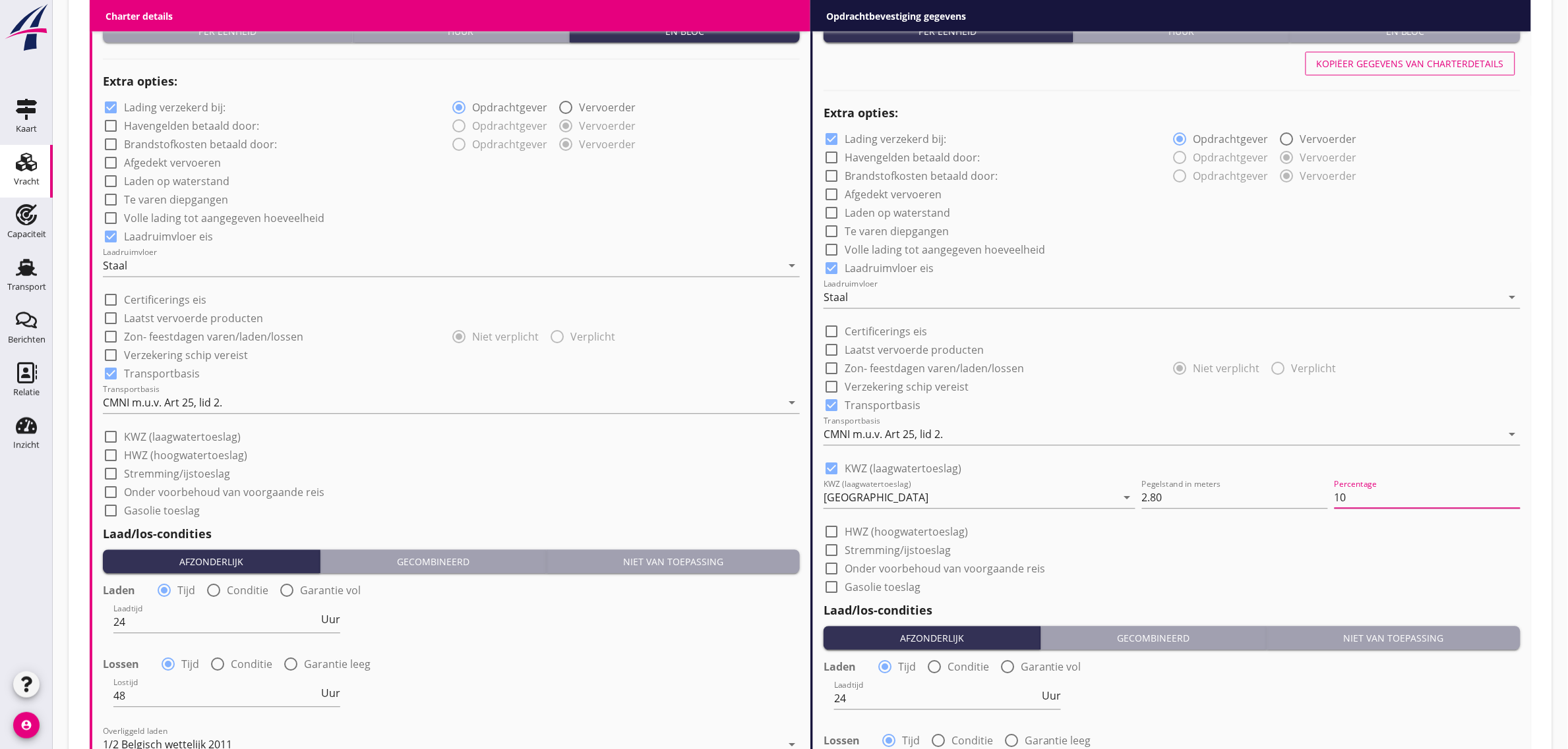
type input "10"
click at [1103, 336] on div "check_box_outline_blank Certificerings eis" at bounding box center [1172, 330] width 697 height 18
click at [1129, 245] on div "check_box_outline_blank Volle lading tot aangegeven hoeveelheid" at bounding box center [1172, 249] width 697 height 18
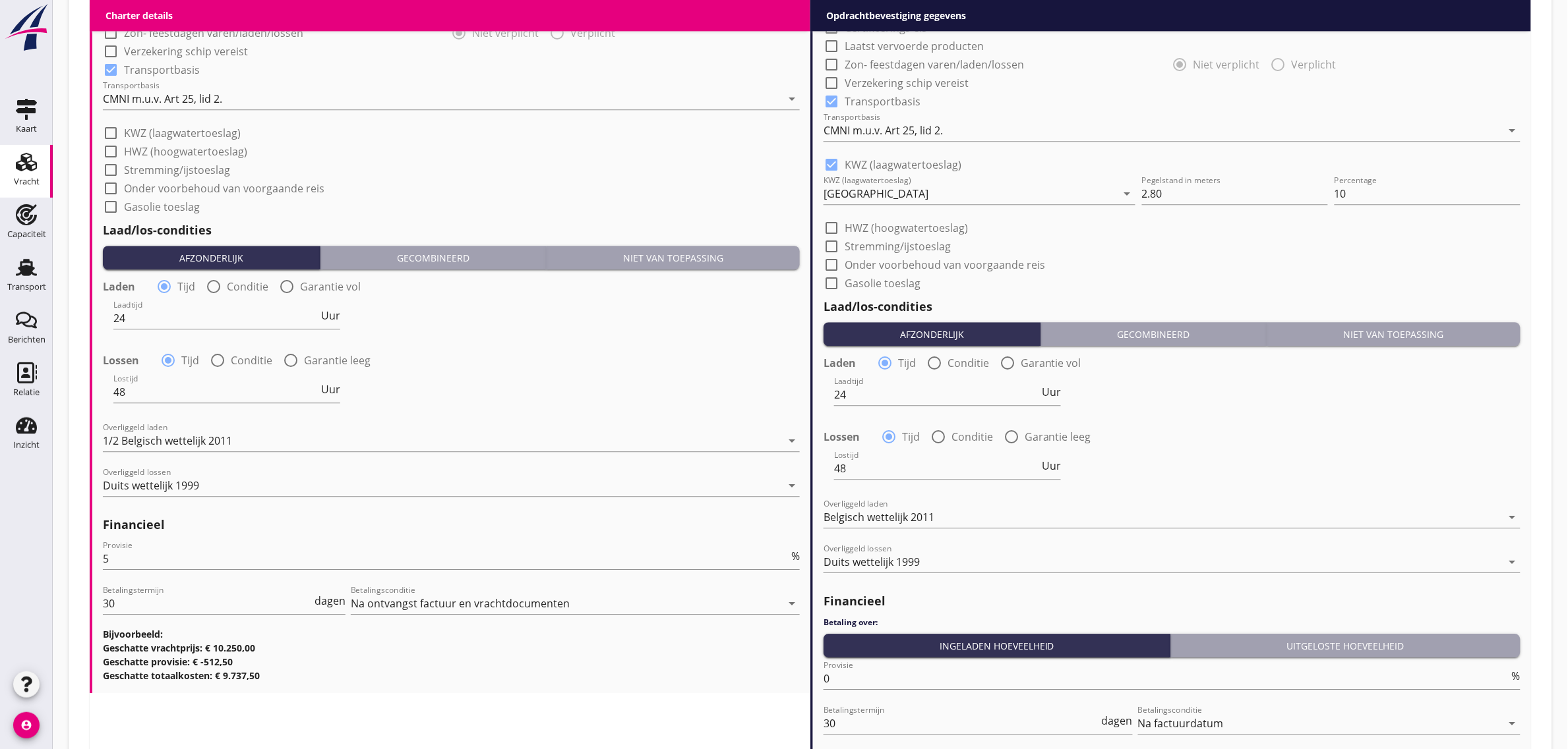
scroll to position [1434, 0]
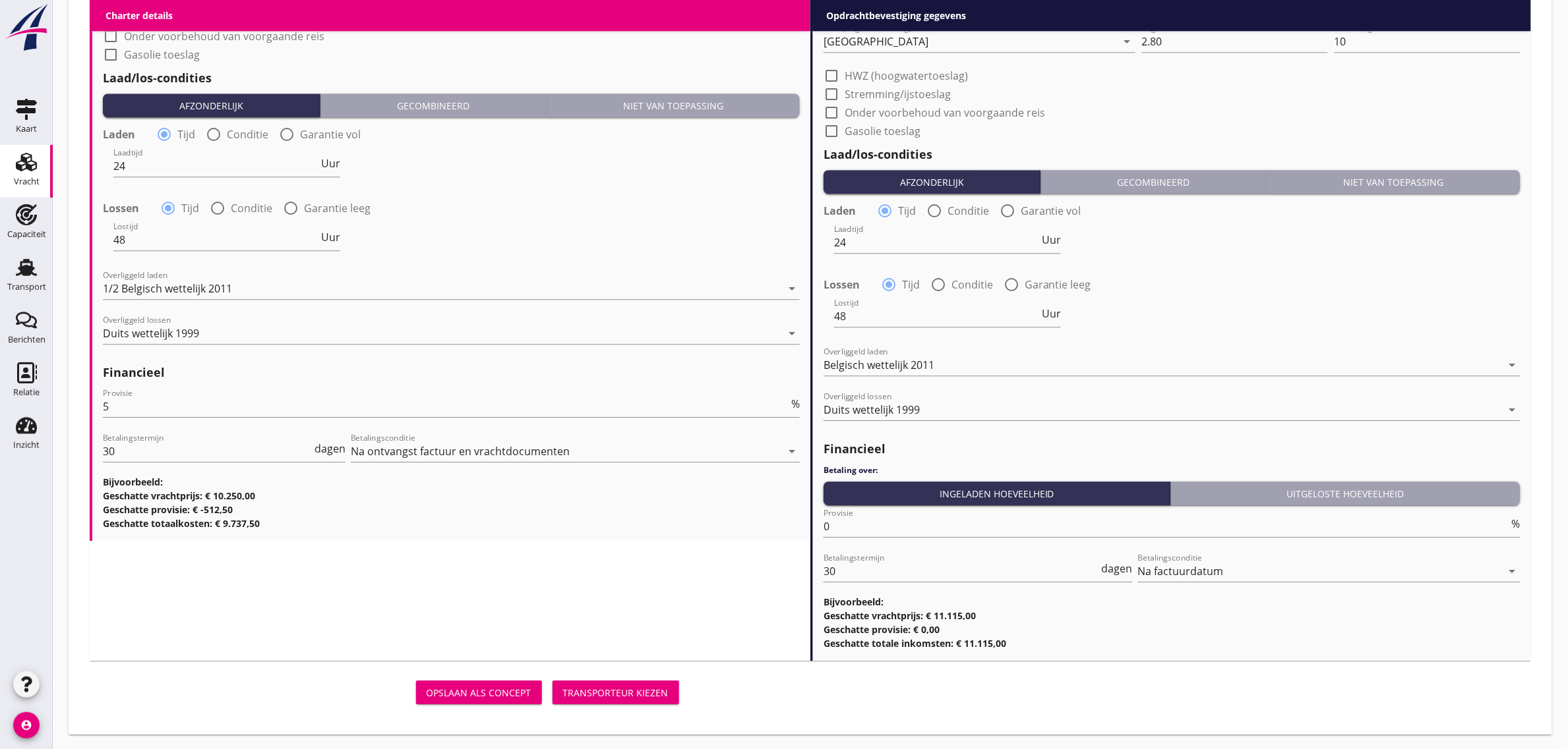
click at [653, 687] on div "Transporteur kiezen" at bounding box center [615, 693] width 105 height 14
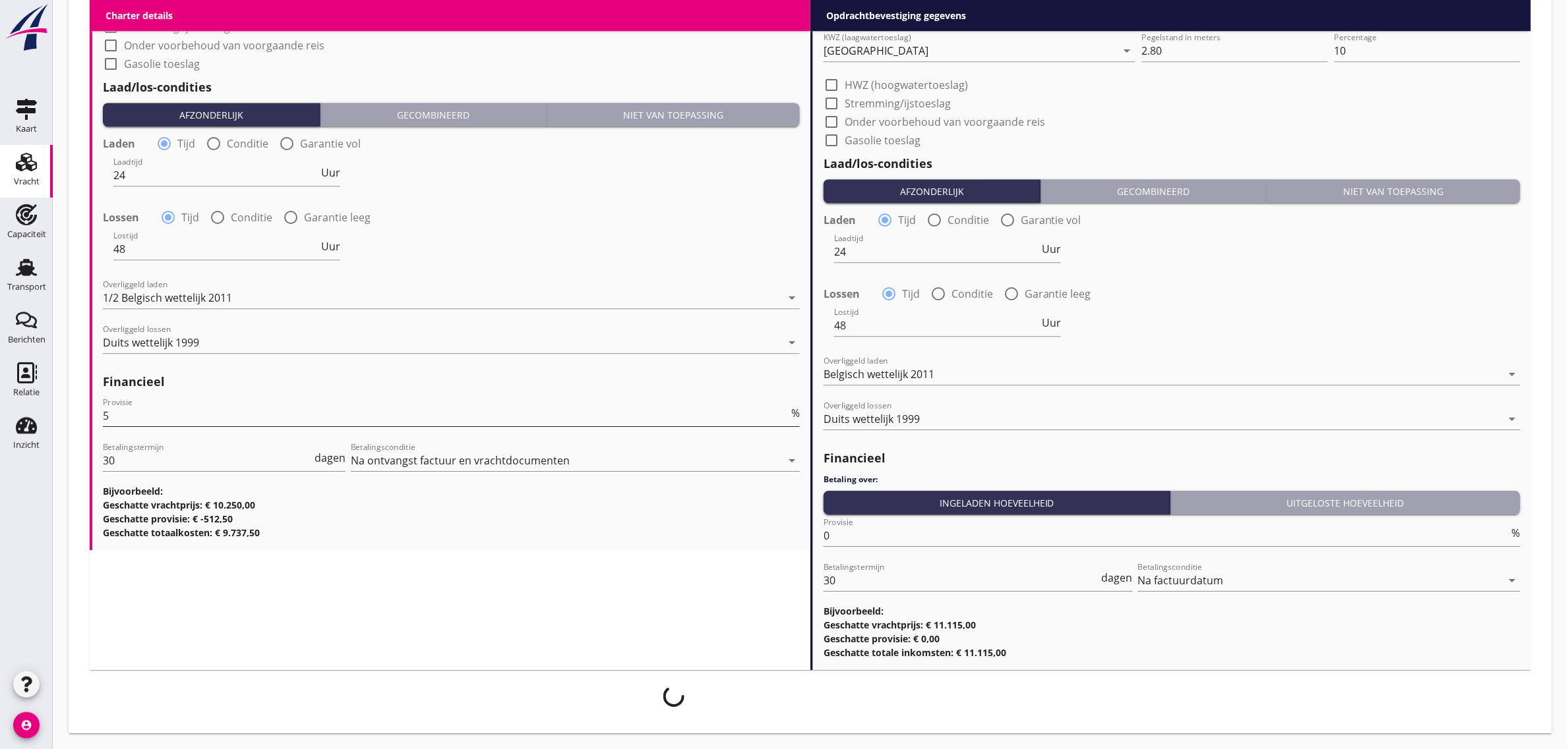
scroll to position [1423, 0]
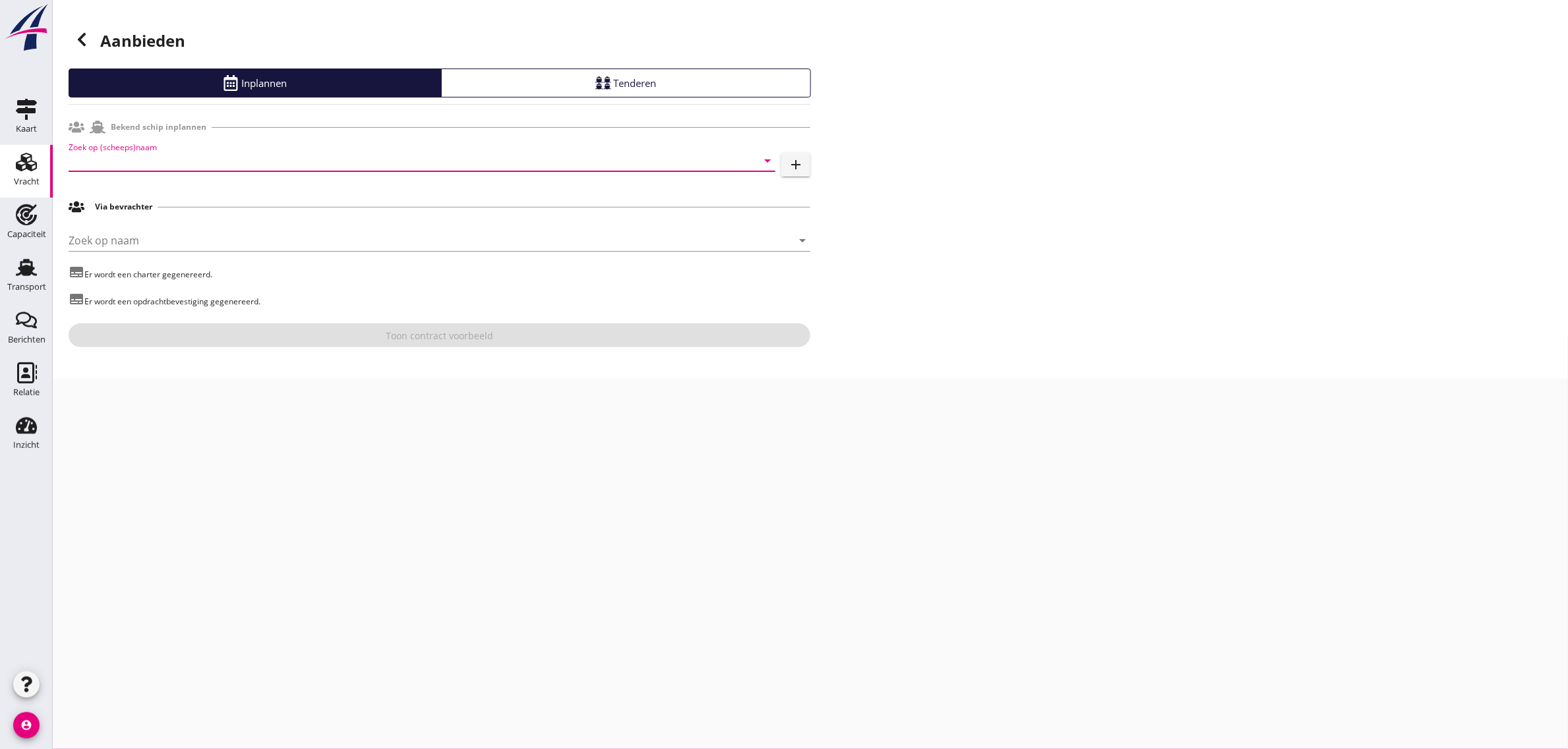
click at [97, 157] on input "Zoek op (scheeps)naam" at bounding box center [403, 160] width 670 height 21
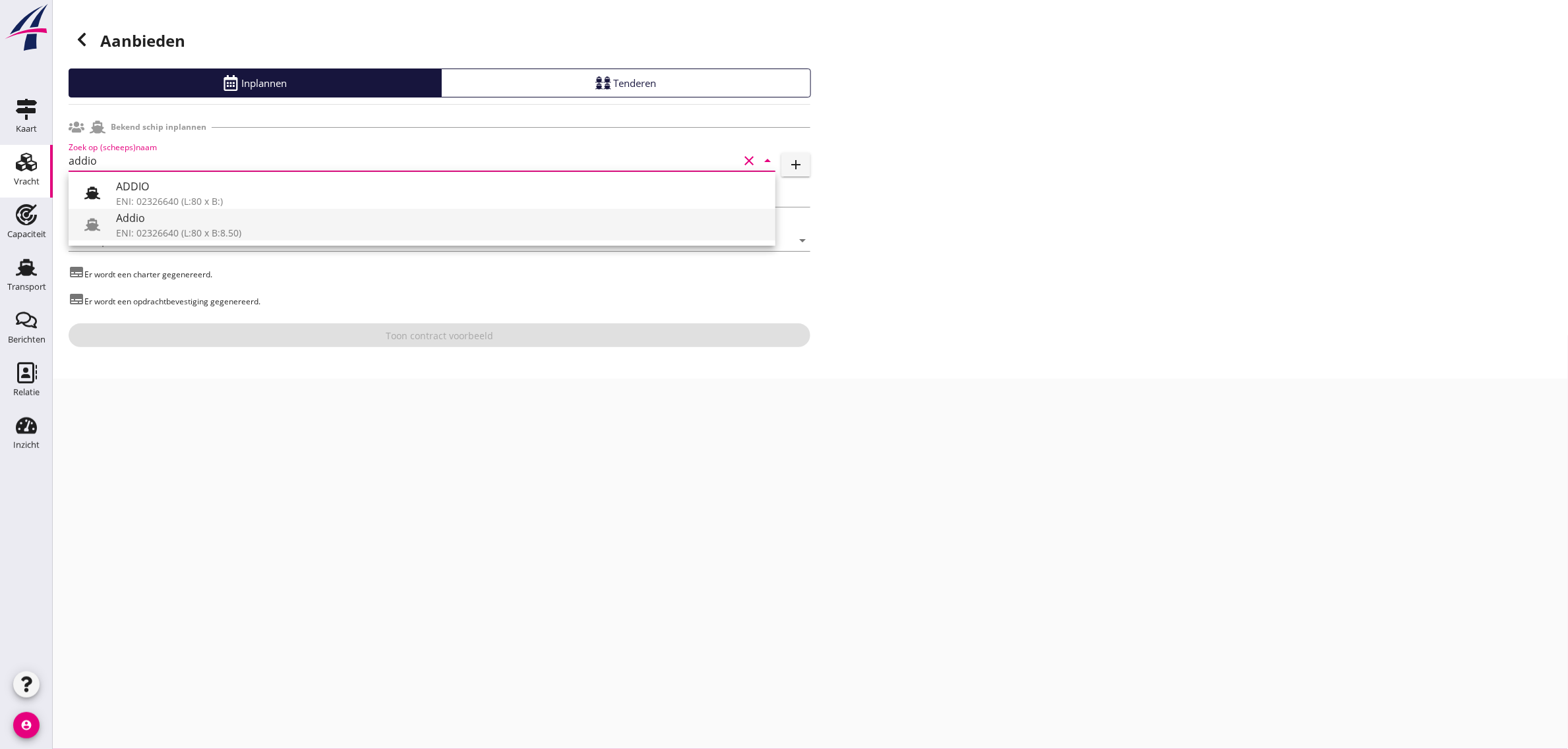
click at [159, 228] on div "ENI: 02326640 (L:80 x B:8.50)" at bounding box center [441, 233] width 649 height 14
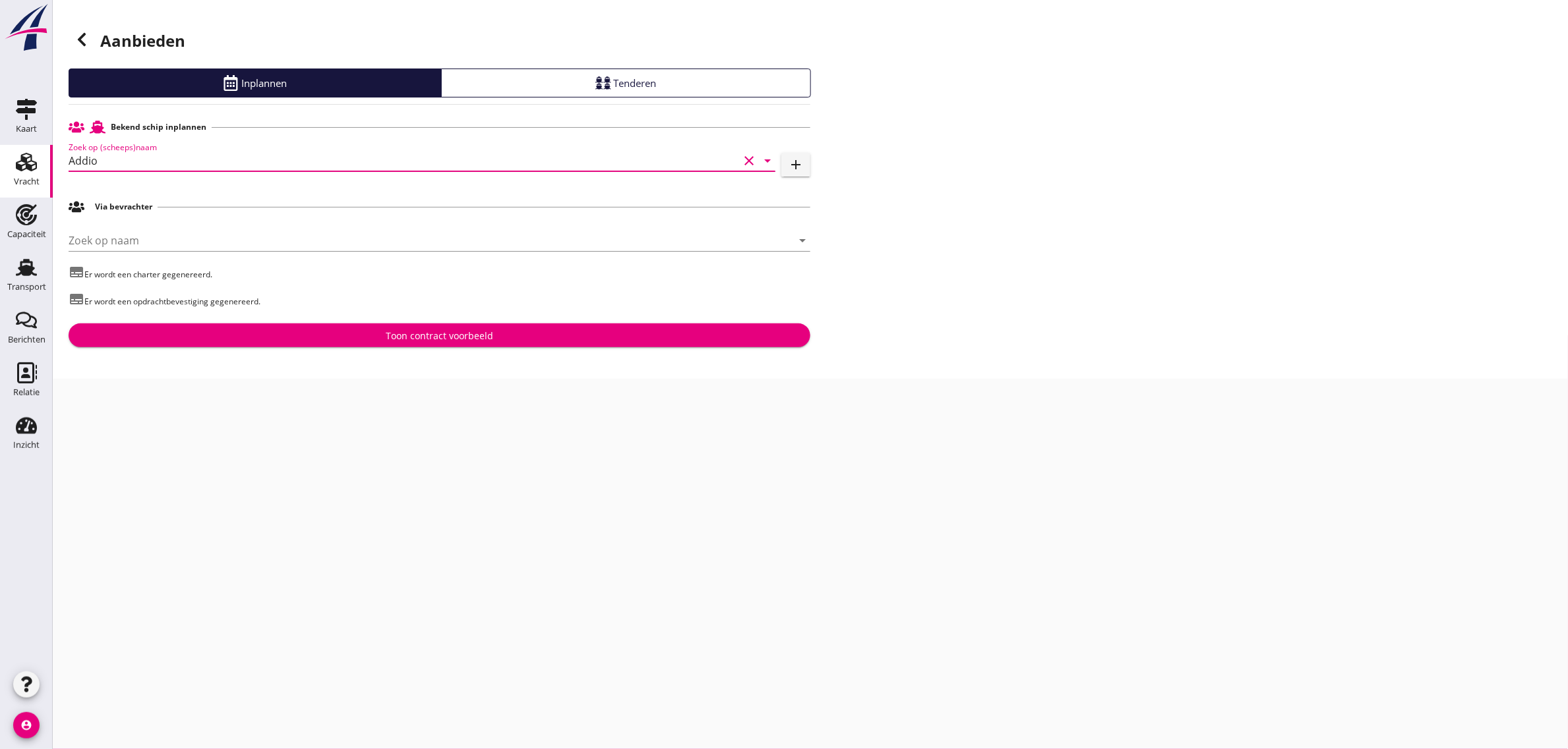
type input "Addio"
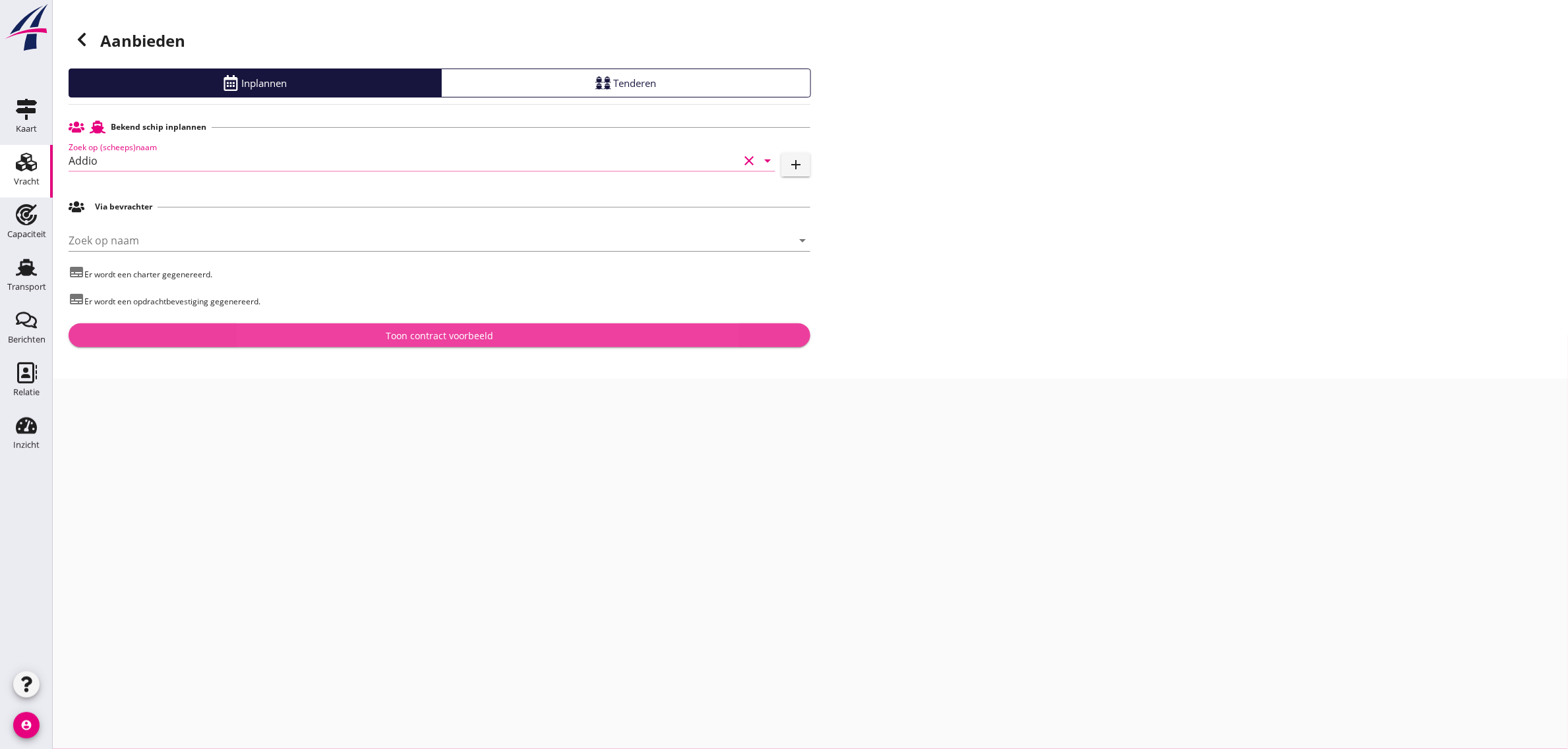
click at [288, 341] on div "Toon contract voorbeeld" at bounding box center [439, 336] width 721 height 14
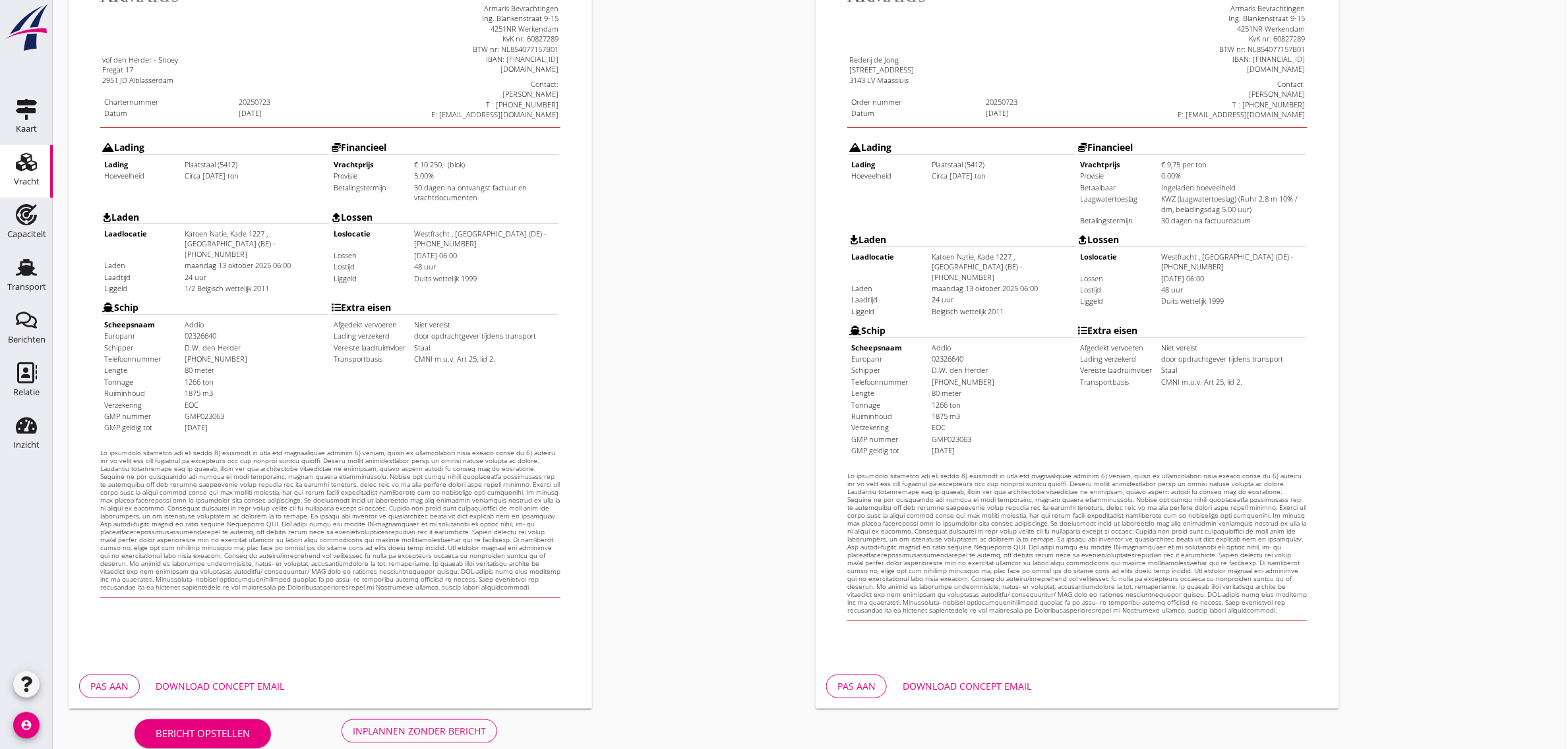
scroll to position [226, 0]
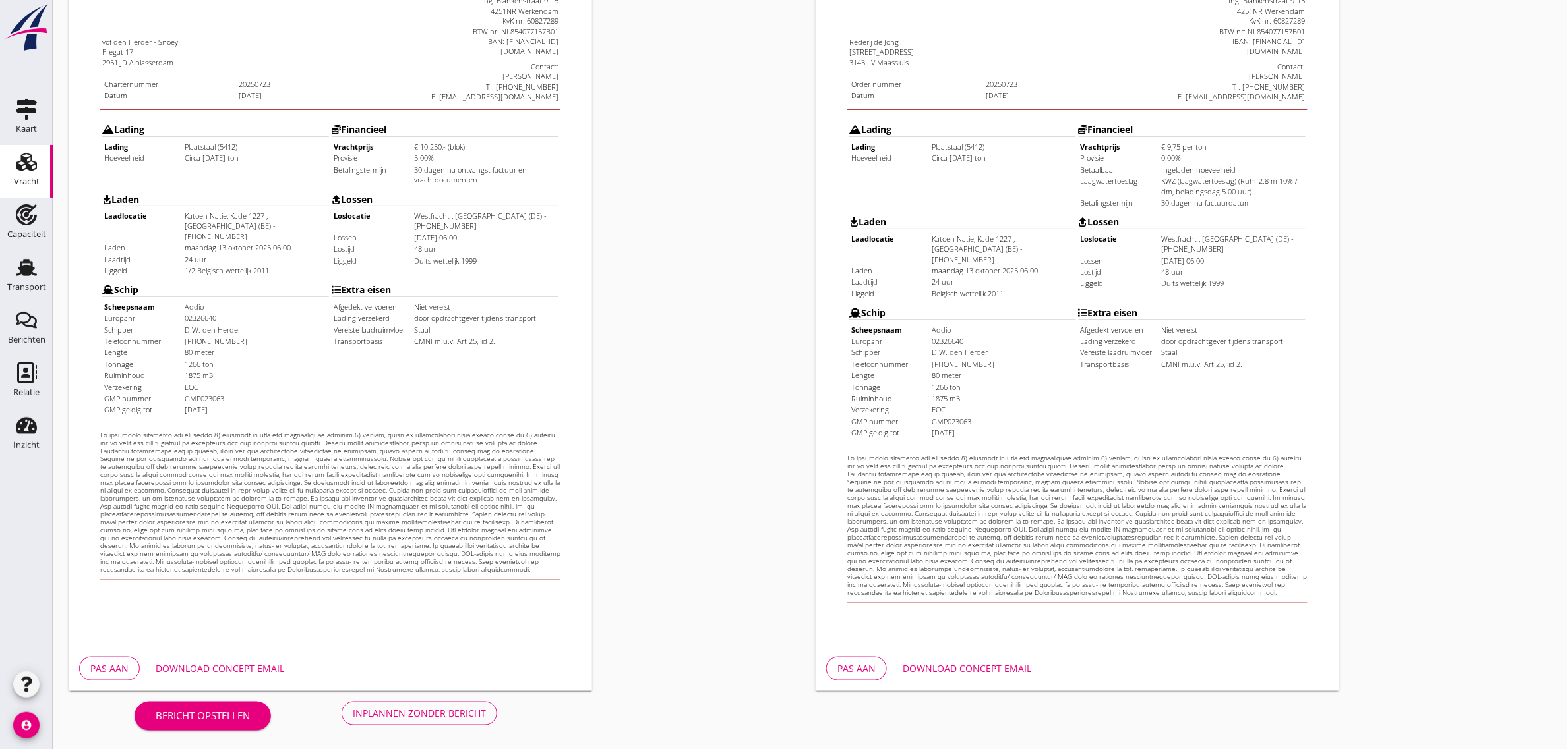
click at [435, 722] on button "Inplannen zonder bericht" at bounding box center [419, 714] width 156 height 24
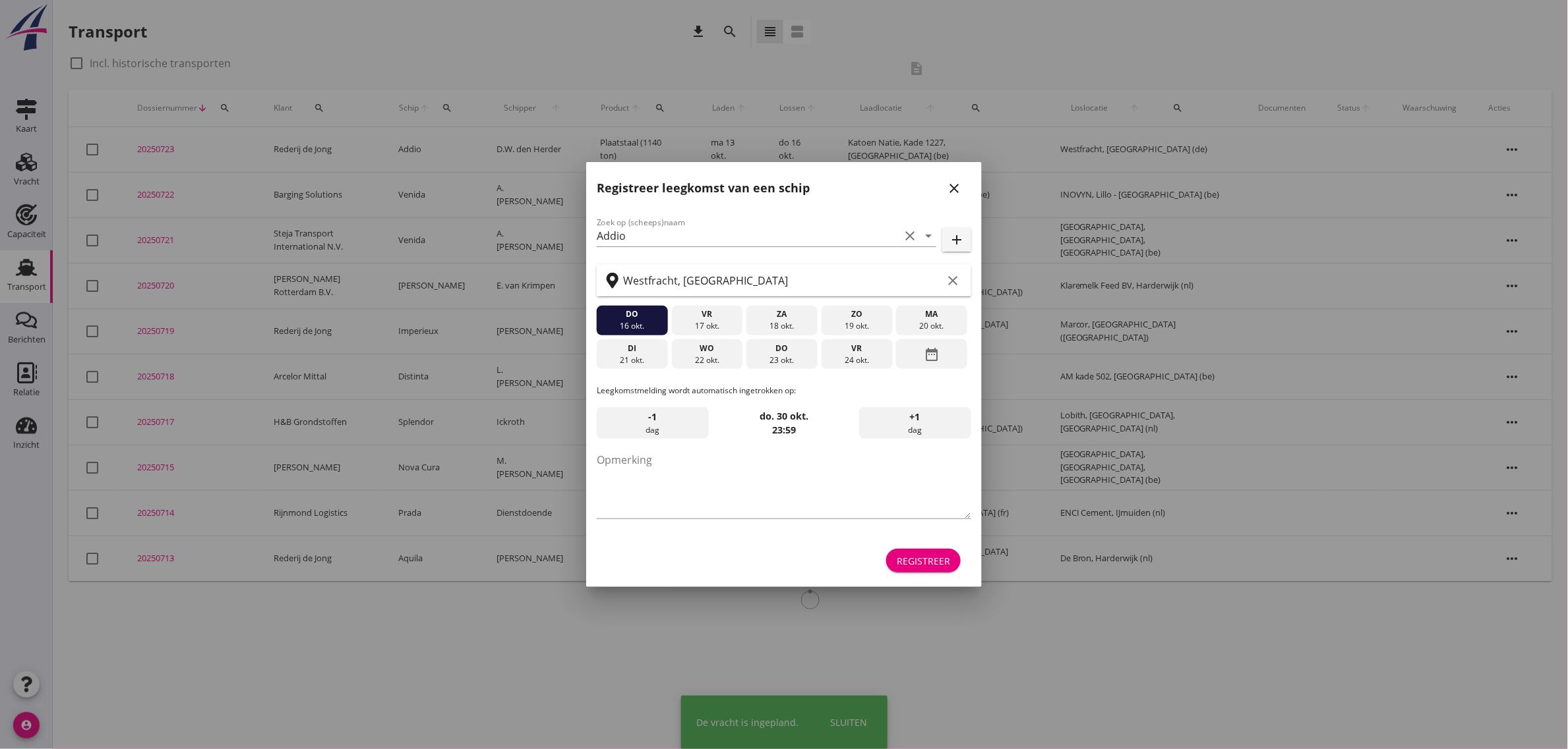
click at [919, 560] on div "Registreer" at bounding box center [923, 561] width 54 height 14
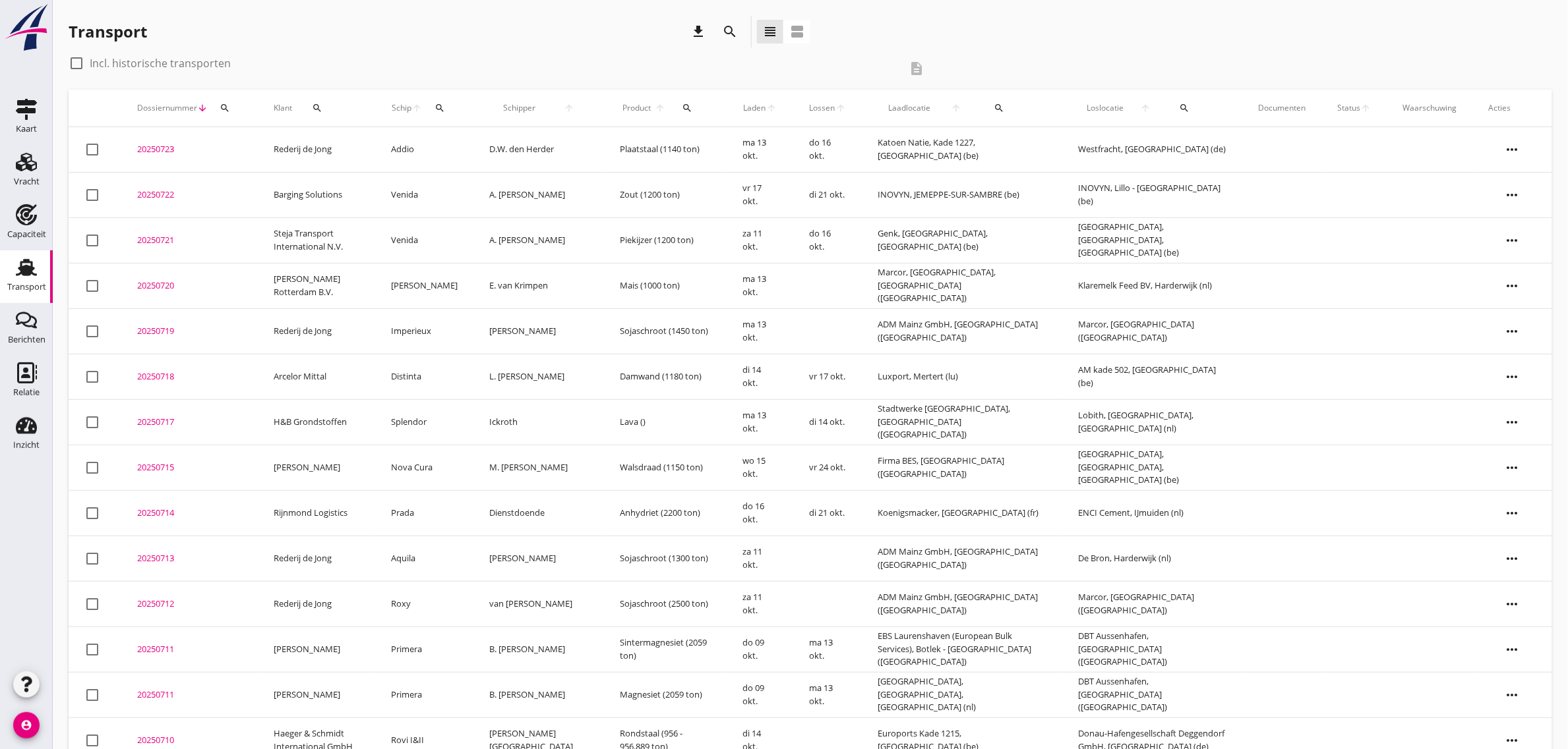
click at [511, 147] on td "D.W. den Herder" at bounding box center [539, 150] width 131 height 46
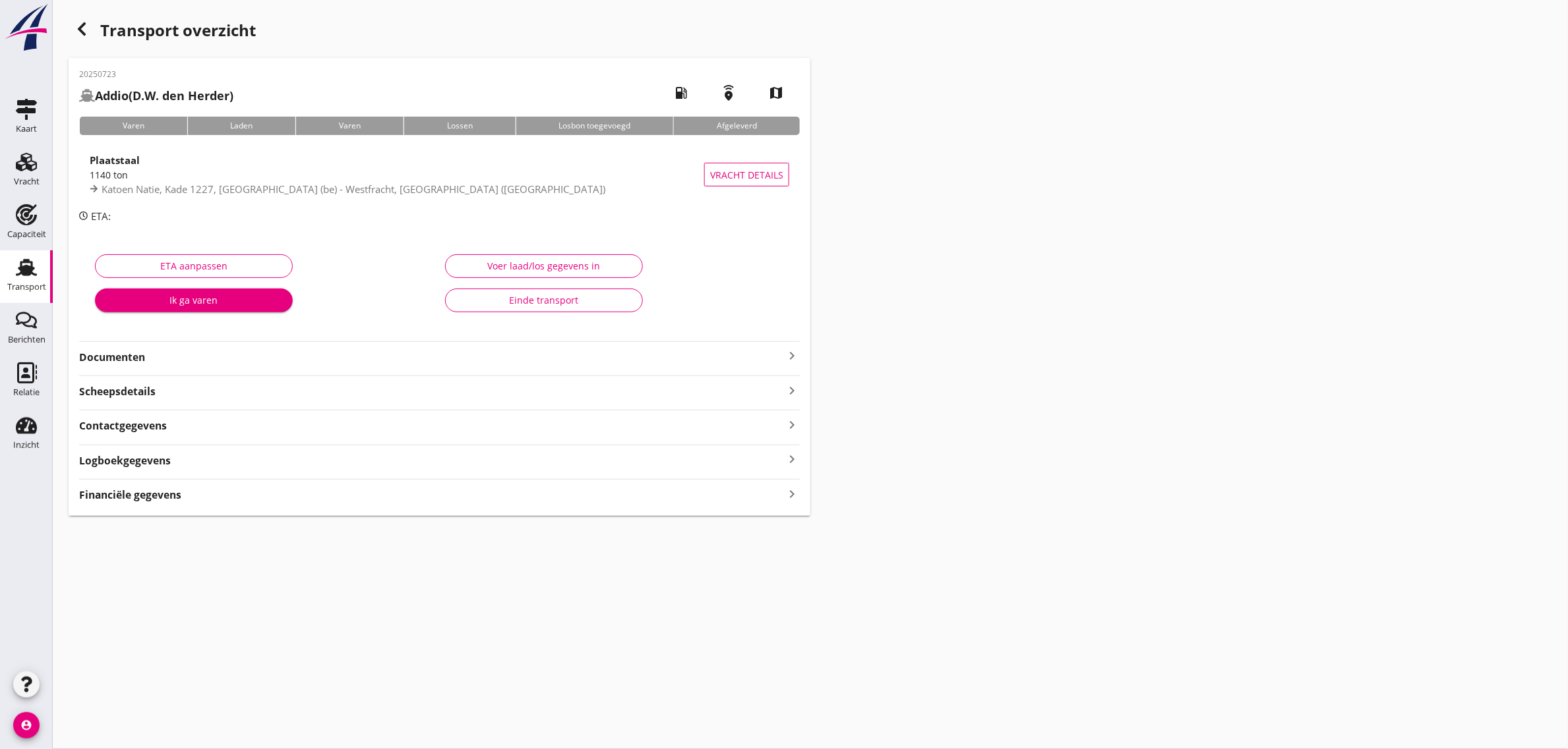
click at [145, 357] on strong "Documenten" at bounding box center [431, 358] width 704 height 15
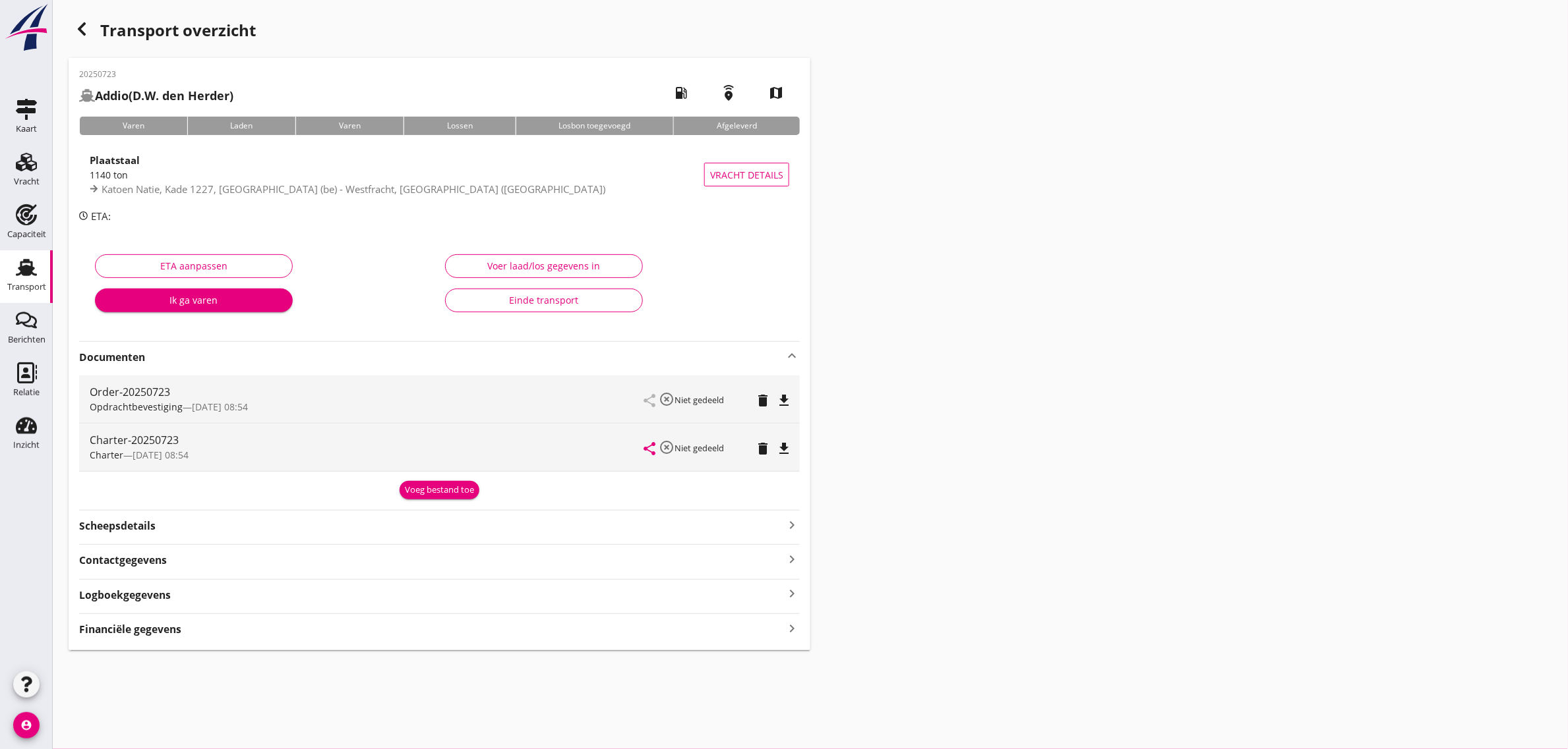
click at [785, 394] on icon "file_download" at bounding box center [783, 400] width 16 height 16
click at [785, 457] on button "file_download" at bounding box center [783, 449] width 18 height 18
drag, startPoint x: 17, startPoint y: 281, endPoint x: 111, endPoint y: 748, distance: 476.4
click at [17, 281] on div "Transport" at bounding box center [27, 287] width 39 height 18
